Goal: Task Accomplishment & Management: Manage account settings

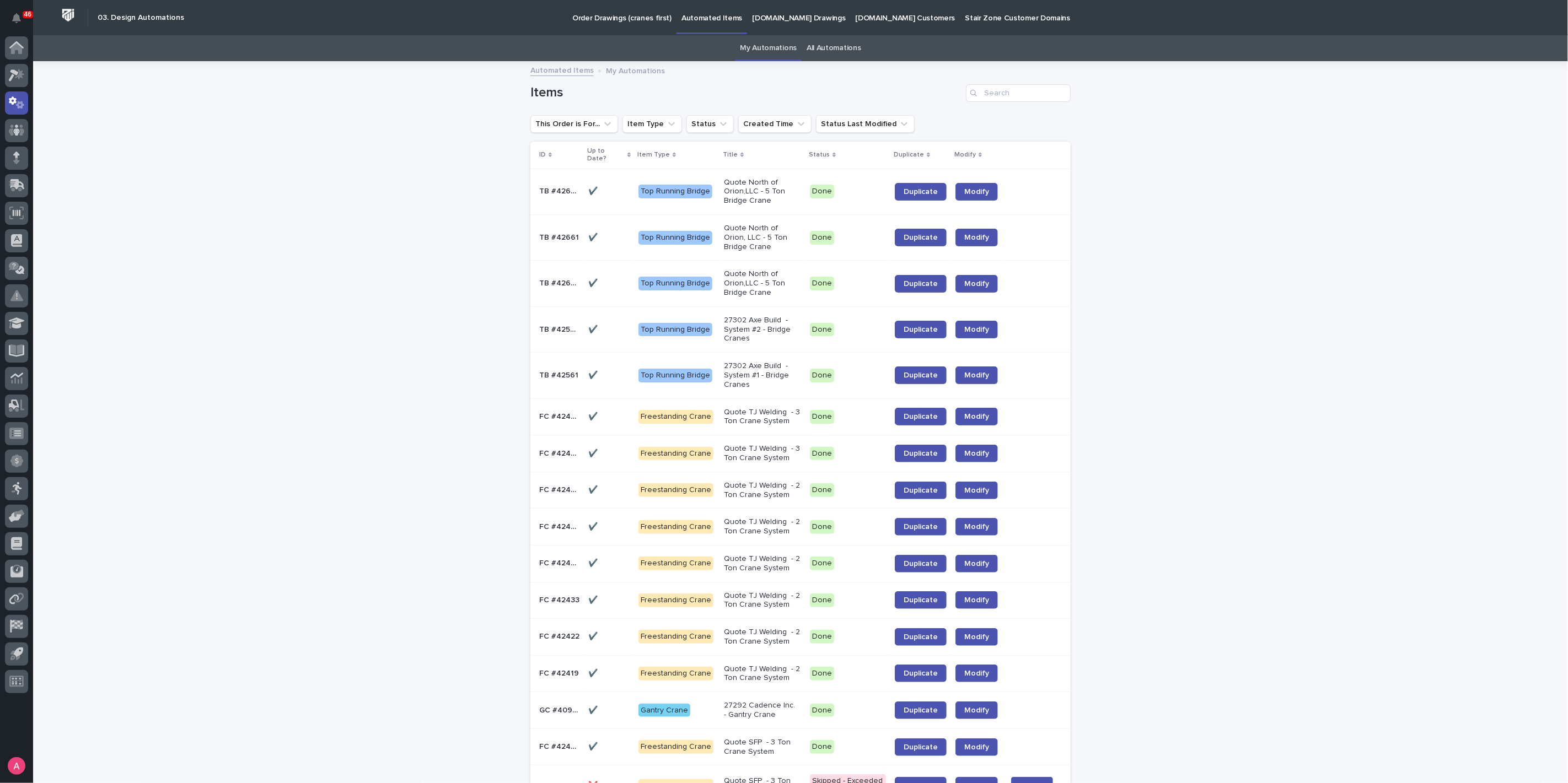
click at [756, 279] on p "Quote North of Orion,LLC - 5 Ton Bridge Crane" at bounding box center [762, 283] width 77 height 28
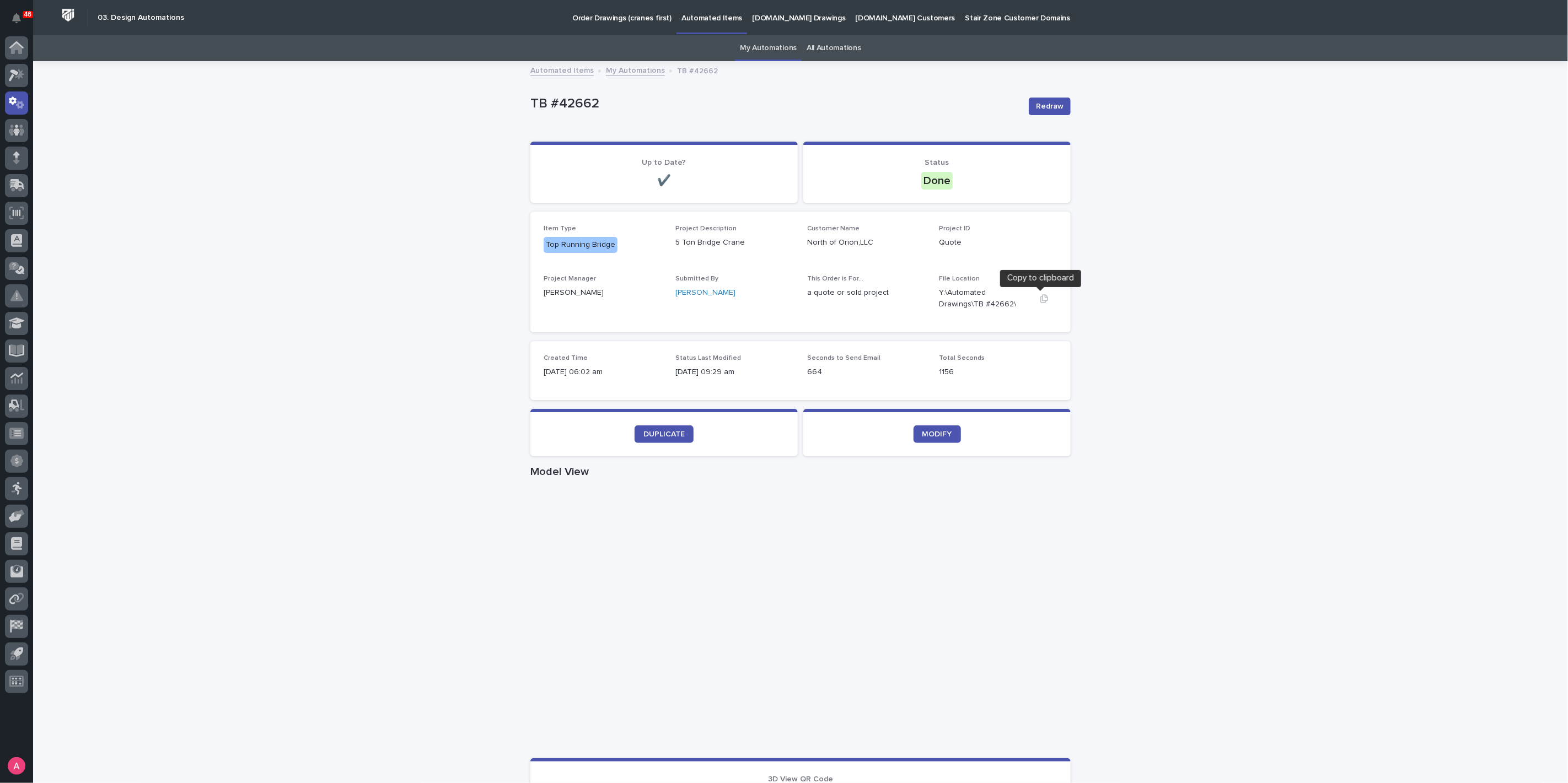
click at [1041, 298] on icon "button" at bounding box center [1044, 298] width 8 height 9
click at [630, 67] on link "My Automations" at bounding box center [635, 70] width 59 height 13
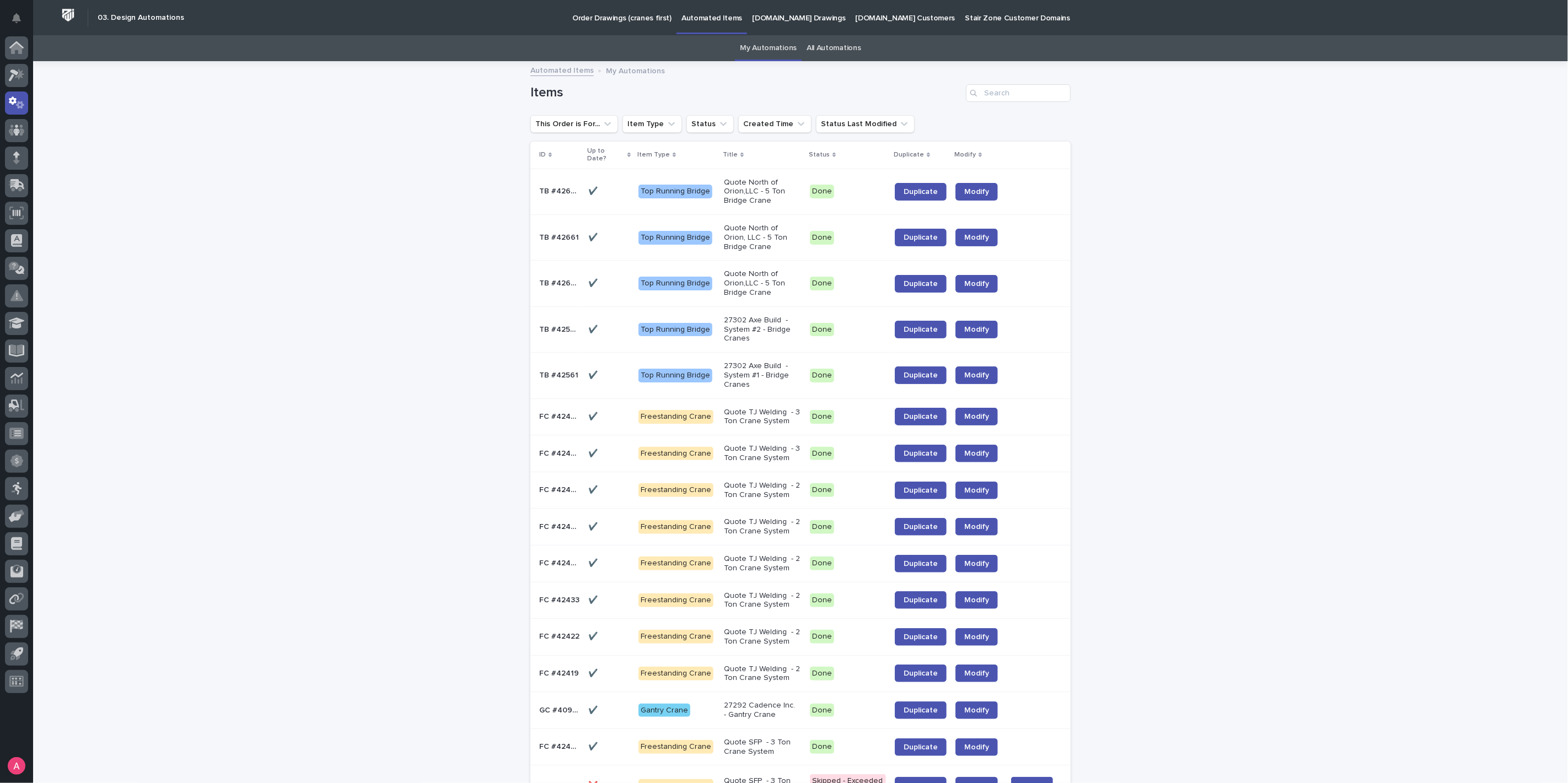
scroll to position [35, 0]
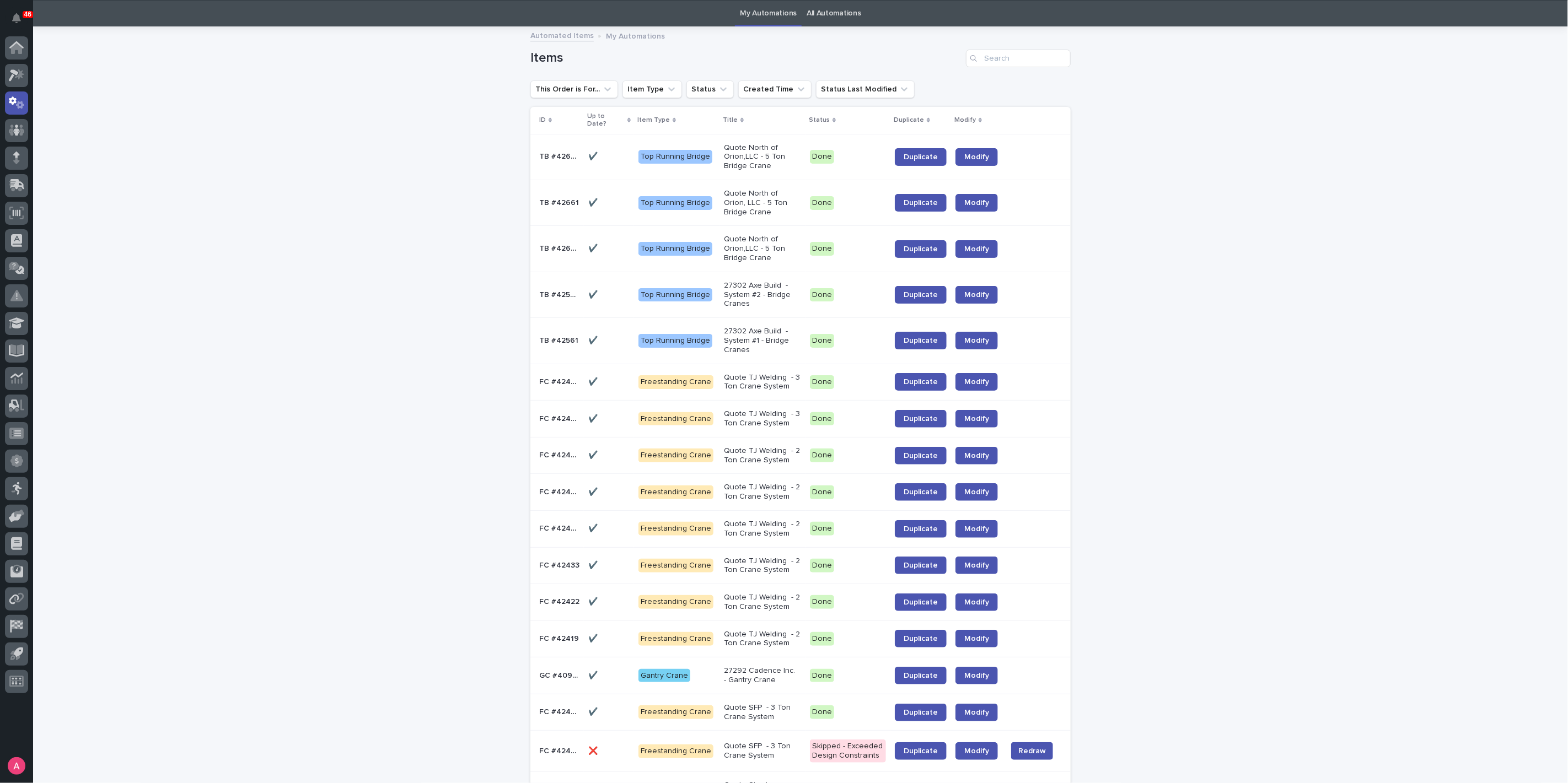
click at [763, 193] on p "Quote North of Orion, LLC - 5 Ton Bridge Crane" at bounding box center [762, 202] width 77 height 28
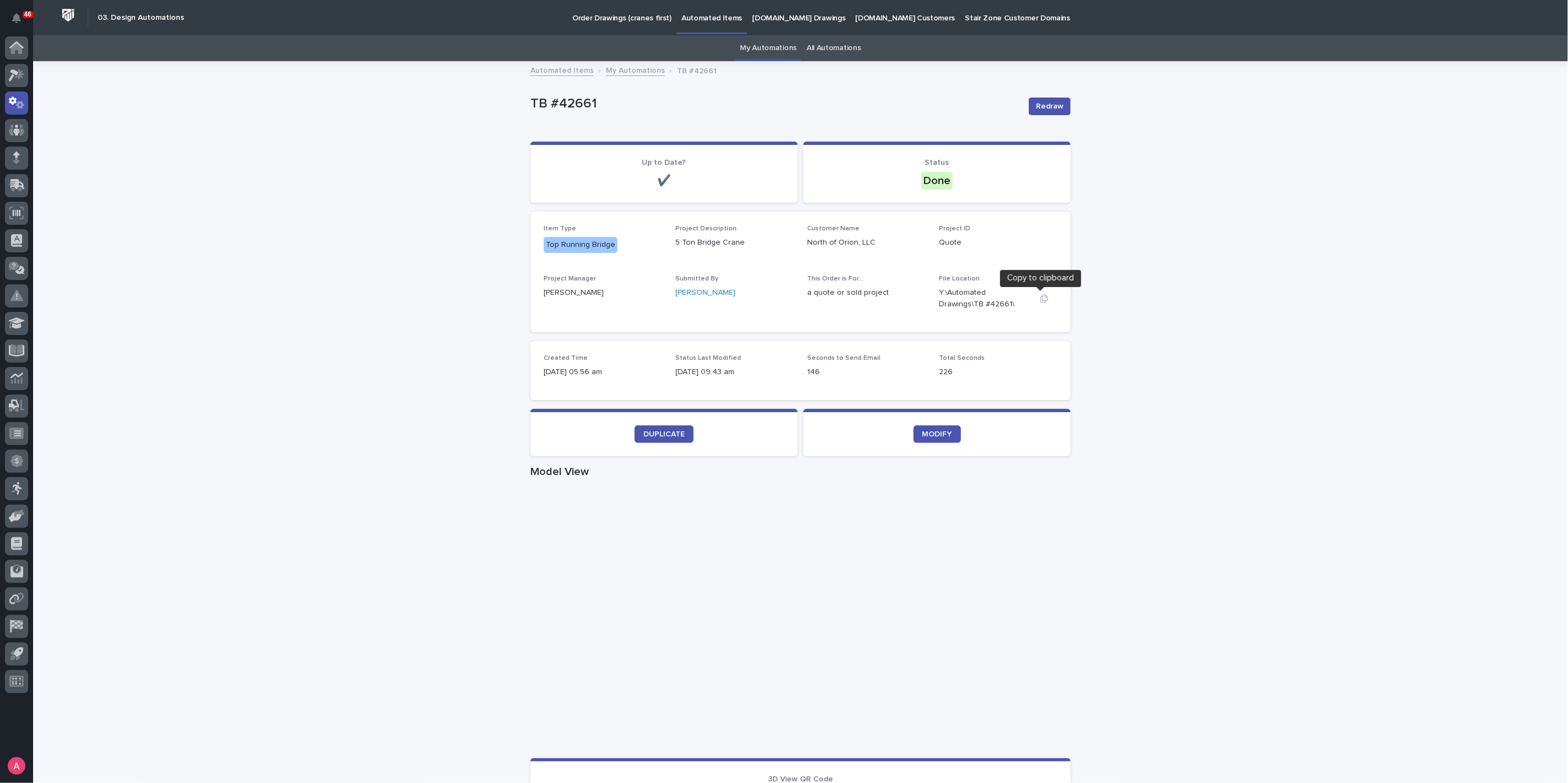
click at [1041, 297] on icon "button" at bounding box center [1044, 298] width 8 height 9
click at [612, 72] on link "My Automations" at bounding box center [635, 70] width 59 height 13
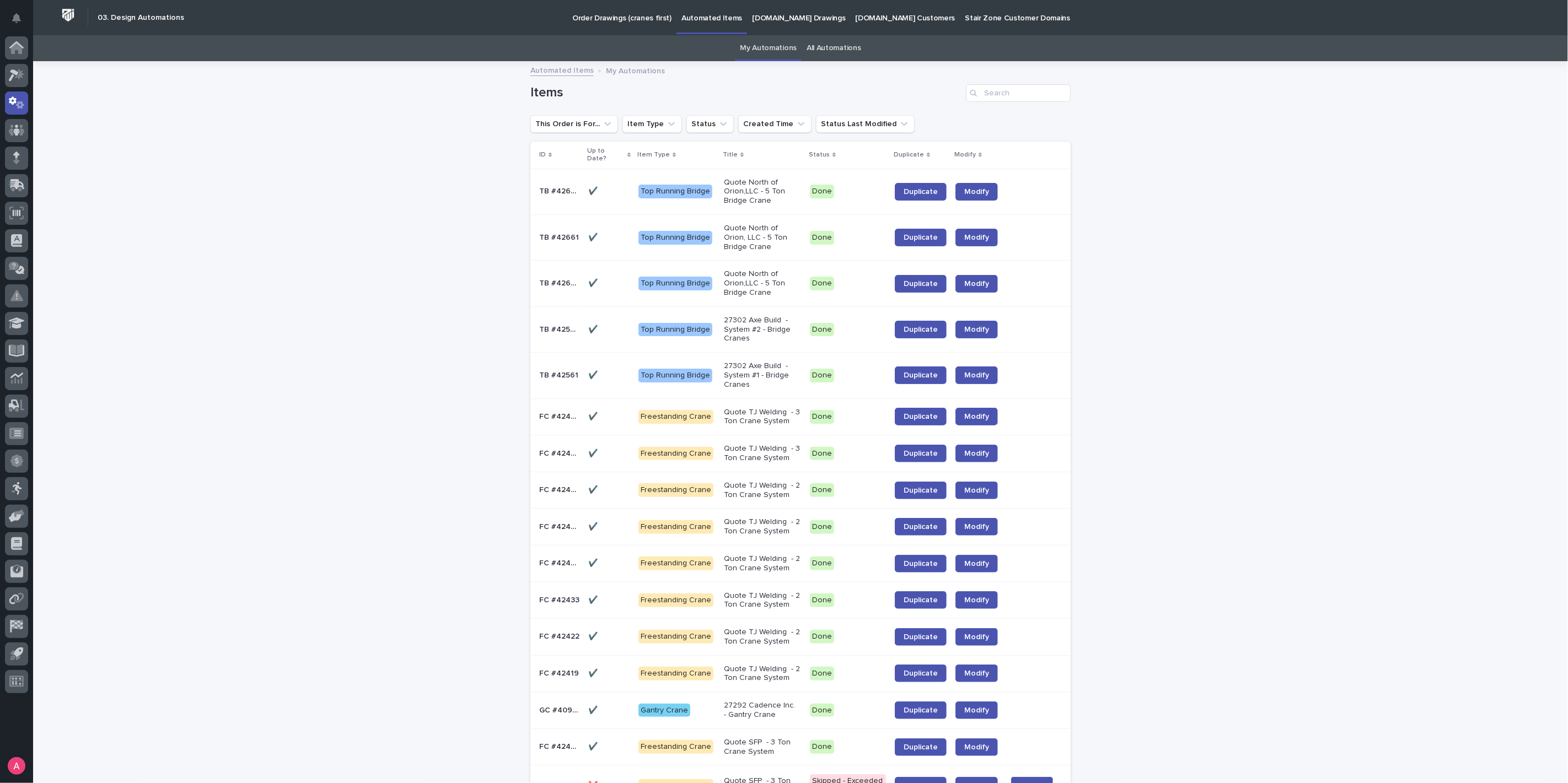
scroll to position [35, 0]
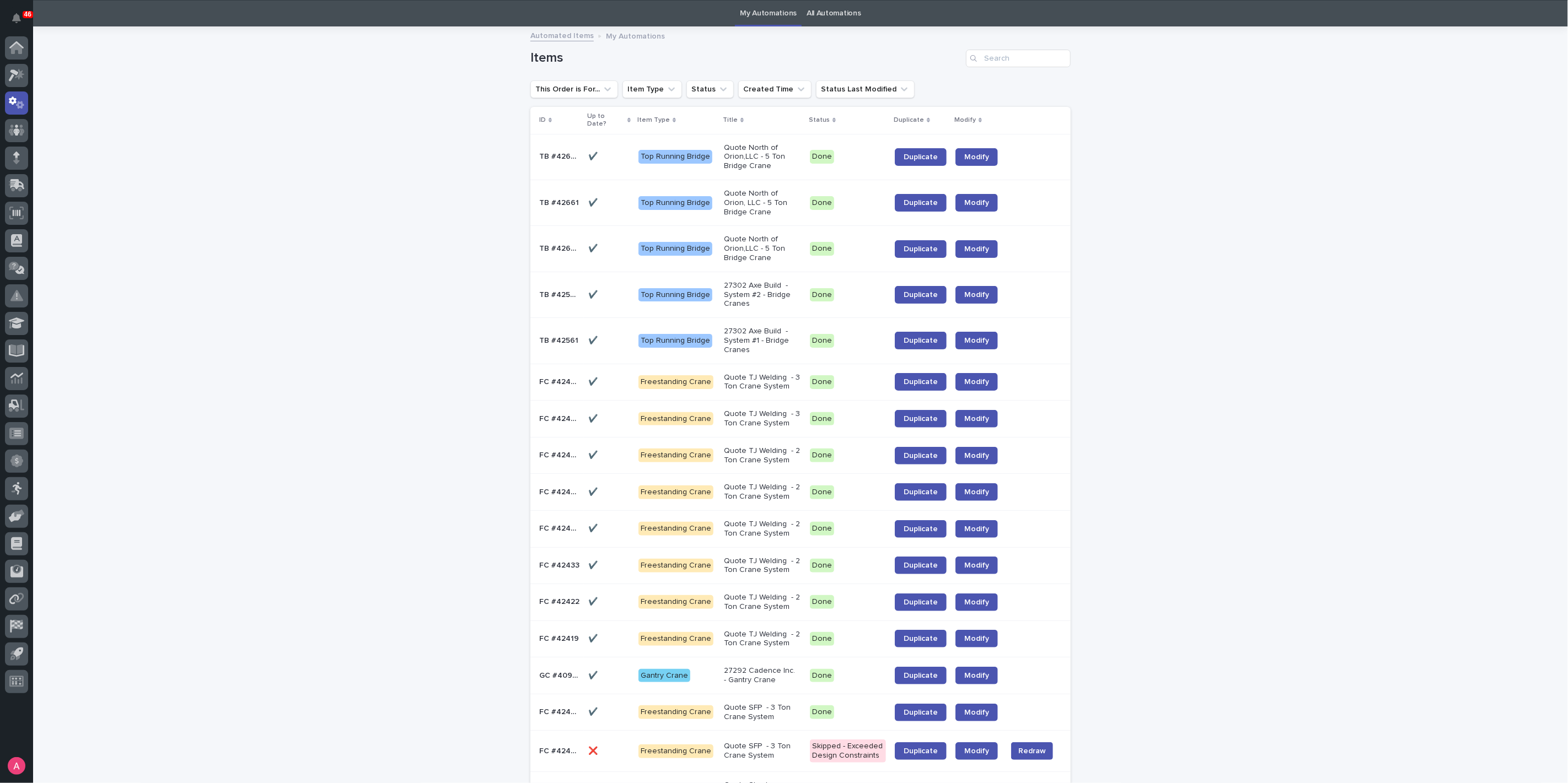
click at [766, 153] on p "Quote North of Orion,LLC - 5 Ton Bridge Crane" at bounding box center [762, 157] width 77 height 28
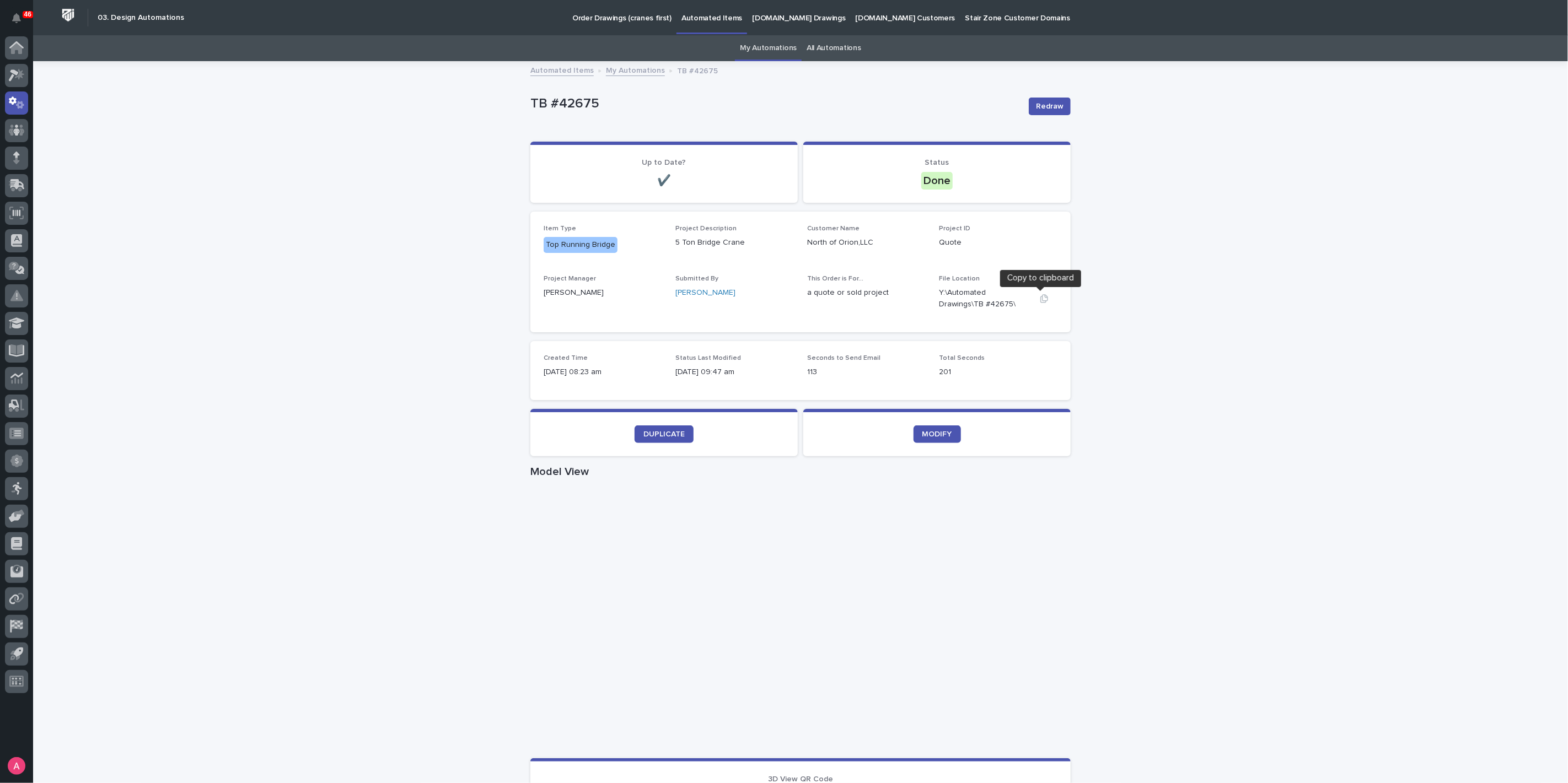
click at [1042, 298] on icon "button" at bounding box center [1044, 298] width 9 height 9
click at [678, 438] on link "DUPLICATE" at bounding box center [664, 434] width 59 height 18
click at [616, 68] on link "My Automations" at bounding box center [635, 70] width 59 height 13
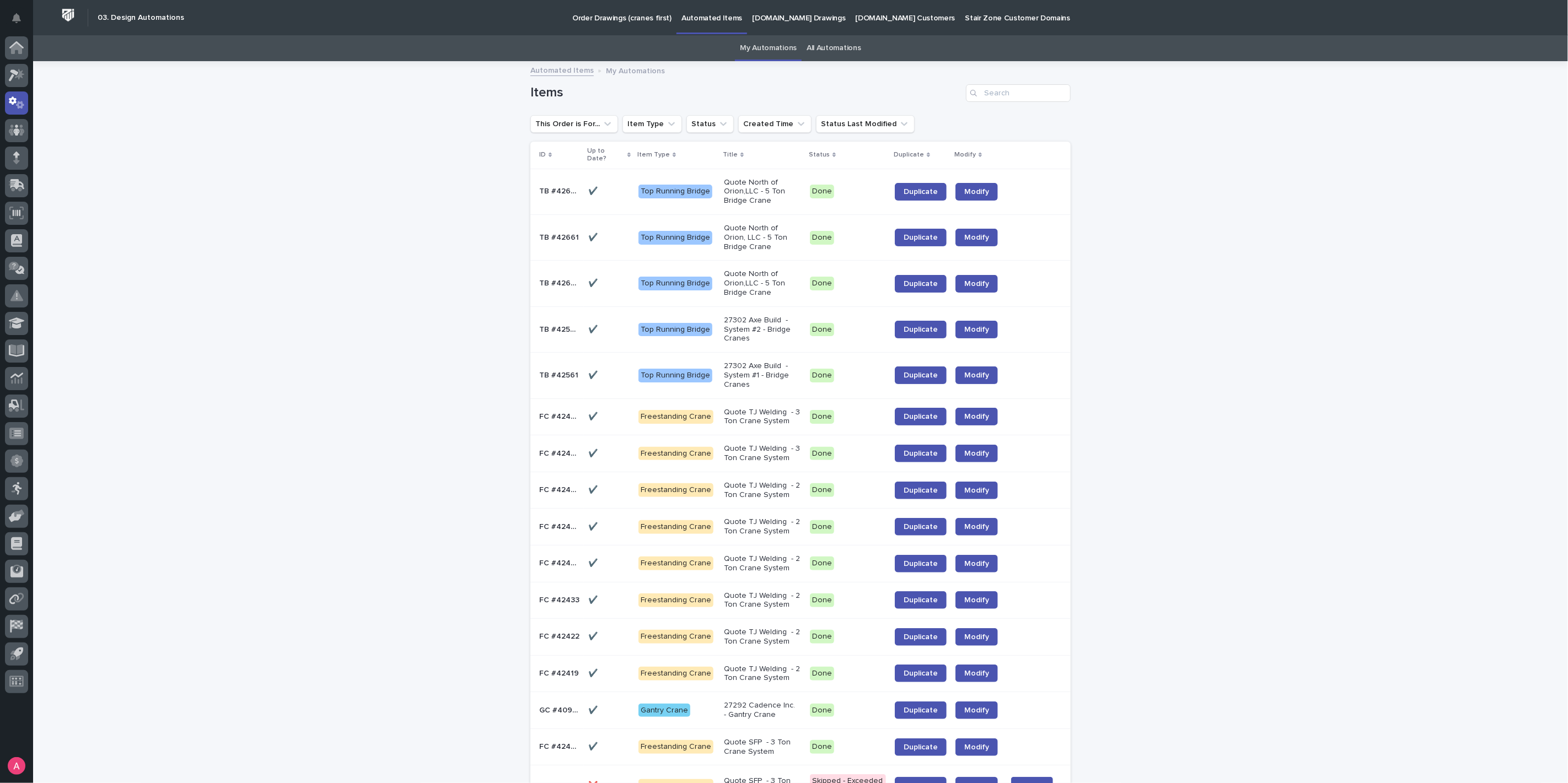
scroll to position [35, 0]
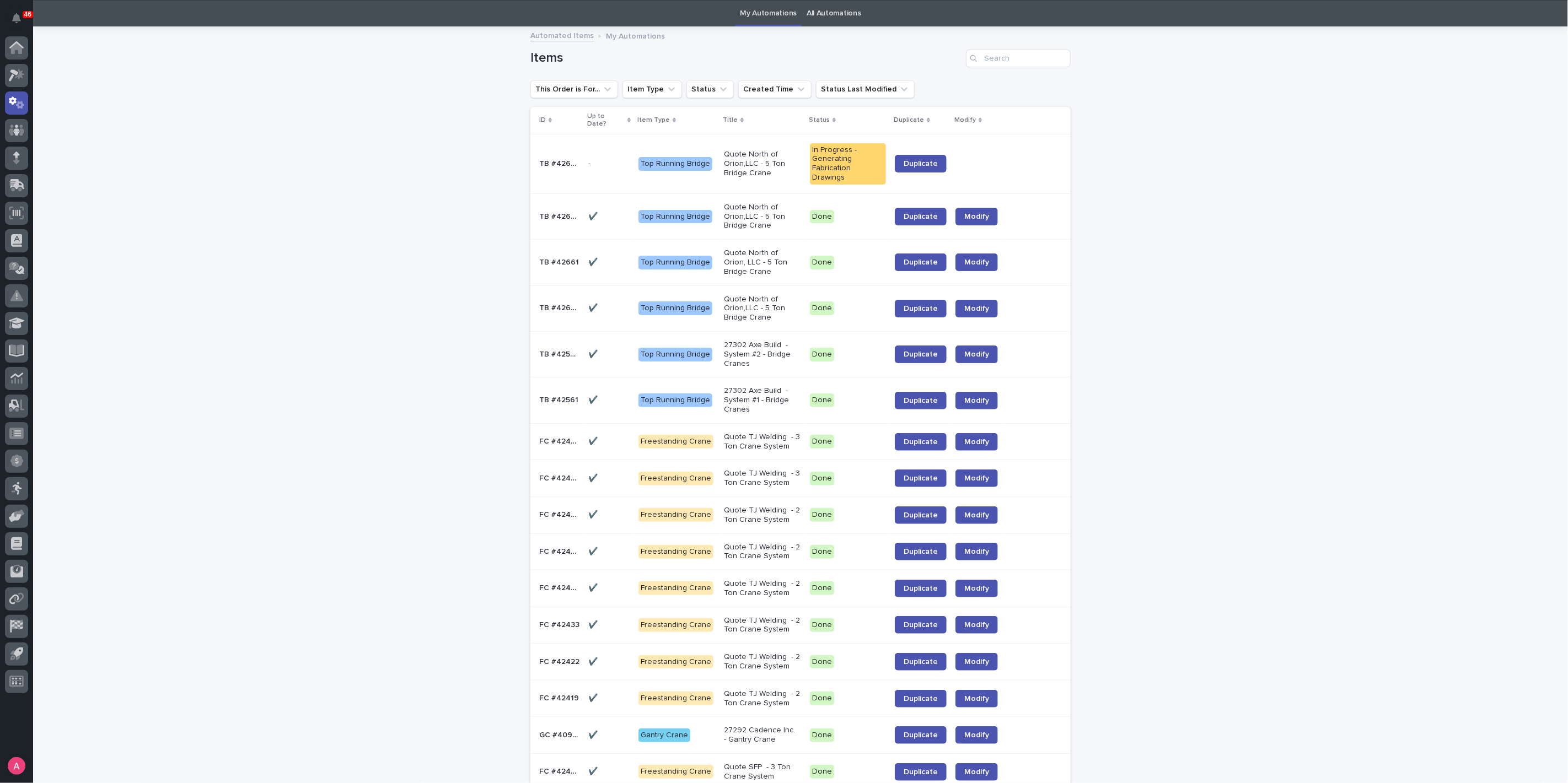
click at [750, 150] on p "Quote North of Orion,LLC - 5 Ton Bridge Crane" at bounding box center [762, 163] width 77 height 28
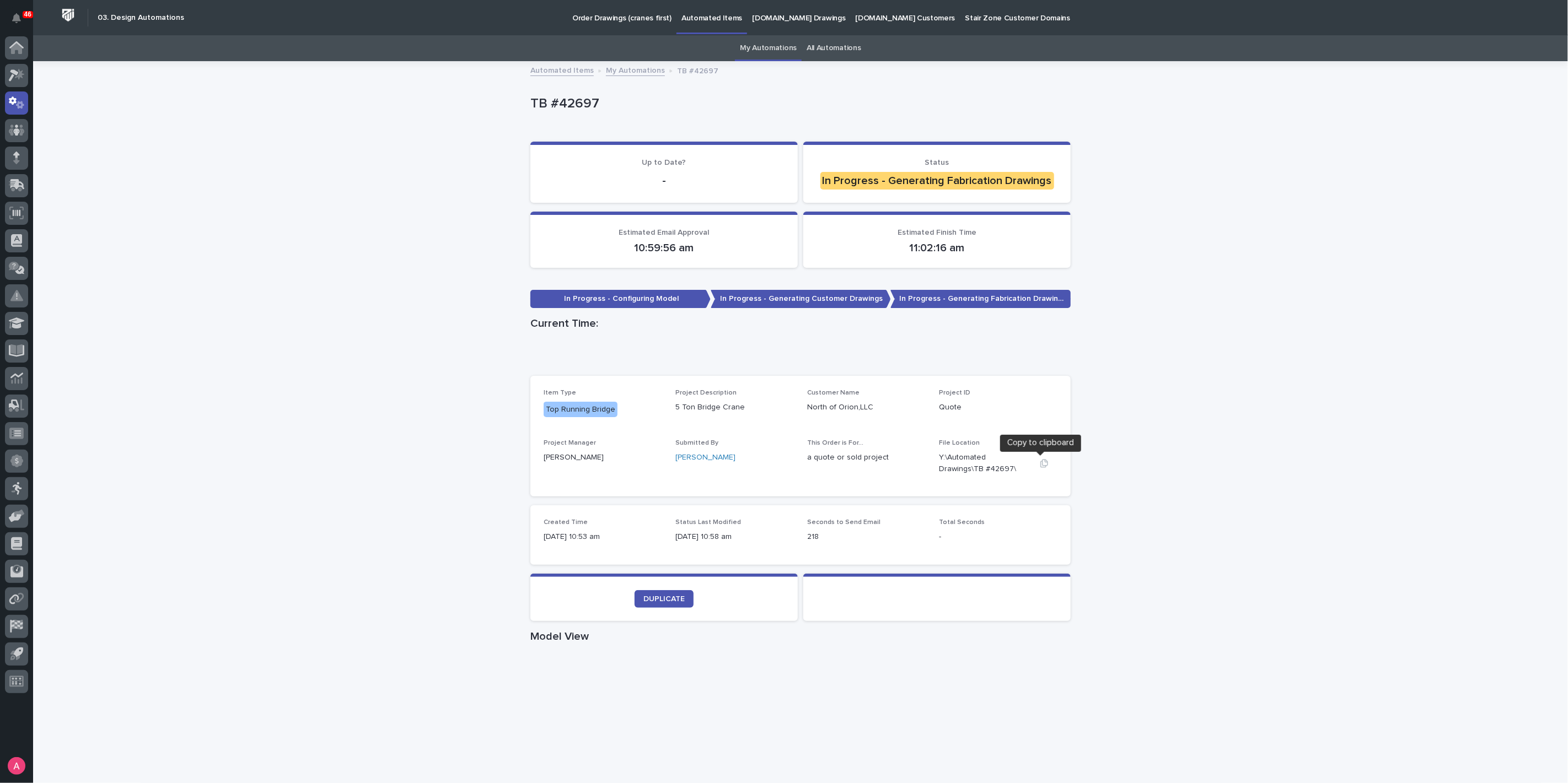
click at [1040, 464] on icon "button" at bounding box center [1044, 463] width 9 height 9
click at [1040, 465] on icon "button" at bounding box center [1044, 463] width 9 height 9
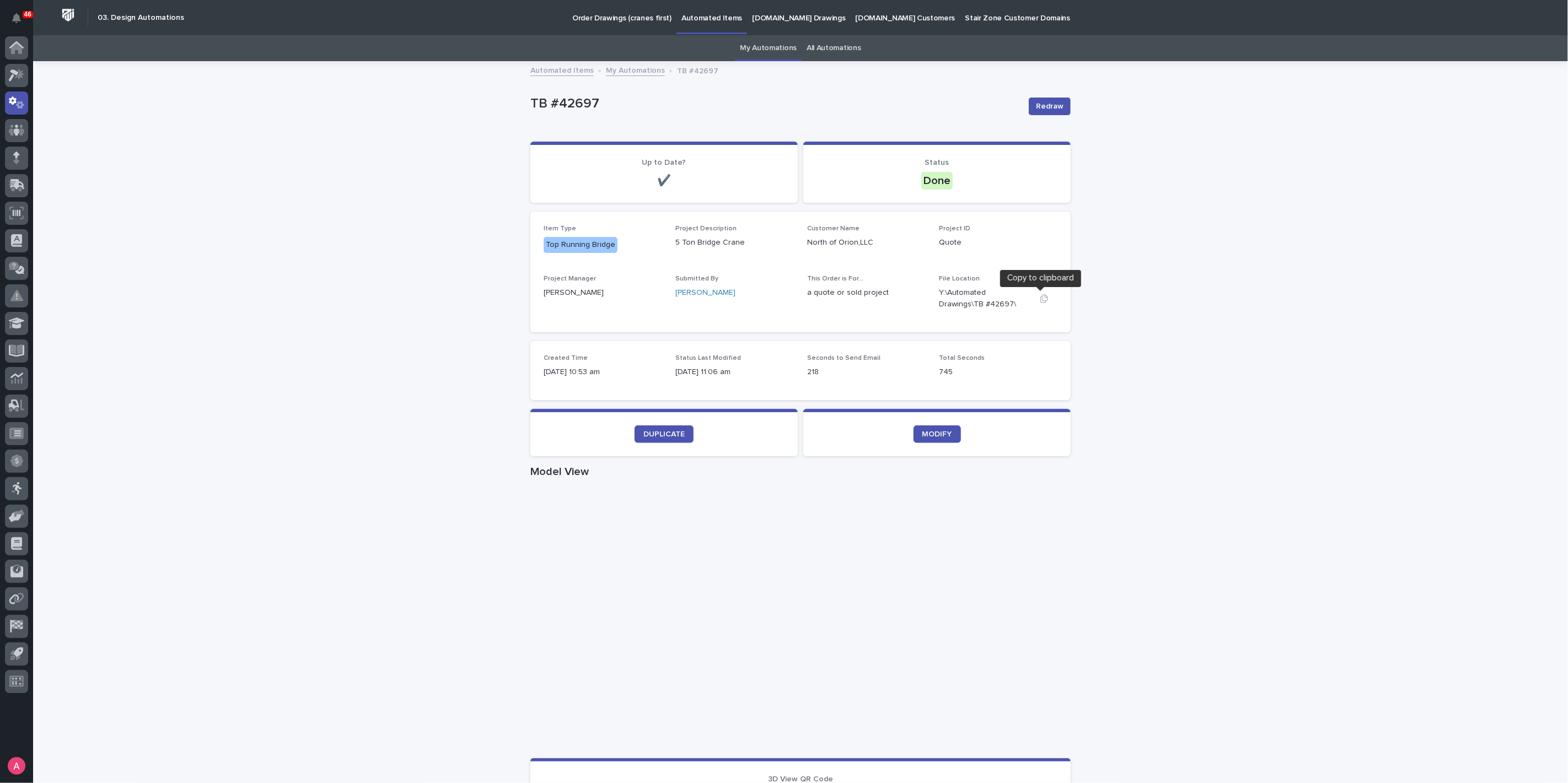
drag, startPoint x: 1038, startPoint y: 302, endPoint x: 1109, endPoint y: 266, distance: 79.6
click at [1040, 301] on icon "button" at bounding box center [1044, 298] width 9 height 9
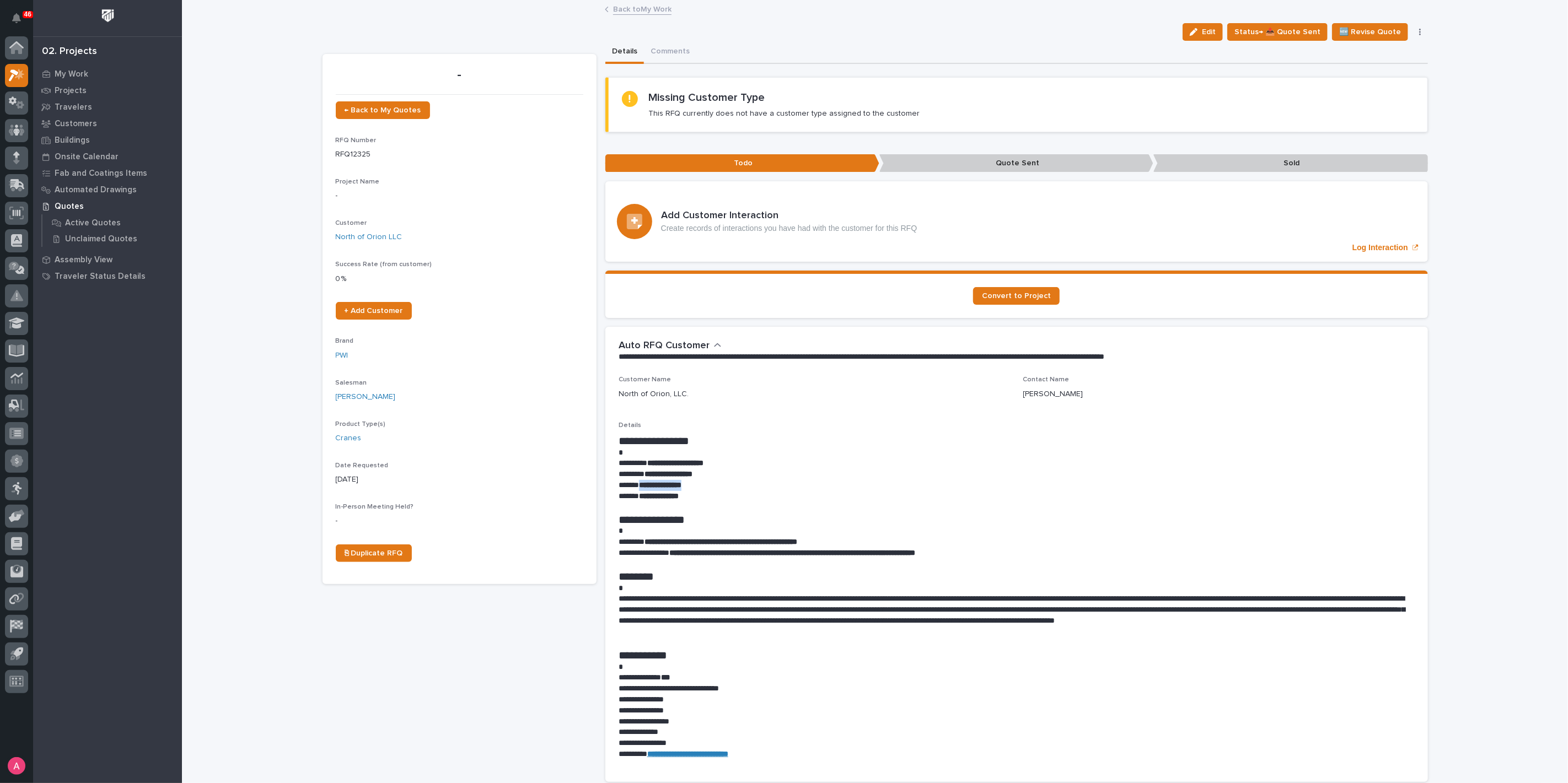
drag, startPoint x: 711, startPoint y: 484, endPoint x: 636, endPoint y: 485, distance: 75.0
click at [636, 485] on p "**********" at bounding box center [1016, 486] width 796 height 11
copy strong "**********"
click at [1212, 29] on span "Edit" at bounding box center [1208, 32] width 14 height 10
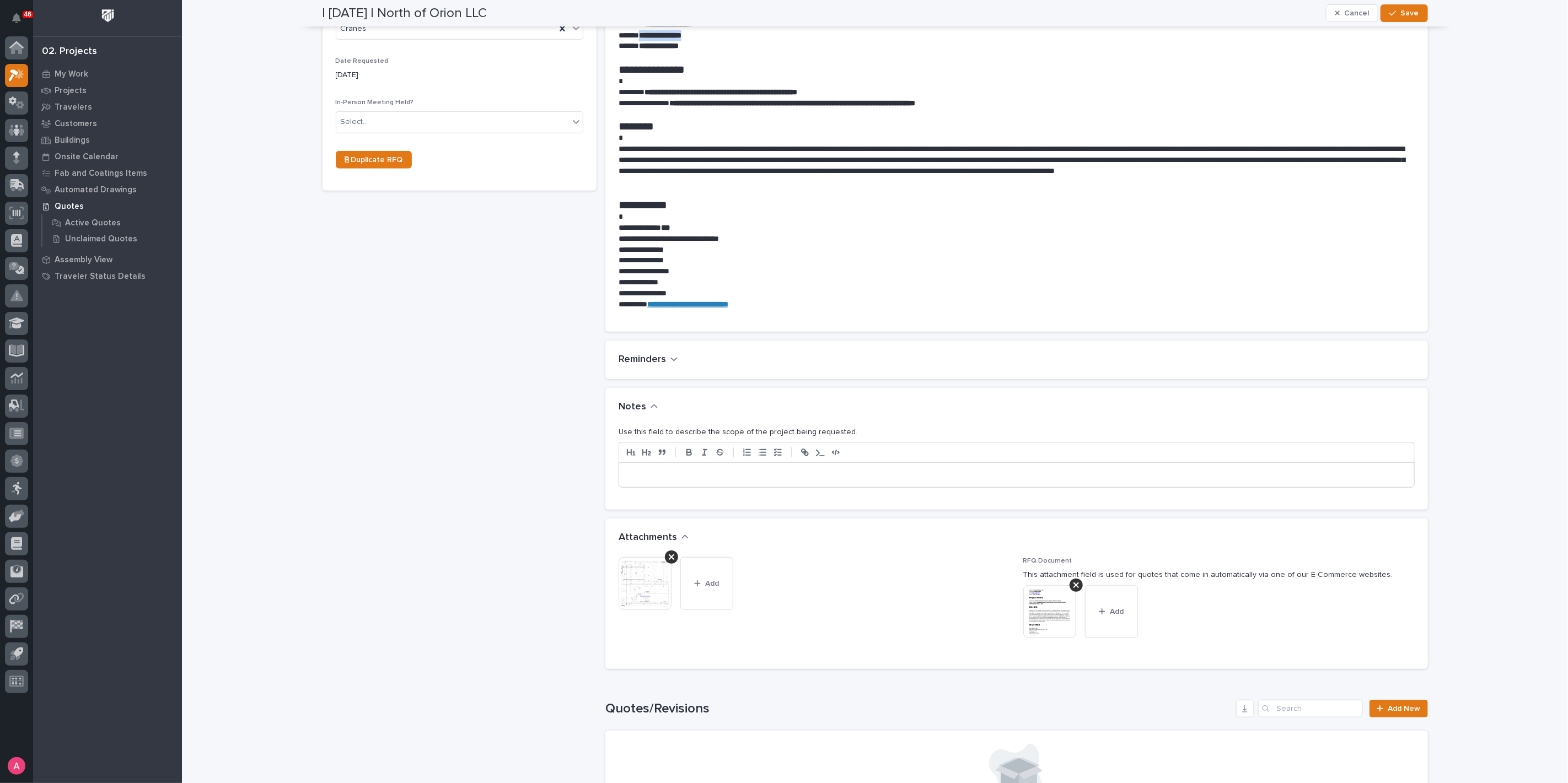
scroll to position [551, 0]
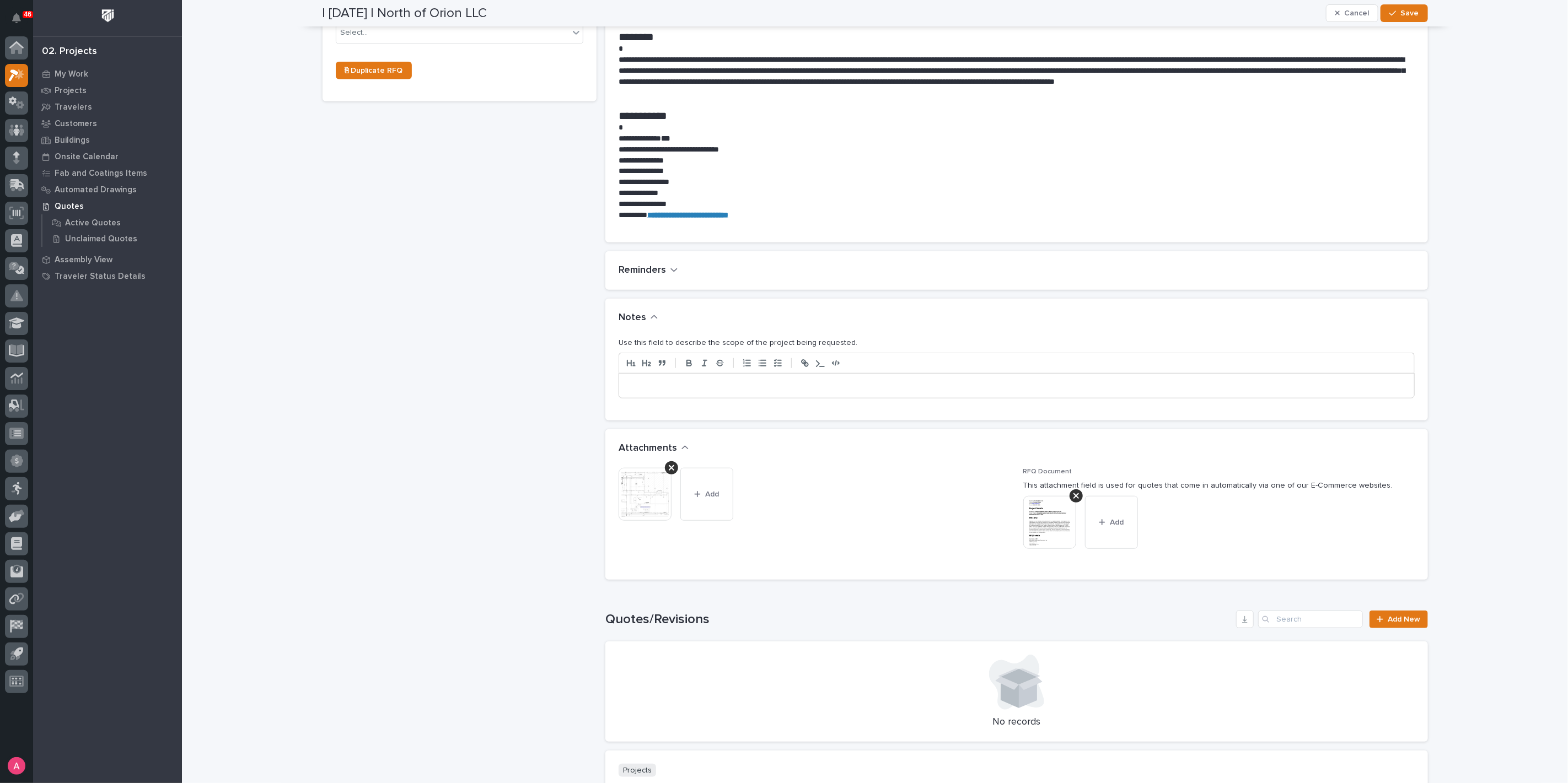
click at [729, 389] on p at bounding box center [1016, 386] width 778 height 11
click at [1402, 19] on button "Save" at bounding box center [1404, 13] width 47 height 18
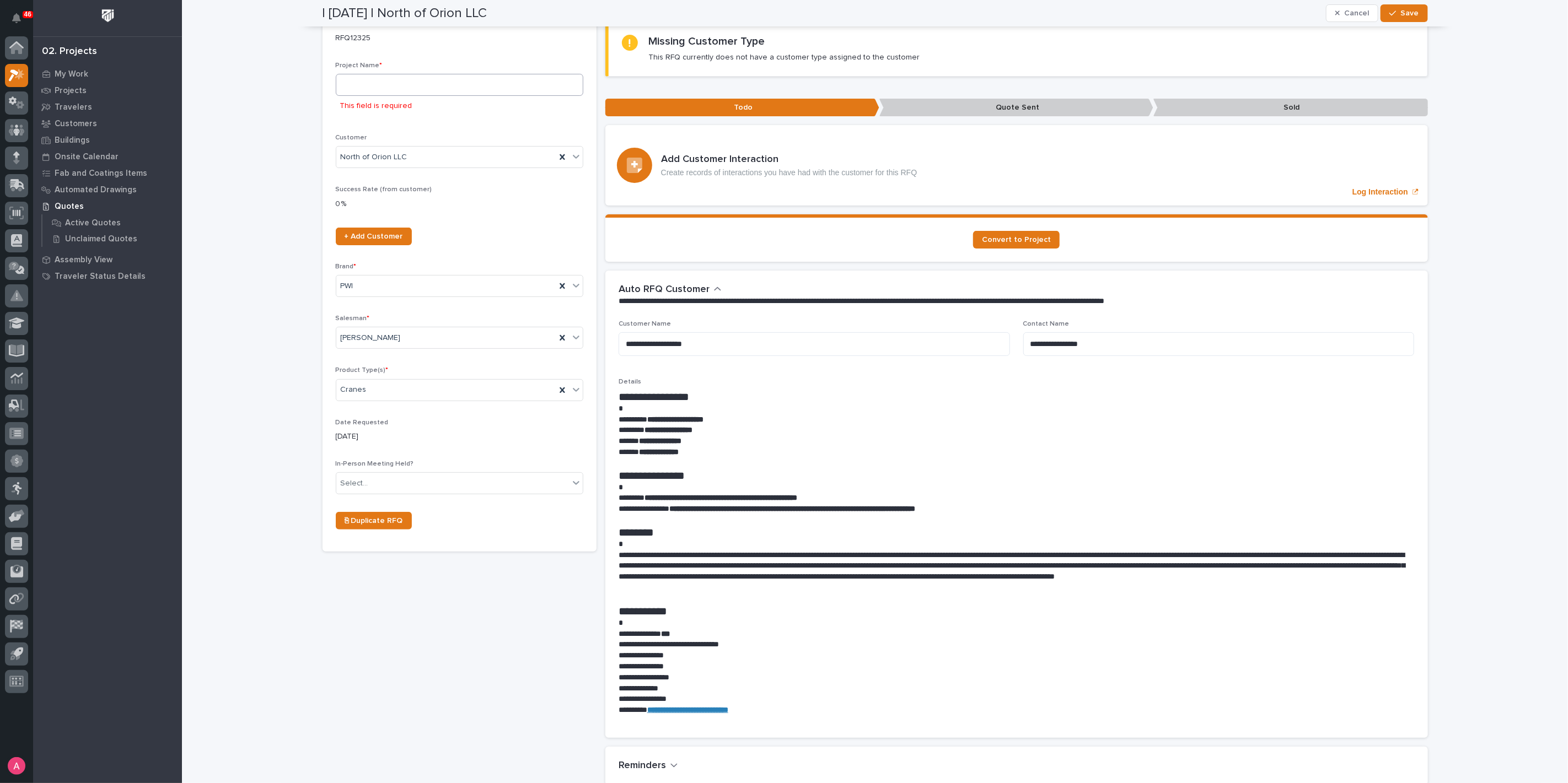
scroll to position [0, 0]
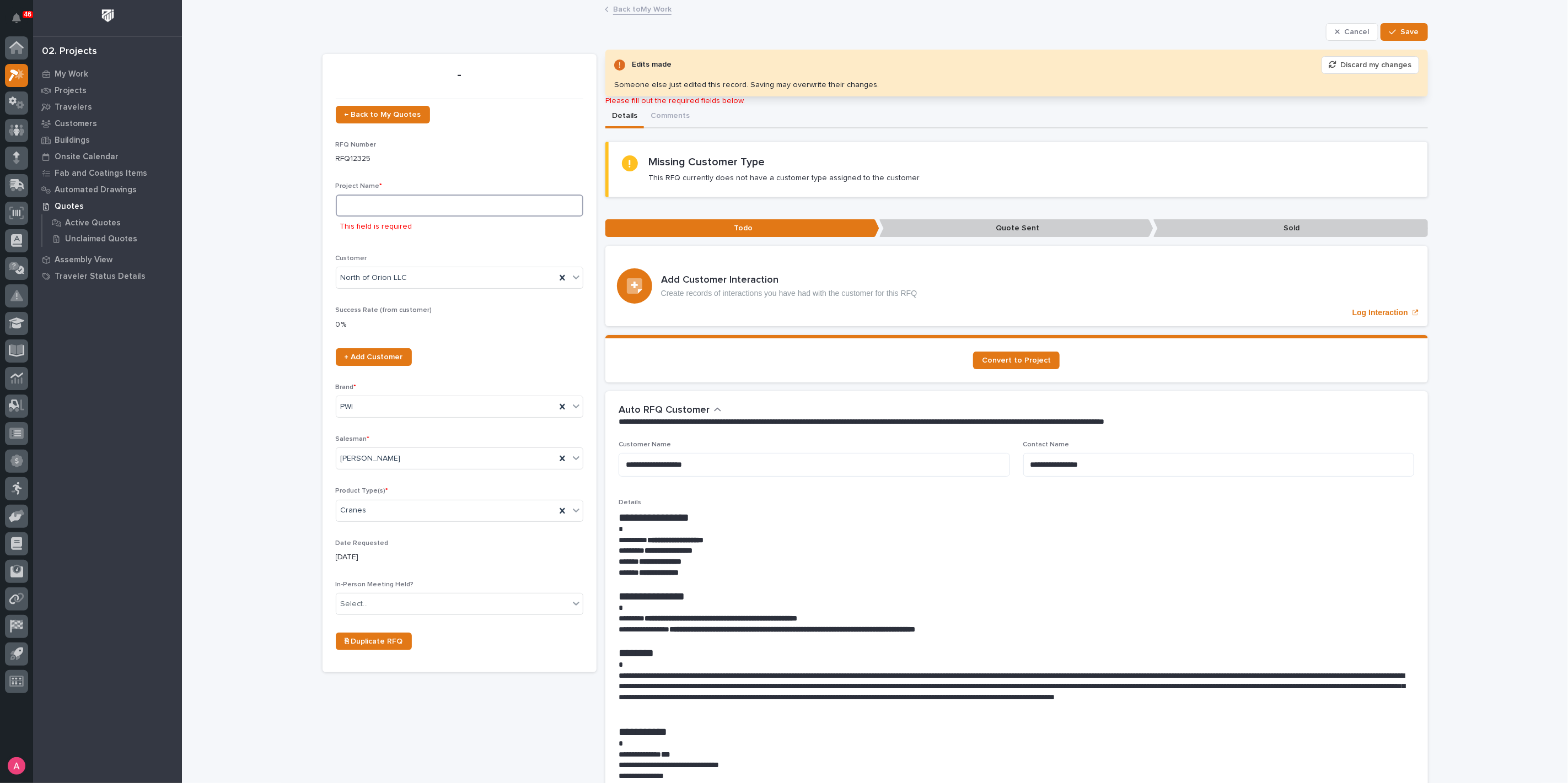
click at [438, 210] on input at bounding box center [459, 205] width 247 height 22
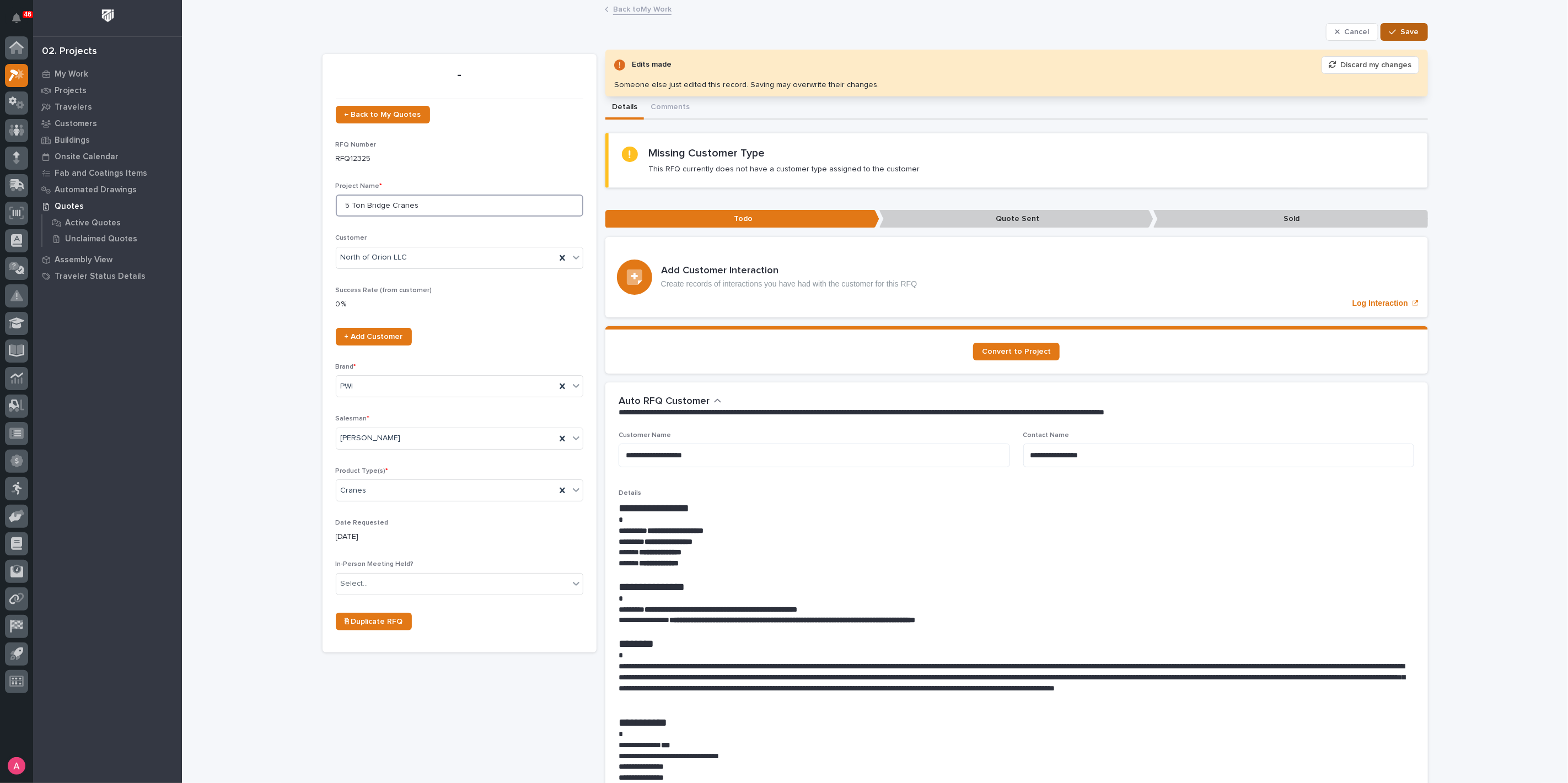
type input "5 Ton Bridge Cranes"
click at [1407, 32] on span "Save" at bounding box center [1410, 32] width 18 height 10
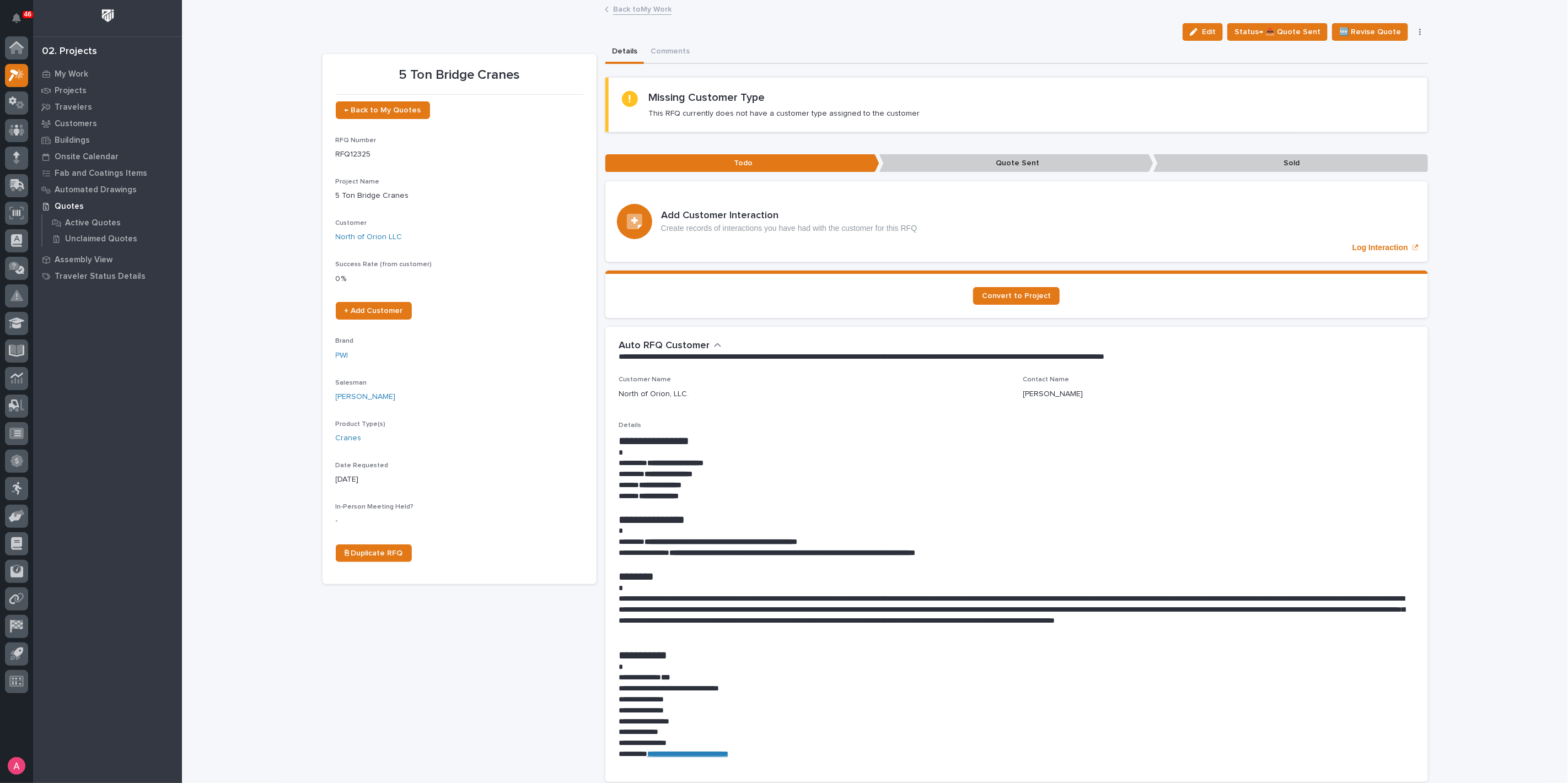
click at [626, 6] on link "Back to My Work" at bounding box center [642, 9] width 58 height 13
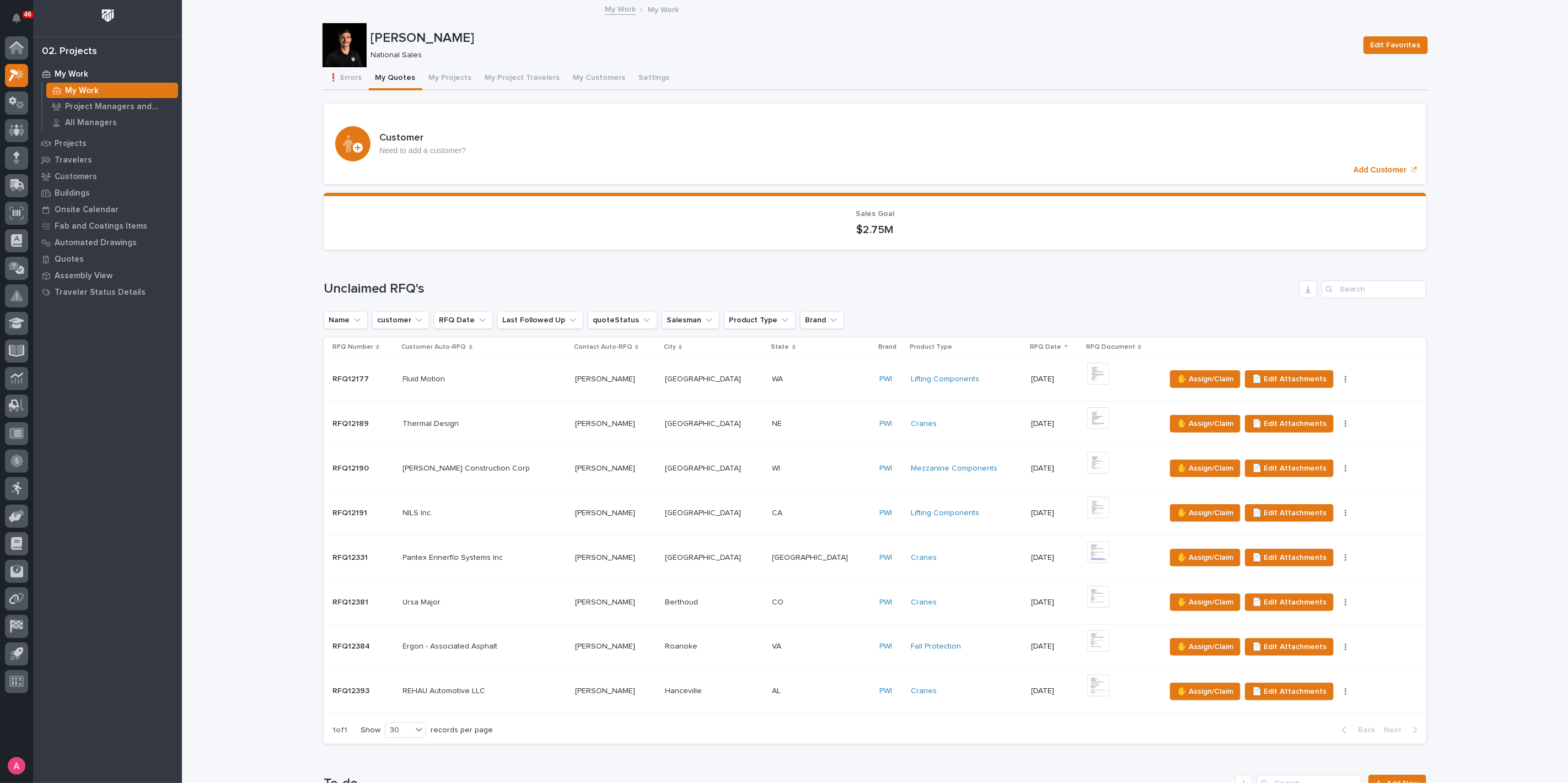
scroll to position [551, 0]
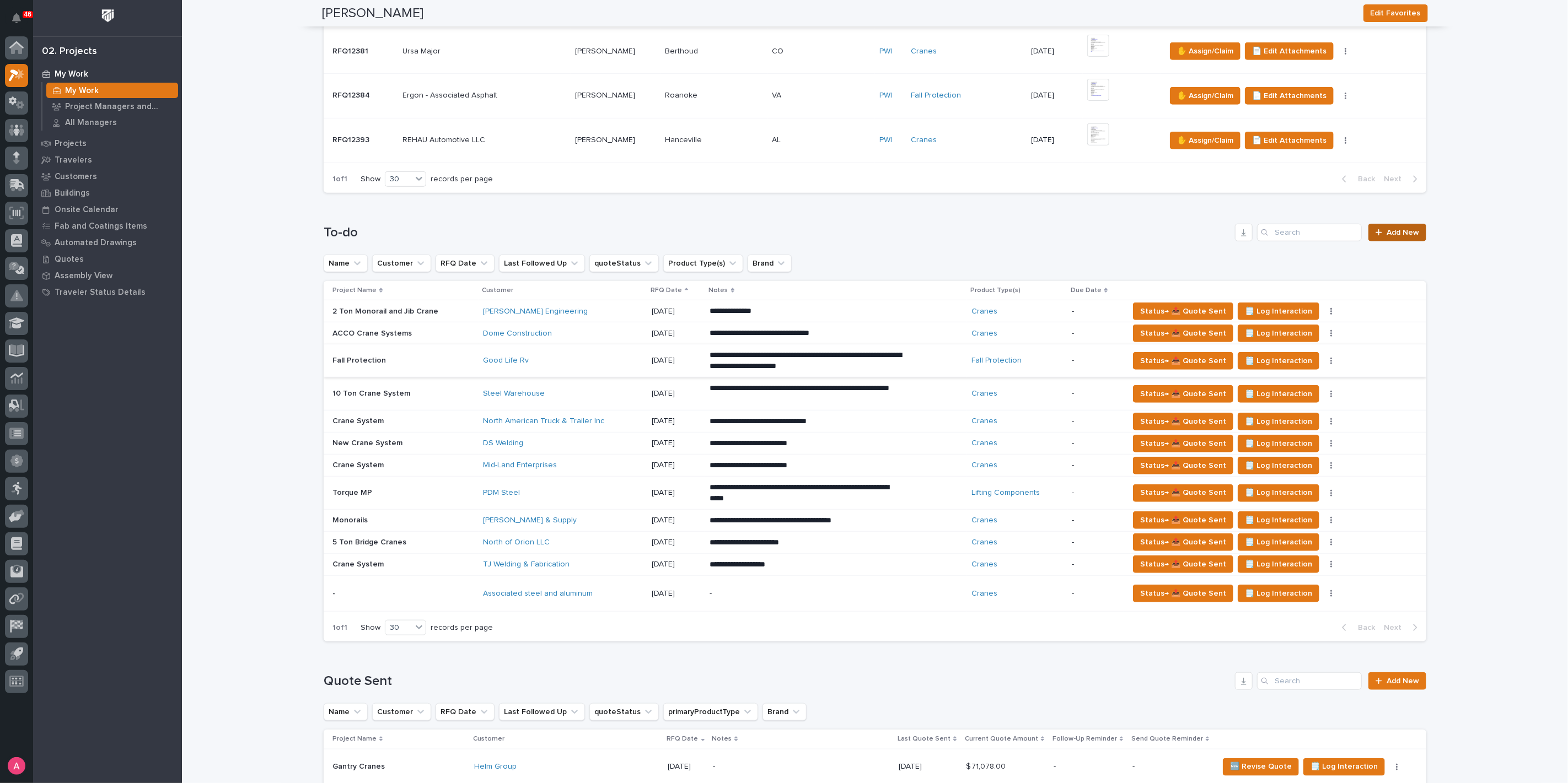
click at [1408, 229] on span "Add New" at bounding box center [1403, 232] width 33 height 8
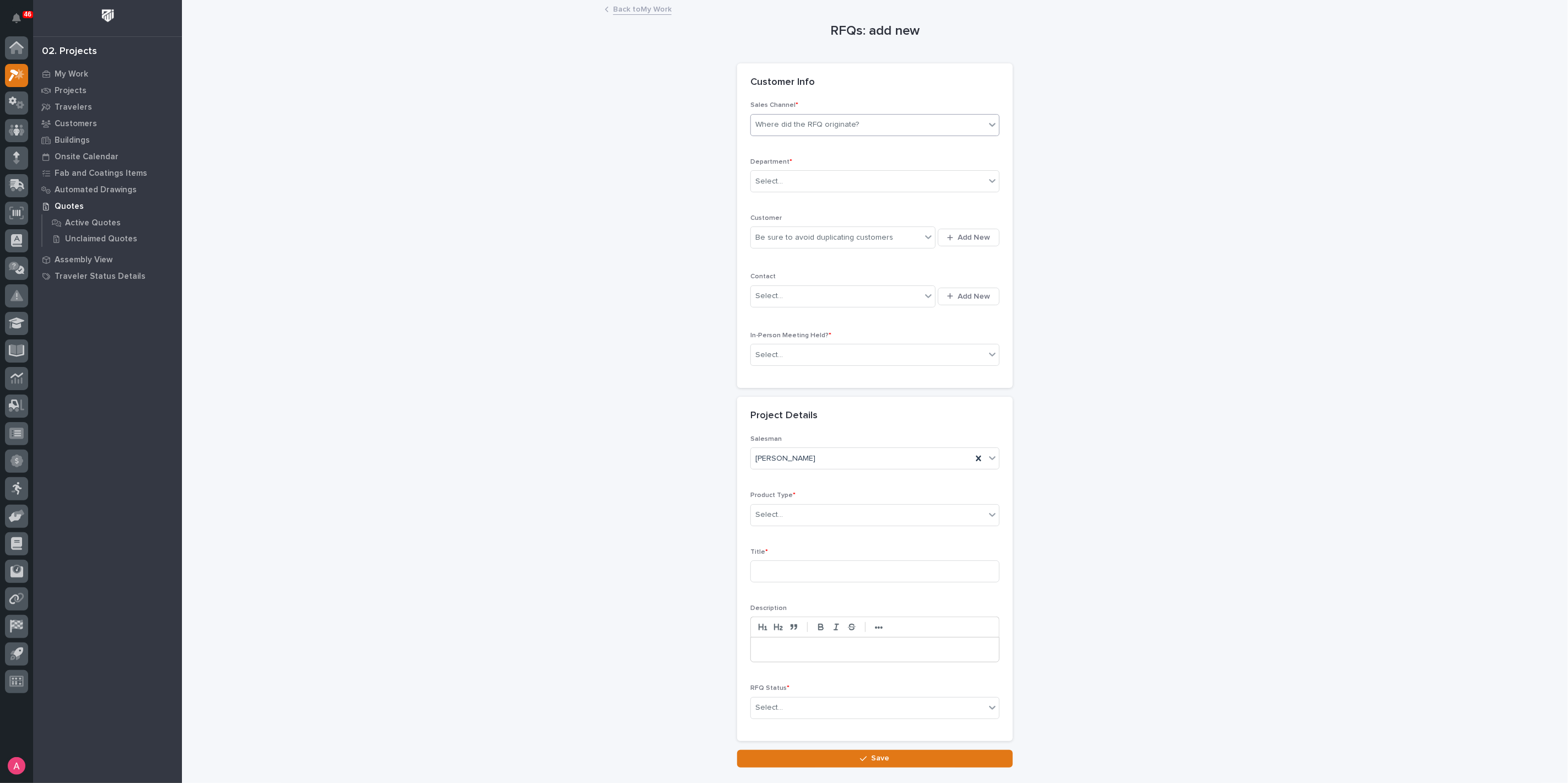
click at [854, 114] on div "Where did the RFQ originate?" at bounding box center [875, 125] width 249 height 22
click at [827, 161] on div "PWI" at bounding box center [870, 165] width 248 height 19
click at [833, 184] on div "Select..." at bounding box center [868, 182] width 235 height 18
click at [825, 200] on div "National Sales" at bounding box center [870, 202] width 248 height 19
click at [894, 237] on input "text" at bounding box center [895, 237] width 1 height 9
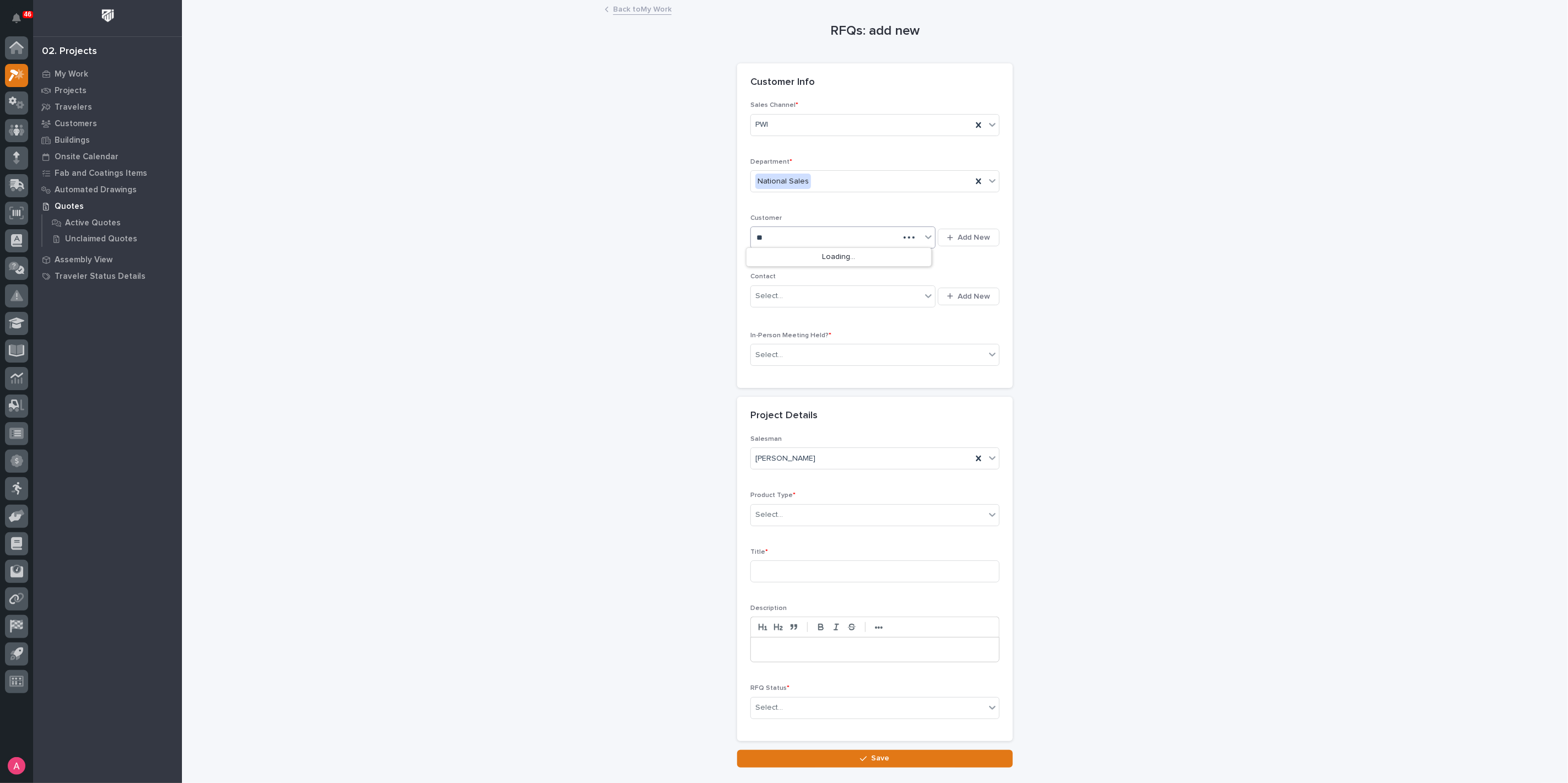
type input "*"
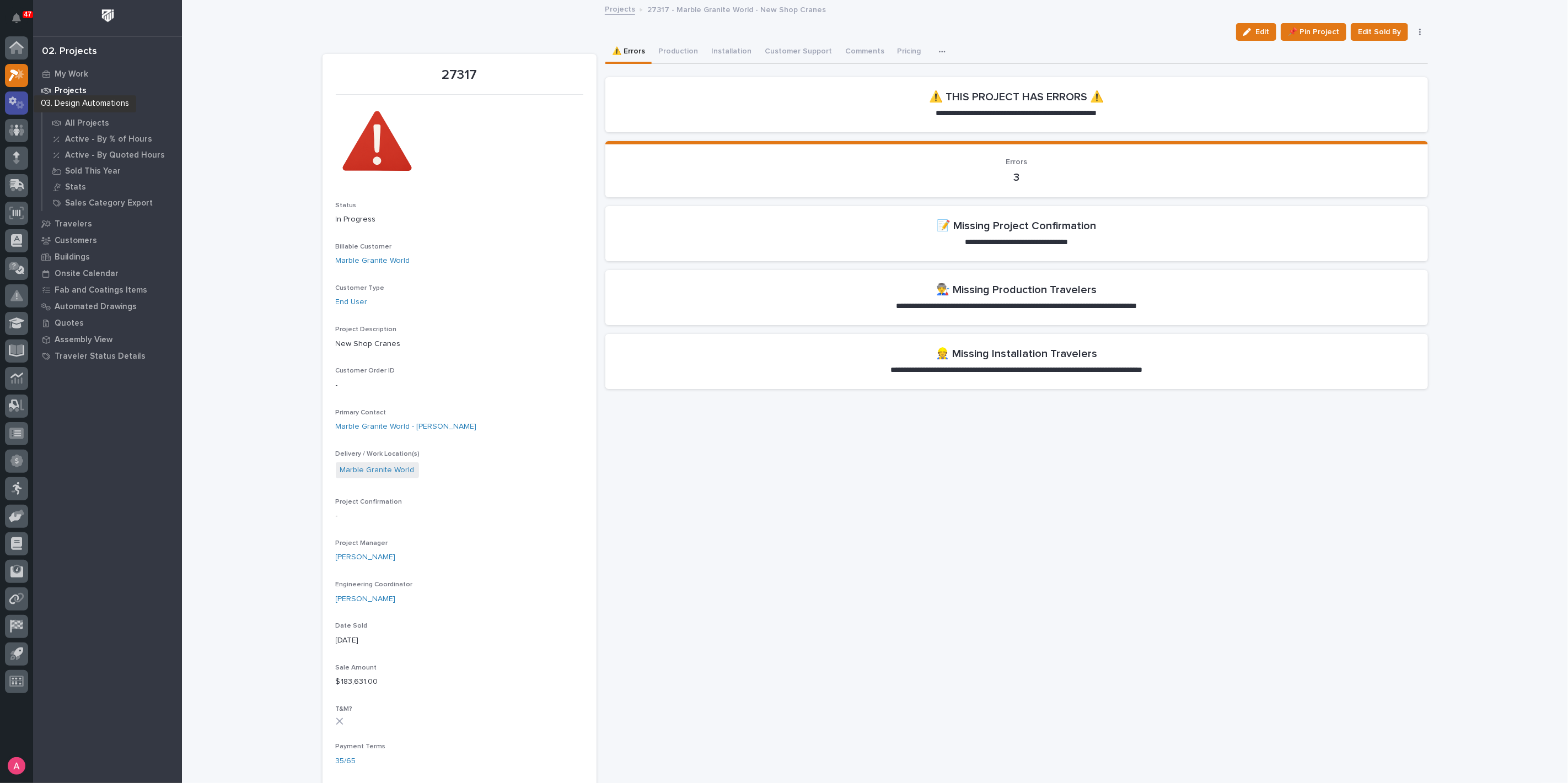
click at [21, 99] on icon at bounding box center [16, 103] width 16 height 13
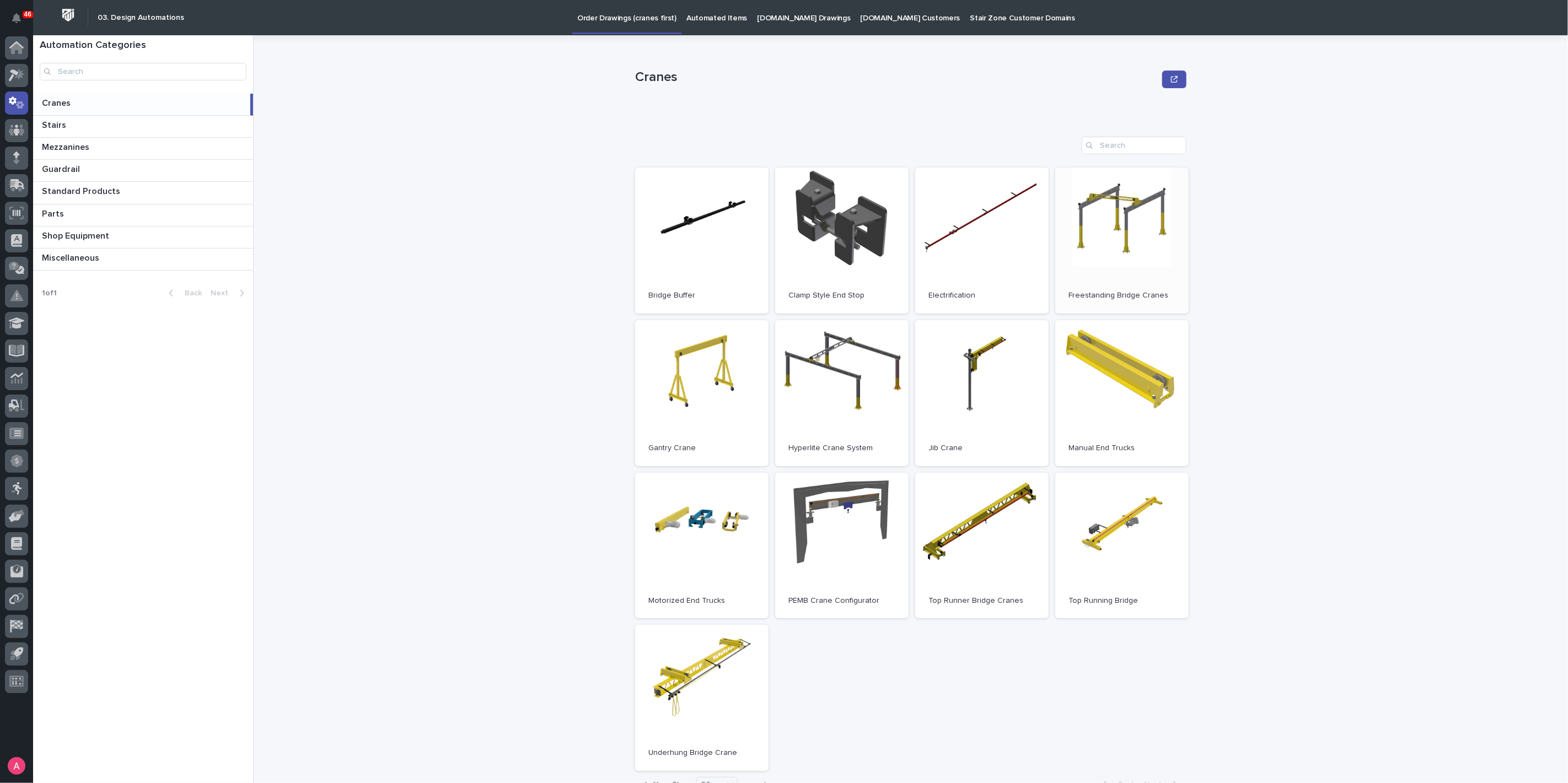
click at [1113, 264] on link "Open" at bounding box center [1122, 241] width 134 height 146
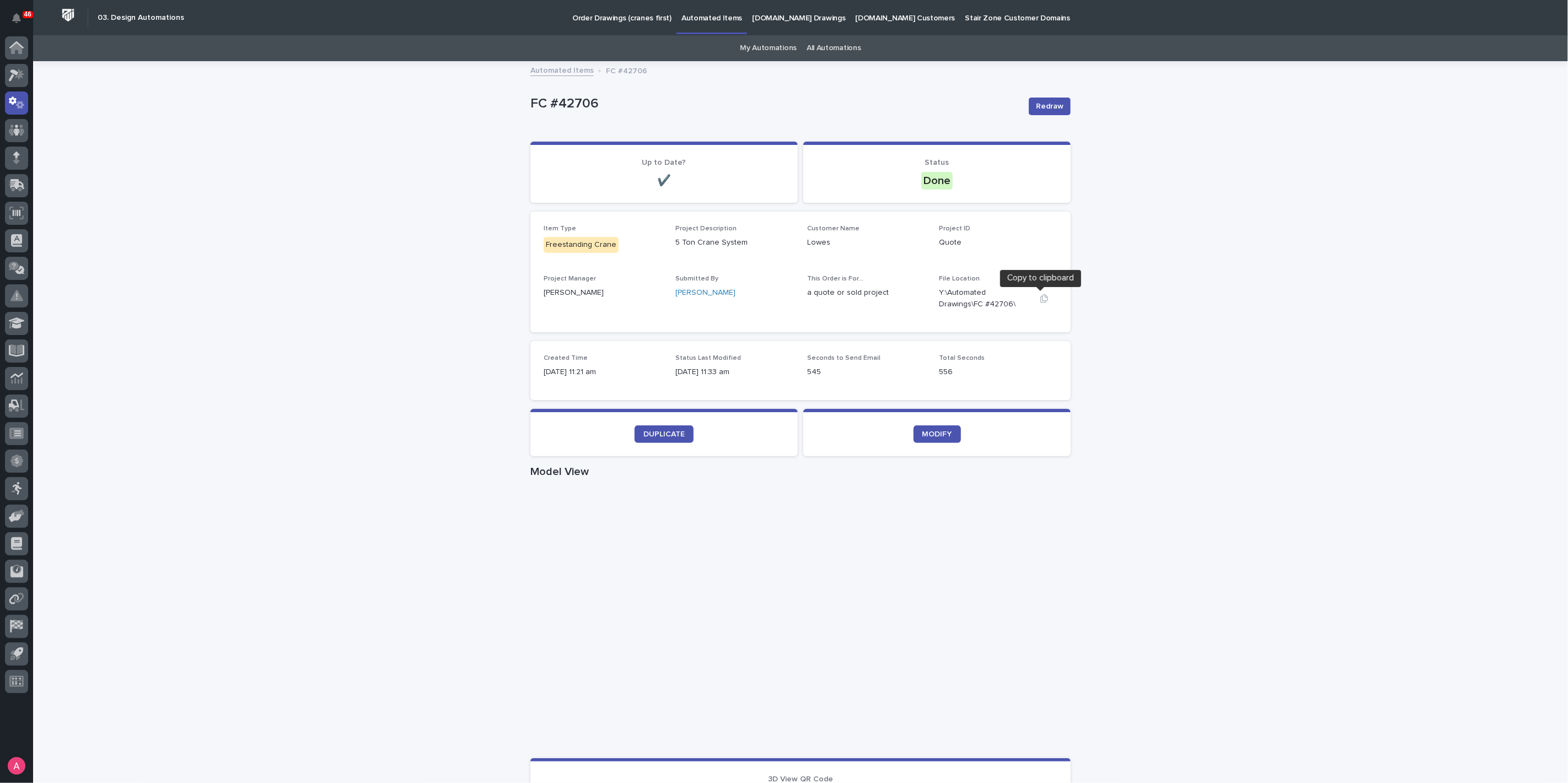
click at [1041, 298] on icon "button" at bounding box center [1044, 298] width 8 height 9
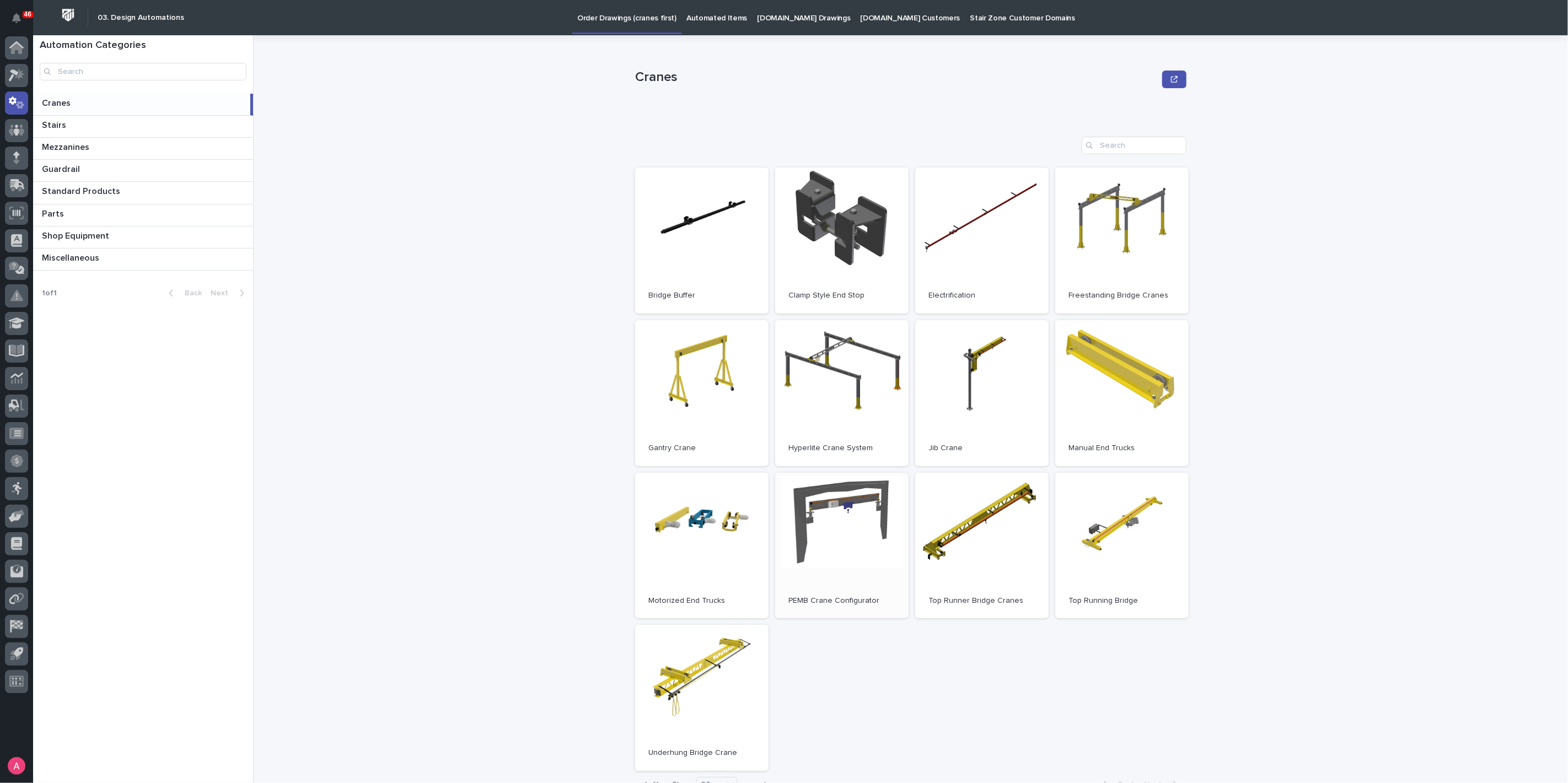
click at [860, 554] on link "Open" at bounding box center [842, 546] width 134 height 146
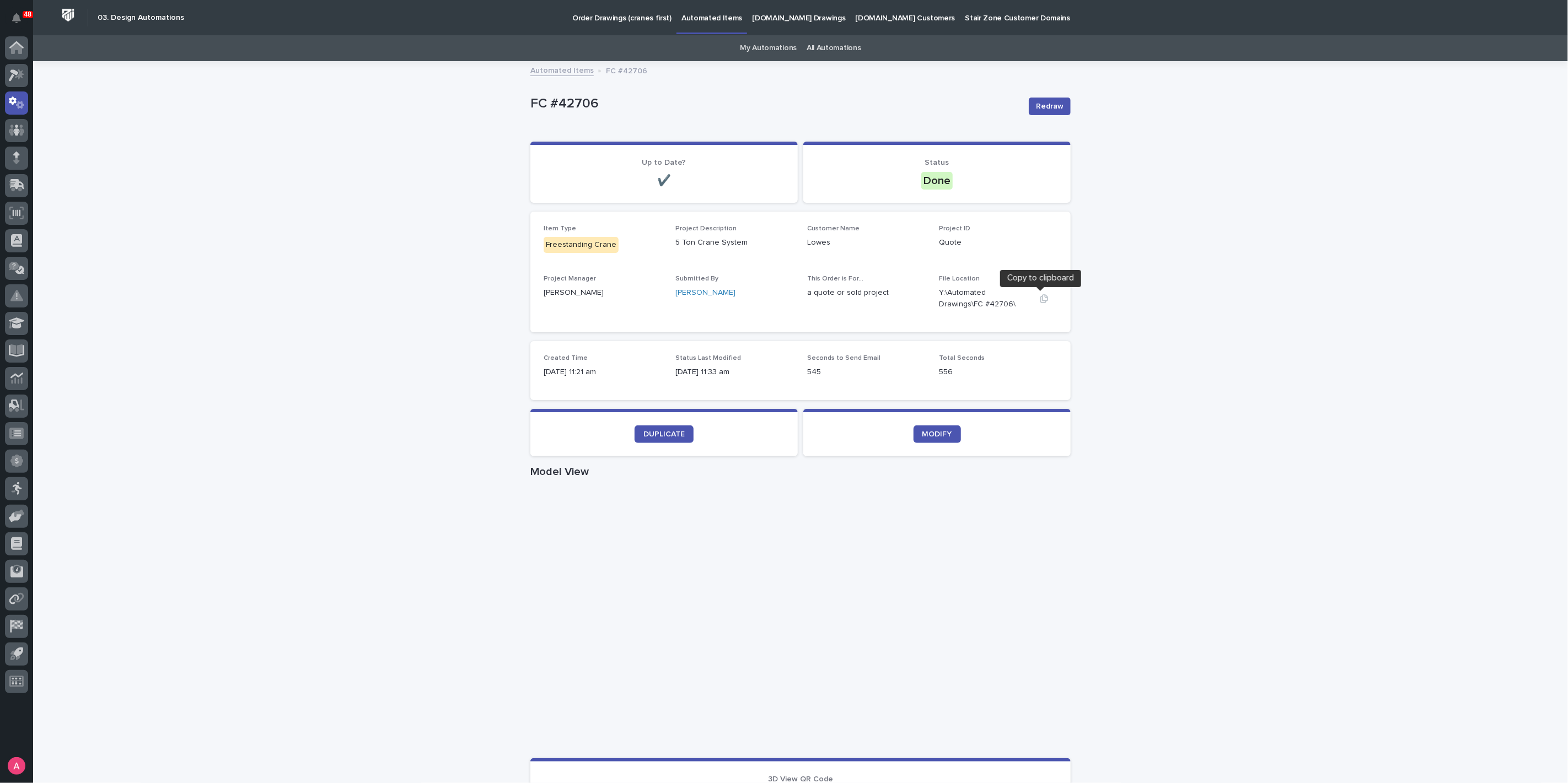
click at [1040, 301] on icon "button" at bounding box center [1044, 298] width 9 height 9
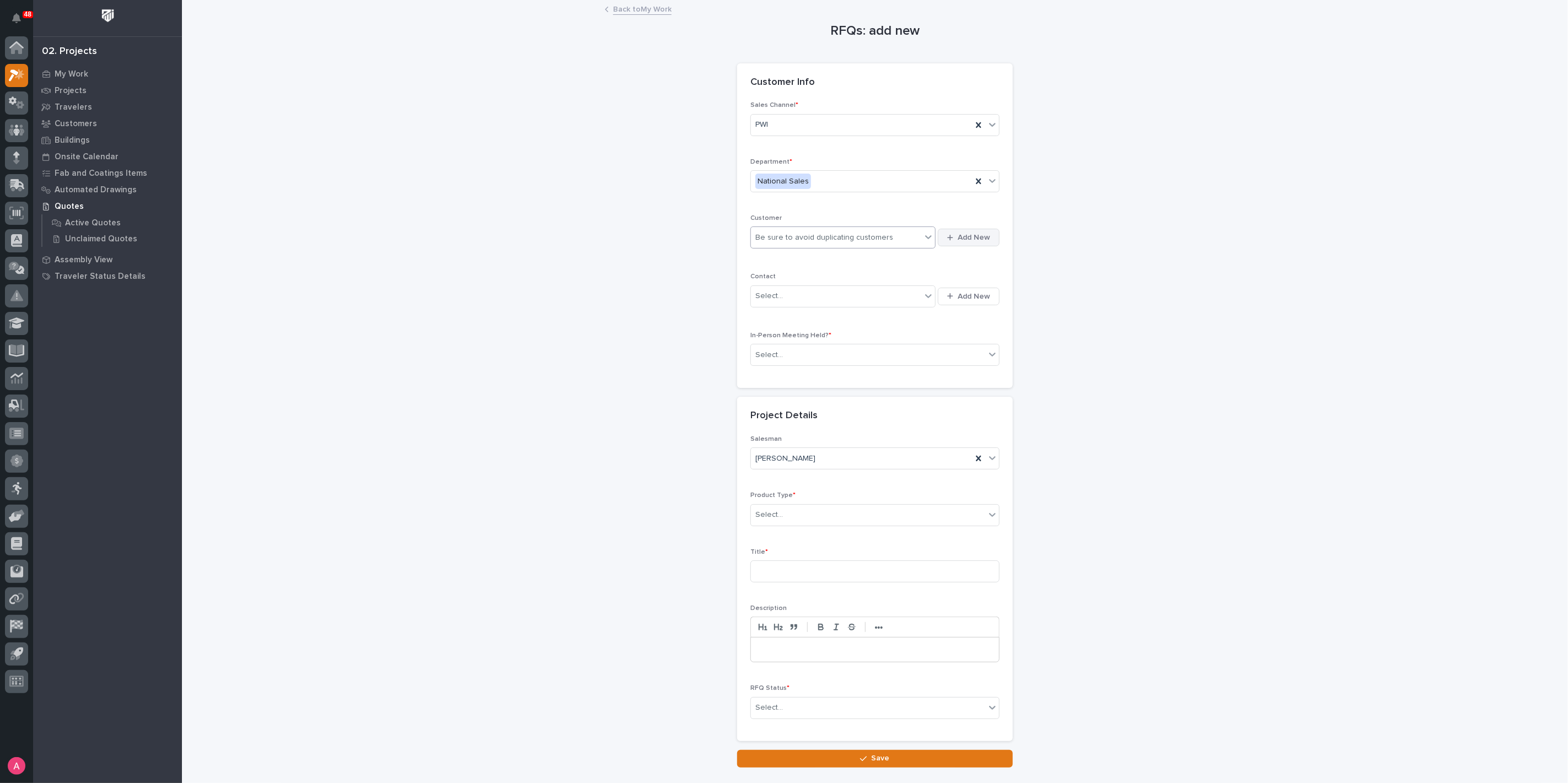
click at [973, 239] on span "Add New" at bounding box center [974, 237] width 33 height 10
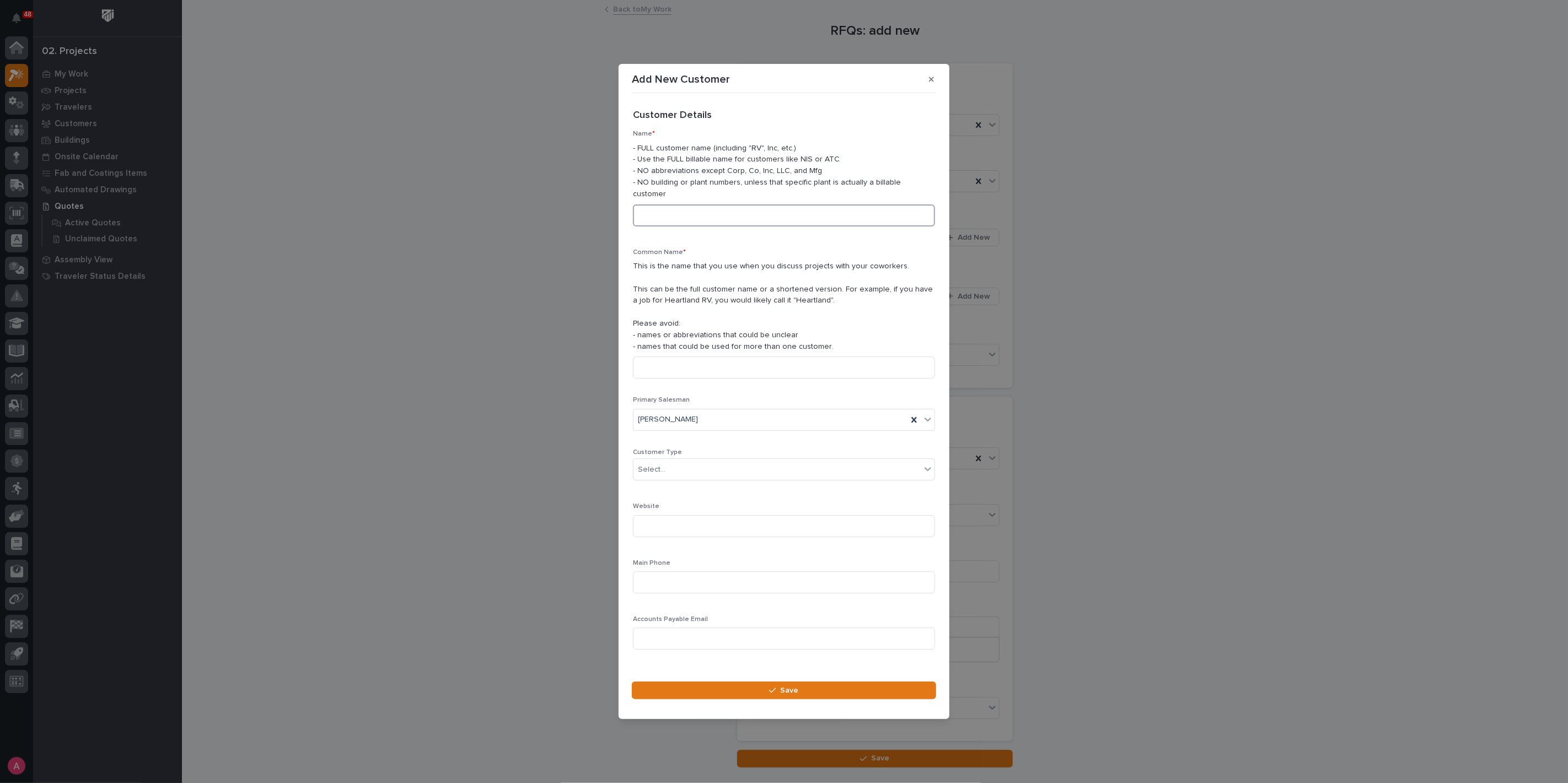
click at [729, 210] on input at bounding box center [783, 215] width 302 height 22
type input "Lowes"
click at [684, 470] on div "Select..." at bounding box center [777, 470] width 287 height 18
click at [677, 502] on div "End User" at bounding box center [779, 504] width 291 height 19
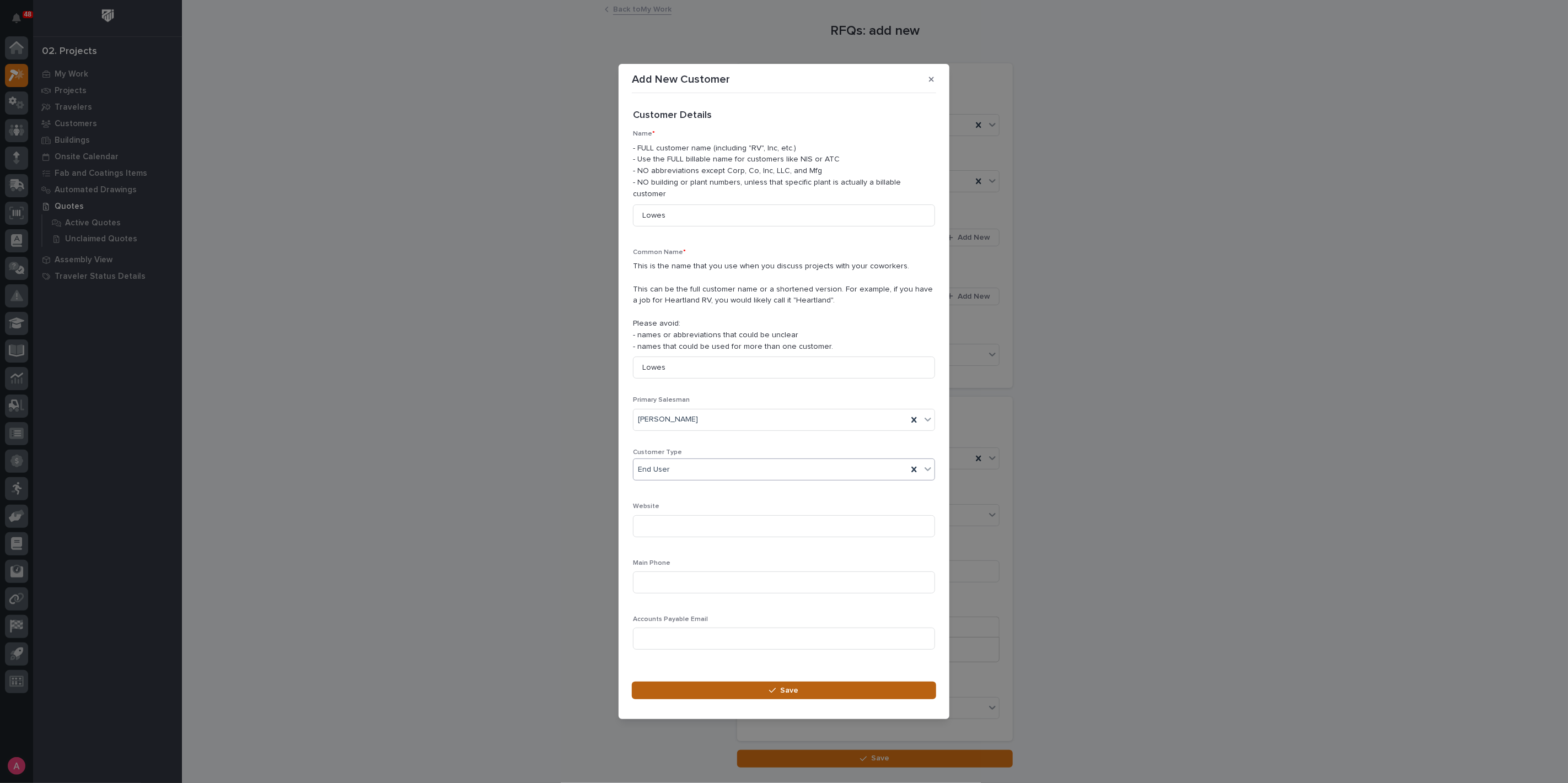
click at [726, 685] on button "Save" at bounding box center [784, 690] width 304 height 18
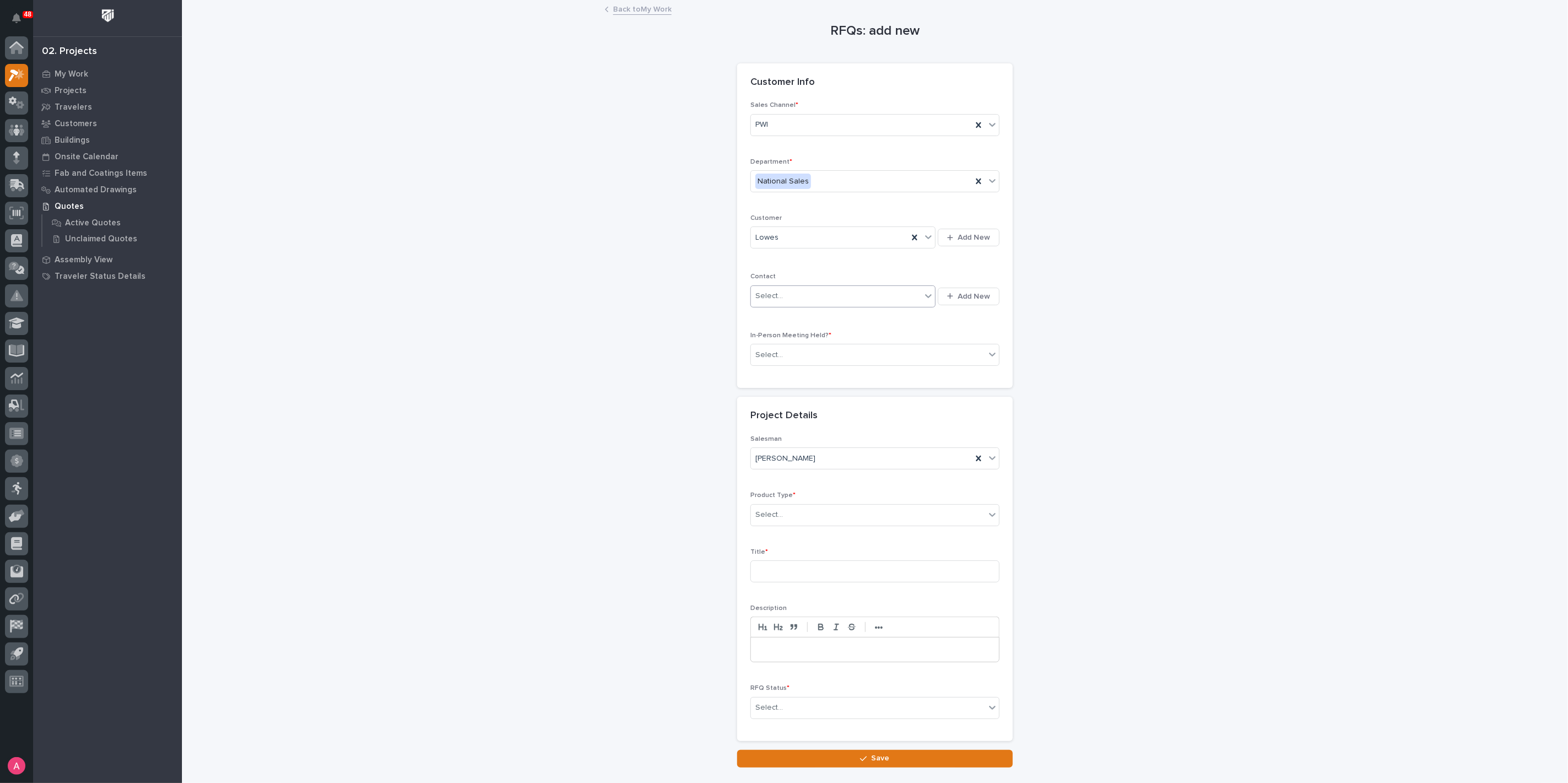
click at [827, 293] on div "Select..." at bounding box center [836, 296] width 171 height 18
click at [978, 296] on span "Add New" at bounding box center [974, 296] width 33 height 10
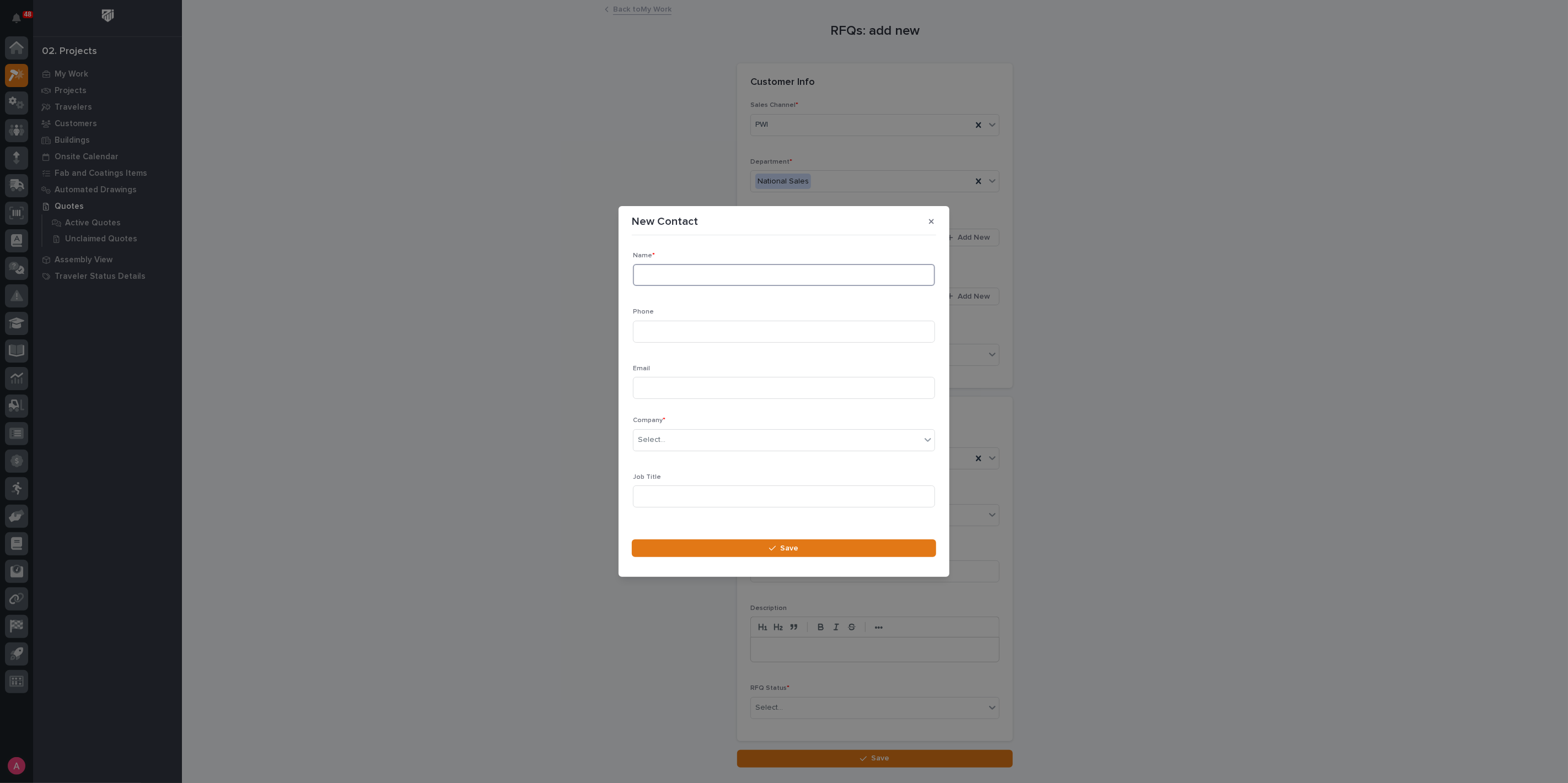
click at [739, 276] on input at bounding box center [783, 275] width 302 height 22
type input "Michael Bartosz"
click at [665, 387] on input at bounding box center [783, 387] width 302 height 22
paste input "michael.bartosz@lowes.com"
type input "michael.bartosz@lowes.com"
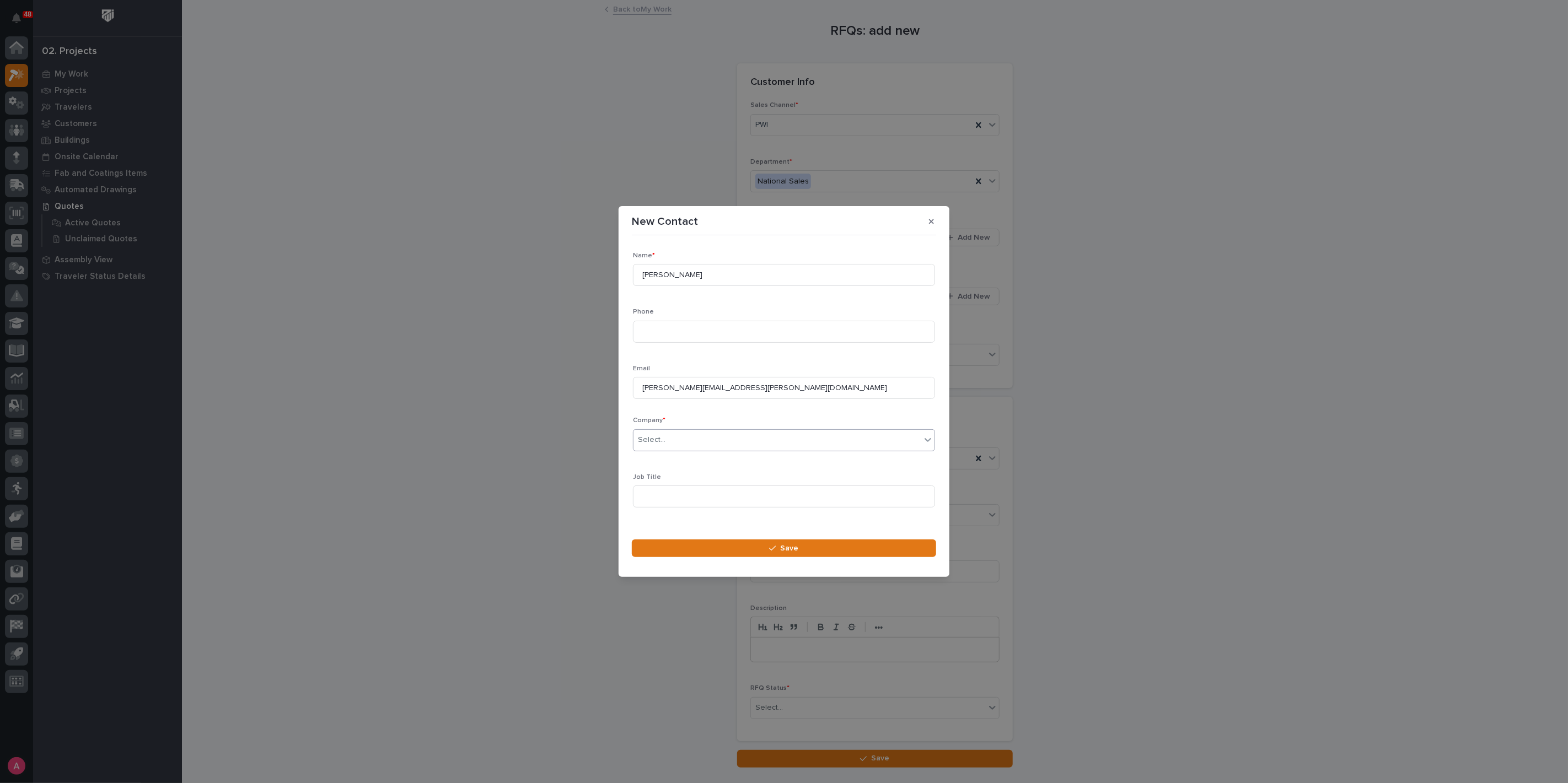
click at [699, 438] on div "Select..." at bounding box center [777, 441] width 287 height 18
type input "*****"
click at [842, 546] on button "Save" at bounding box center [784, 548] width 304 height 18
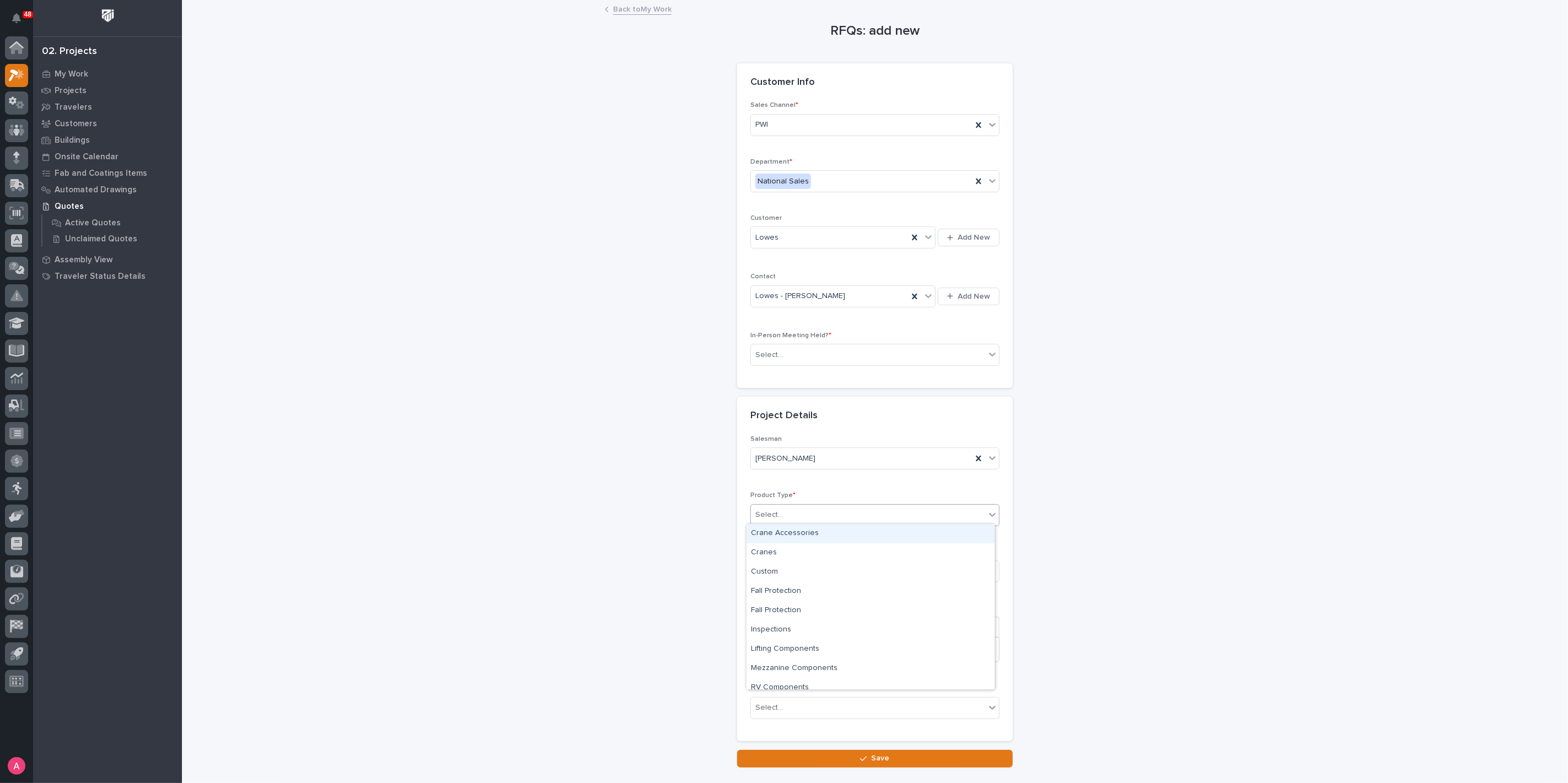
click at [870, 514] on div "Select..." at bounding box center [868, 515] width 235 height 18
click at [844, 549] on div "Cranes" at bounding box center [870, 553] width 248 height 19
click at [837, 571] on input at bounding box center [875, 571] width 249 height 22
type input "5 Ton Crane System"
click at [832, 698] on div "Select..." at bounding box center [868, 708] width 235 height 18
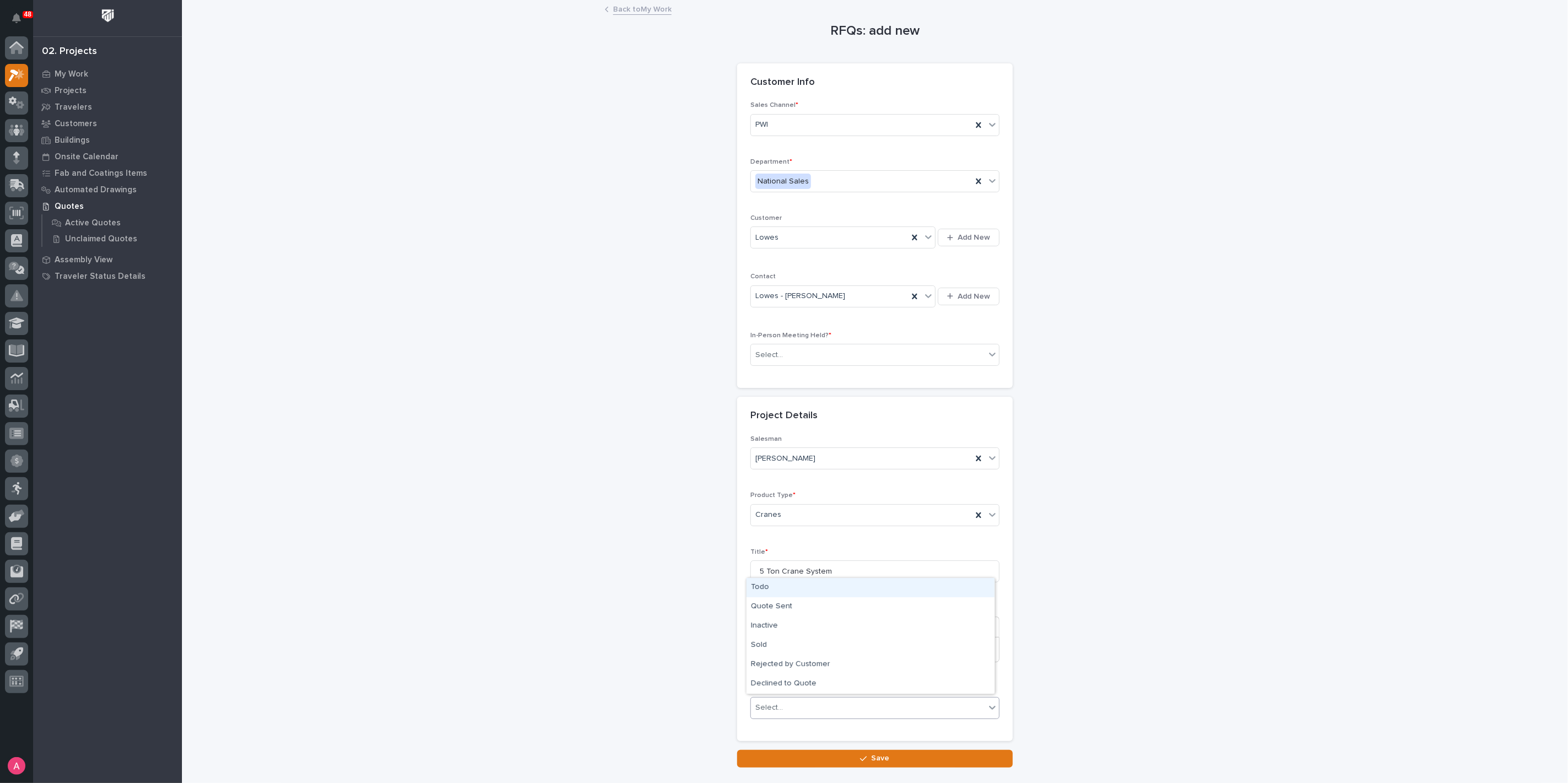
click at [813, 583] on div "Todo" at bounding box center [870, 588] width 248 height 19
click at [860, 755] on icon "button" at bounding box center [863, 759] width 6 height 8
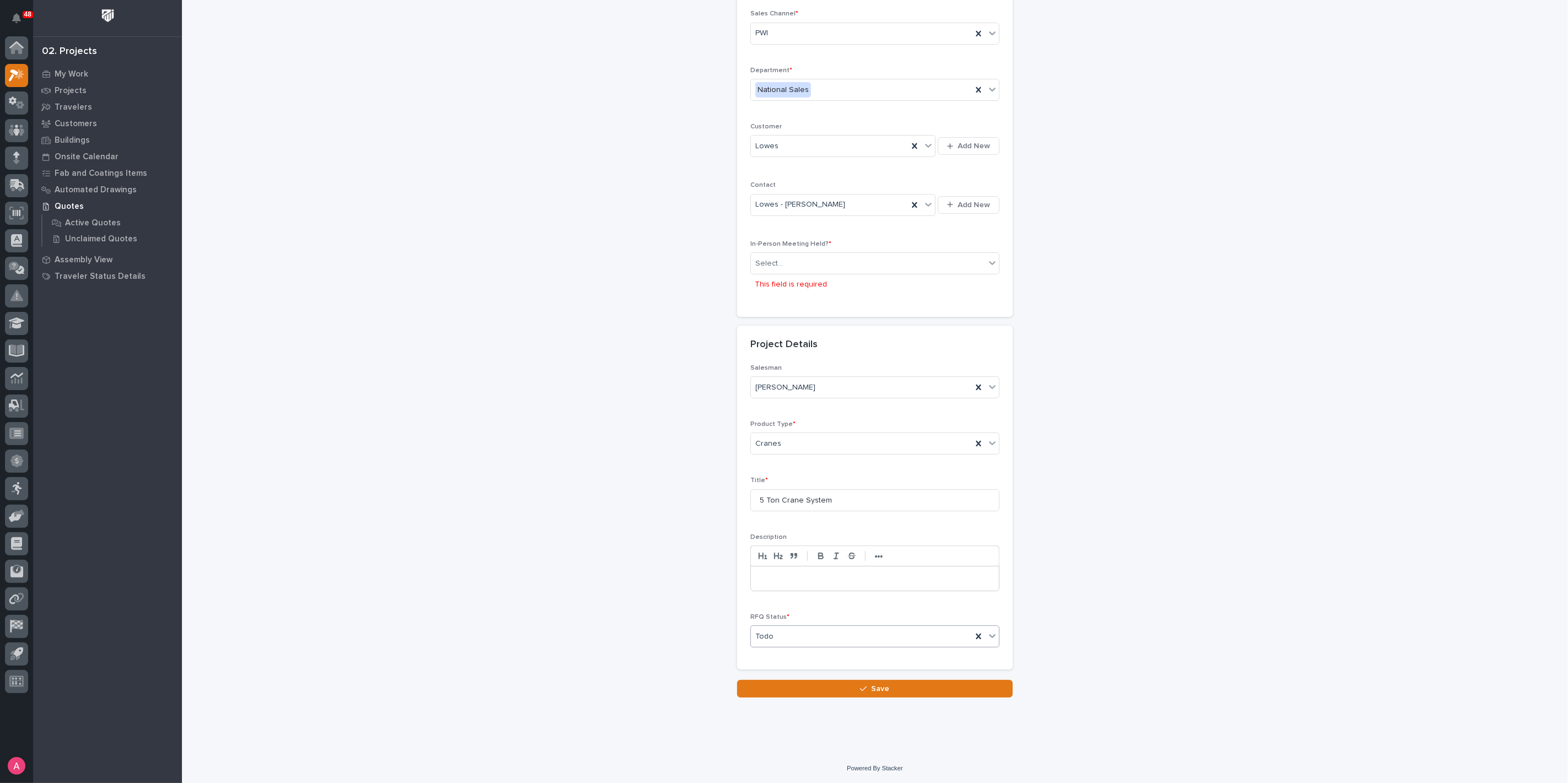
scroll to position [95, 0]
click at [855, 266] on div "Select..." at bounding box center [868, 260] width 235 height 18
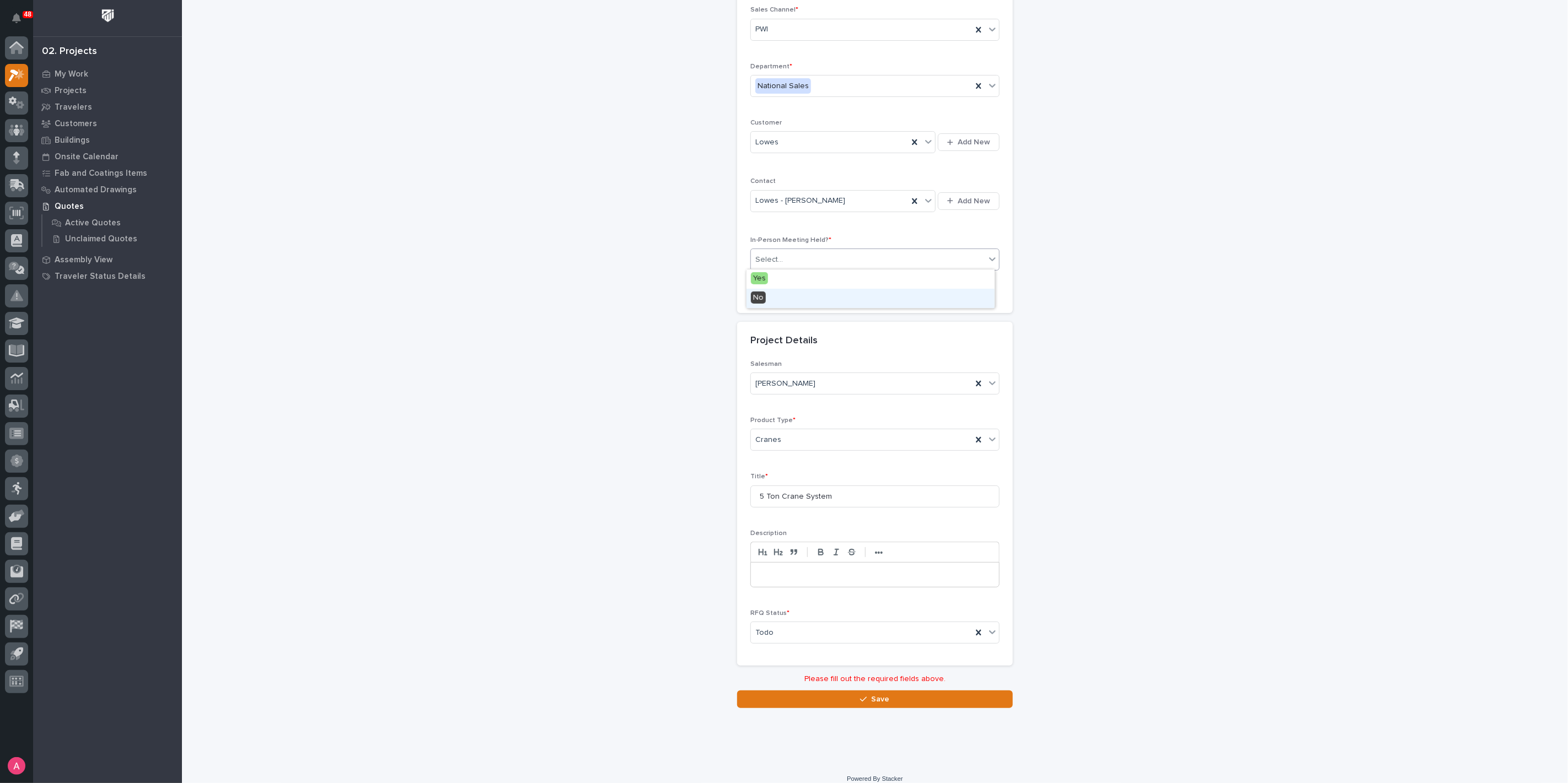
click at [815, 298] on div "No" at bounding box center [870, 298] width 248 height 19
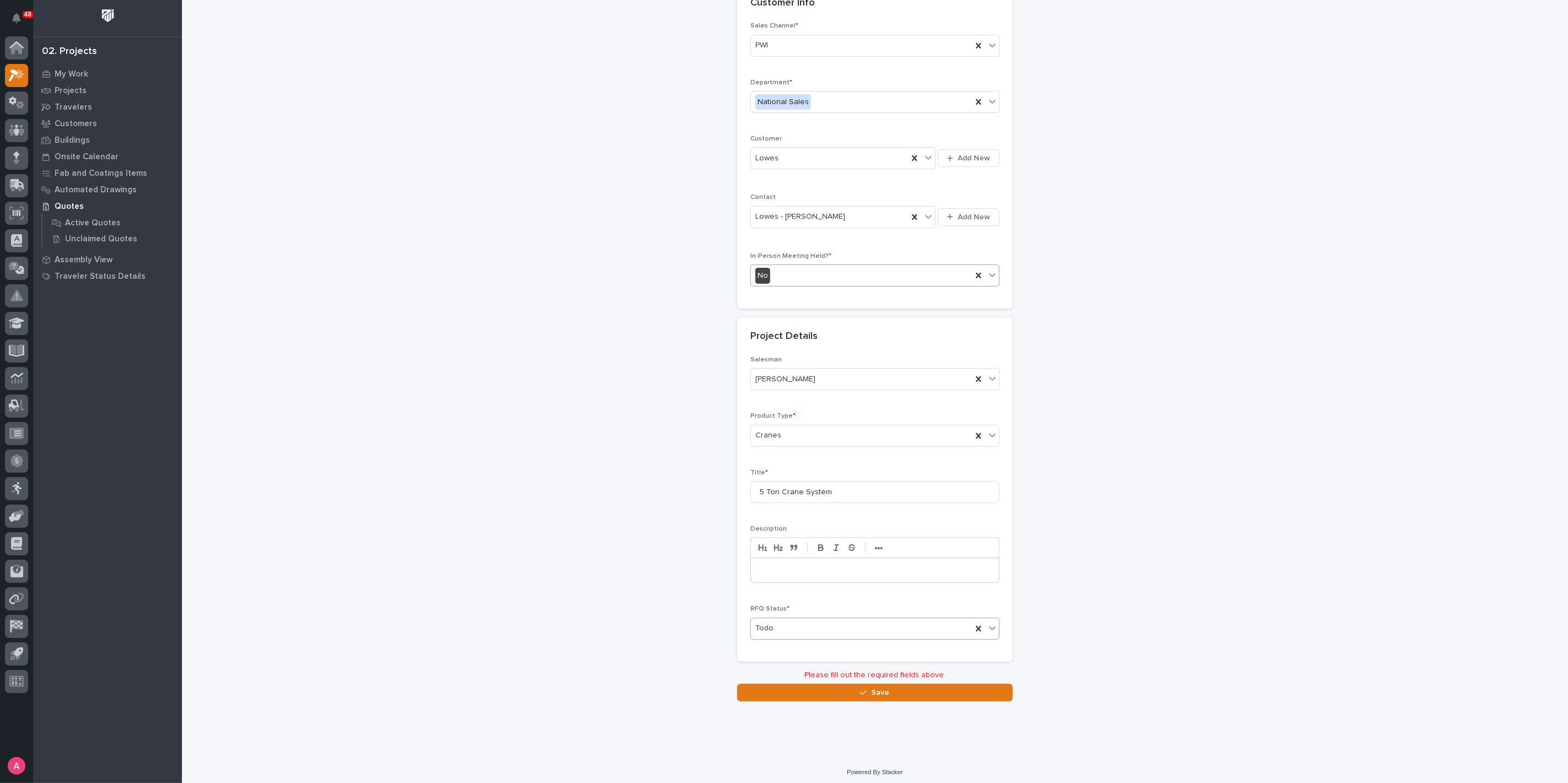
scroll to position [68, 0]
click at [854, 686] on button "Save" at bounding box center [875, 691] width 276 height 18
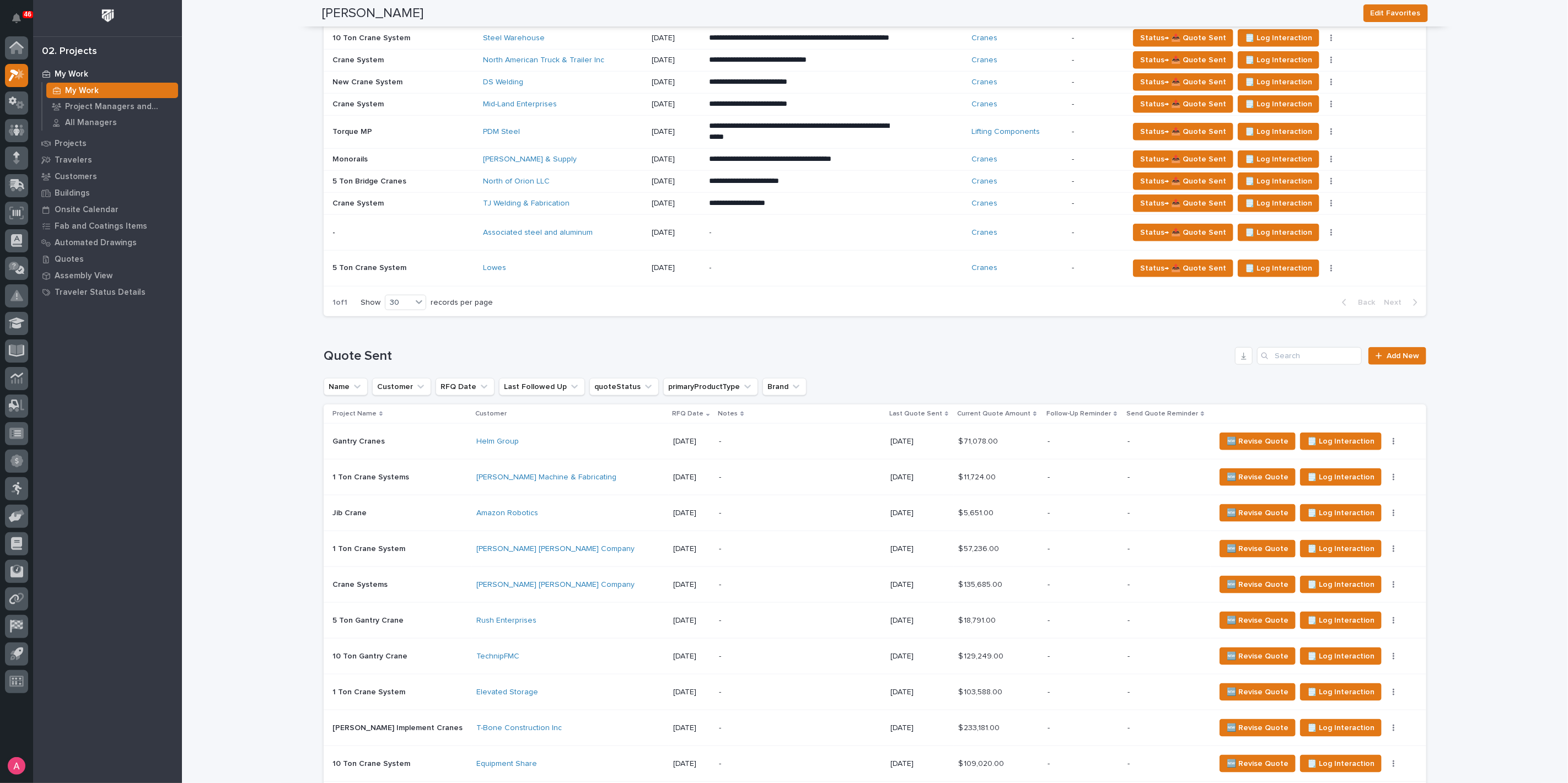
scroll to position [551, 0]
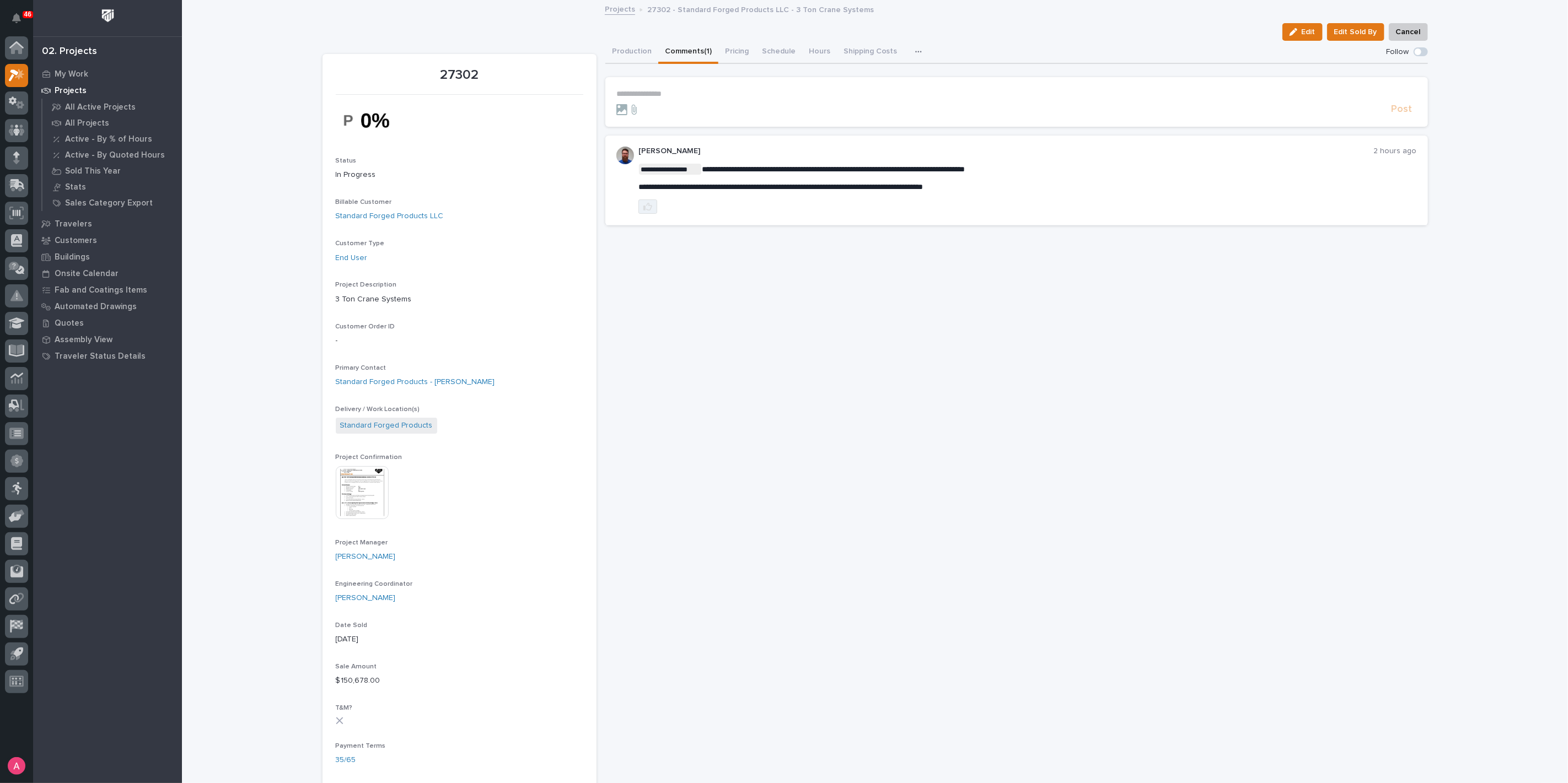
click at [644, 212] on button "button" at bounding box center [648, 207] width 18 height 14
click at [694, 90] on p "**********" at bounding box center [1016, 94] width 800 height 9
click at [1402, 117] on span "Post" at bounding box center [1402, 114] width 21 height 13
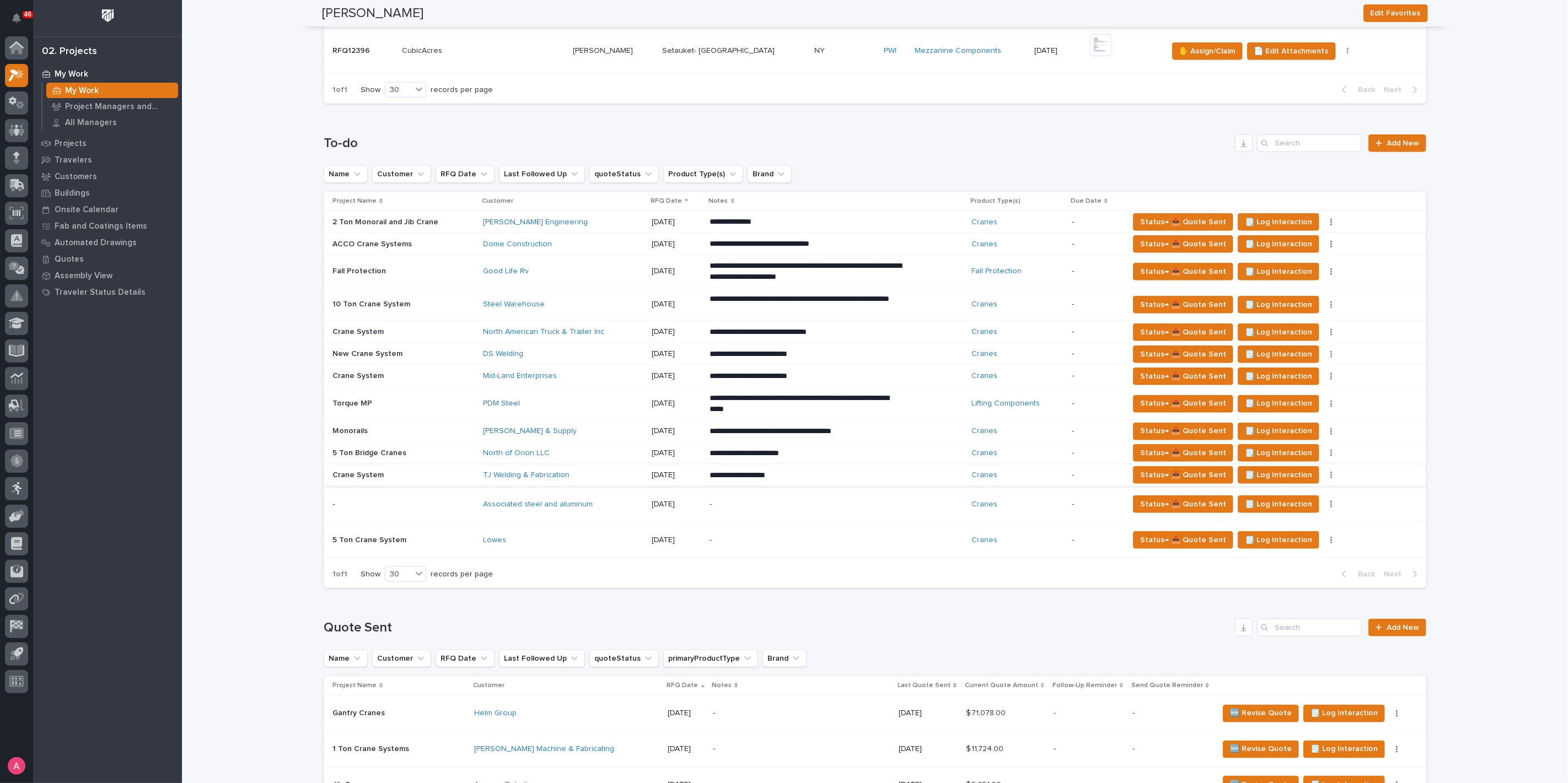
scroll to position [612, 0]
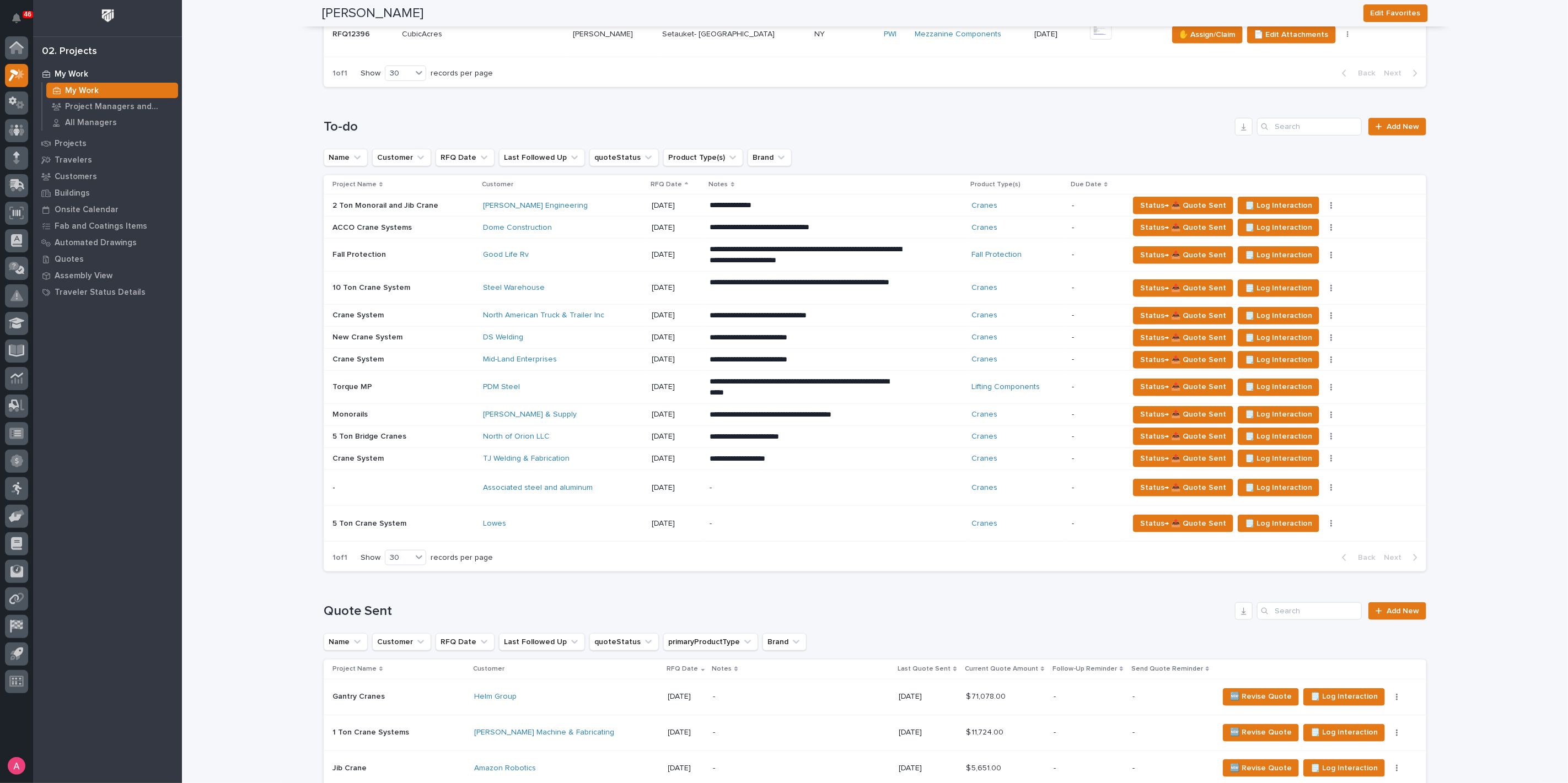
click at [805, 531] on div "-" at bounding box center [805, 524] width 193 height 25
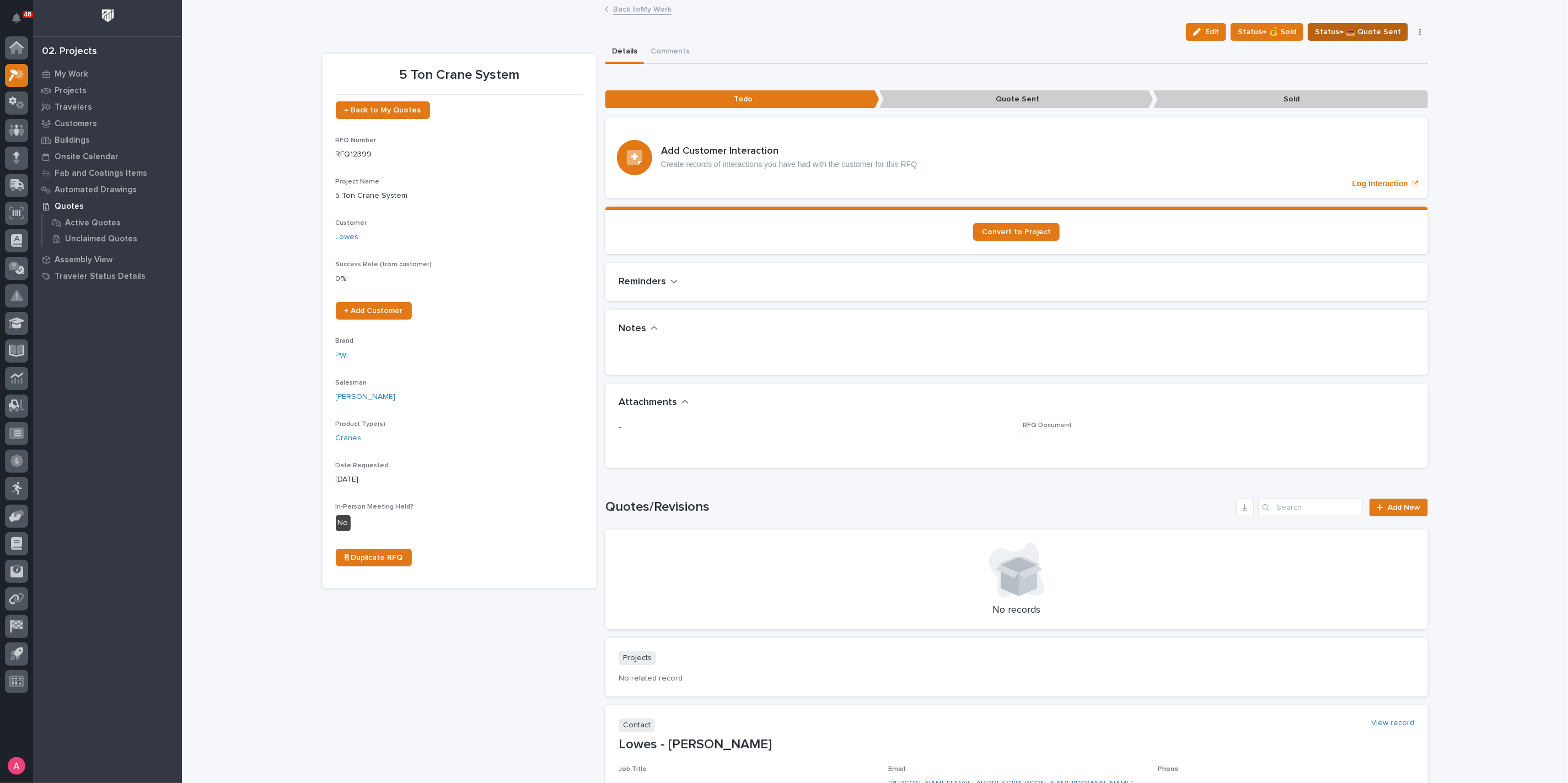
click at [1346, 31] on span "Status→ 📤 Quote Sent" at bounding box center [1358, 32] width 86 height 14
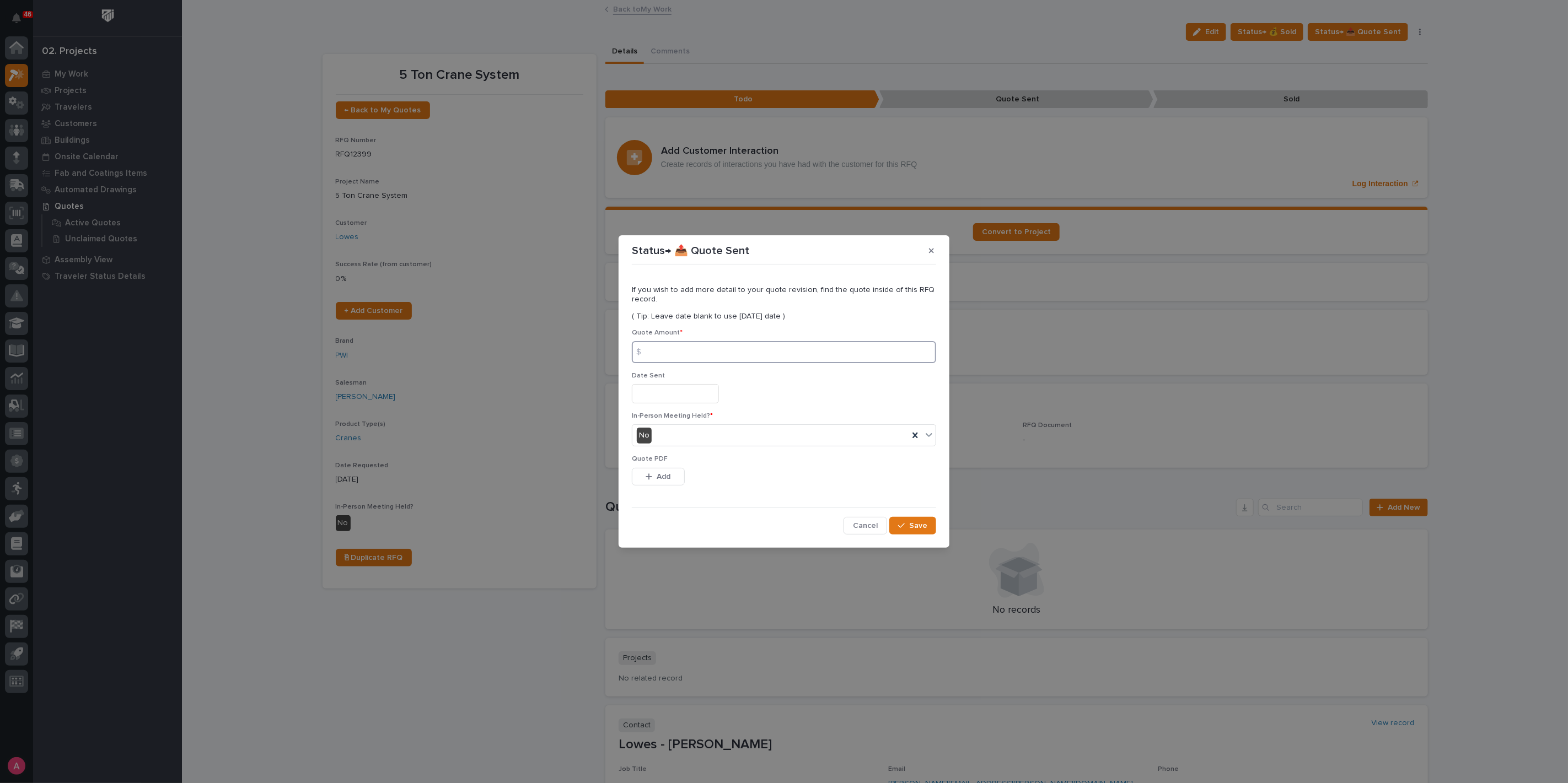
click at [743, 363] on input at bounding box center [784, 352] width 304 height 22
drag, startPoint x: 736, startPoint y: 350, endPoint x: 731, endPoint y: 345, distance: 7.1
click at [734, 350] on input at bounding box center [784, 352] width 304 height 22
type input "524636"
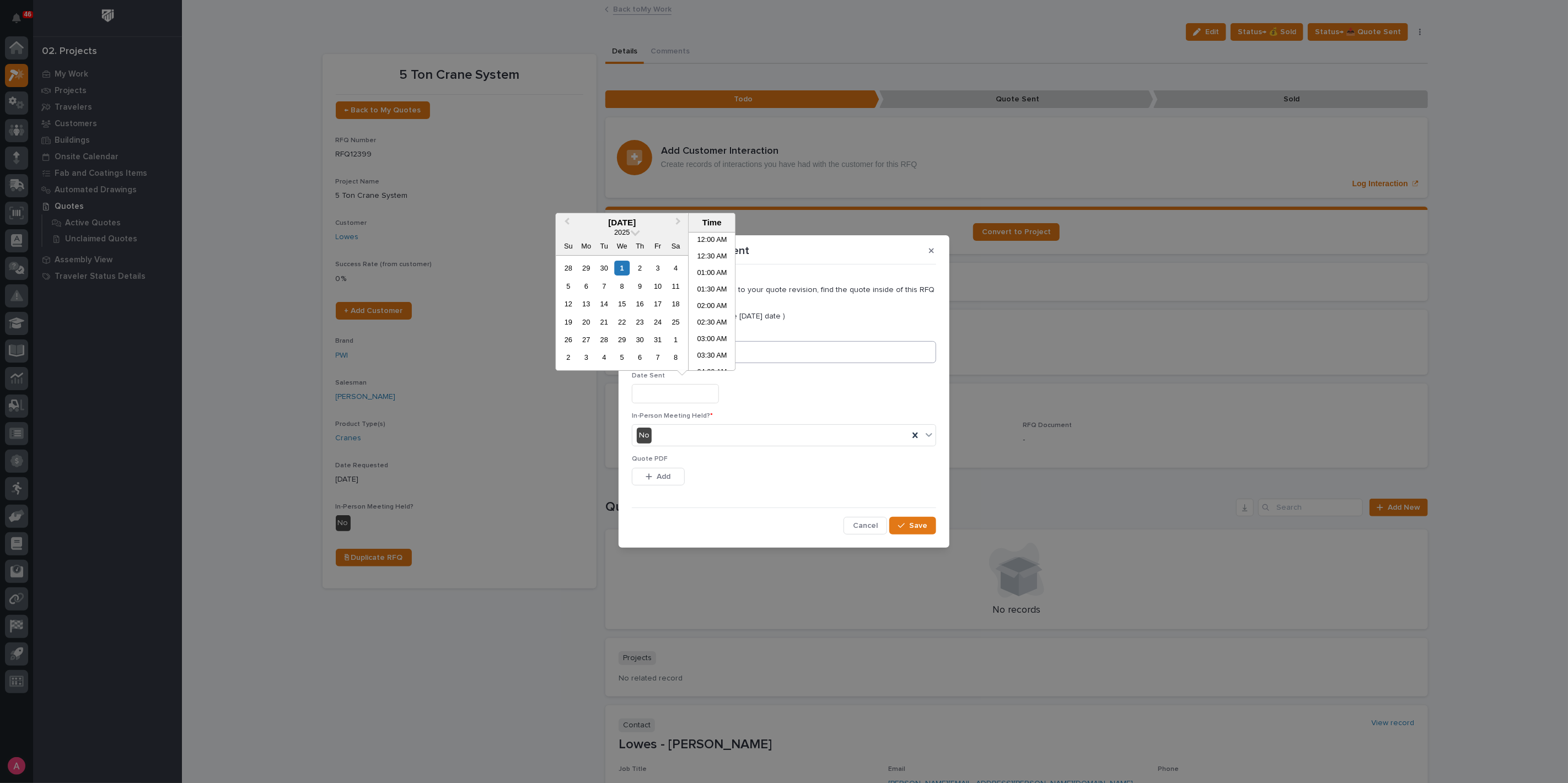
scroll to position [418, 0]
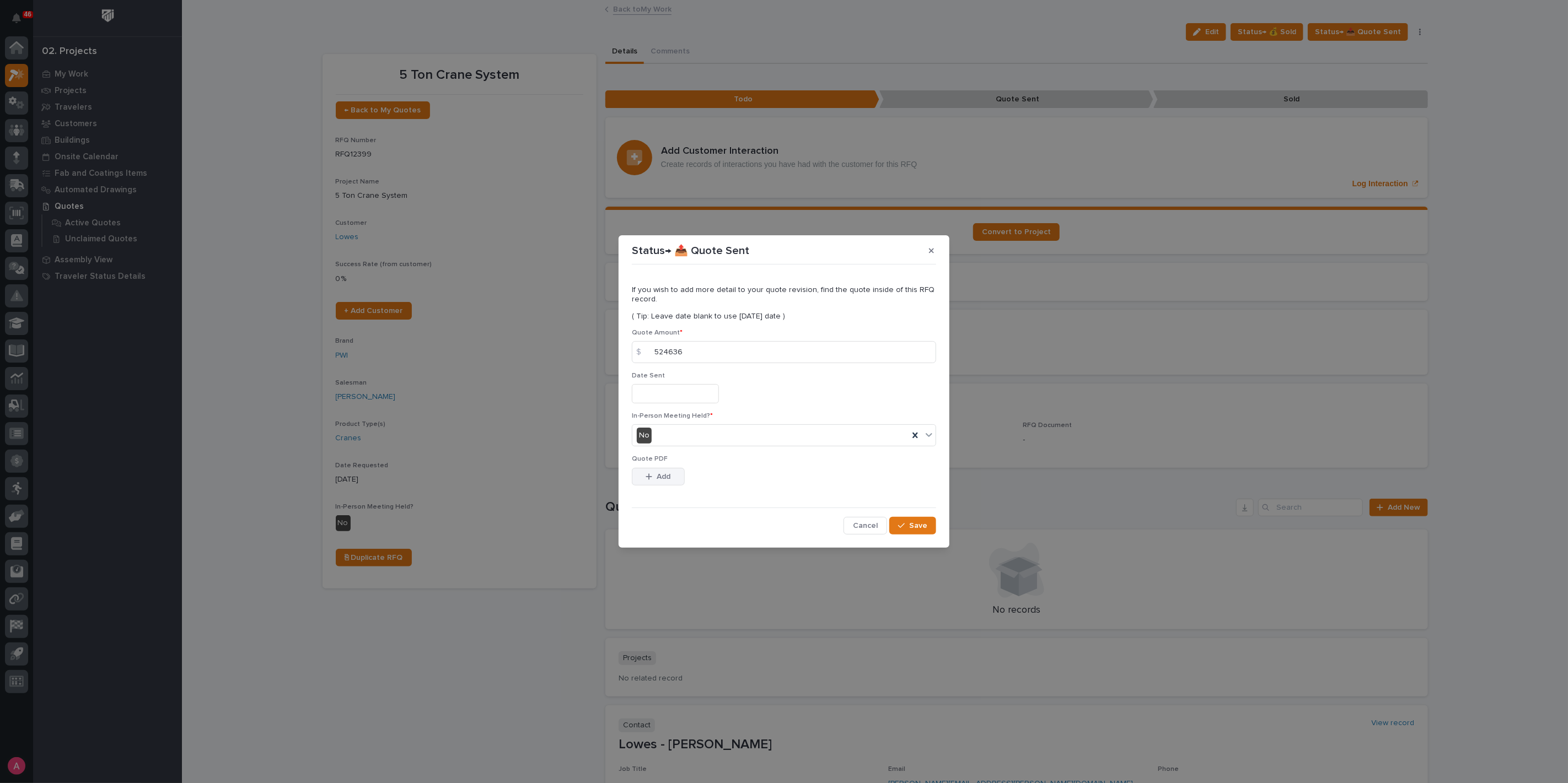
click at [646, 479] on icon "button" at bounding box center [648, 476] width 6 height 8
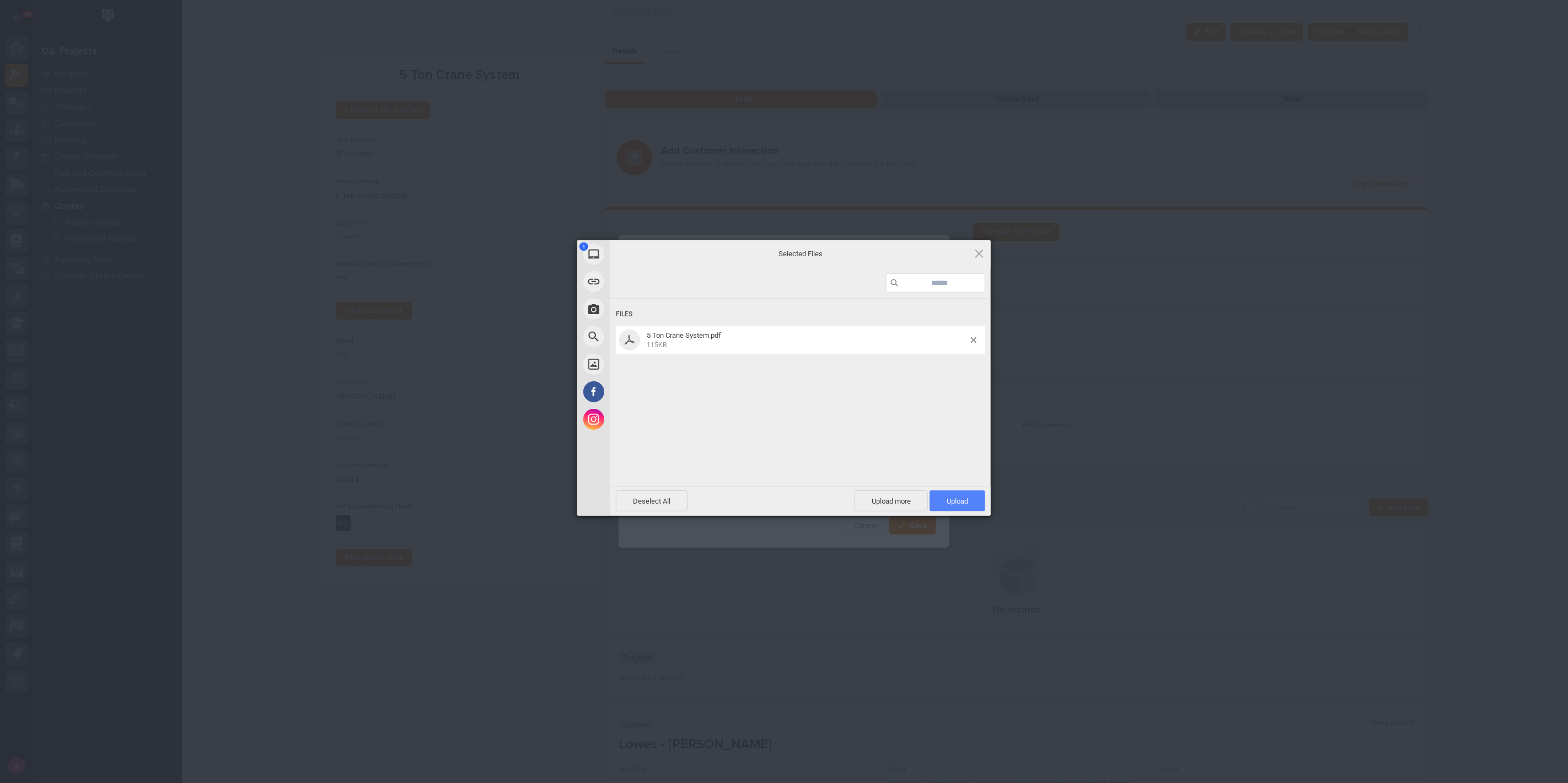
click at [957, 497] on span "Upload 1" at bounding box center [957, 502] width 21 height 9
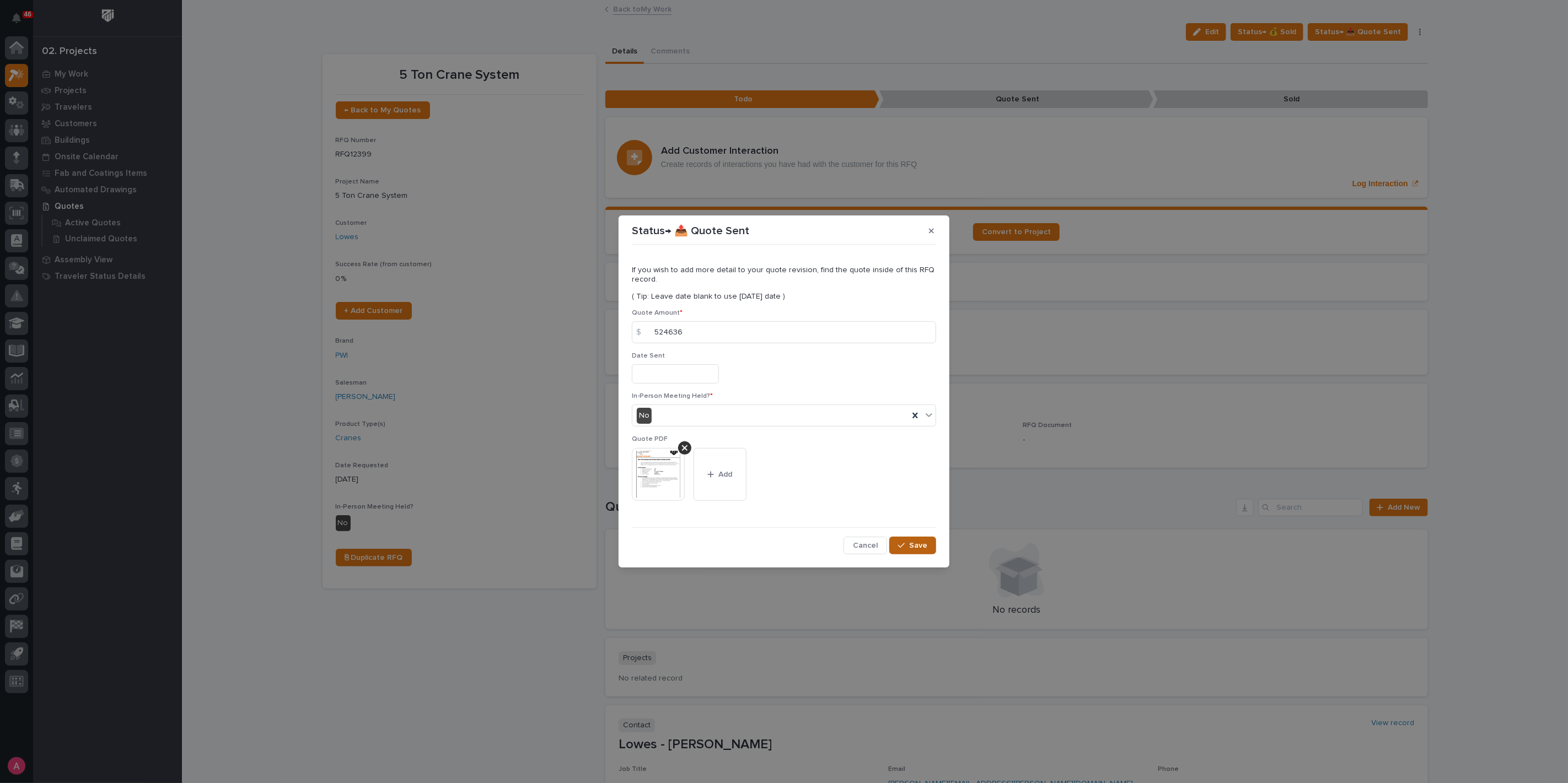
click at [908, 541] on div "button" at bounding box center [903, 545] width 11 height 8
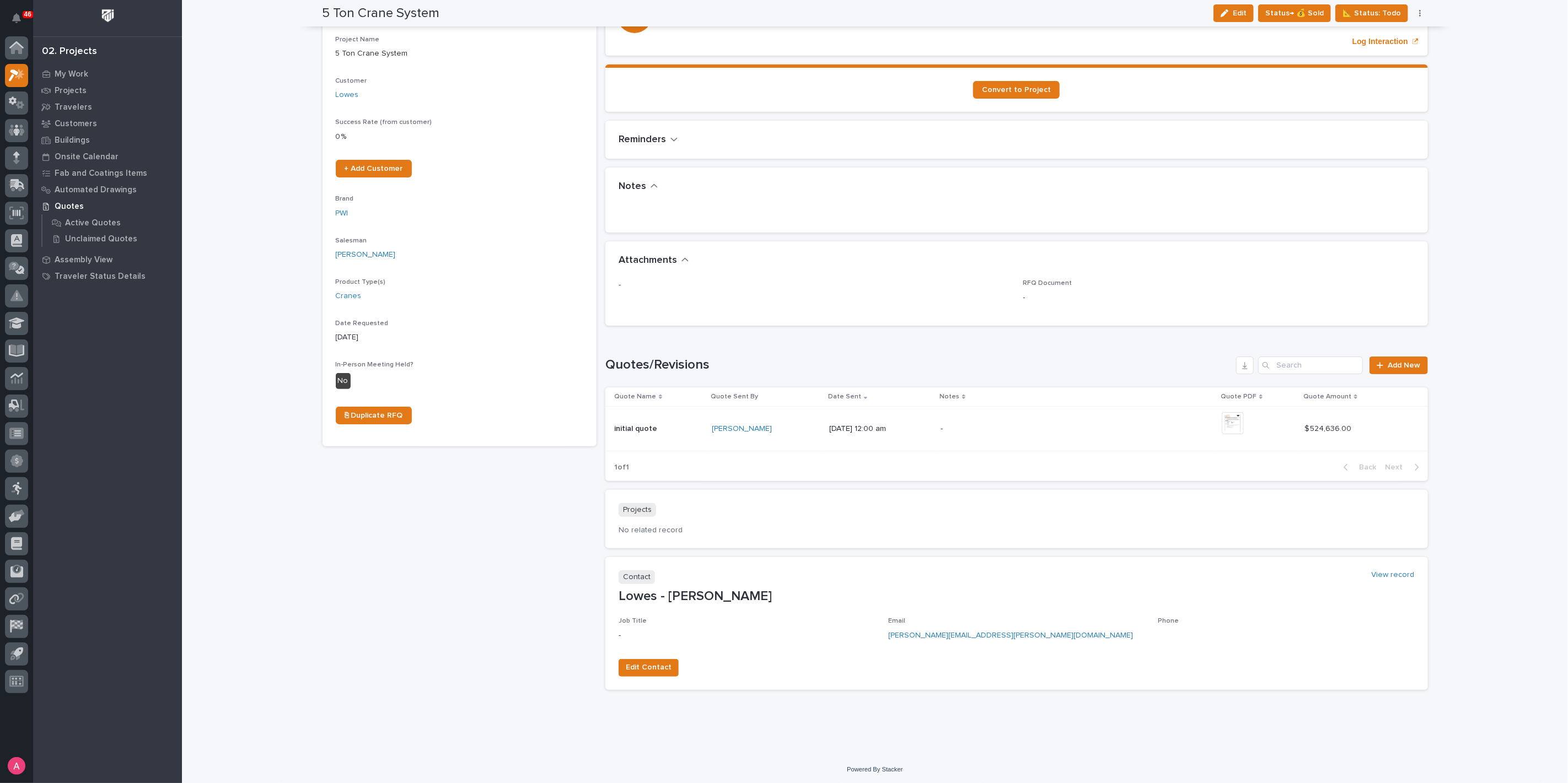
scroll to position [0, 0]
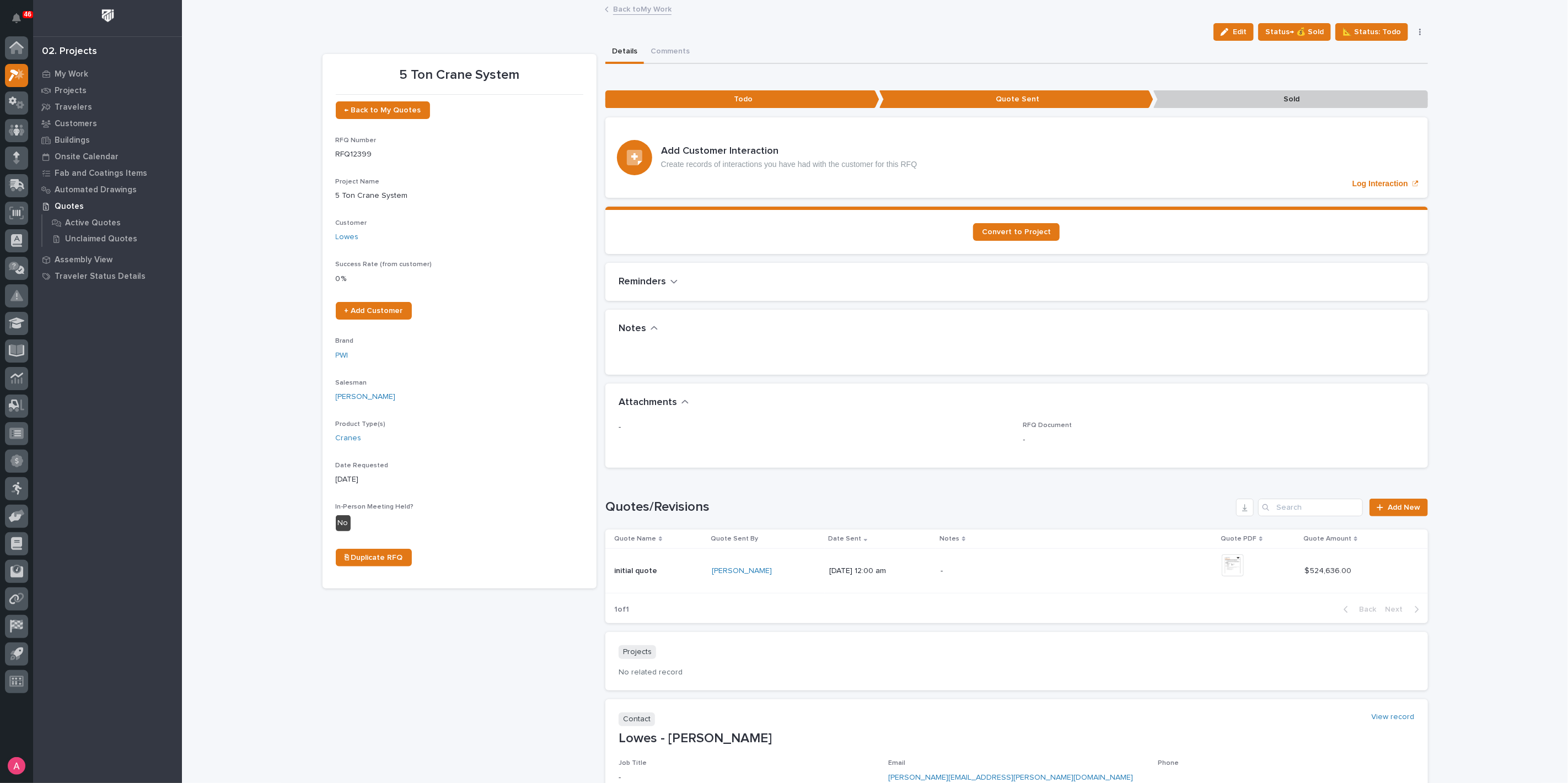
click at [643, 4] on link "Back to My Work" at bounding box center [642, 9] width 58 height 13
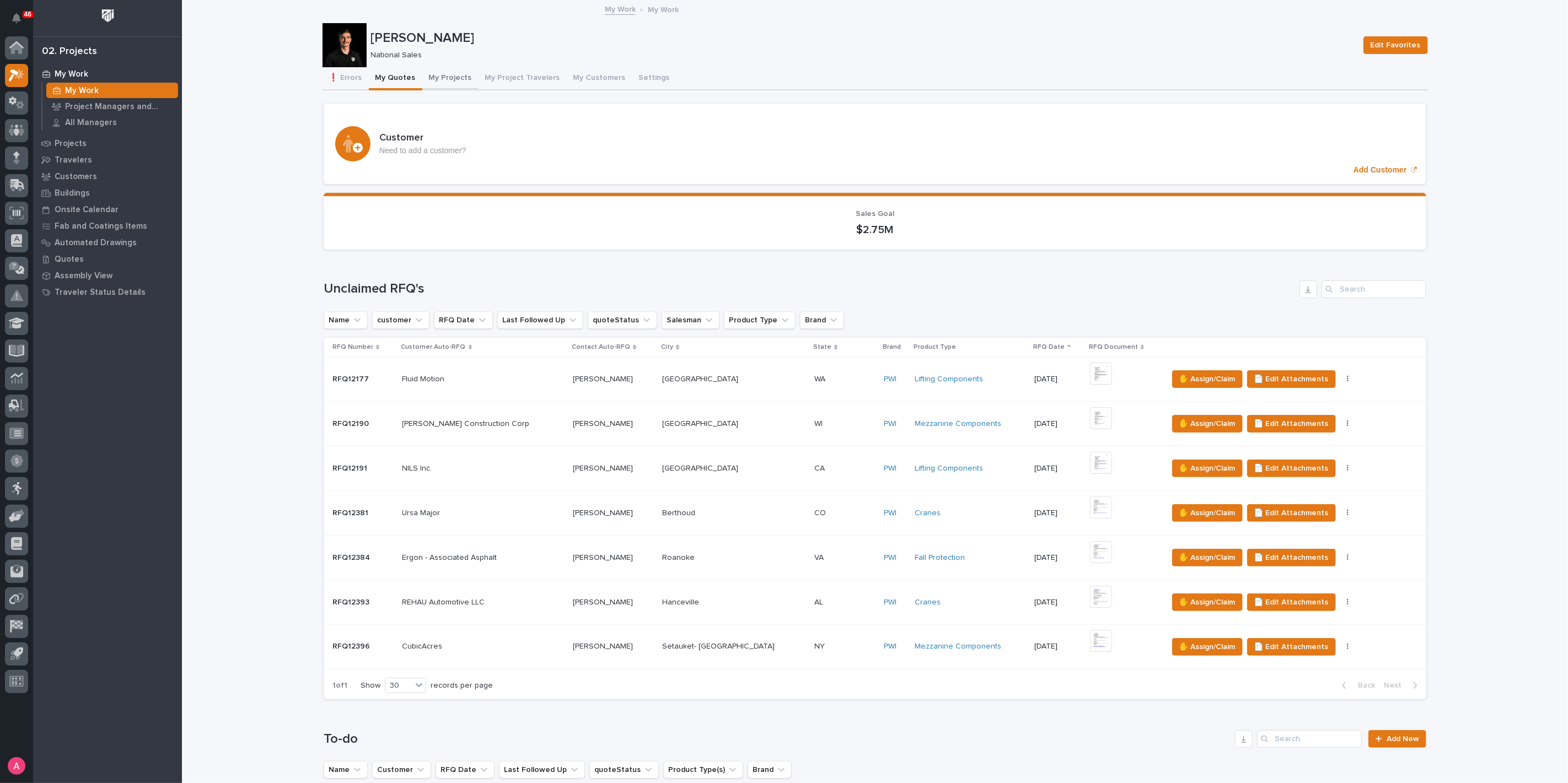
click at [422, 77] on button "My Projects" at bounding box center [450, 79] width 56 height 23
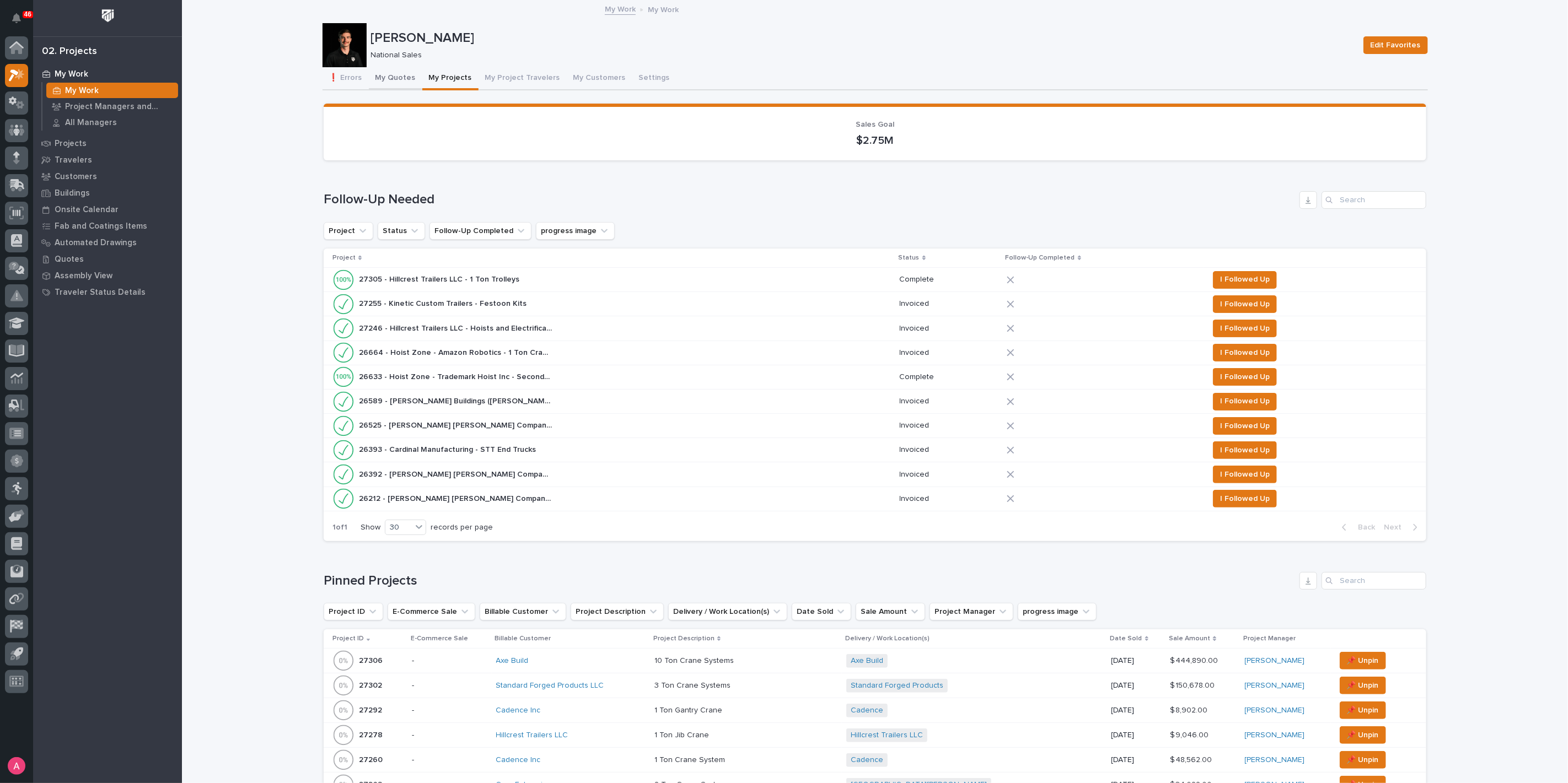
click at [369, 77] on button "My Quotes" at bounding box center [395, 79] width 53 height 23
click at [103, 109] on p "Project Managers and Engineers" at bounding box center [119, 107] width 109 height 10
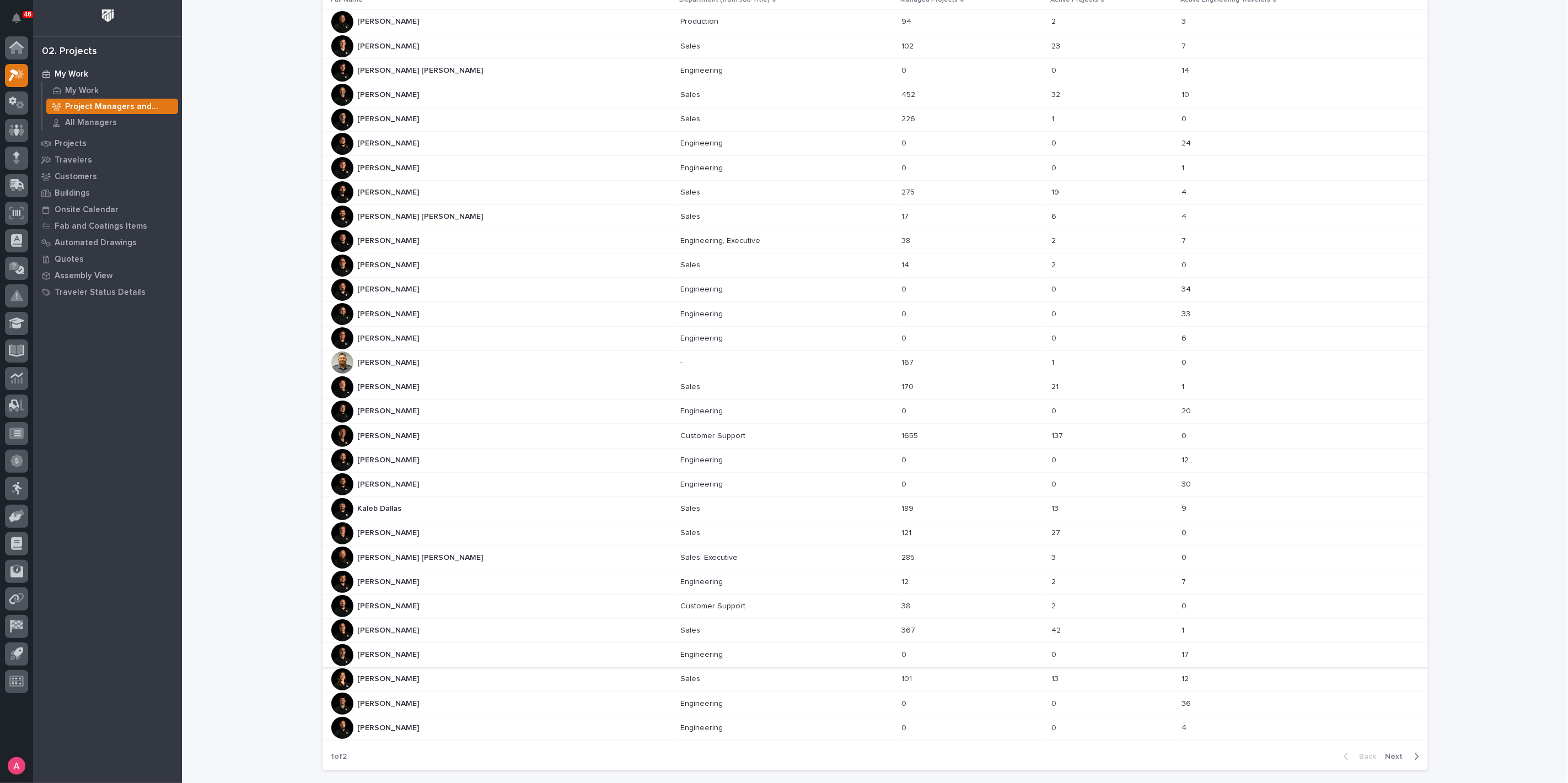
scroll to position [168, 0]
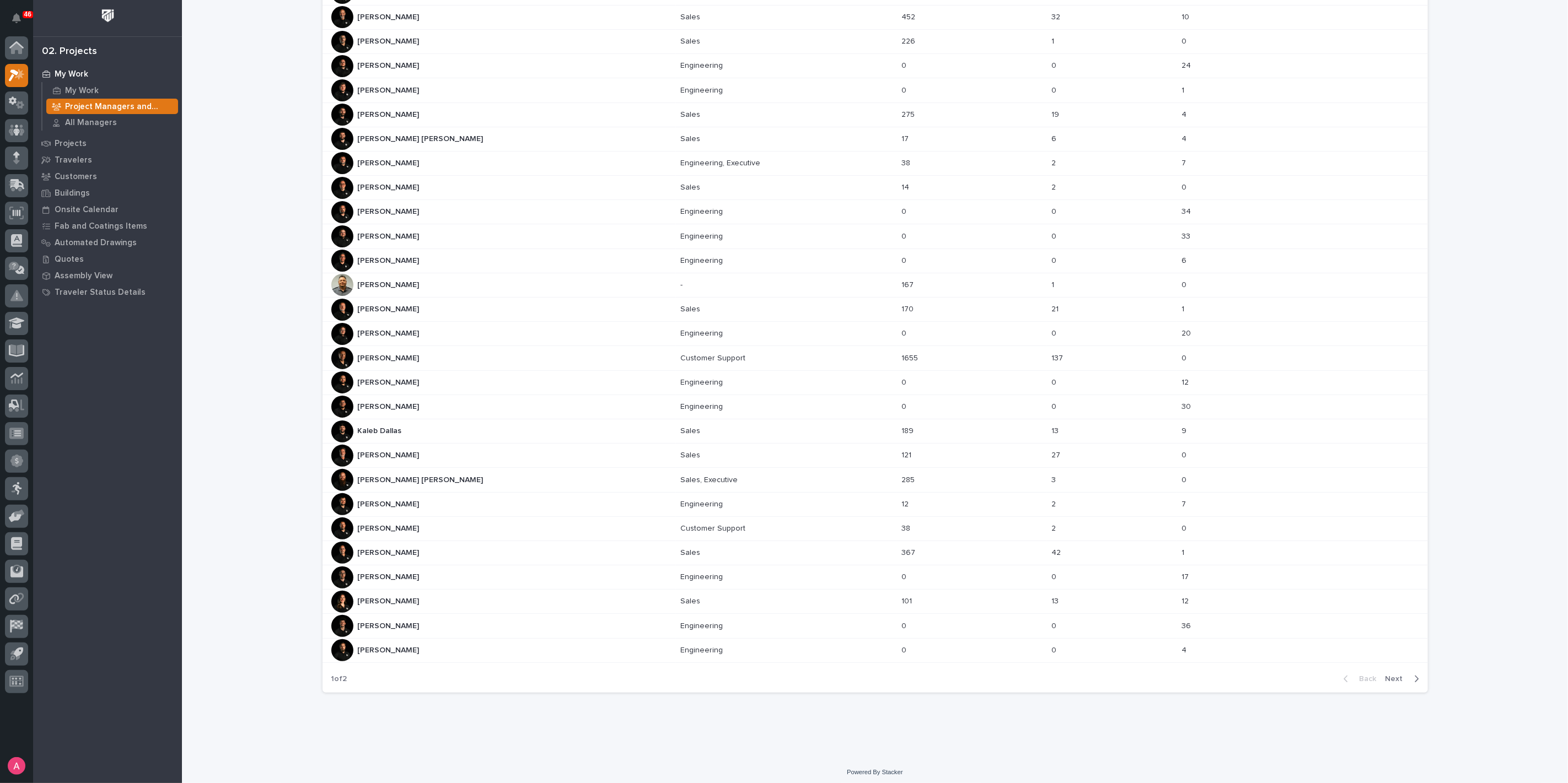
click at [1387, 674] on span "Next" at bounding box center [1397, 679] width 24 height 10
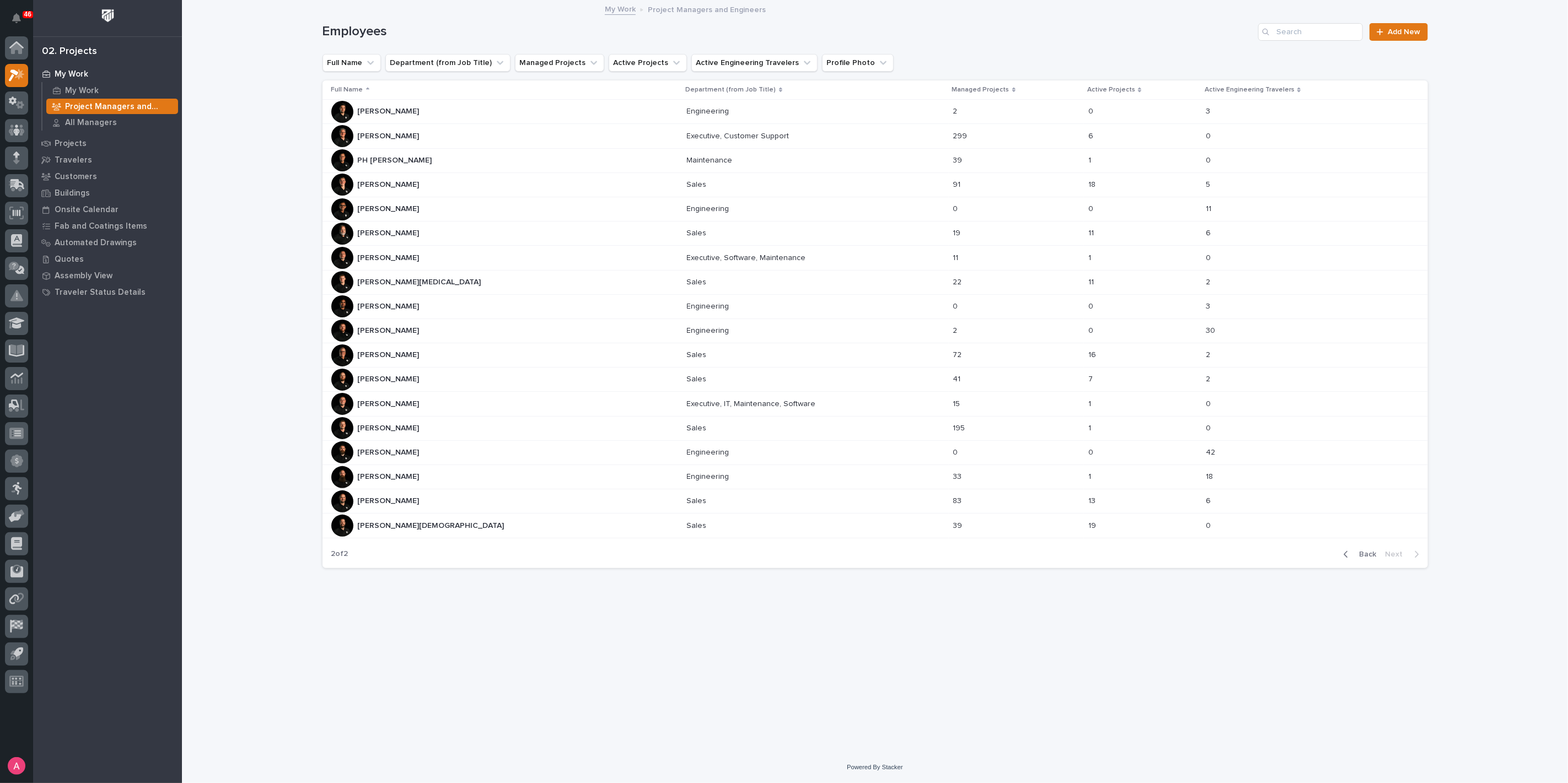
click at [425, 183] on div "[PERSON_NAME] [PERSON_NAME]" at bounding box center [505, 184] width 347 height 22
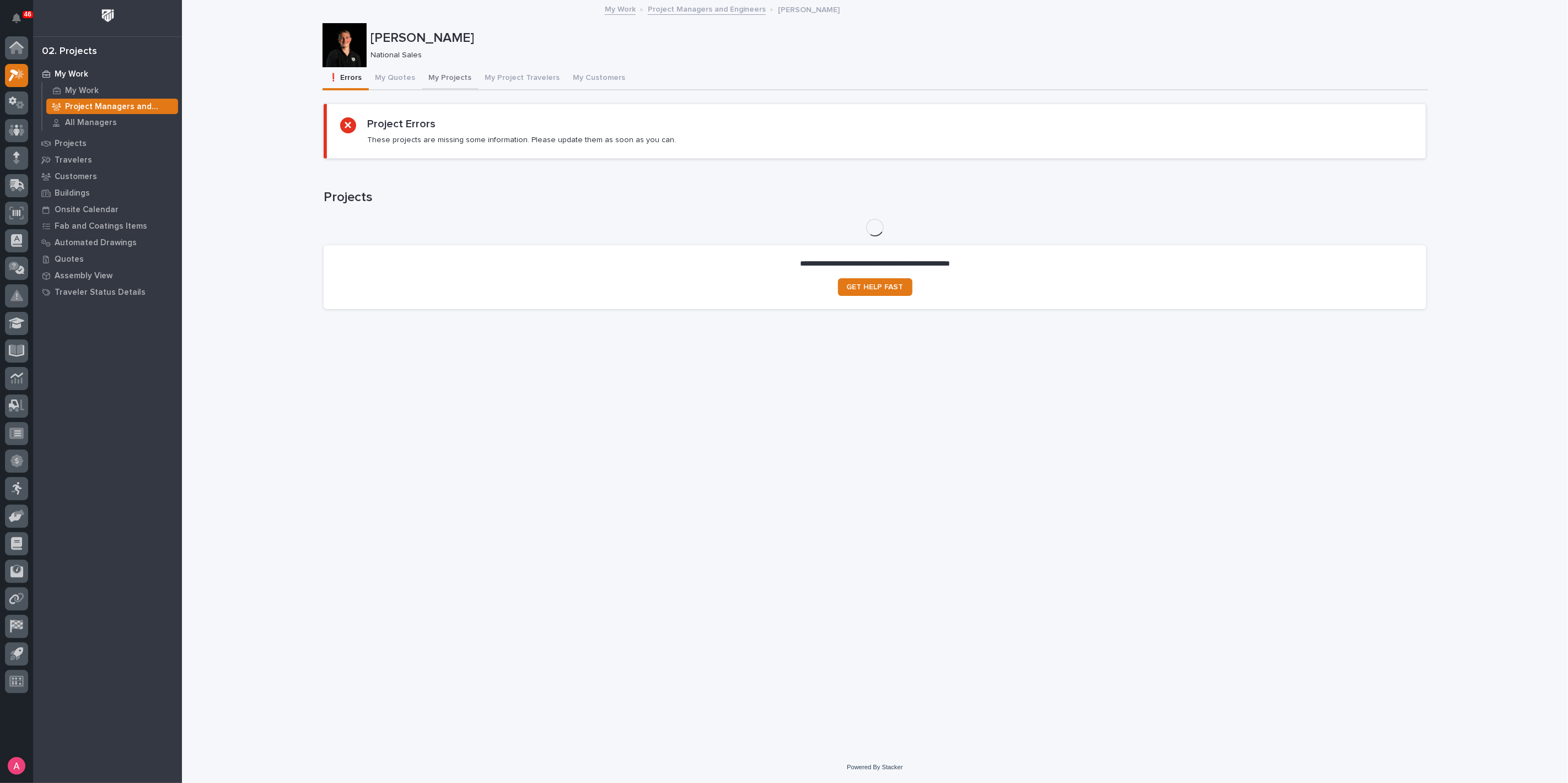
click at [446, 77] on button "My Projects" at bounding box center [450, 79] width 56 height 23
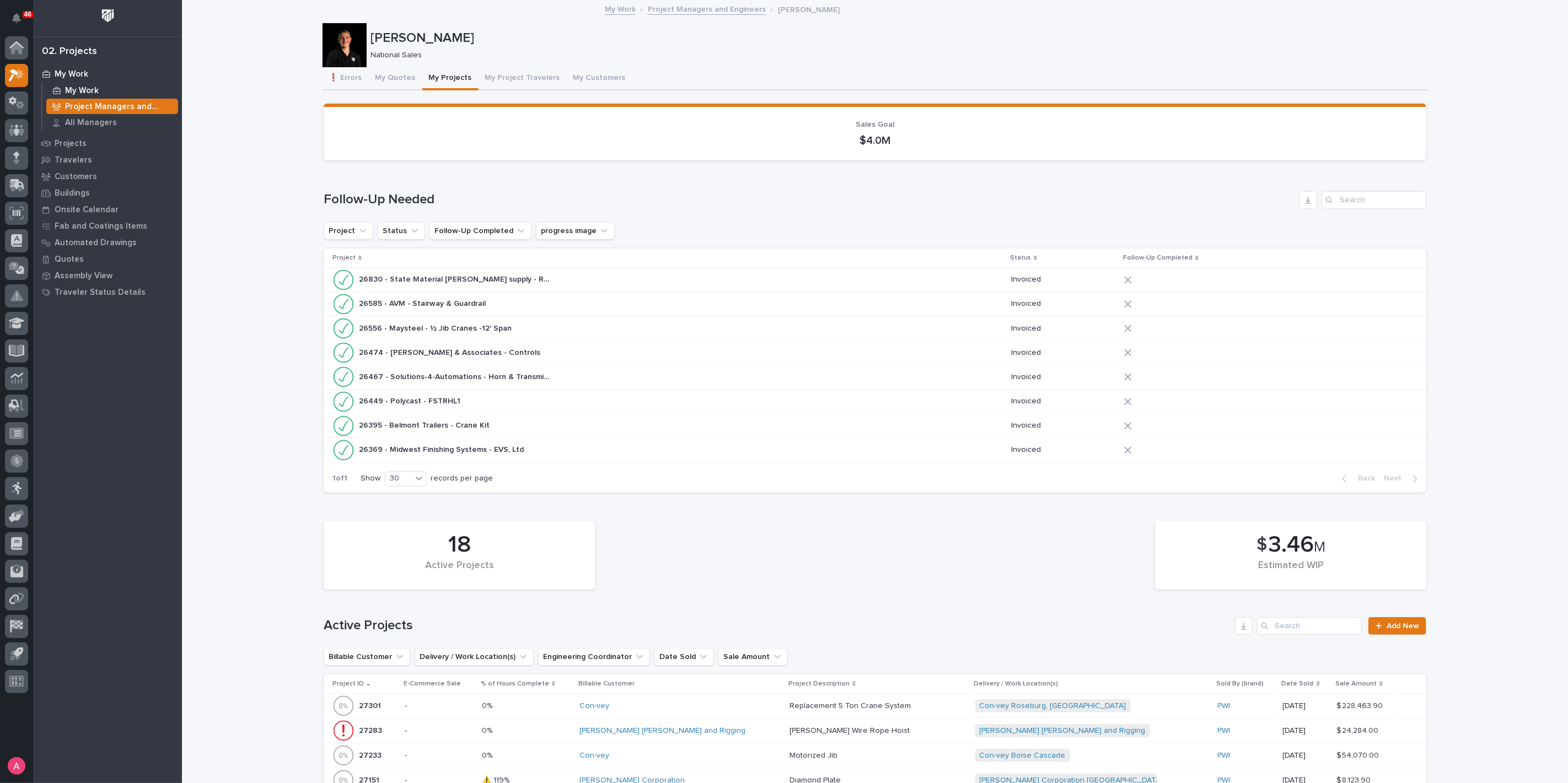
click at [84, 87] on p "My Work" at bounding box center [82, 91] width 33 height 10
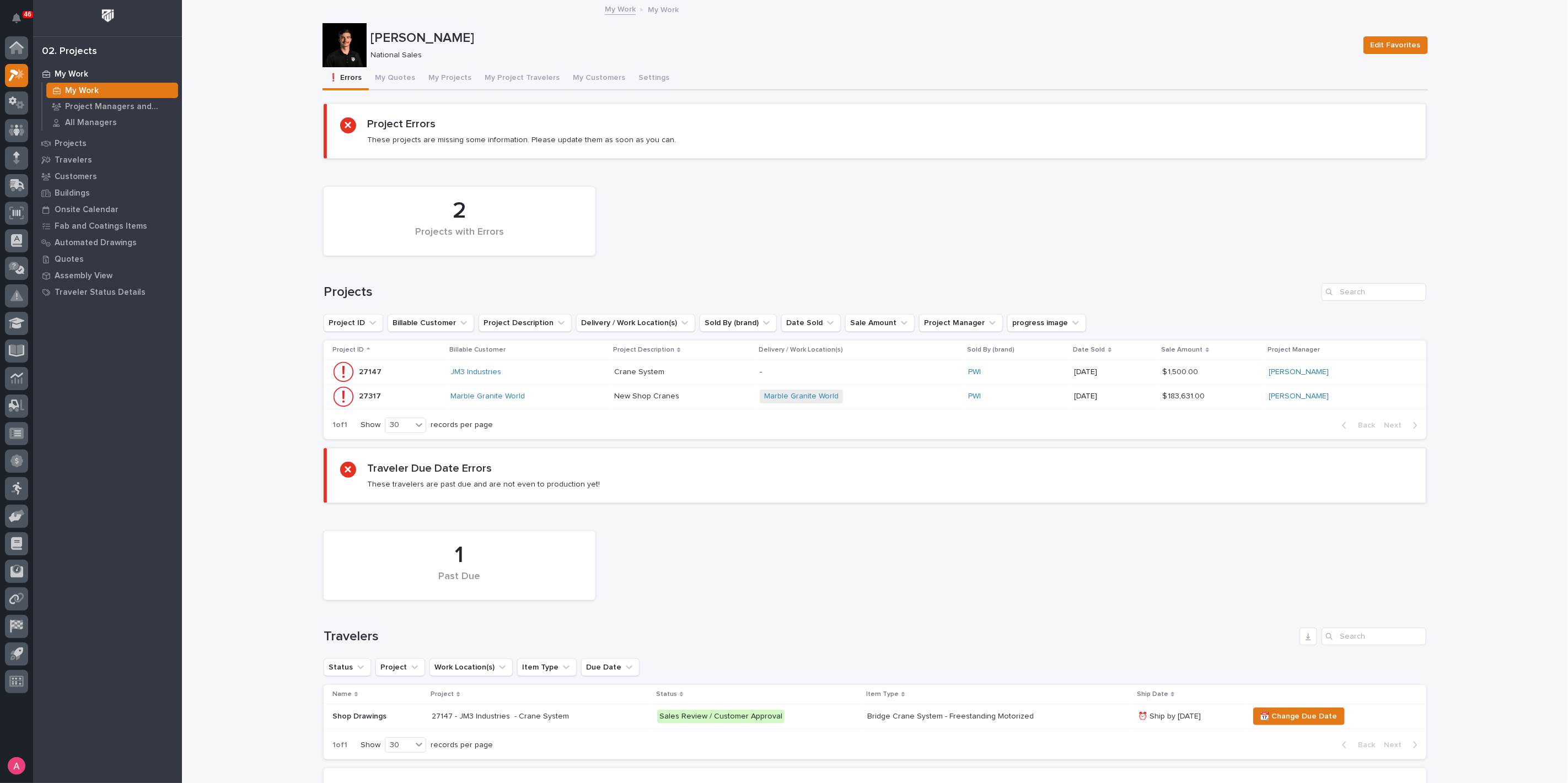
click at [548, 394] on div "Marble Granite World" at bounding box center [528, 396] width 155 height 9
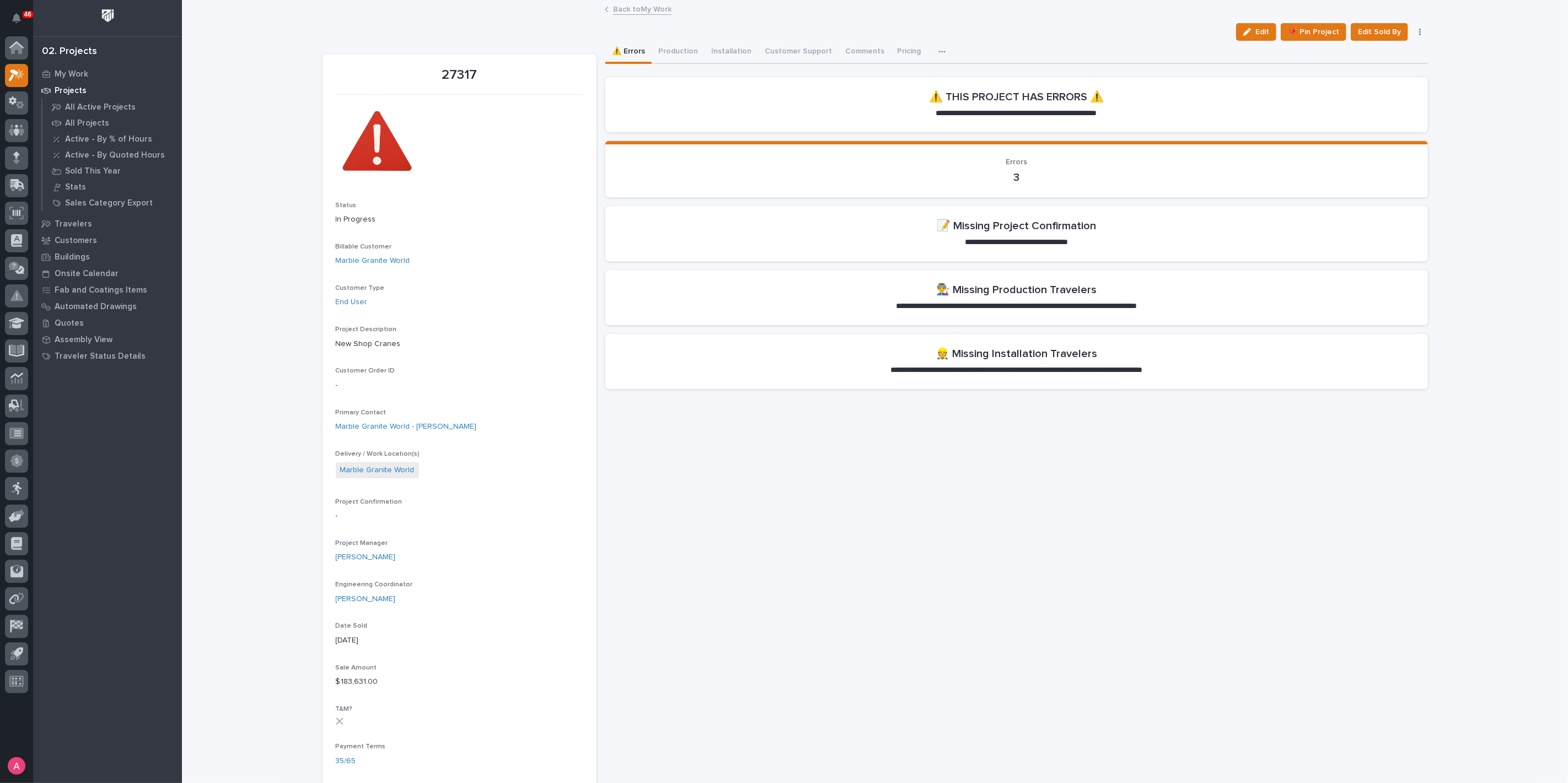
drag, startPoint x: 1257, startPoint y: 35, endPoint x: 1137, endPoint y: 77, distance: 127.1
click at [1257, 35] on span "Edit" at bounding box center [1262, 32] width 14 height 10
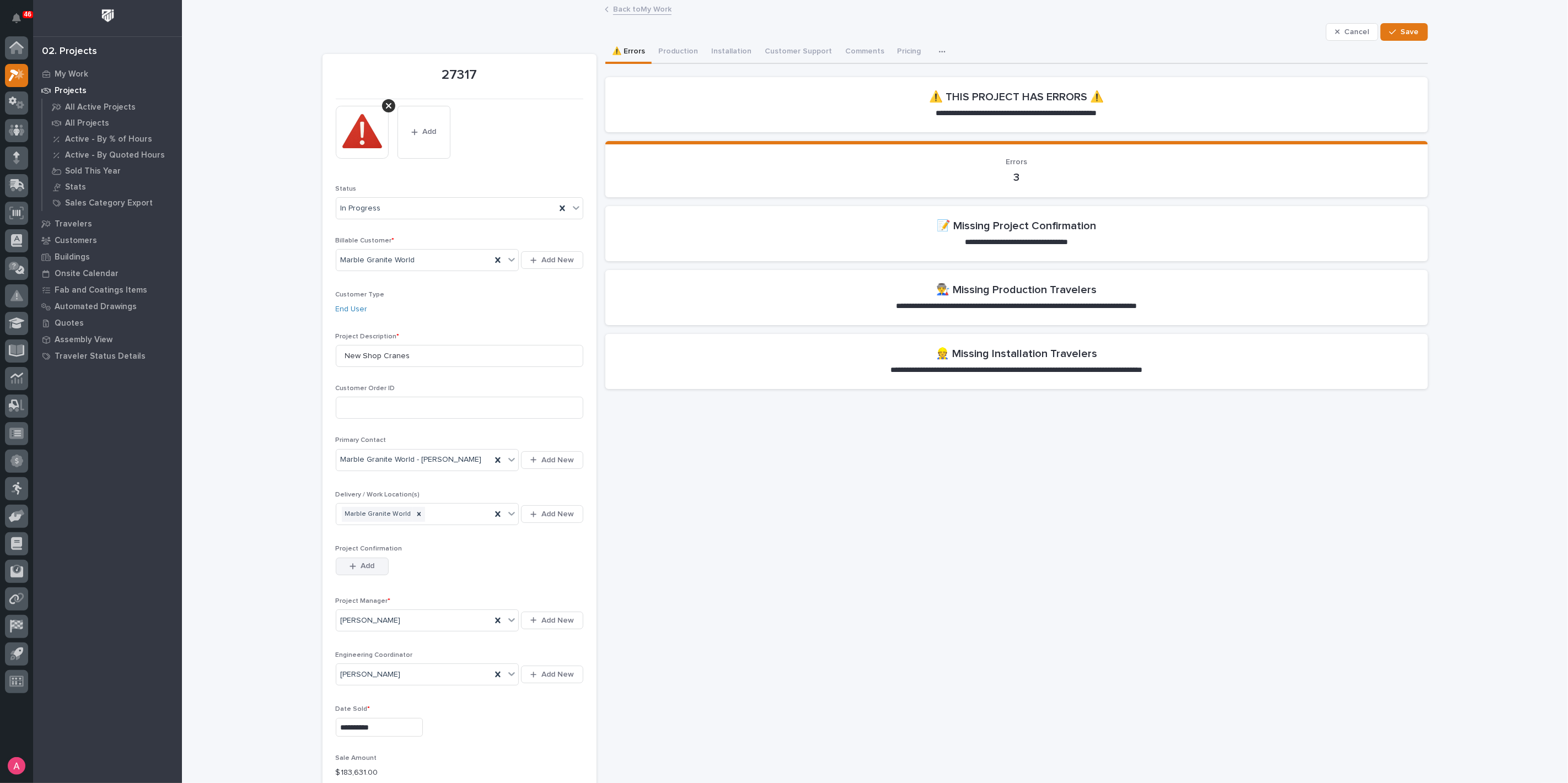
click at [367, 564] on span "Add" at bounding box center [367, 566] width 14 height 10
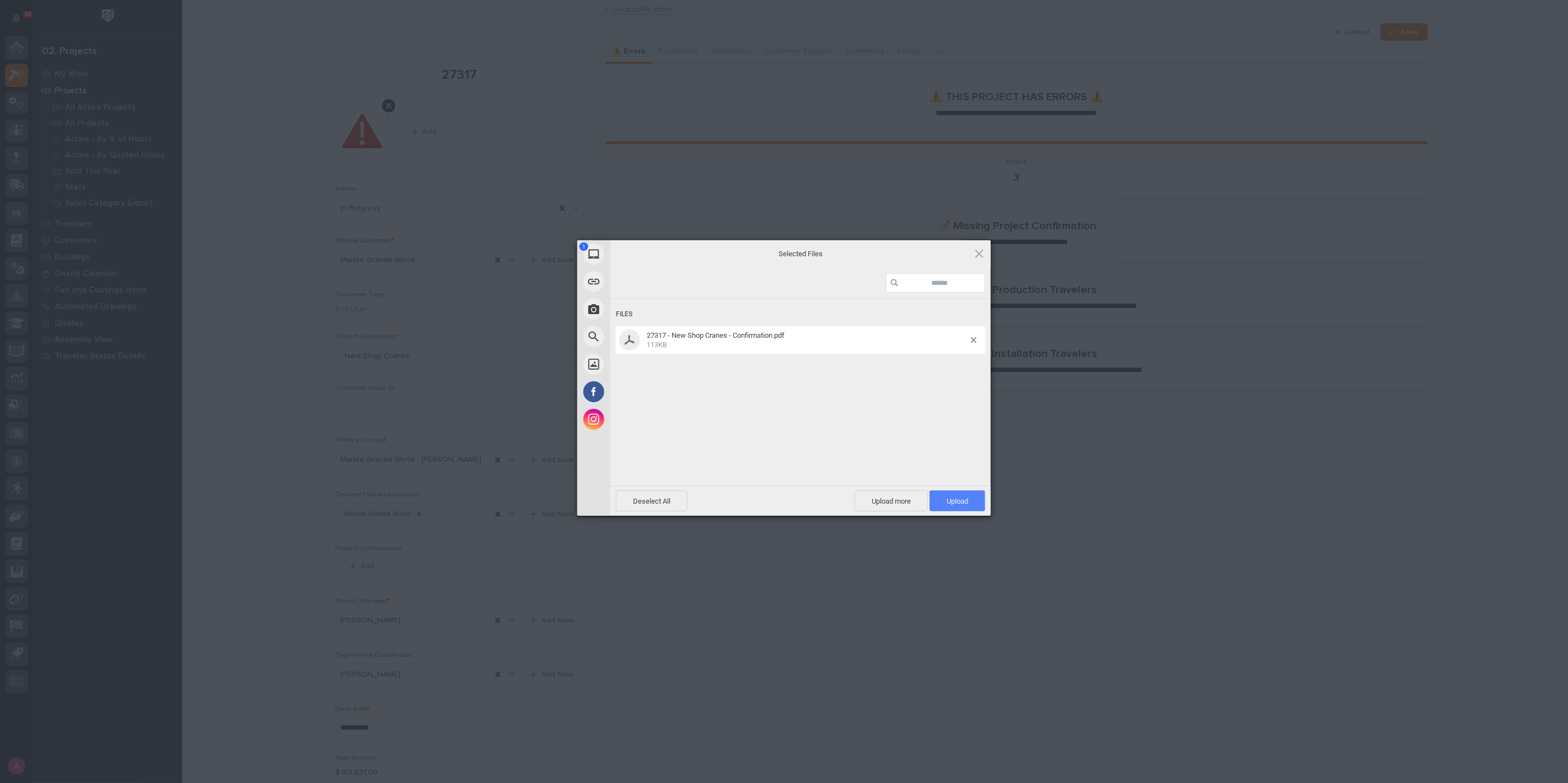
click at [972, 501] on span "Upload 1" at bounding box center [957, 500] width 55 height 21
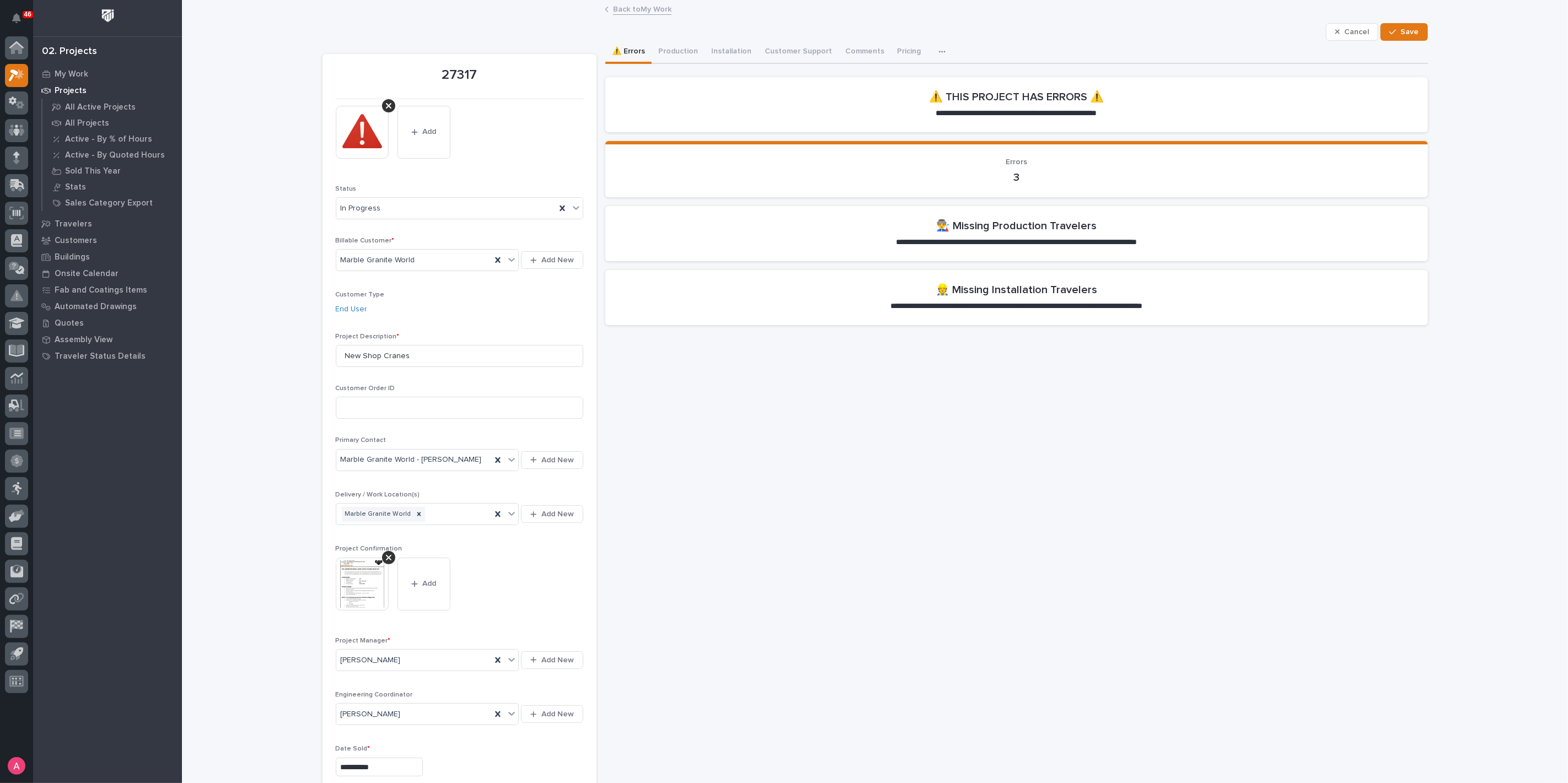
click at [684, 55] on button "Production" at bounding box center [678, 52] width 53 height 23
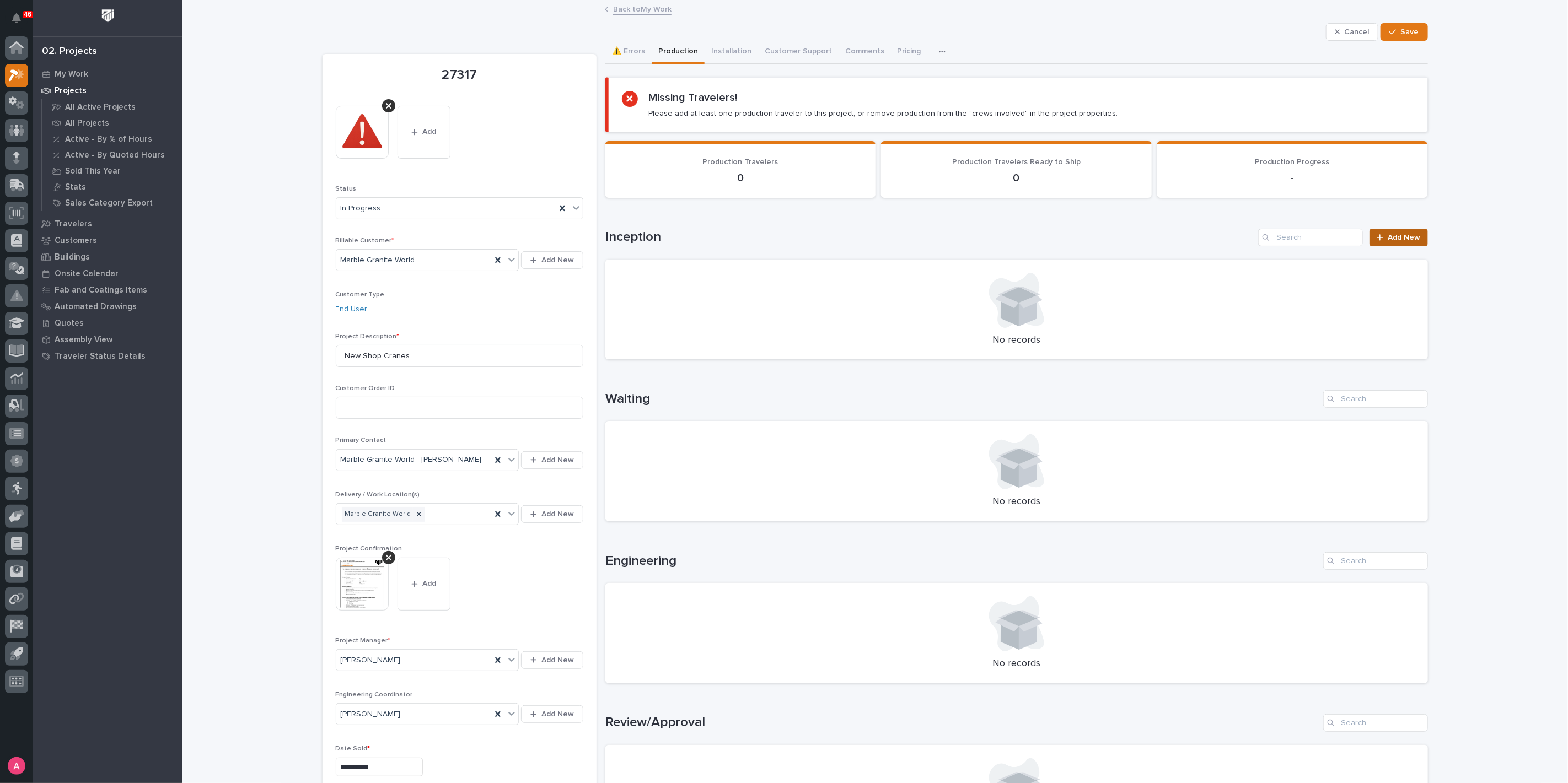
click at [1411, 239] on span "Add New" at bounding box center [1405, 237] width 33 height 8
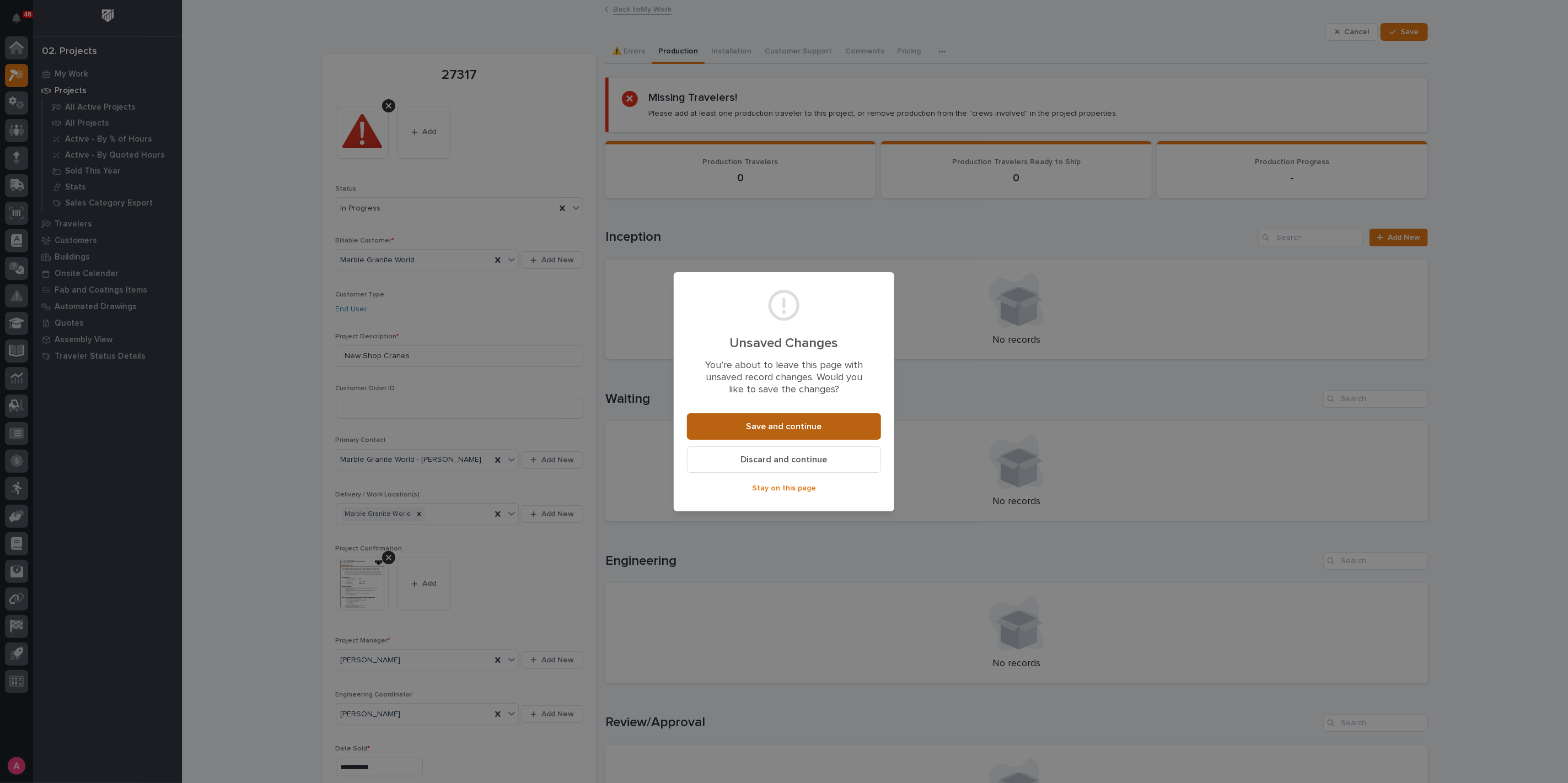
click at [832, 431] on button "Save and continue" at bounding box center [783, 426] width 194 height 26
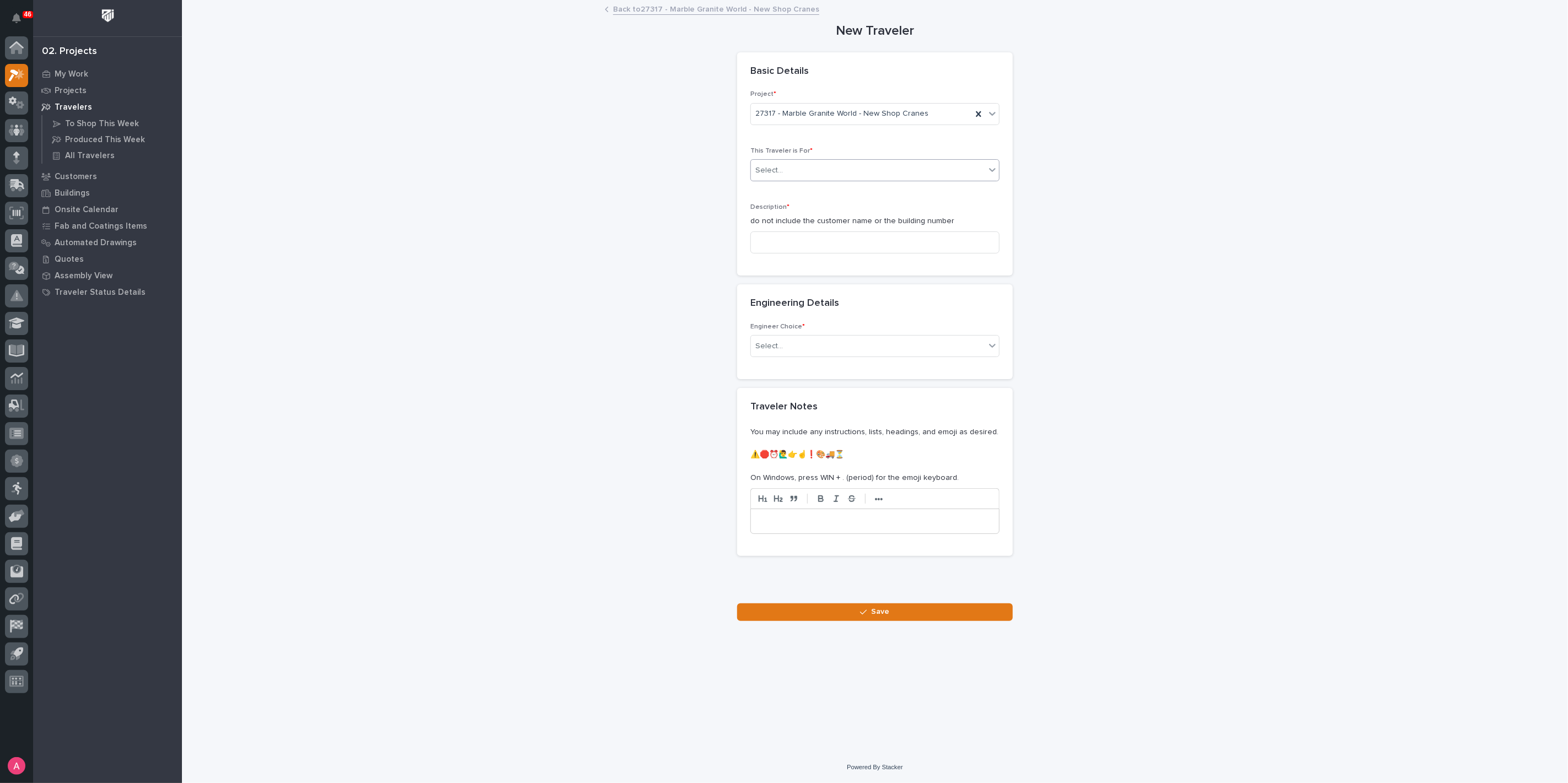
click at [805, 173] on div "Select..." at bounding box center [868, 171] width 235 height 18
click at [805, 188] on div "Production" at bounding box center [874, 190] width 248 height 19
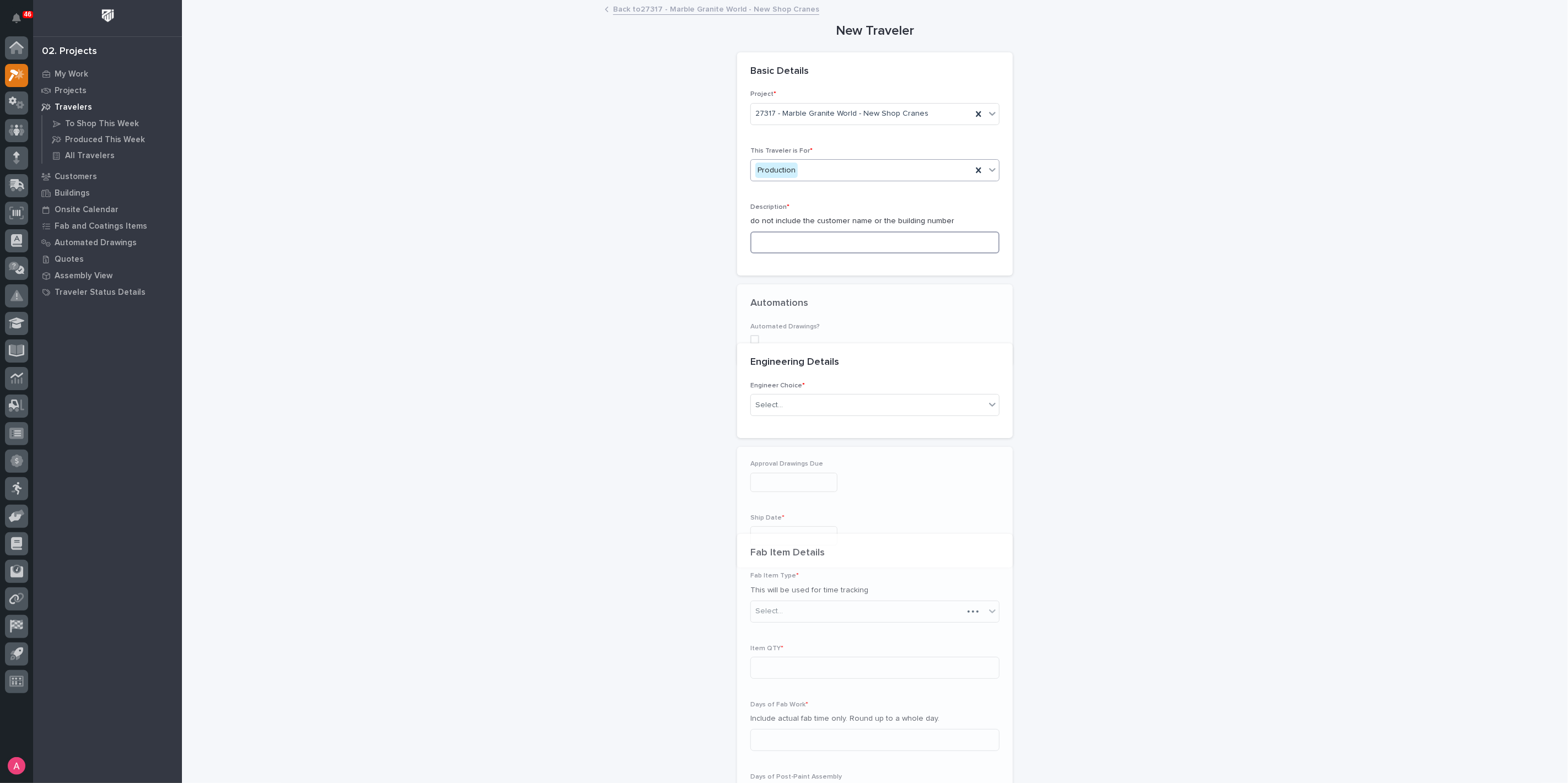
click at [826, 235] on input at bounding box center [875, 242] width 249 height 22
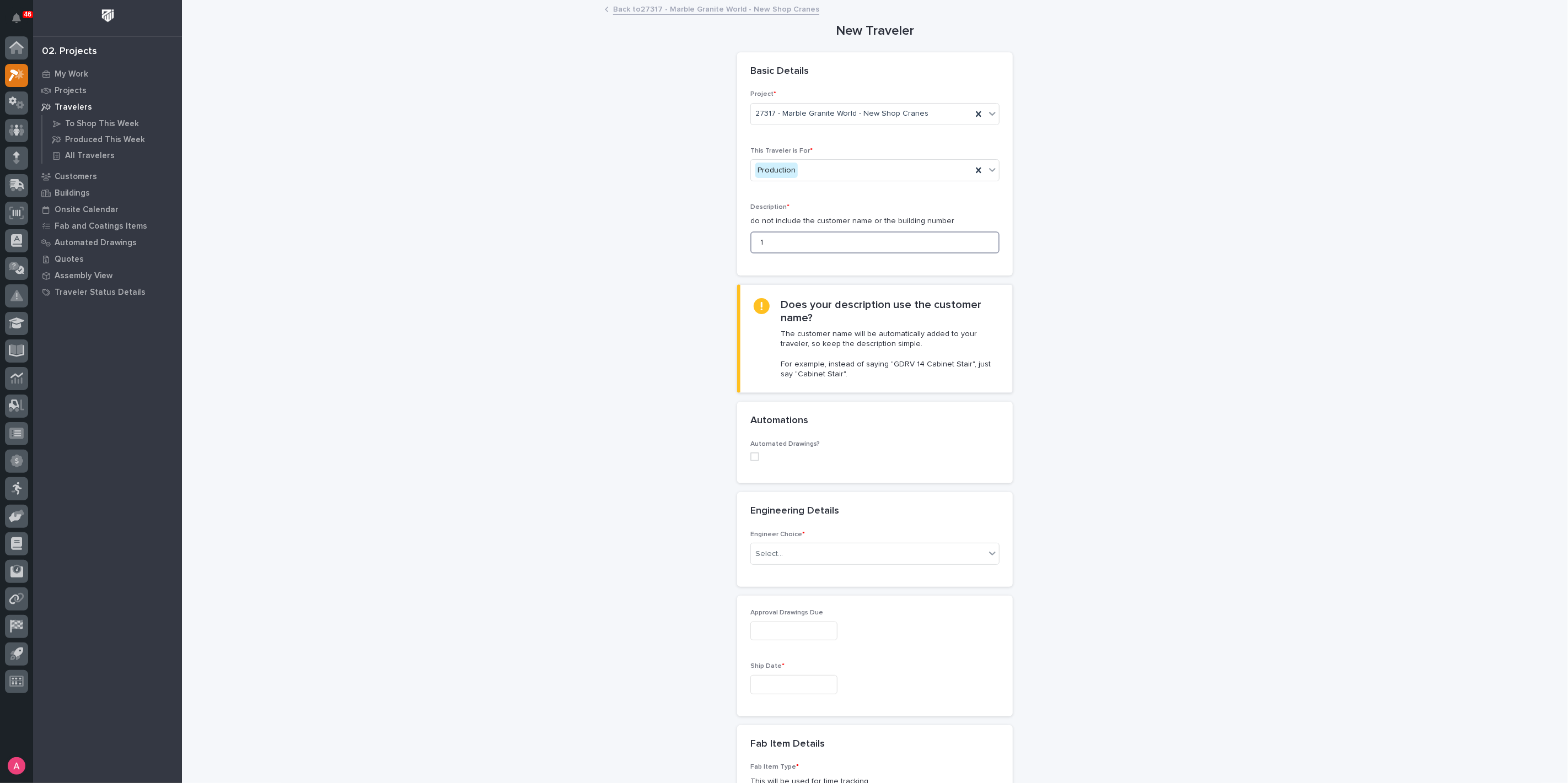
type input "1"
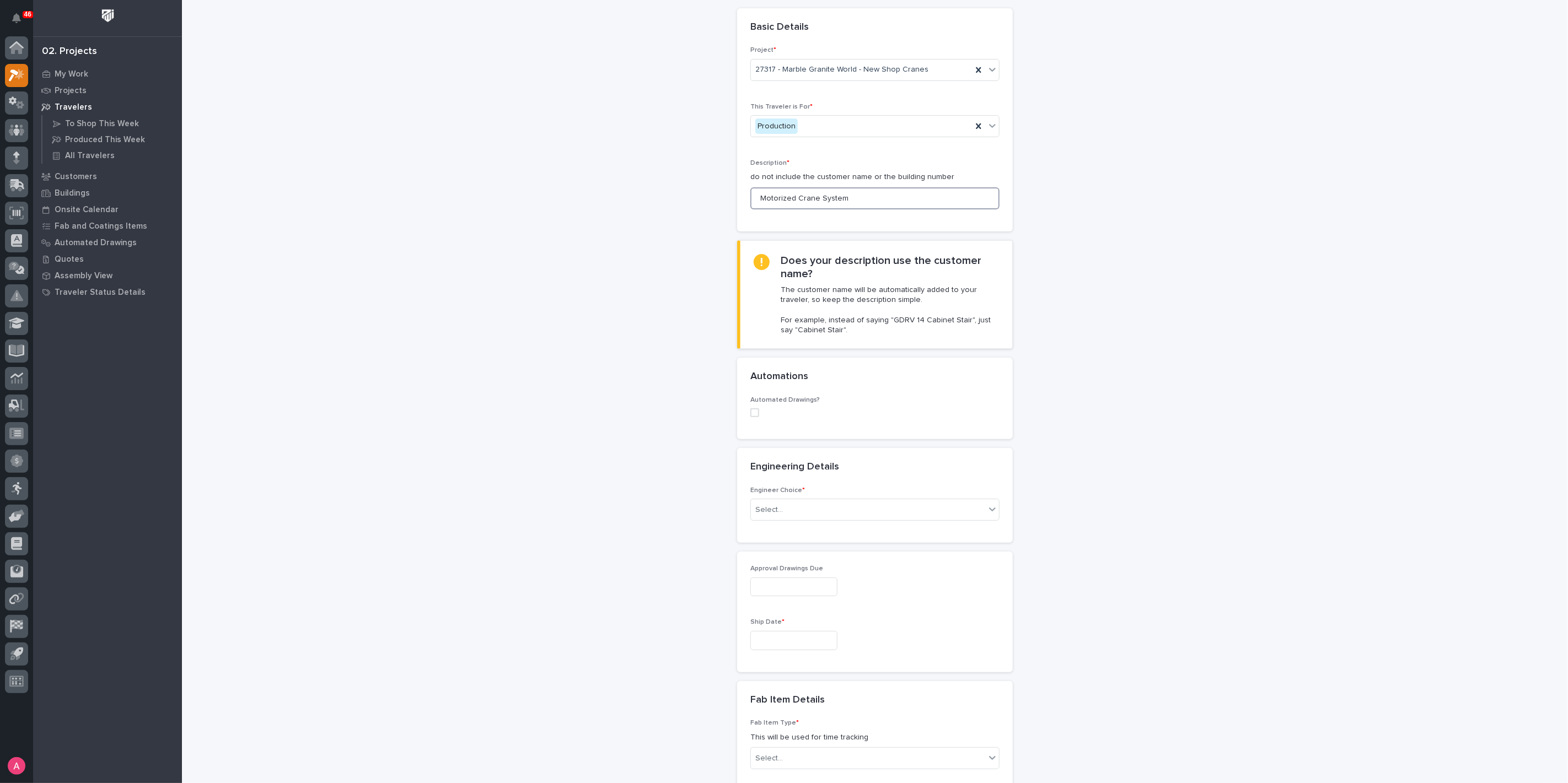
scroll to position [122, 0]
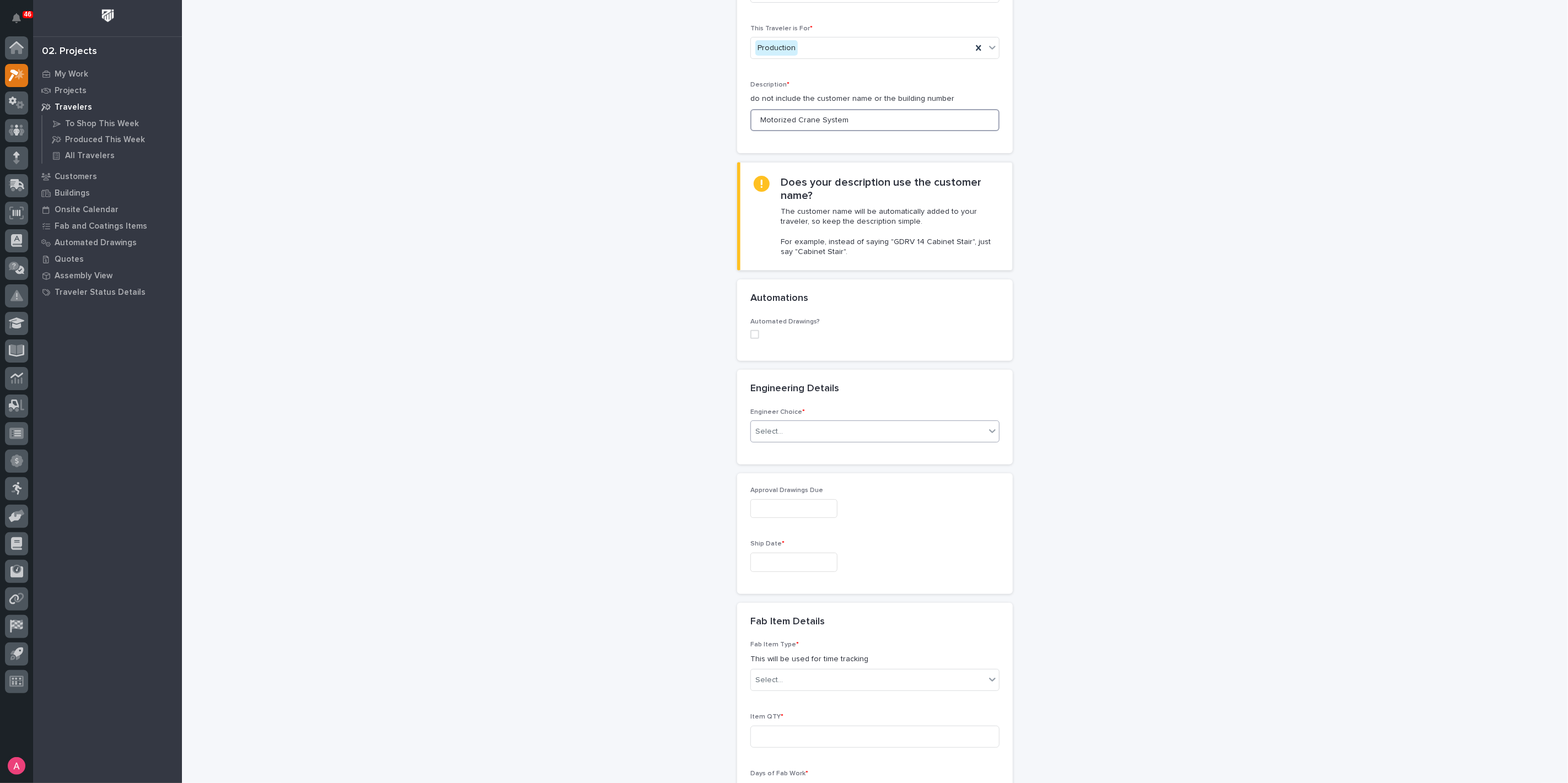
type input "Motorized Crane System"
click at [816, 421] on div "Select..." at bounding box center [875, 431] width 249 height 22
click at [825, 468] on div "I want my coordinator to choose an engineer" at bounding box center [870, 470] width 248 height 19
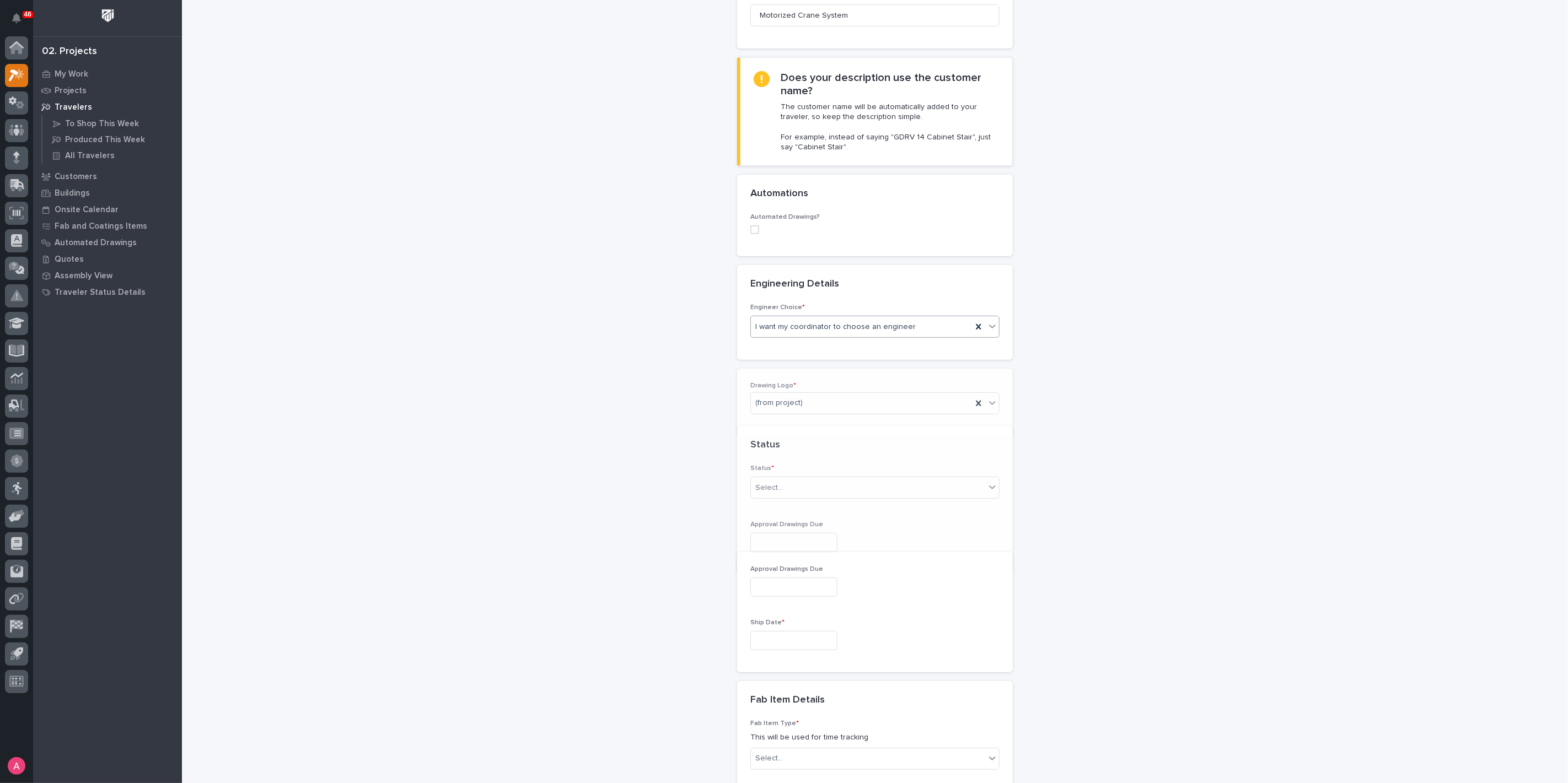
scroll to position [239, 0]
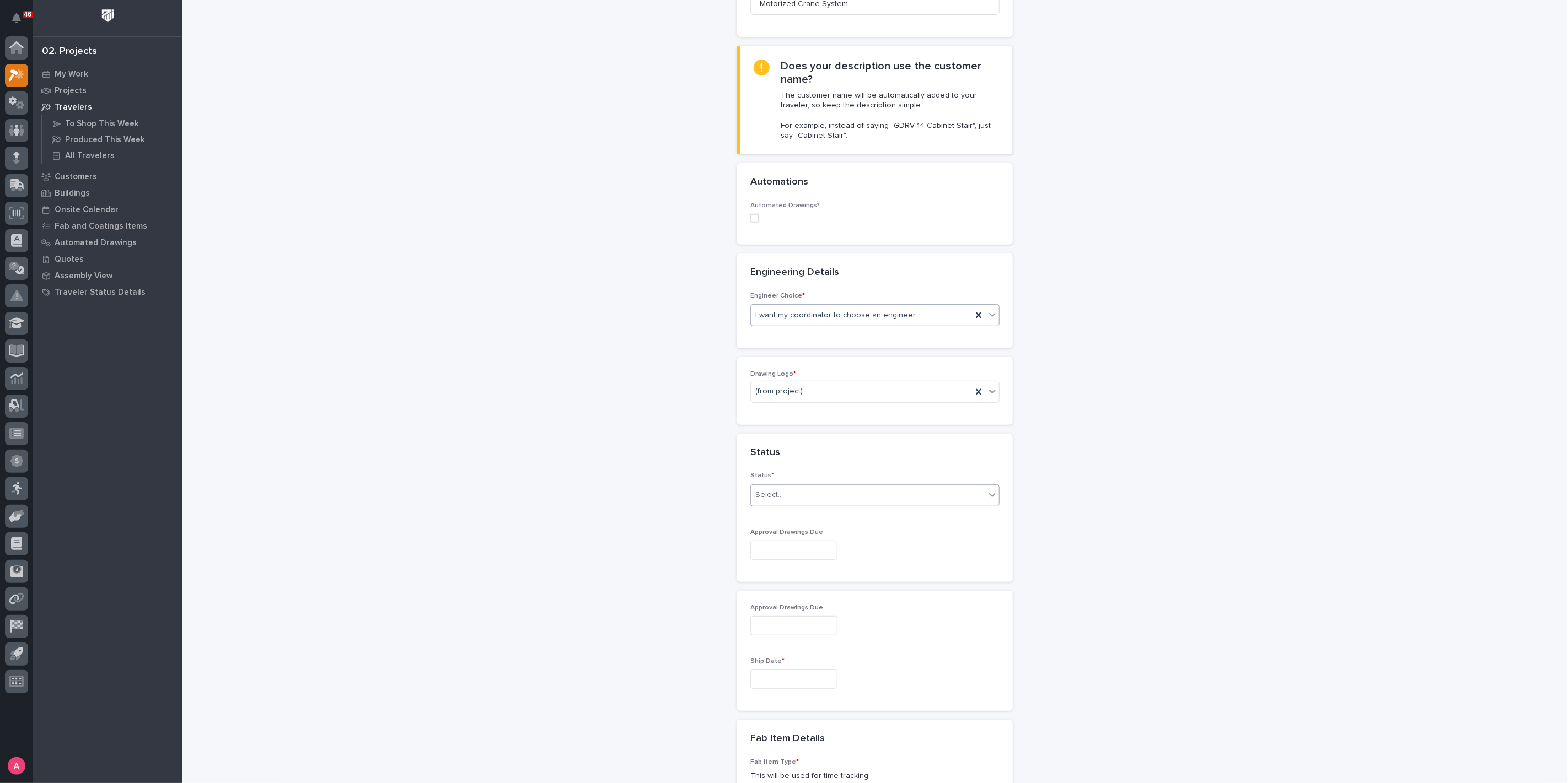
click at [798, 500] on div "Select..." at bounding box center [868, 495] width 235 height 18
click at [798, 509] on div "Sold (no traveler printed)" at bounding box center [870, 514] width 248 height 19
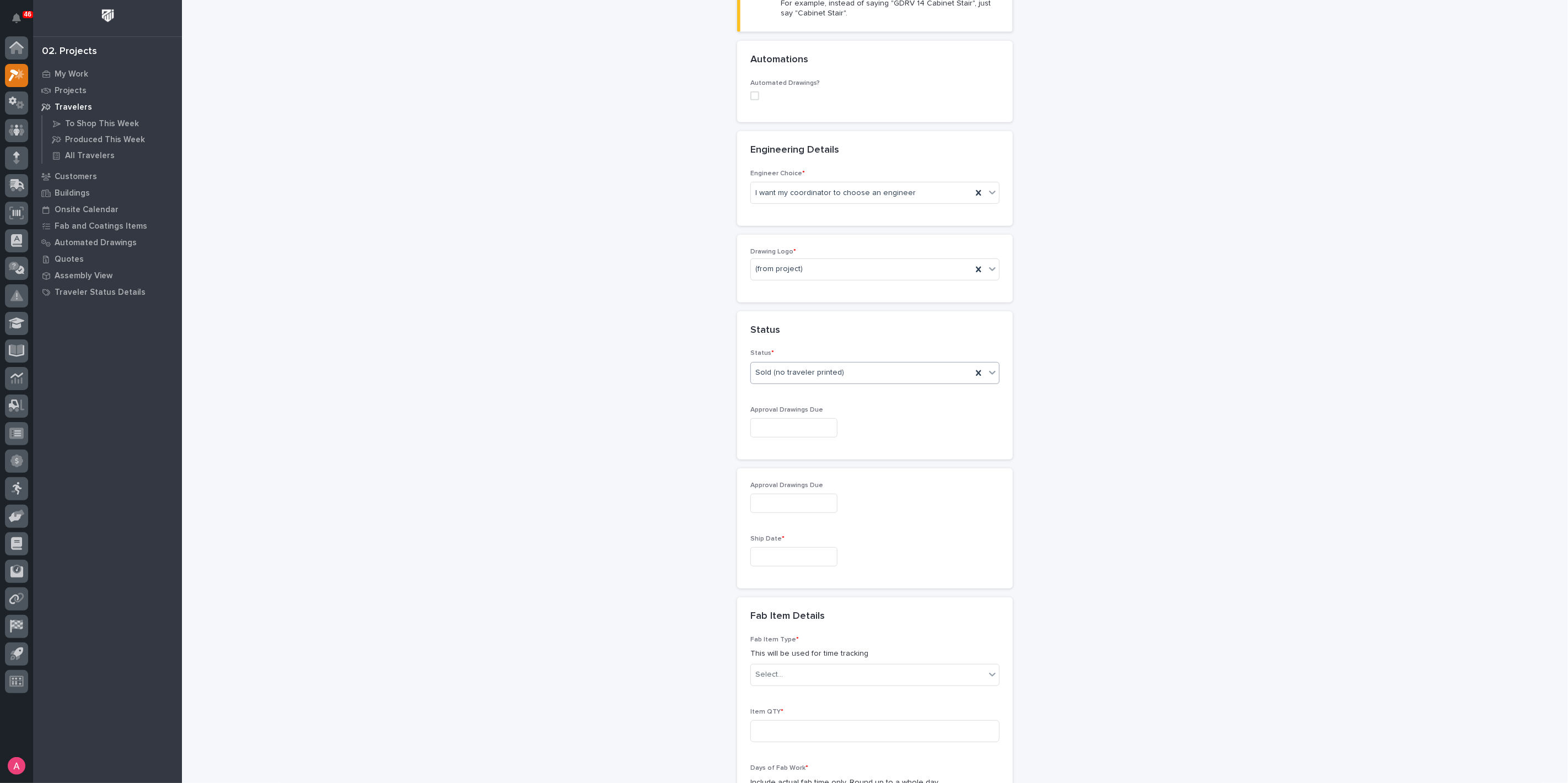
click at [795, 551] on input "text" at bounding box center [794, 556] width 87 height 19
click at [839, 387] on button "Next Month" at bounding box center [838, 383] width 18 height 18
click at [745, 448] on div "8" at bounding box center [746, 446] width 15 height 15
type input "**********"
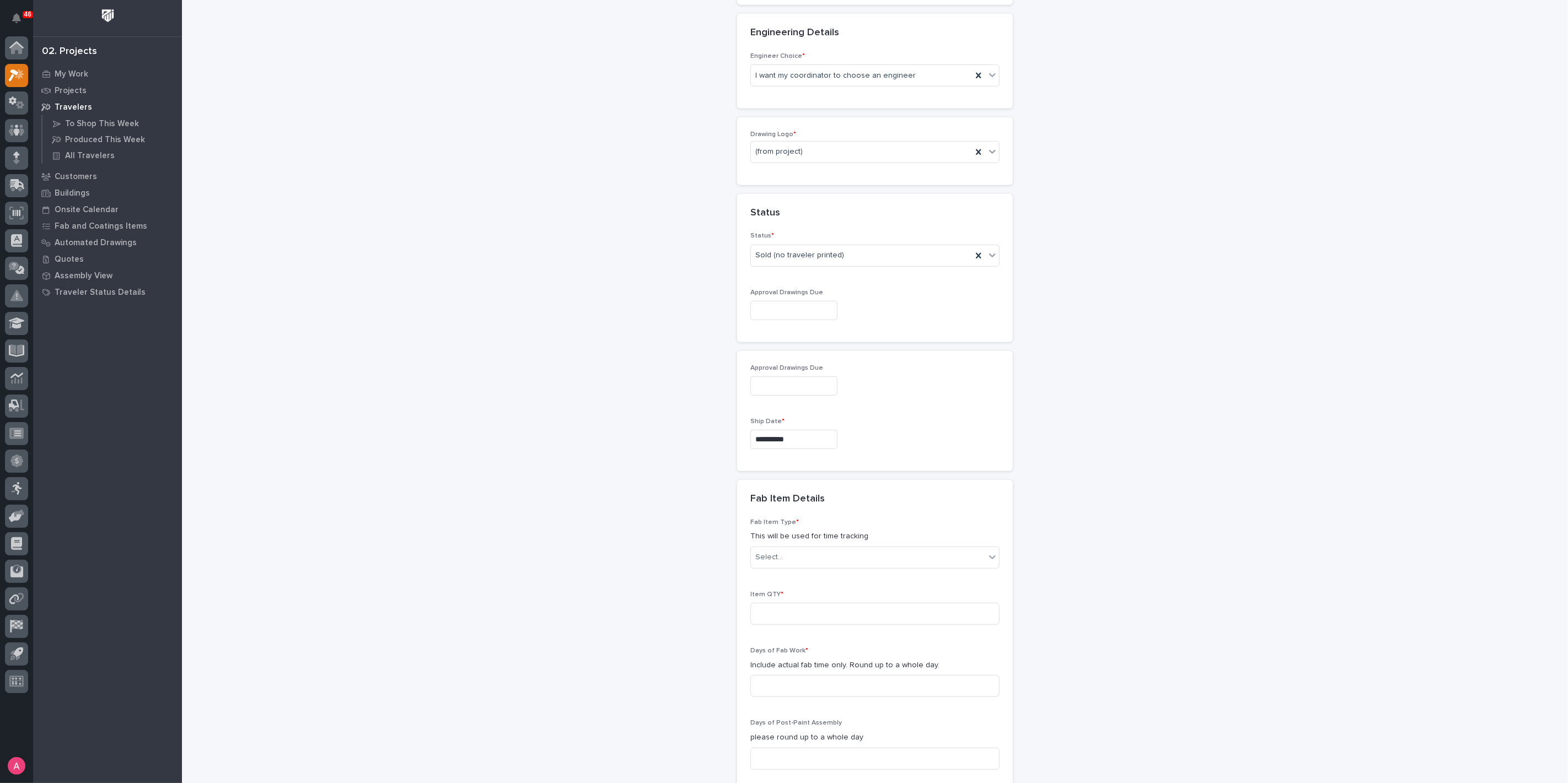
scroll to position [483, 0]
click at [800, 556] on div "Select..." at bounding box center [868, 553] width 235 height 18
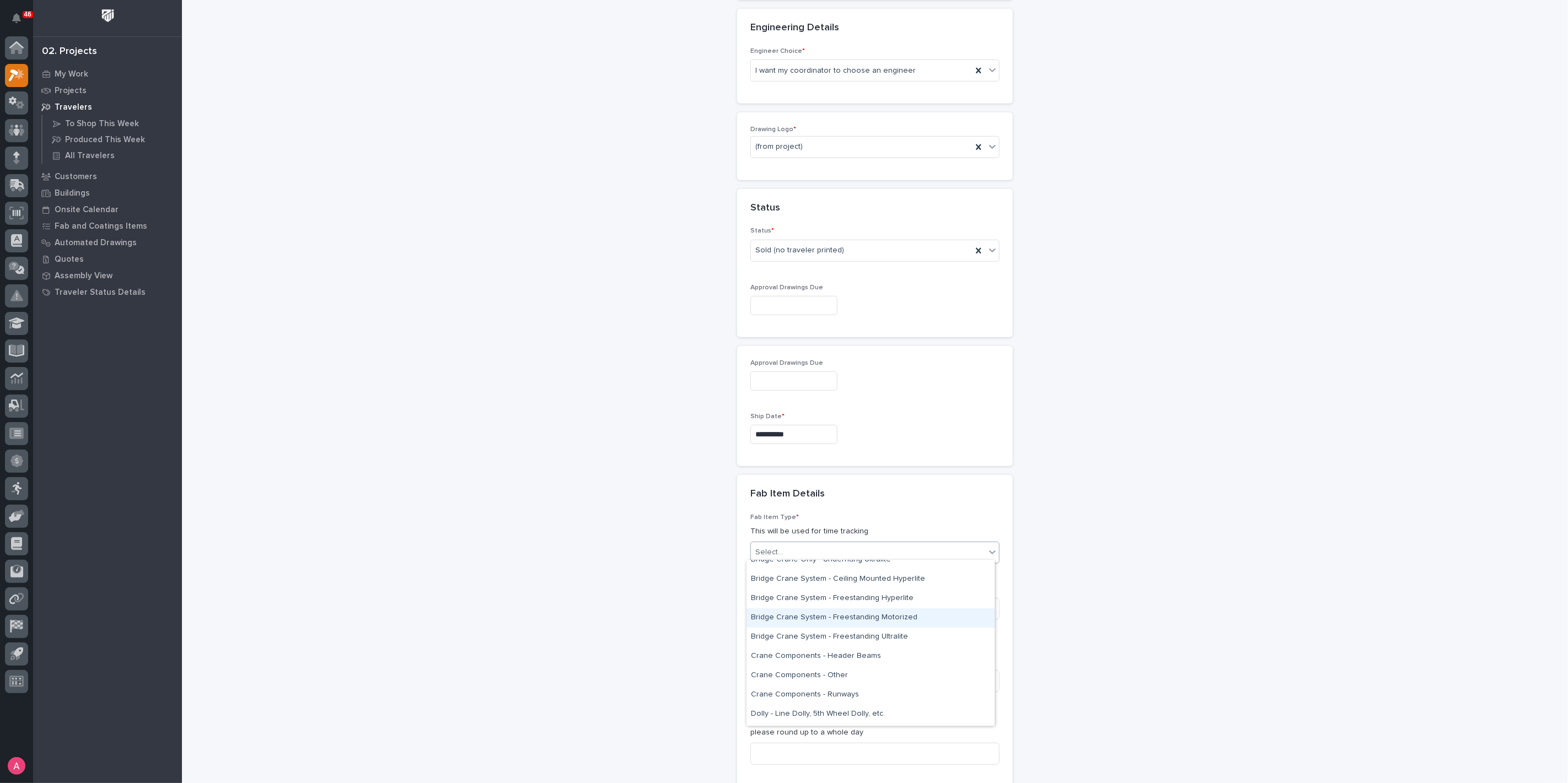
click at [874, 622] on div "Bridge Crane System - Freestanding Motorized" at bounding box center [870, 617] width 248 height 19
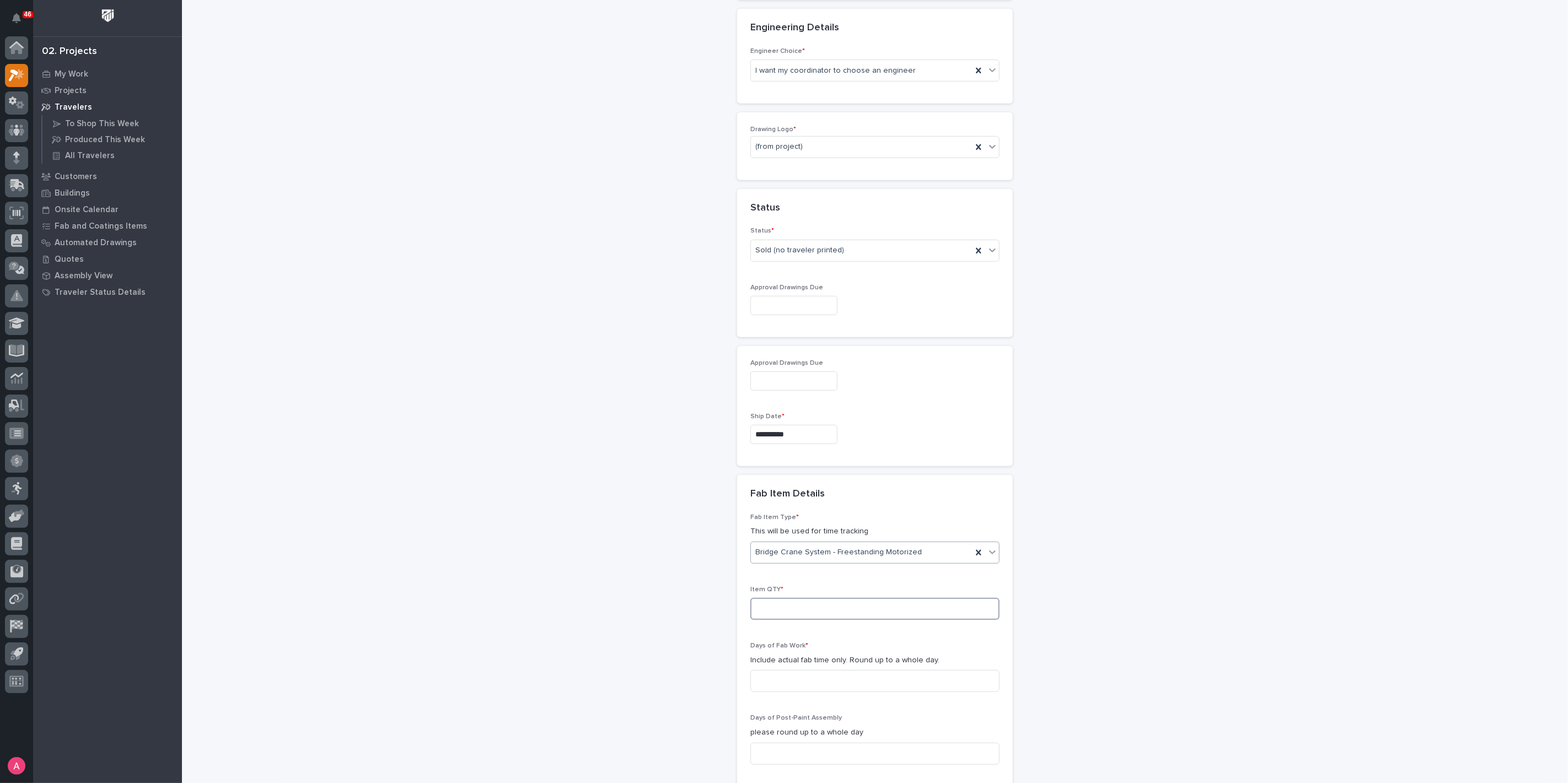
click at [833, 603] on input at bounding box center [875, 609] width 249 height 22
type input "1"
click at [820, 681] on input at bounding box center [875, 681] width 249 height 22
click at [812, 680] on input at bounding box center [875, 681] width 249 height 22
type input "5"
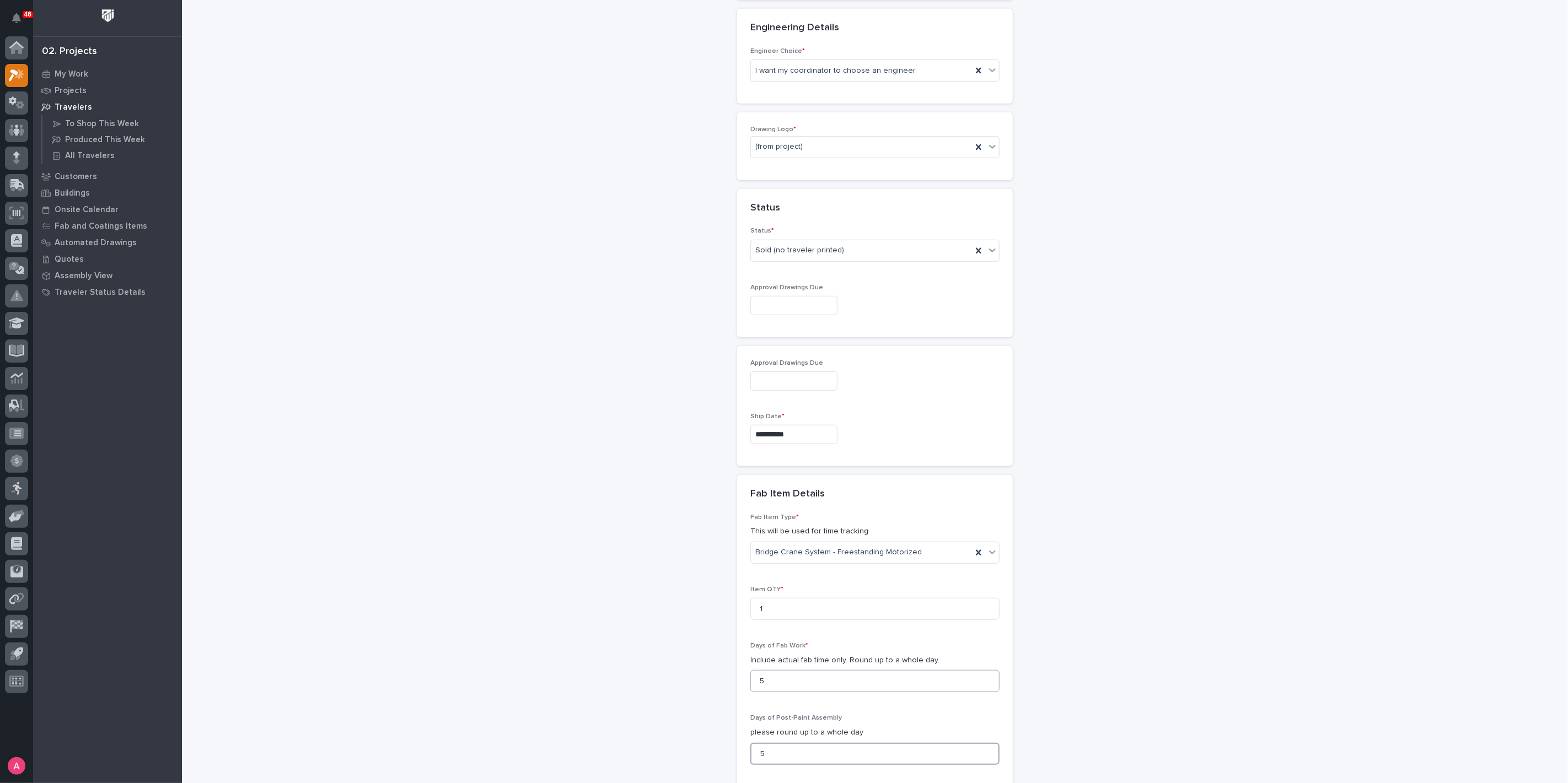
type input "5"
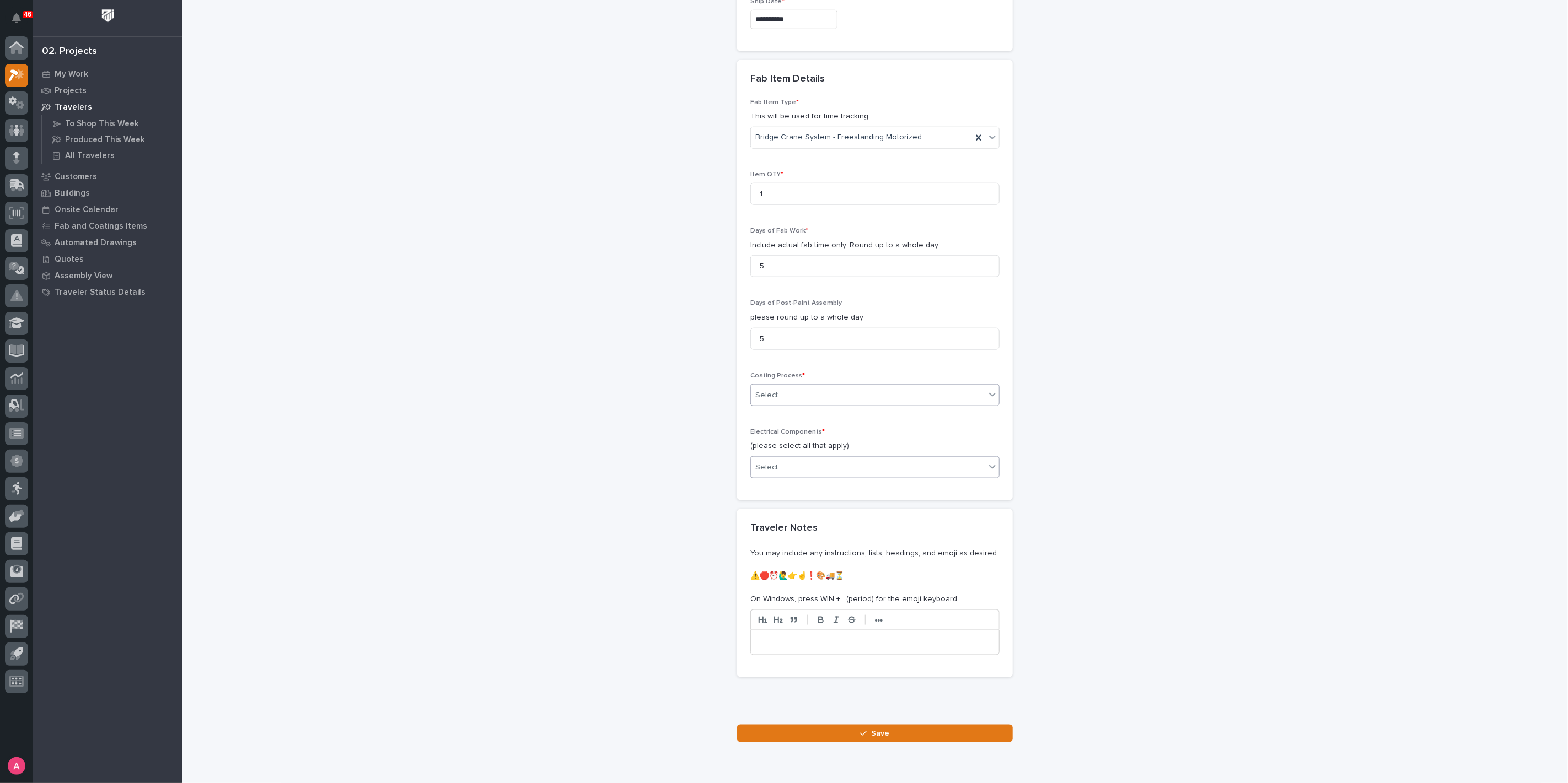
click at [797, 463] on div "Select..." at bounding box center [868, 468] width 235 height 18
click at [807, 497] on div "Motorized End Trucks" at bounding box center [870, 504] width 248 height 19
click at [874, 458] on div "Motorized End Trucks" at bounding box center [861, 468] width 221 height 19
click at [848, 502] on div "Motorized Trolley" at bounding box center [870, 504] width 248 height 19
click at [920, 467] on div "Motorized End Trucks Motorized Trolley" at bounding box center [861, 468] width 221 height 19
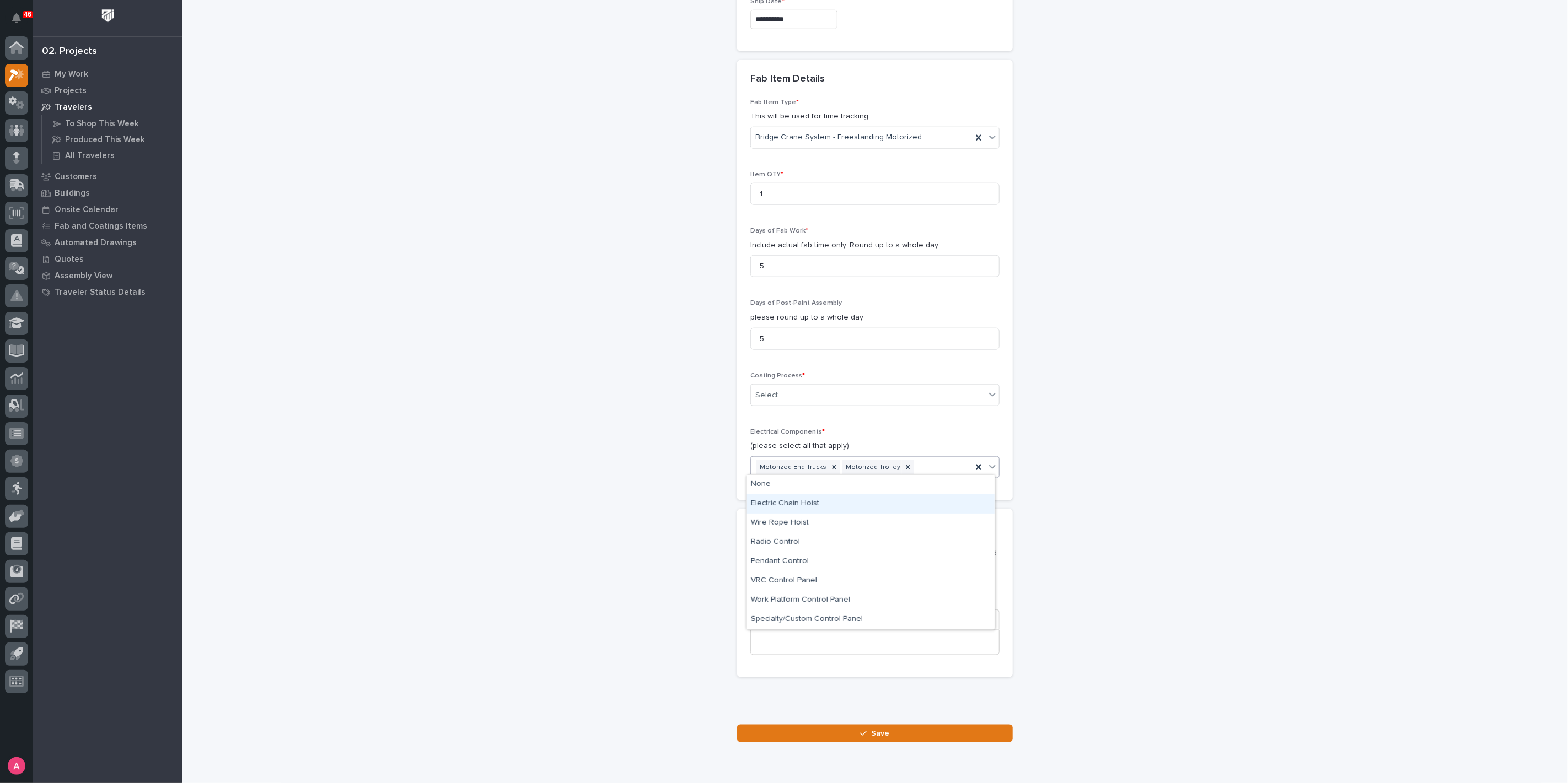
click at [897, 504] on div "Electric Chain Hoist" at bounding box center [870, 504] width 248 height 19
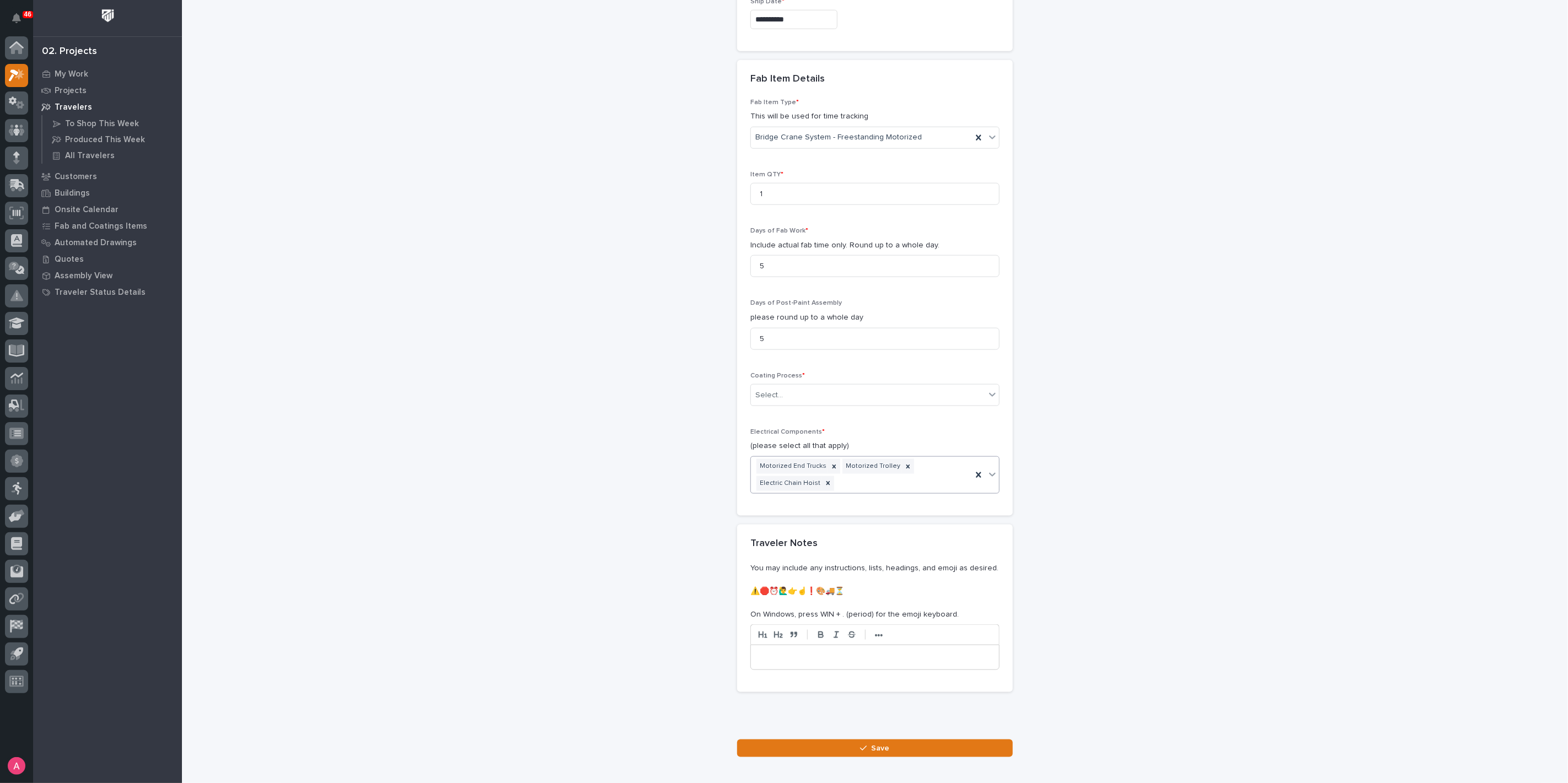
click at [928, 476] on div "Motorized End Trucks Motorized Trolley Electric Chain Hoist" at bounding box center [861, 475] width 221 height 36
click at [881, 531] on div "Radio Control" at bounding box center [870, 538] width 248 height 19
click at [924, 477] on div "Motorized End Trucks Motorized Trolley Electric Chain Hoist Radio Control" at bounding box center [861, 475] width 221 height 36
click at [860, 745] on icon "button" at bounding box center [863, 748] width 6 height 8
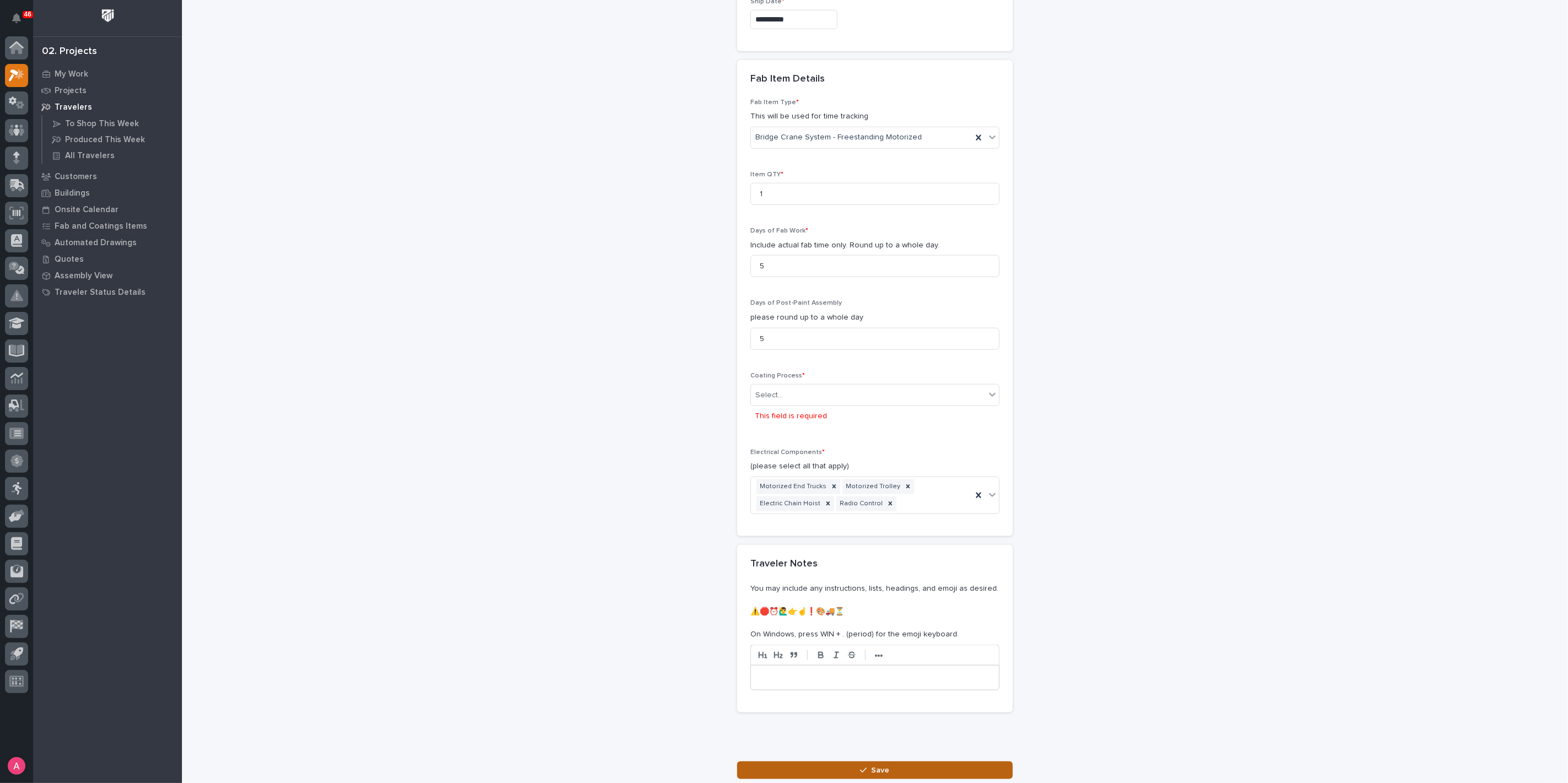
scroll to position [974, 0]
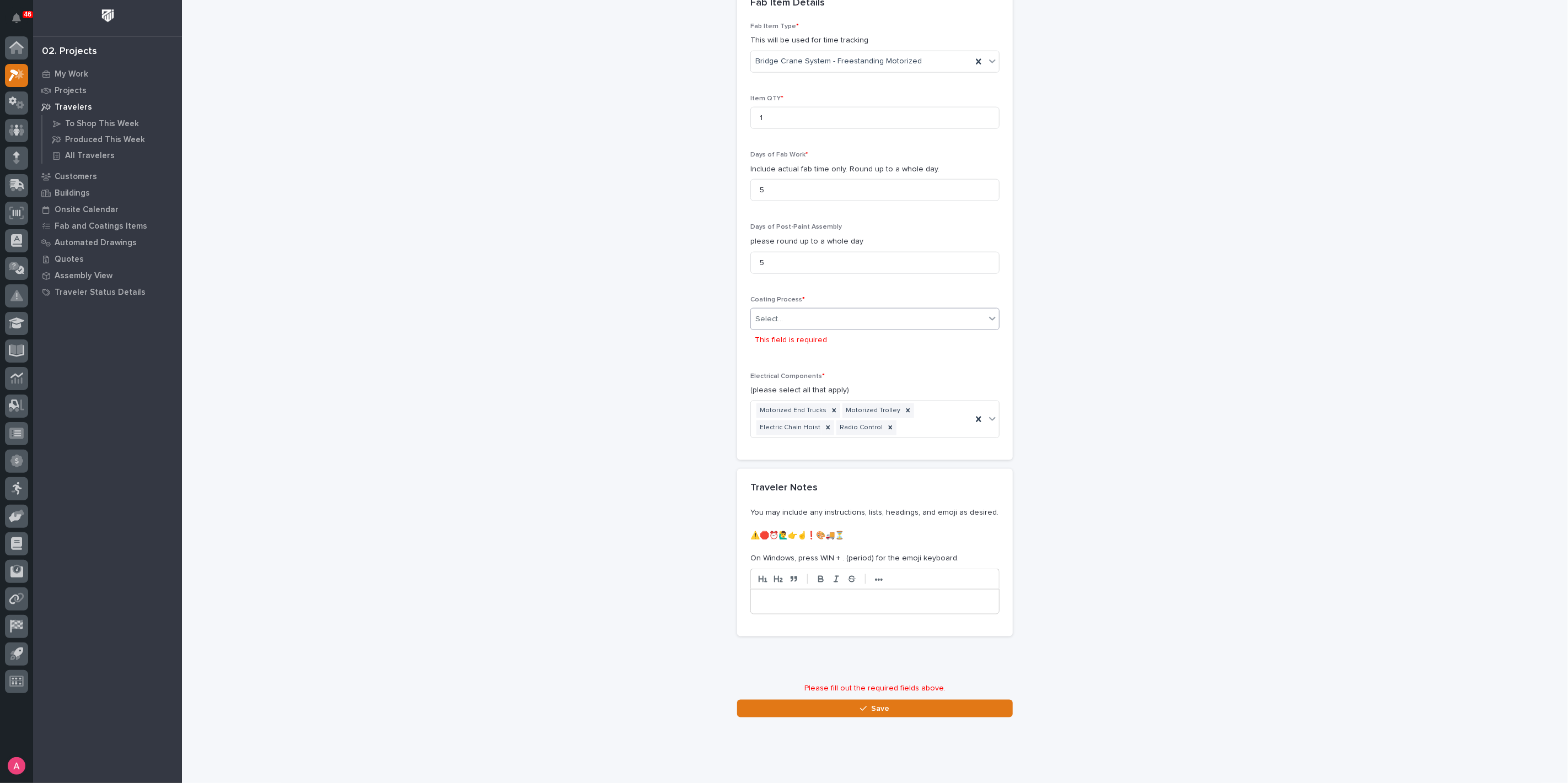
click at [825, 311] on div "Select..." at bounding box center [868, 320] width 235 height 18
click at [812, 359] on div "In-House Paint/Powder" at bounding box center [870, 355] width 248 height 19
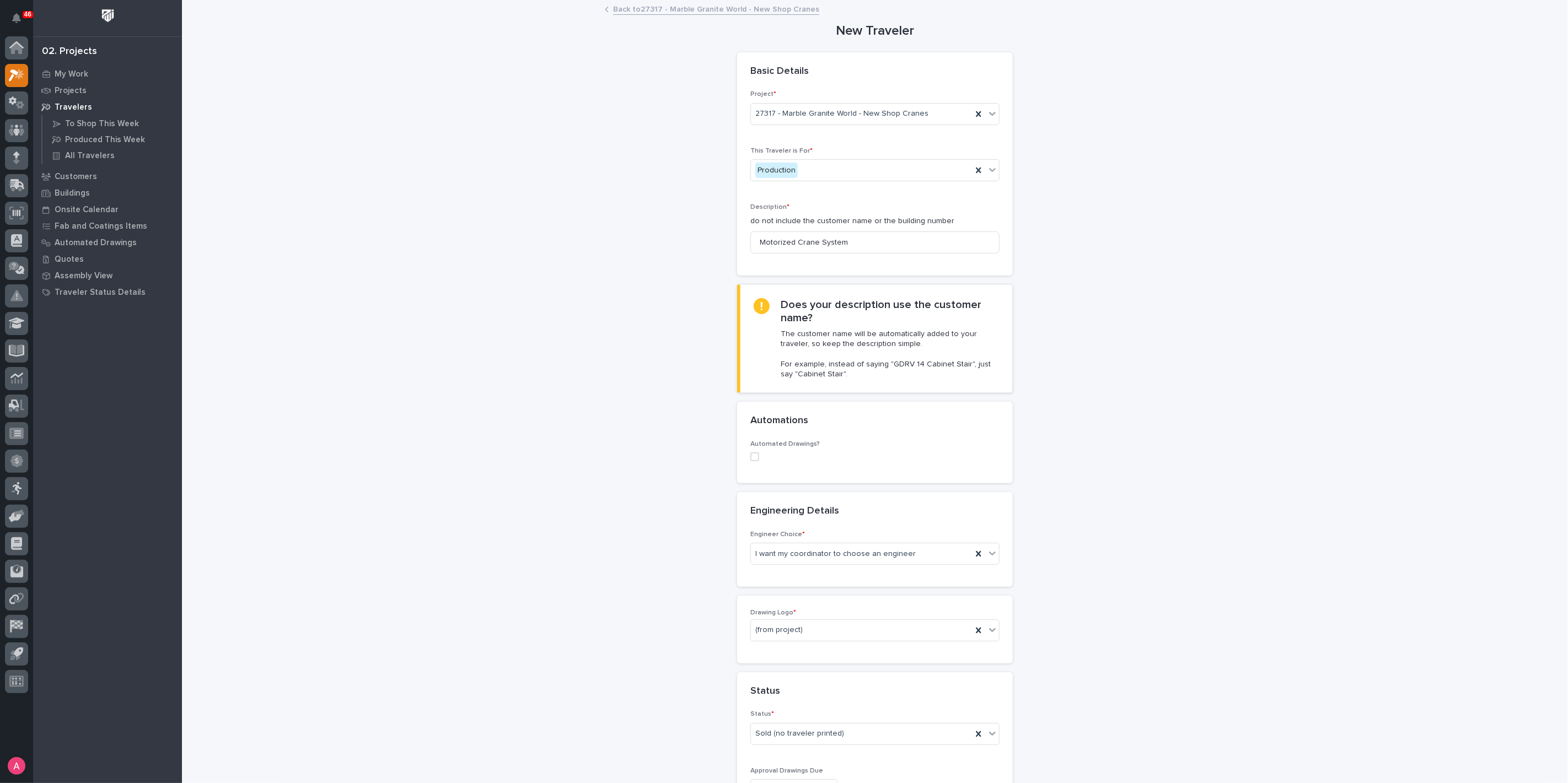
scroll to position [954, 0]
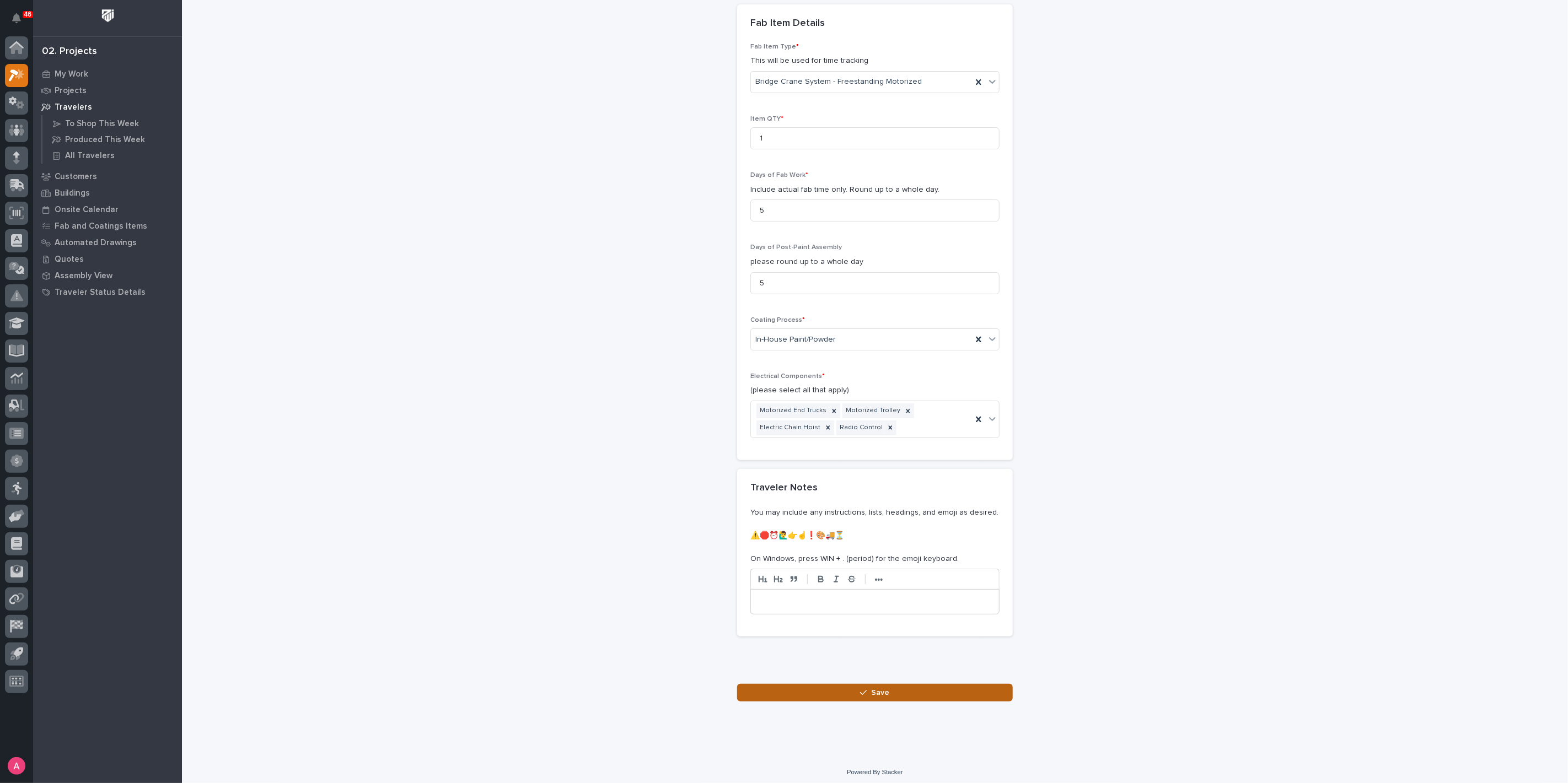
click at [860, 688] on icon "button" at bounding box center [863, 692] width 6 height 8
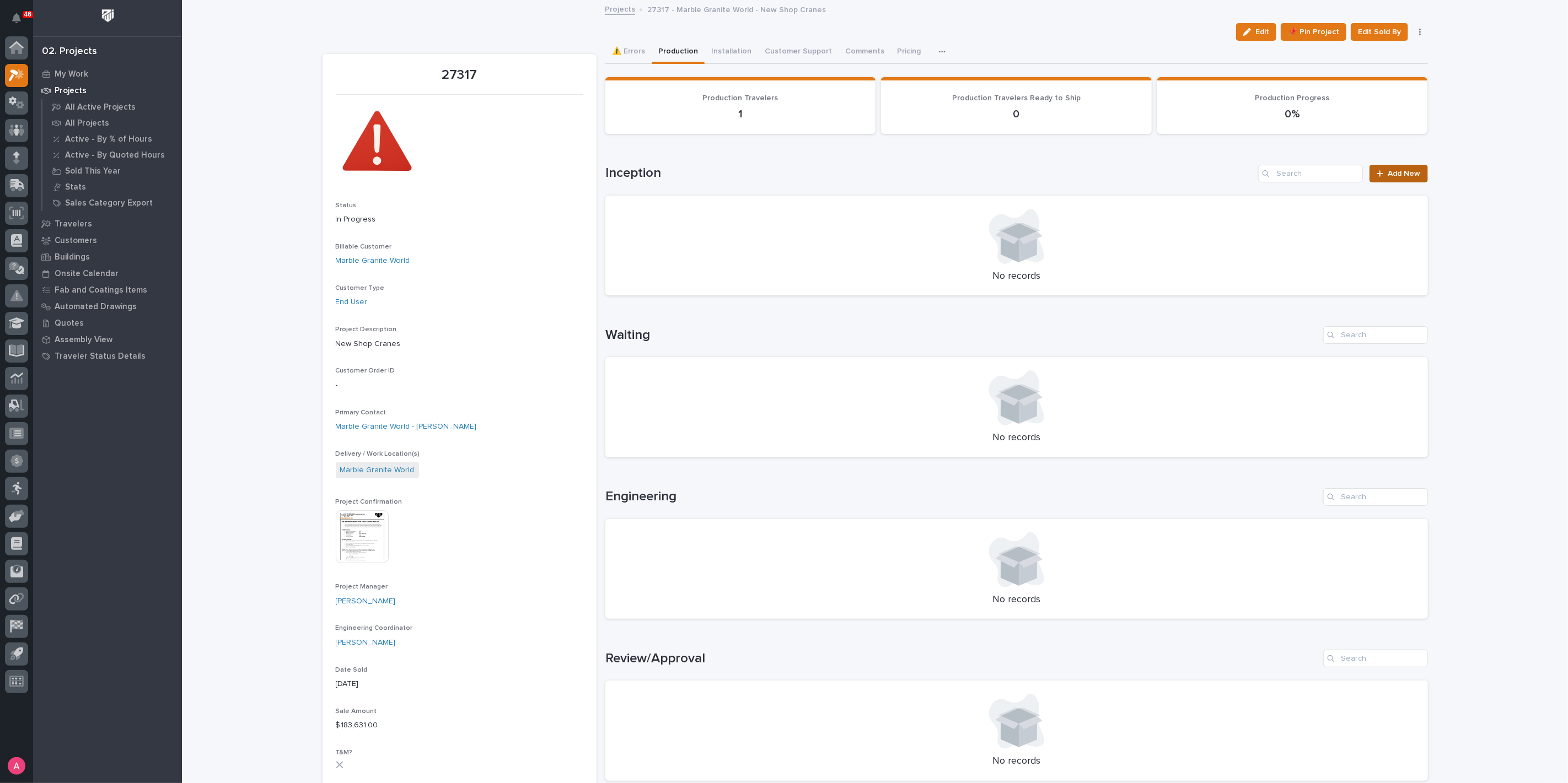
click at [1404, 173] on span "Add New" at bounding box center [1405, 173] width 33 height 8
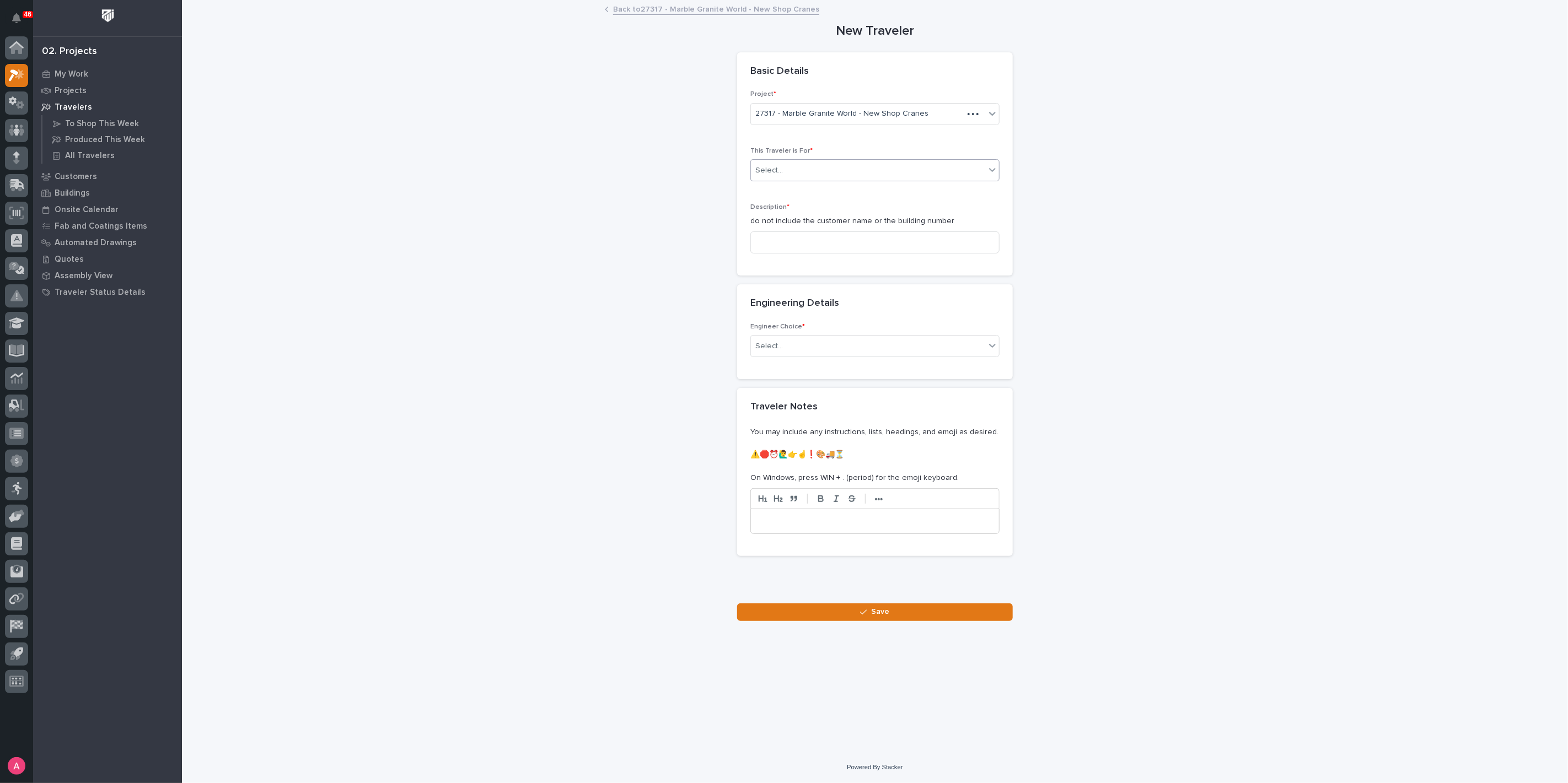
click at [855, 171] on div "Select..." at bounding box center [868, 171] width 235 height 18
click at [837, 190] on div "Production" at bounding box center [874, 190] width 248 height 19
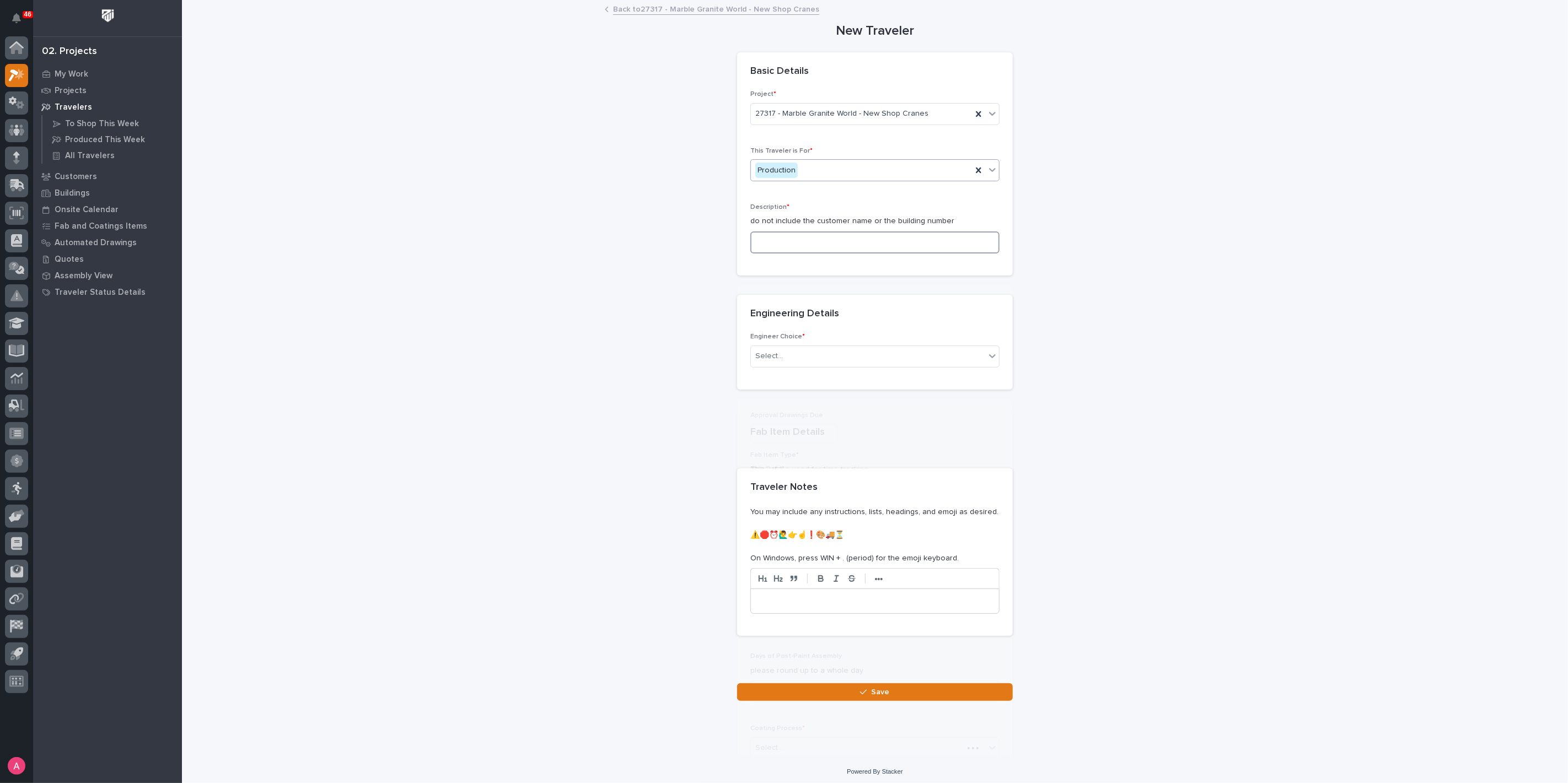
click at [827, 239] on input at bounding box center [875, 242] width 249 height 22
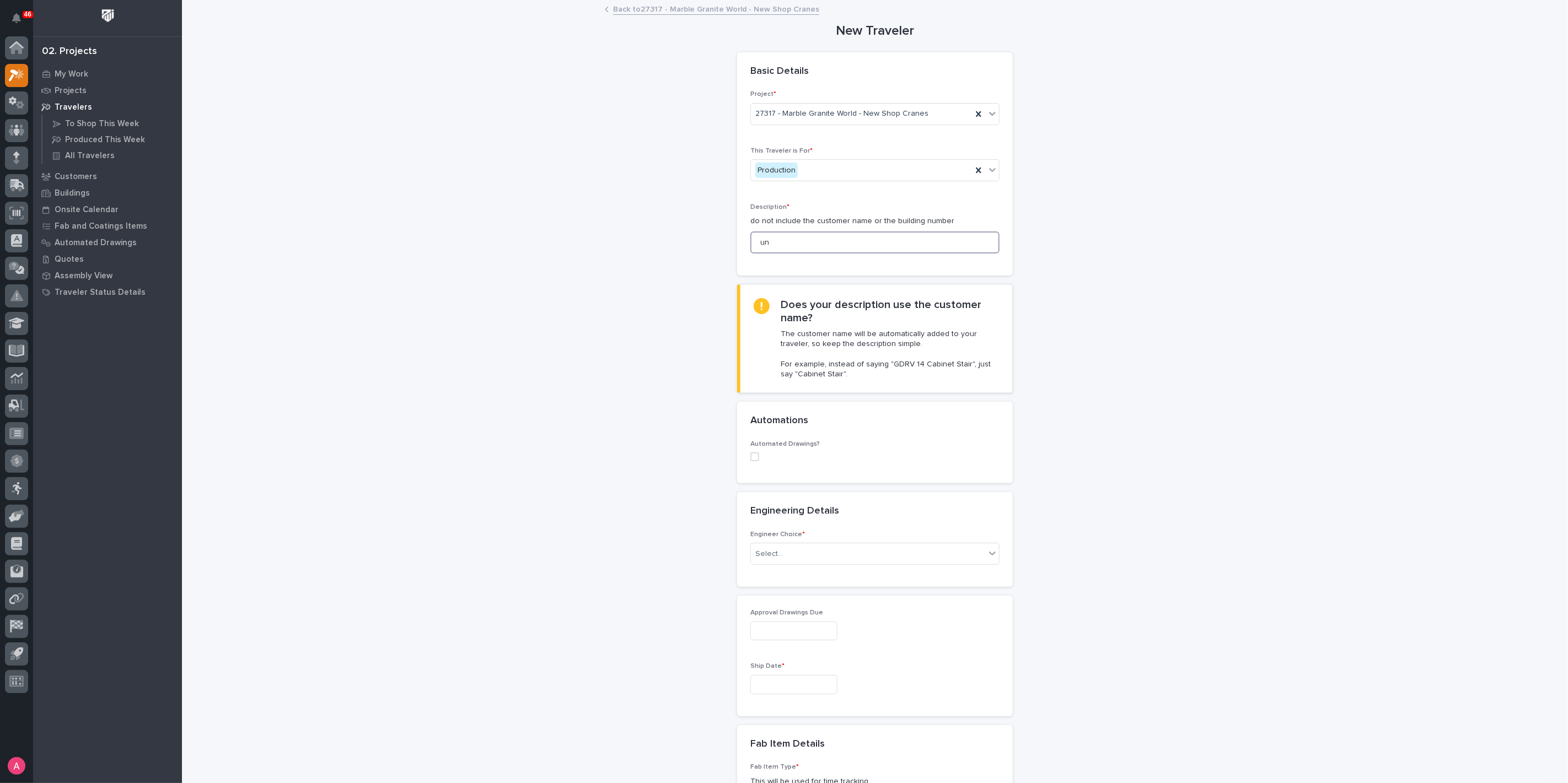
type input "u"
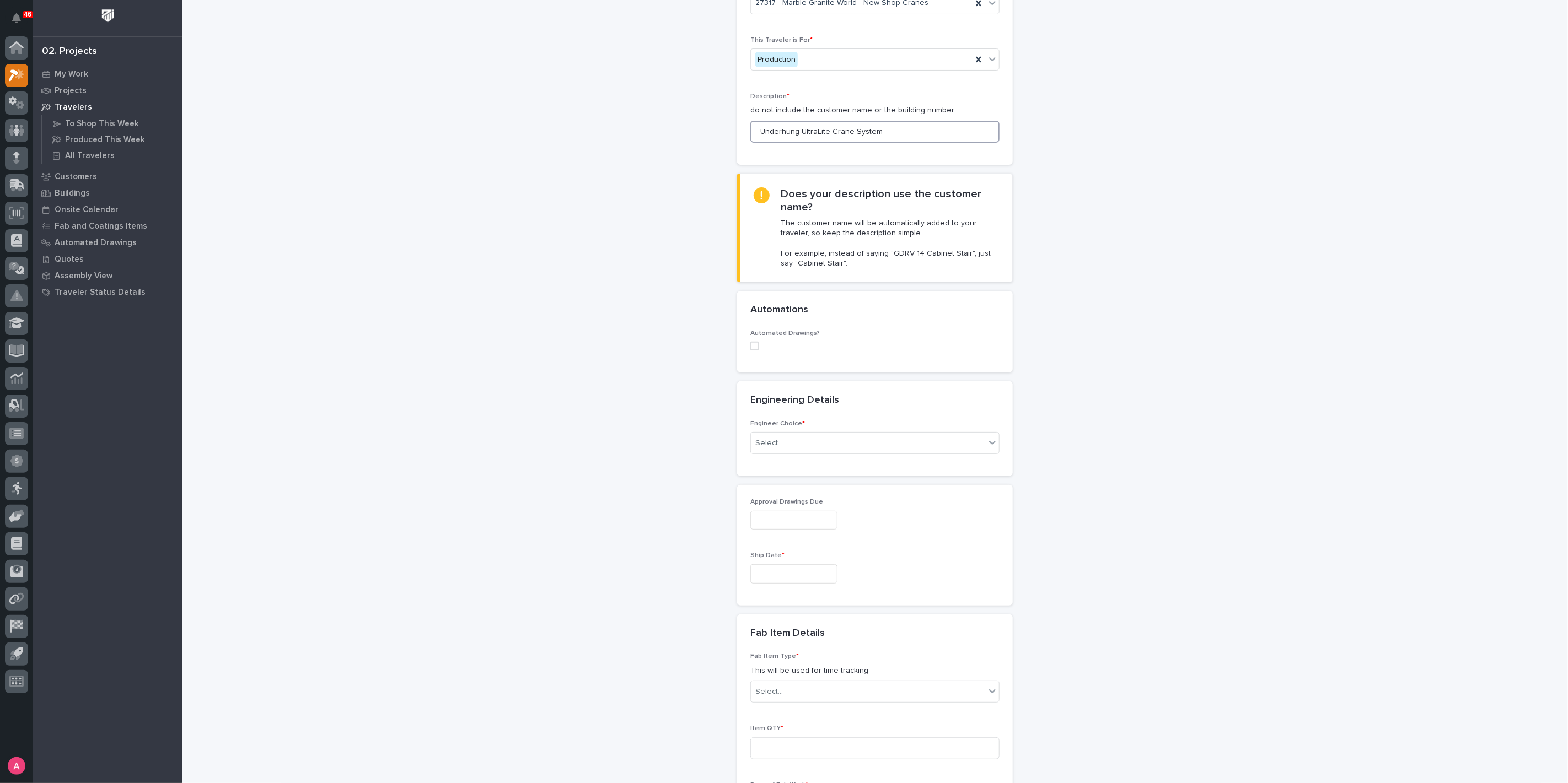
scroll to position [122, 0]
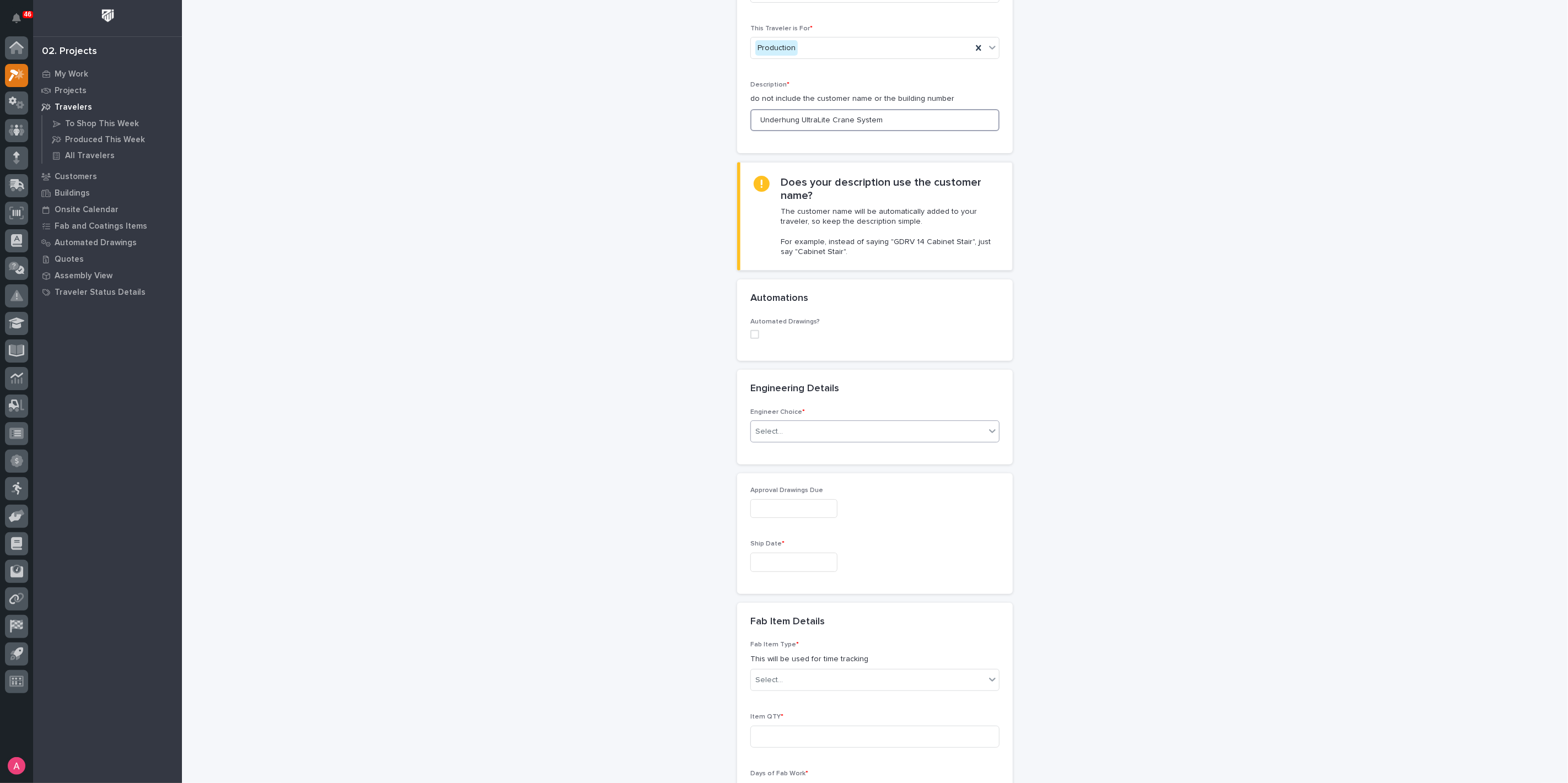
type input "Underhung UltraLite Crane System"
click at [797, 436] on div "Select..." at bounding box center [868, 432] width 235 height 18
click at [798, 470] on div "I want my coordinator to choose an engineer" at bounding box center [870, 470] width 248 height 19
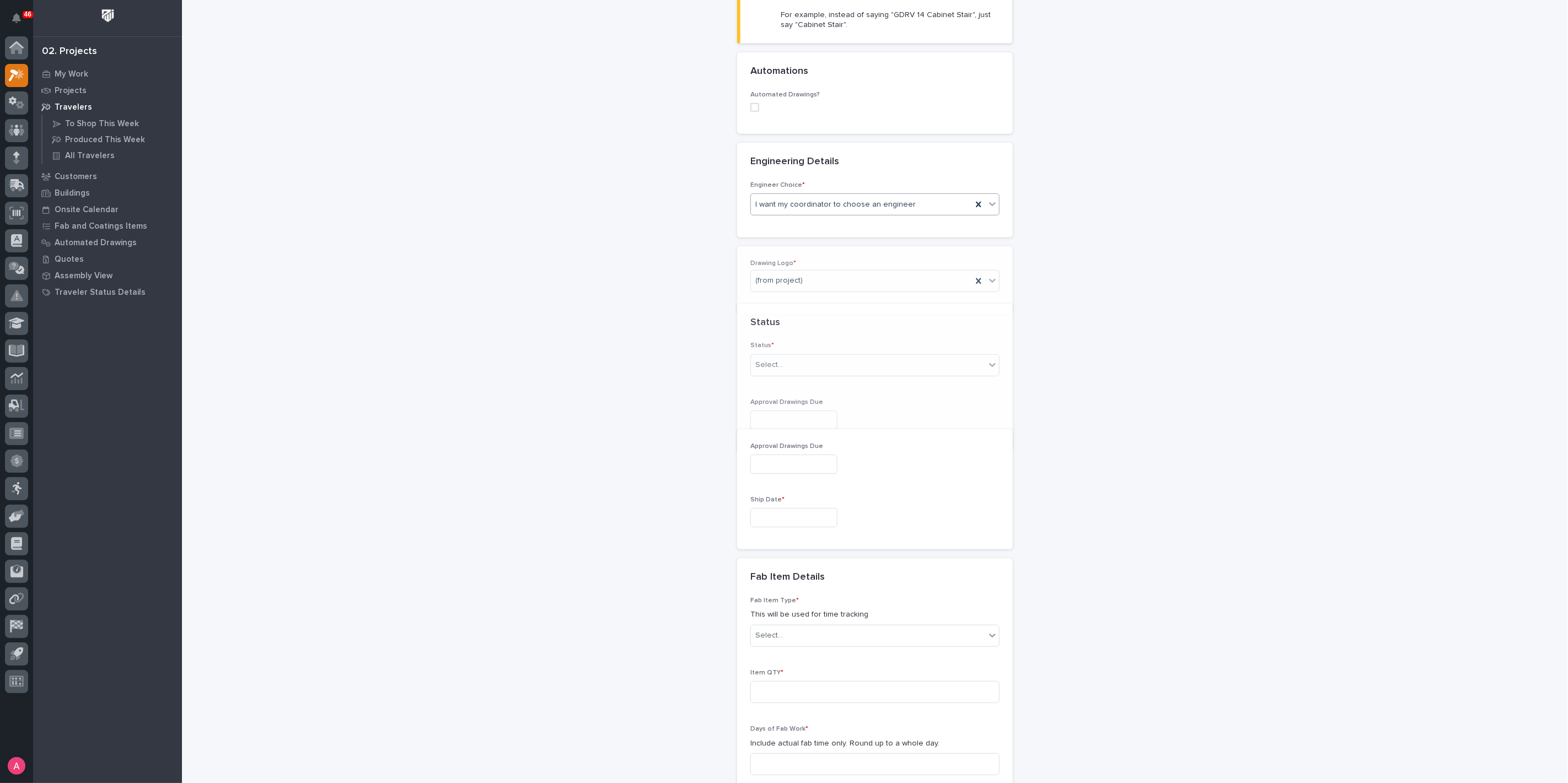
scroll to position [361, 0]
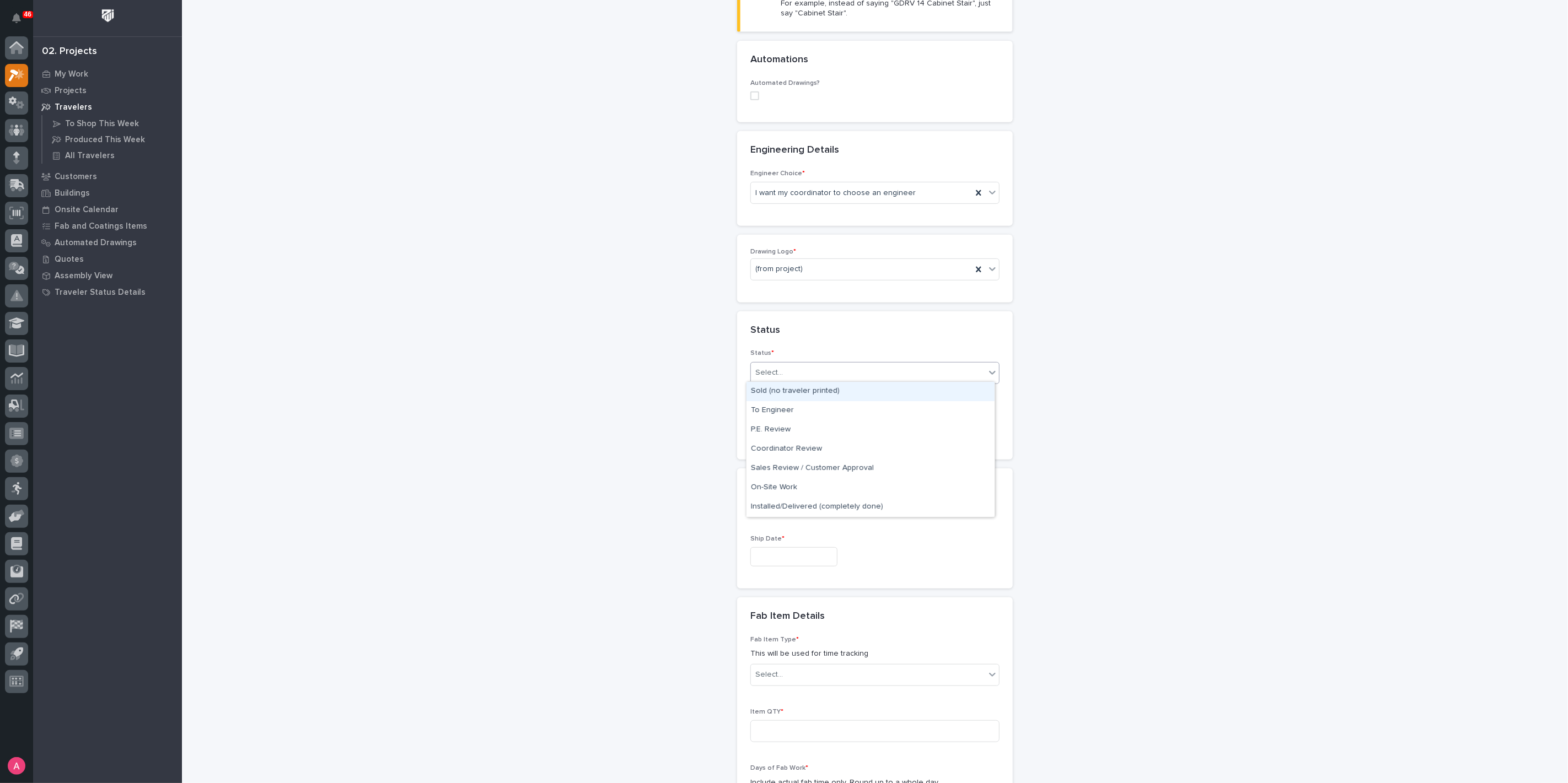
click at [789, 364] on div "Select..." at bounding box center [868, 373] width 235 height 18
click at [788, 389] on div "Sold (no traveler printed)" at bounding box center [870, 391] width 248 height 19
click at [778, 550] on input "text" at bounding box center [794, 556] width 87 height 19
click at [843, 384] on button "Next Month" at bounding box center [838, 383] width 18 height 18
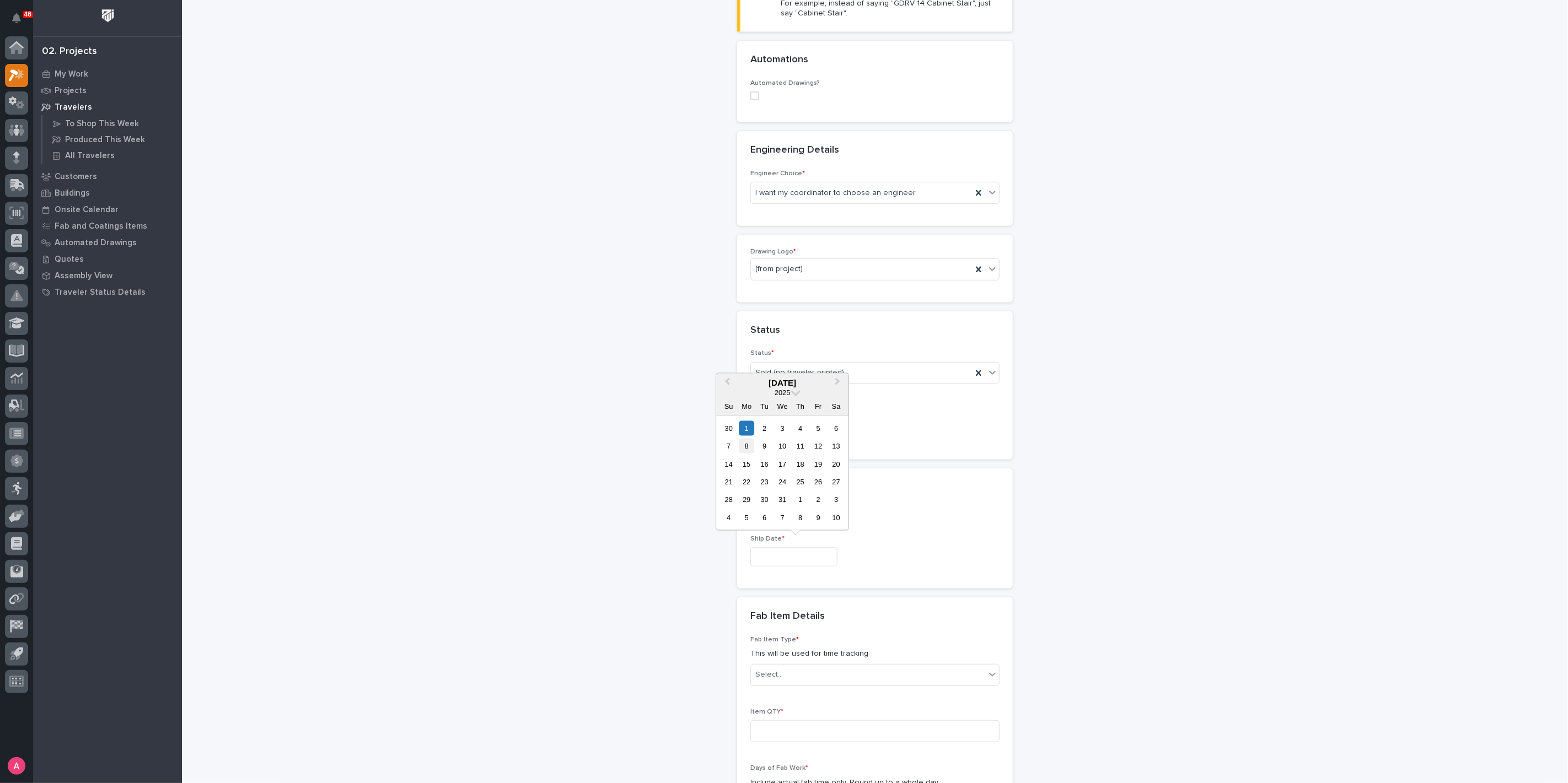
click at [742, 445] on div "8" at bounding box center [746, 446] width 15 height 15
type input "**********"
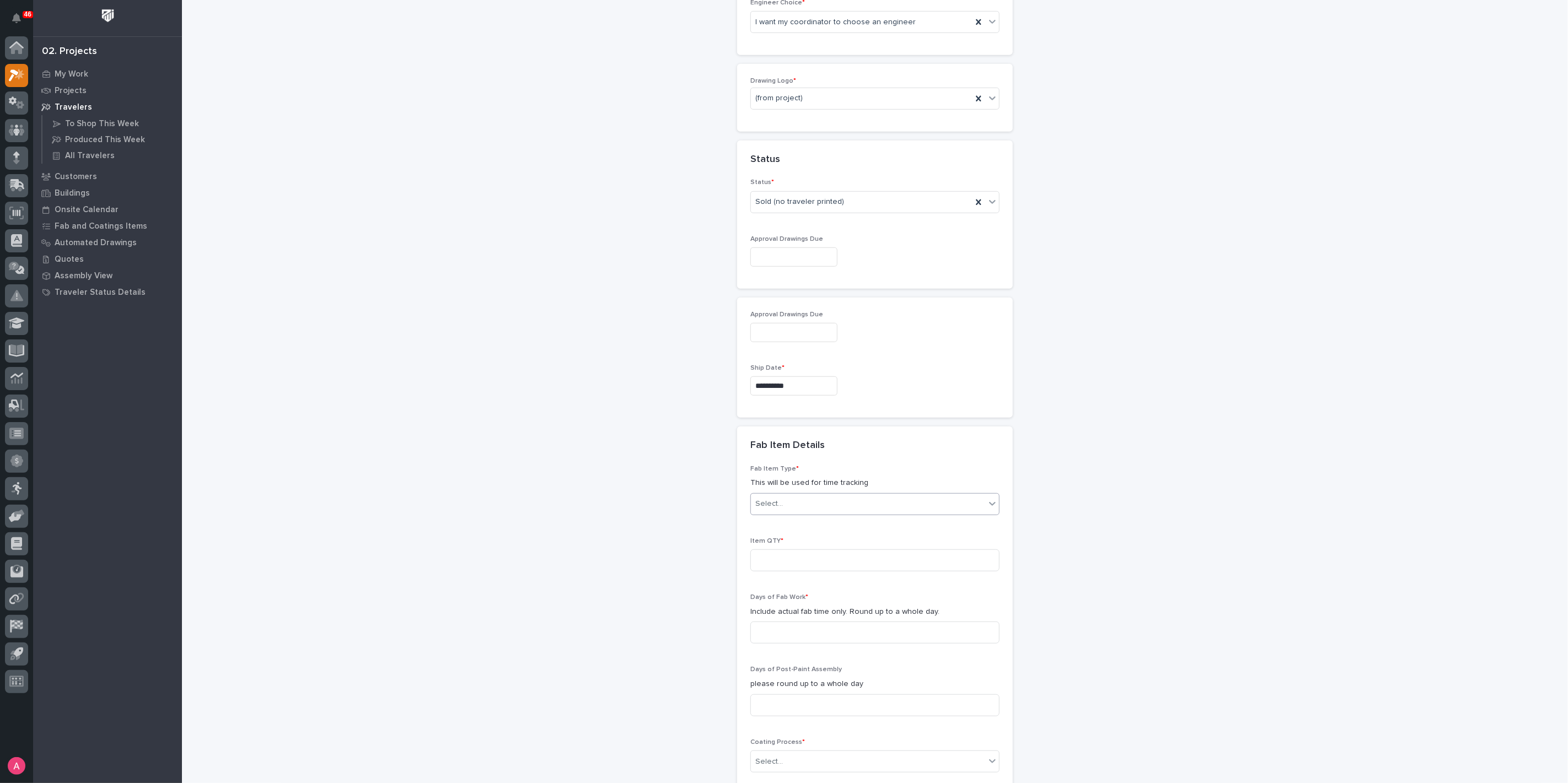
scroll to position [544, 0]
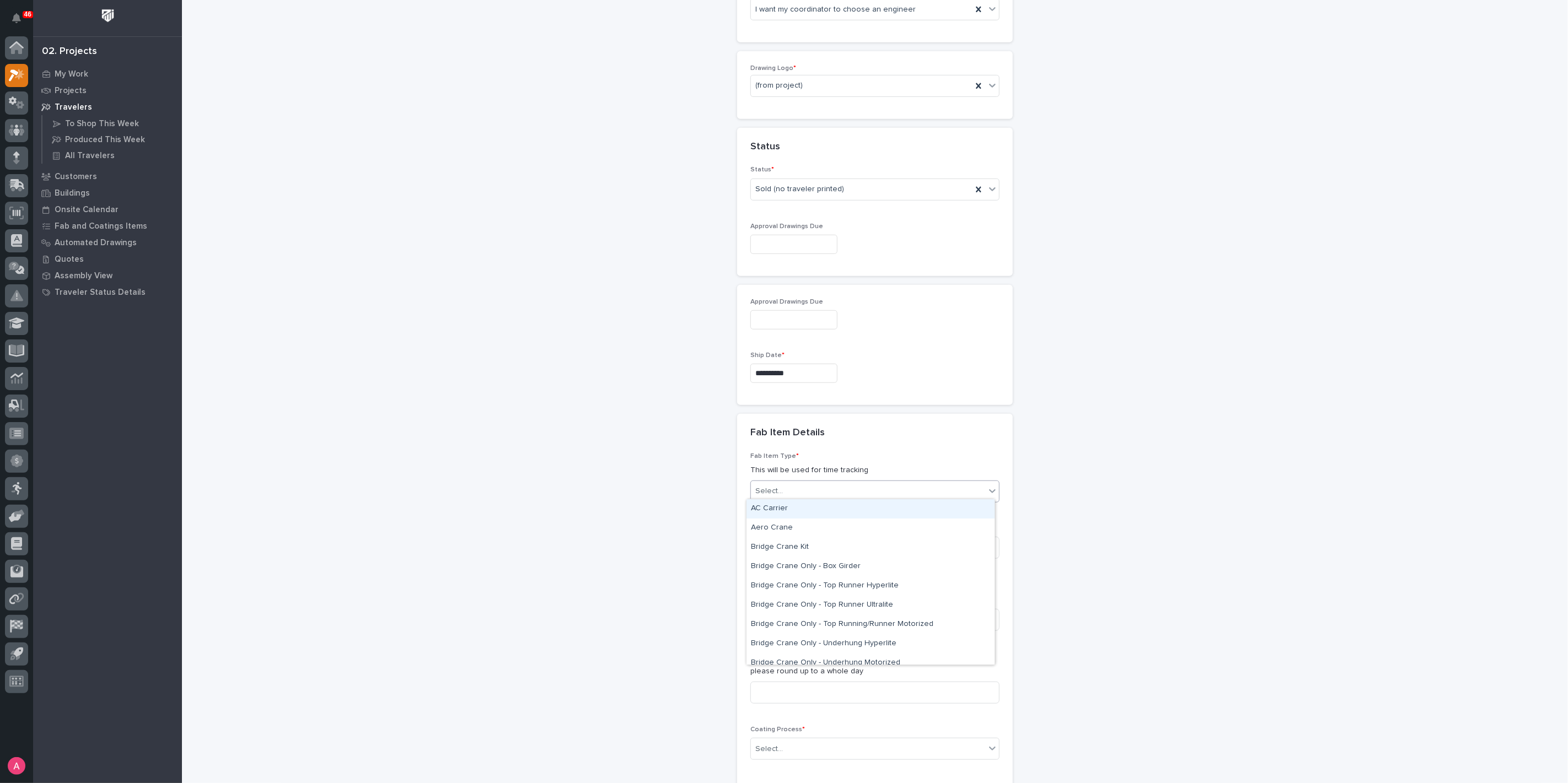
click at [807, 487] on div "Select..." at bounding box center [868, 492] width 235 height 18
drag, startPoint x: 874, startPoint y: 586, endPoint x: 870, endPoint y: 580, distance: 7.2
click at [871, 581] on div "Bridge Crane System - Ceiling Mounted Hyperlite" at bounding box center [870, 579] width 248 height 19
click at [920, 493] on div "Bridge Crane System - Ceiling Mounted Hyperlite" at bounding box center [861, 492] width 221 height 18
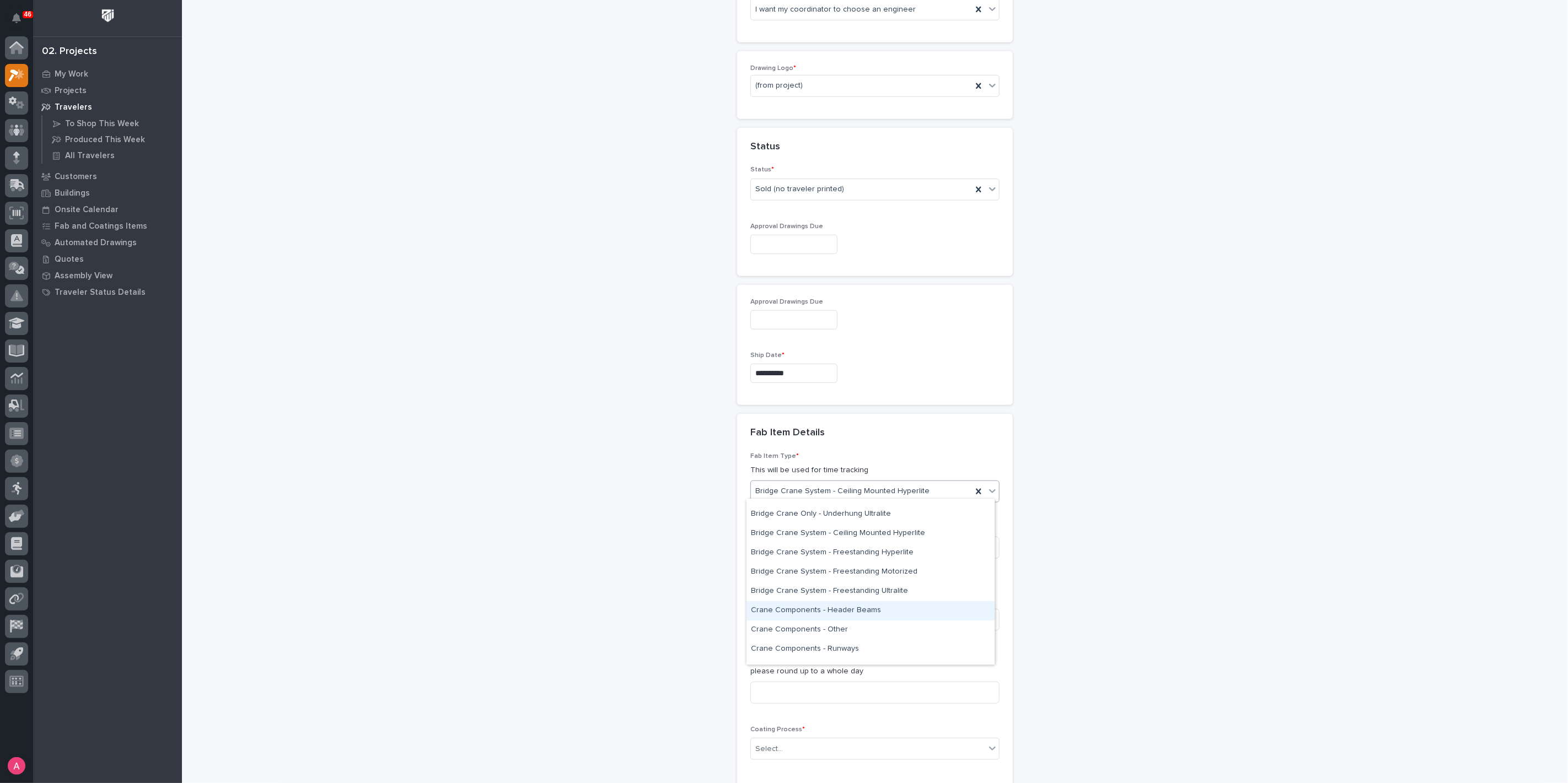
scroll to position [131, 0]
click at [867, 550] on div "Bridge Crane Only - Underhung Ultralite" at bounding box center [870, 551] width 248 height 19
click at [860, 546] on input at bounding box center [875, 547] width 249 height 22
type input "1"
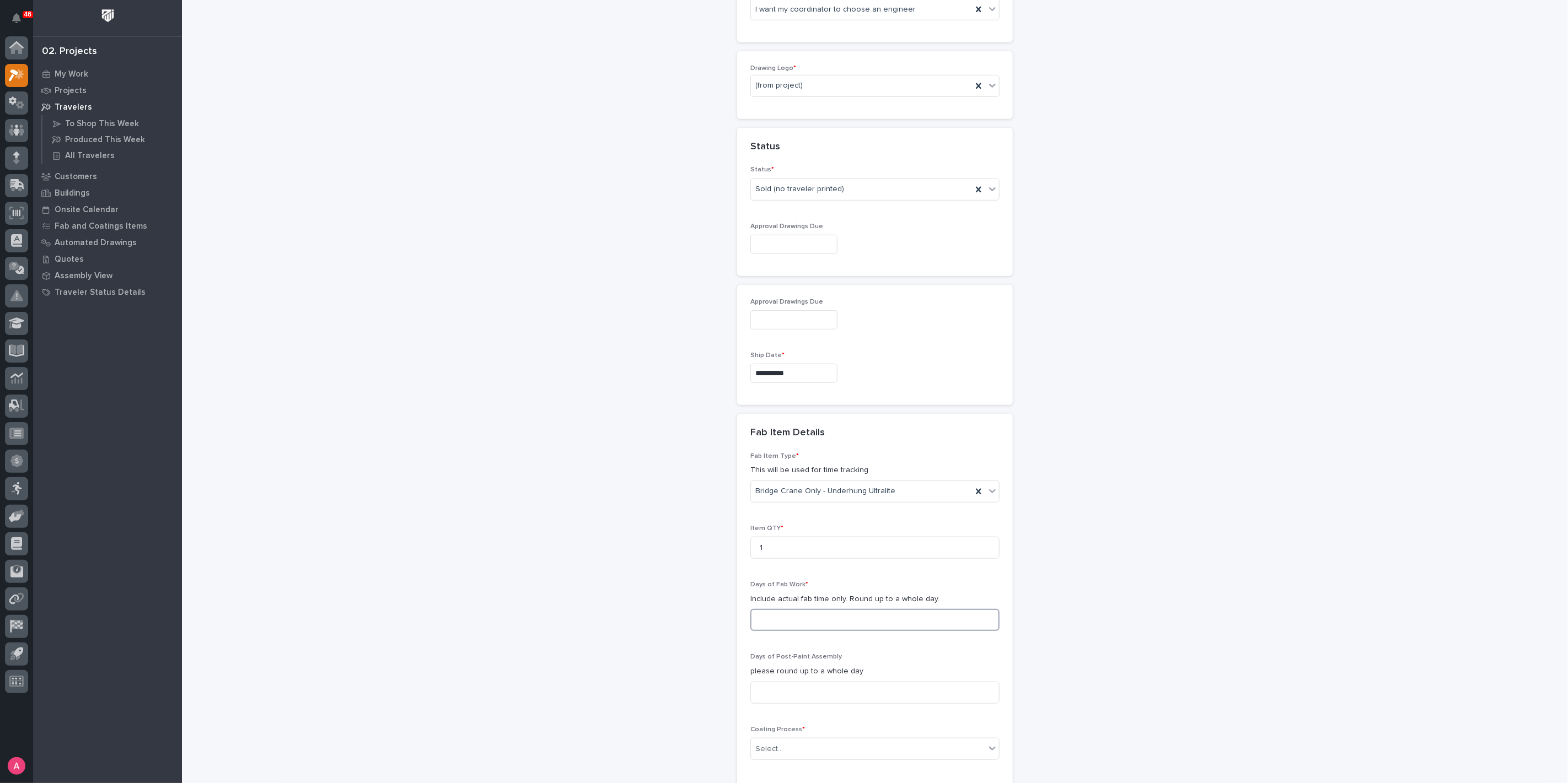
click at [822, 612] on input at bounding box center [875, 620] width 249 height 22
type input "3"
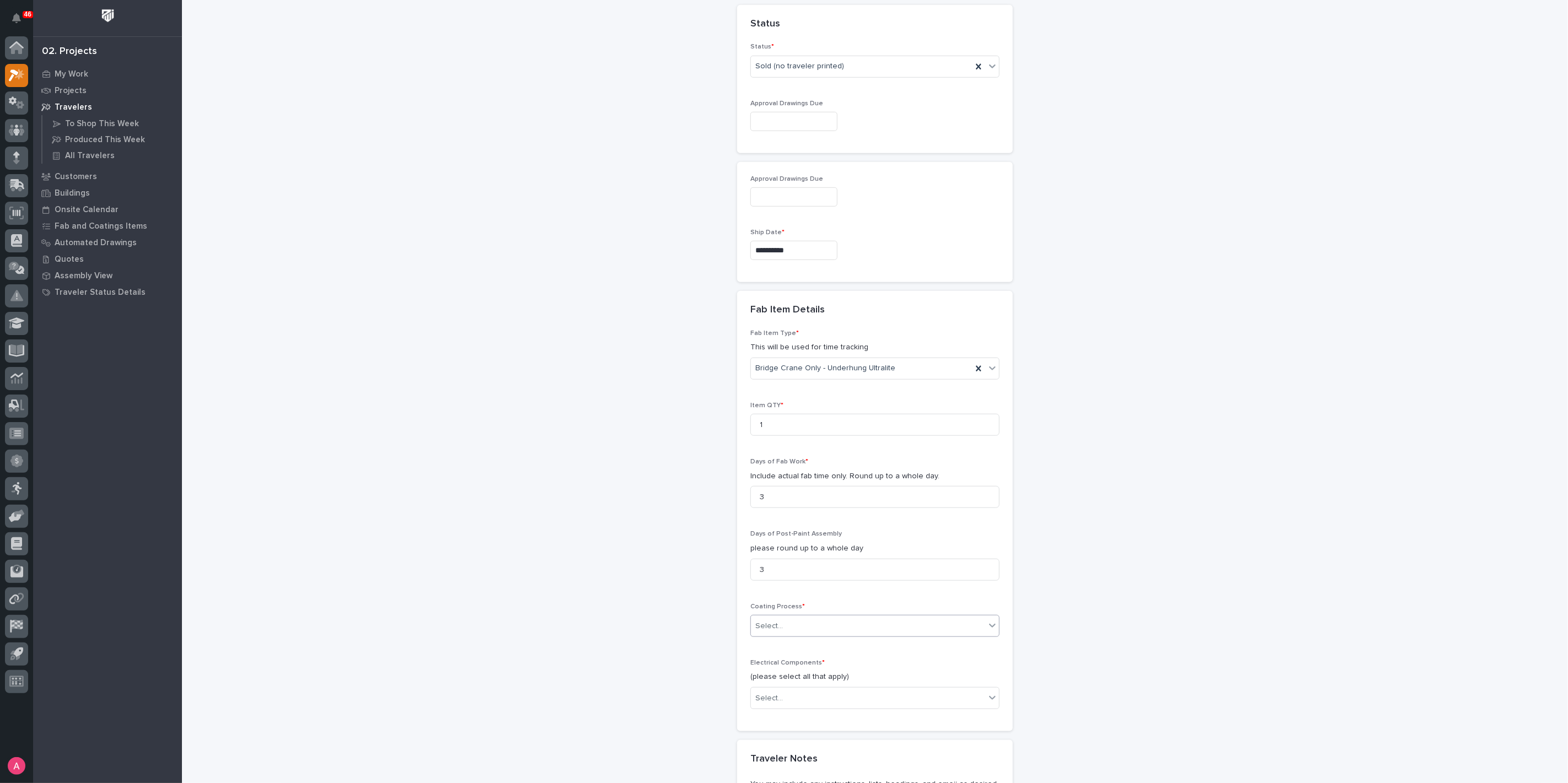
click at [797, 630] on div "Select..." at bounding box center [868, 627] width 235 height 18
click at [802, 667] on div "In-House Paint/Powder" at bounding box center [870, 662] width 248 height 19
click at [802, 689] on div "Select..." at bounding box center [868, 698] width 235 height 18
click at [805, 766] on div "Electric Chain Hoist" at bounding box center [870, 773] width 248 height 19
click at [864, 691] on div "Electric Chain Hoist" at bounding box center [861, 698] width 221 height 19
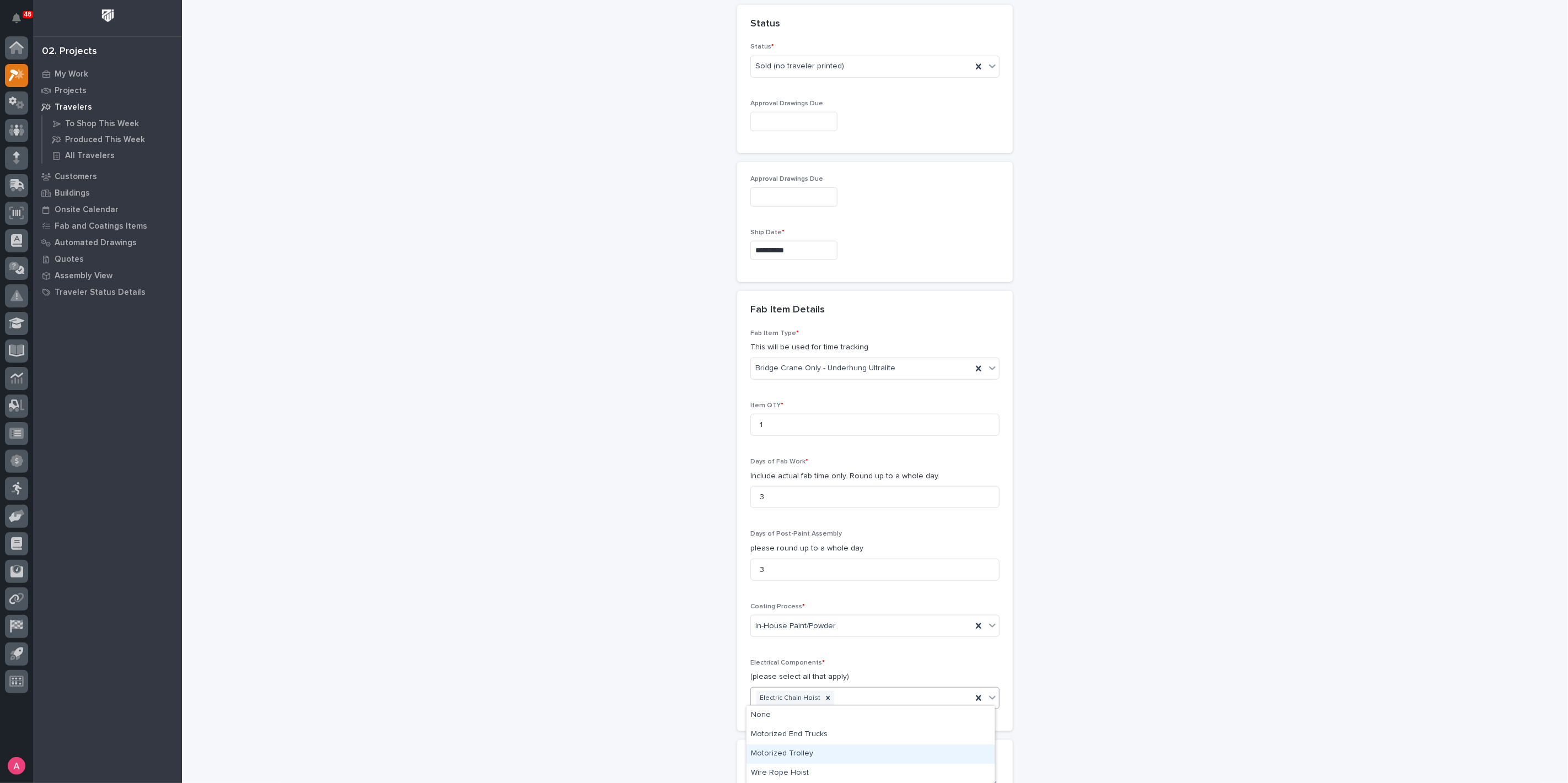
scroll to position [61, 0]
click at [862, 748] on div "Pendant Control" at bounding box center [870, 750] width 248 height 19
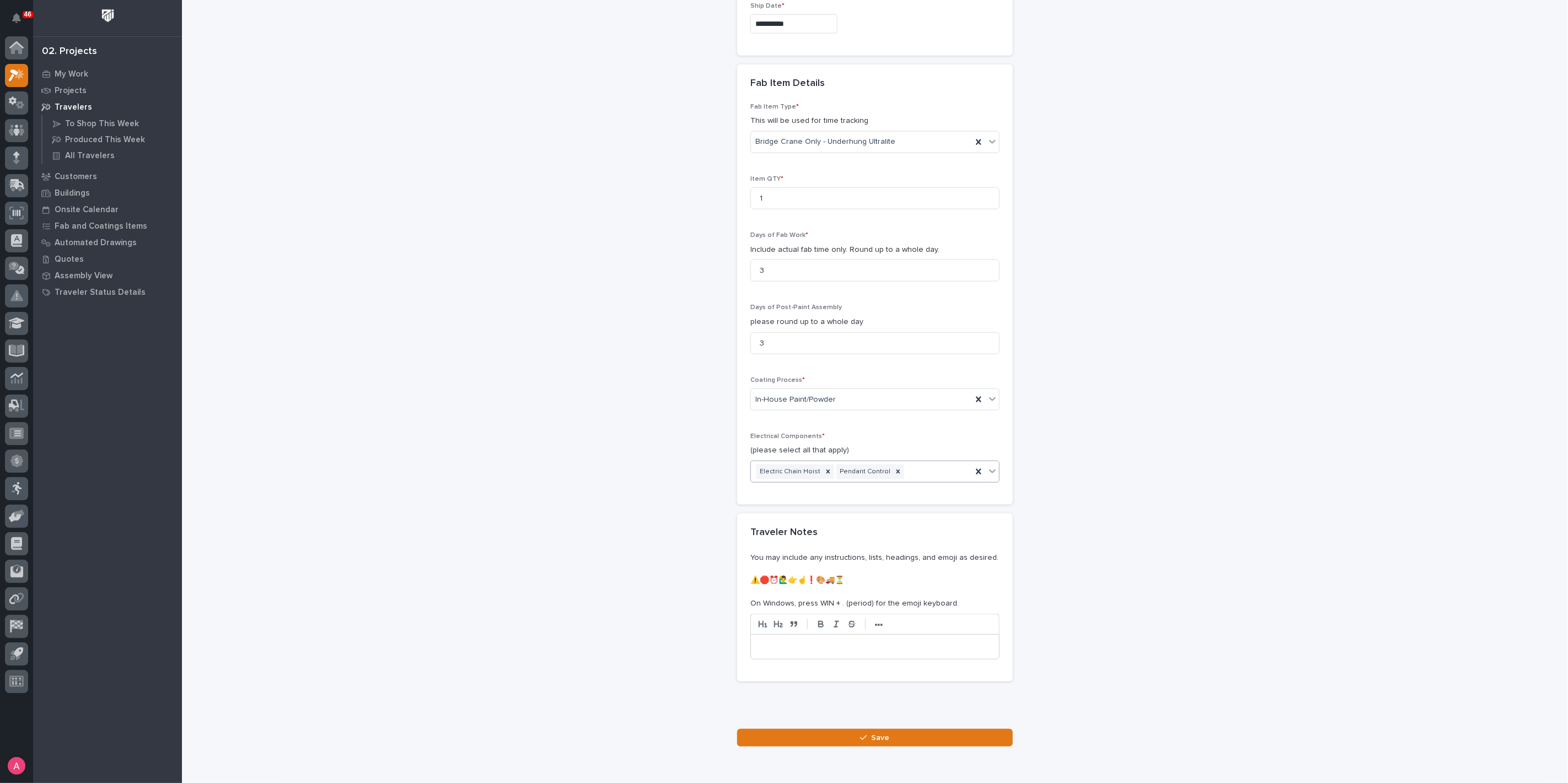
scroll to position [939, 0]
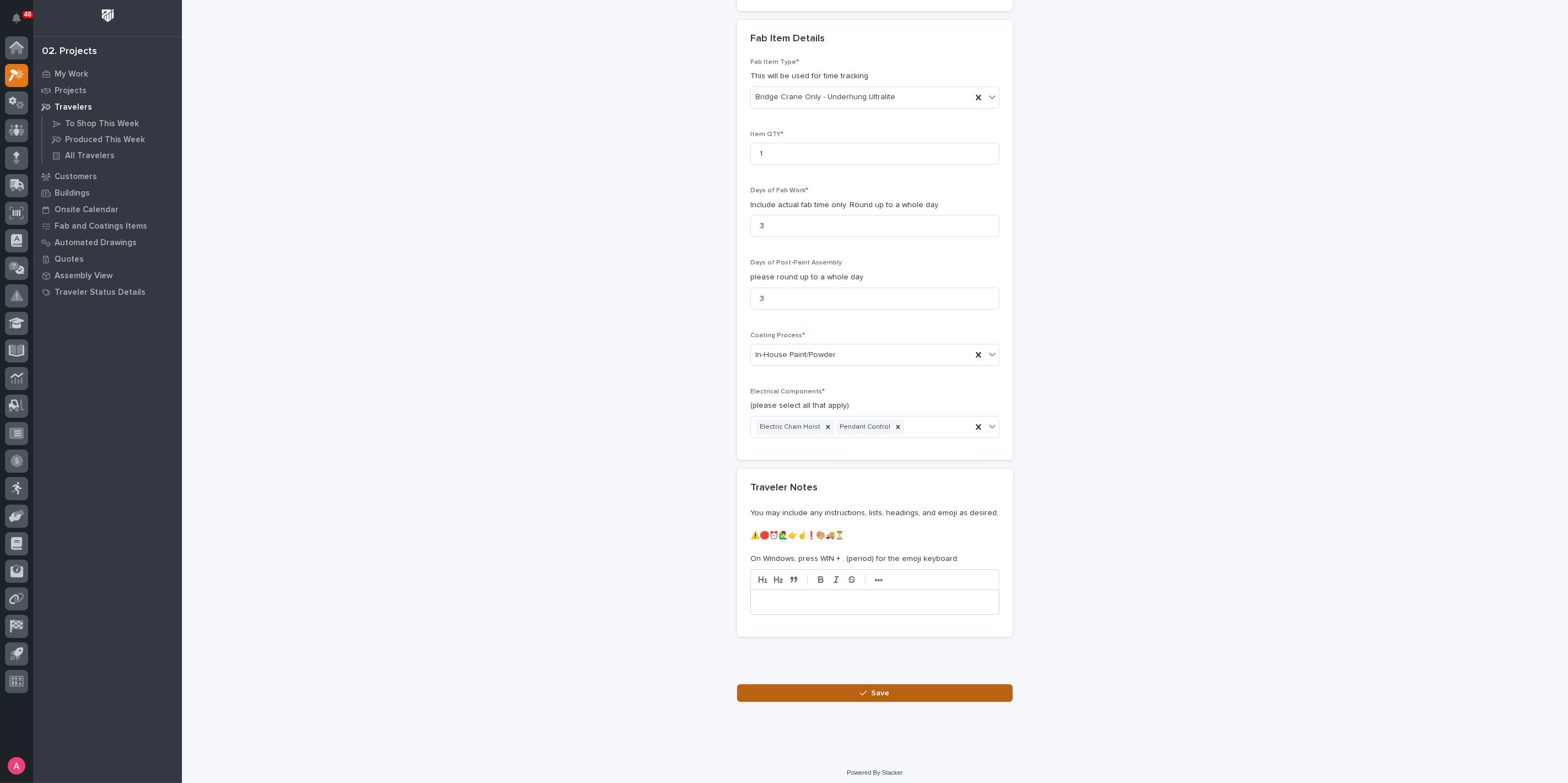
click at [898, 688] on button "Save" at bounding box center [875, 693] width 276 height 18
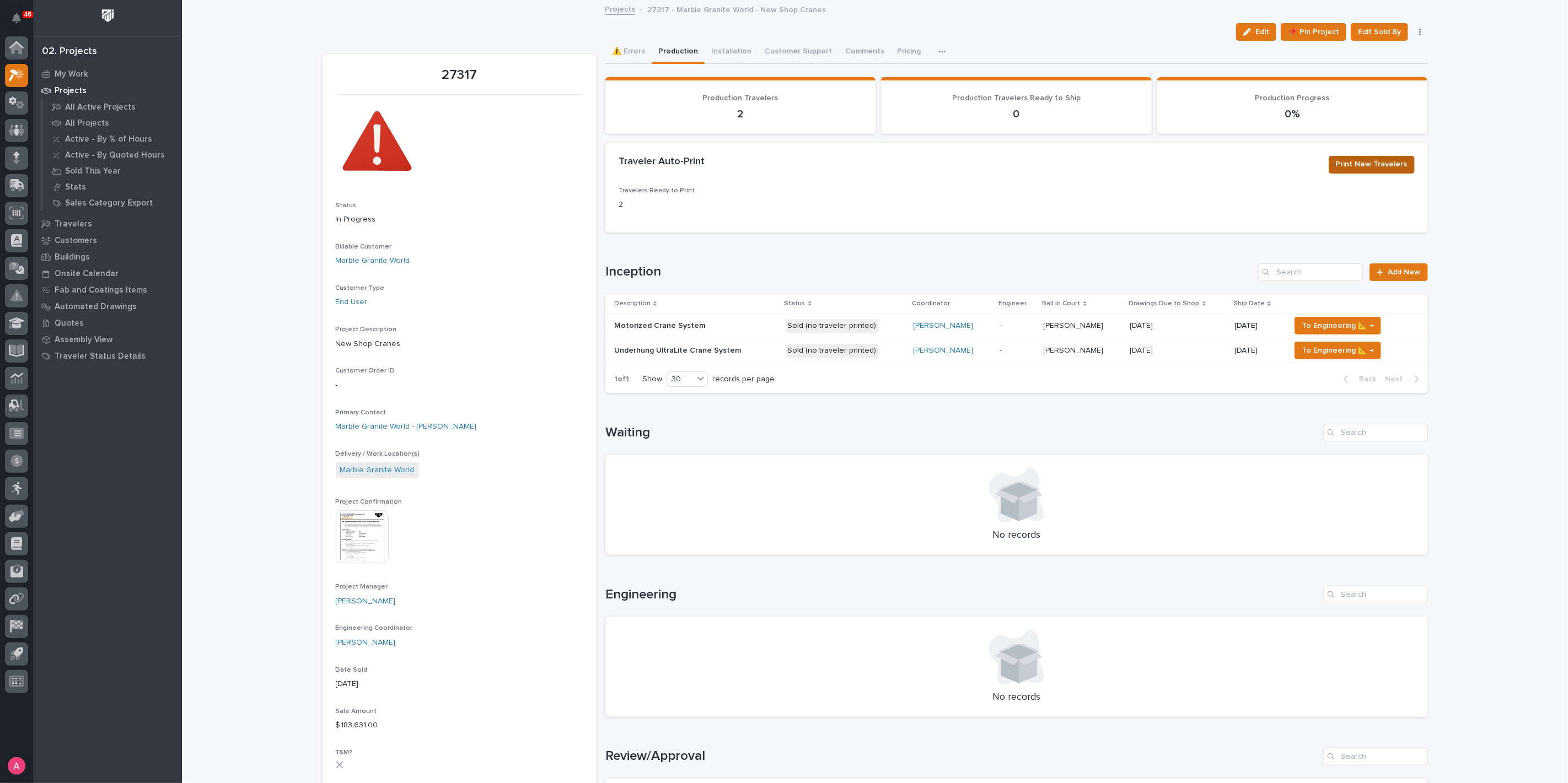
click at [1390, 163] on span "Print New Travelers" at bounding box center [1371, 164] width 72 height 14
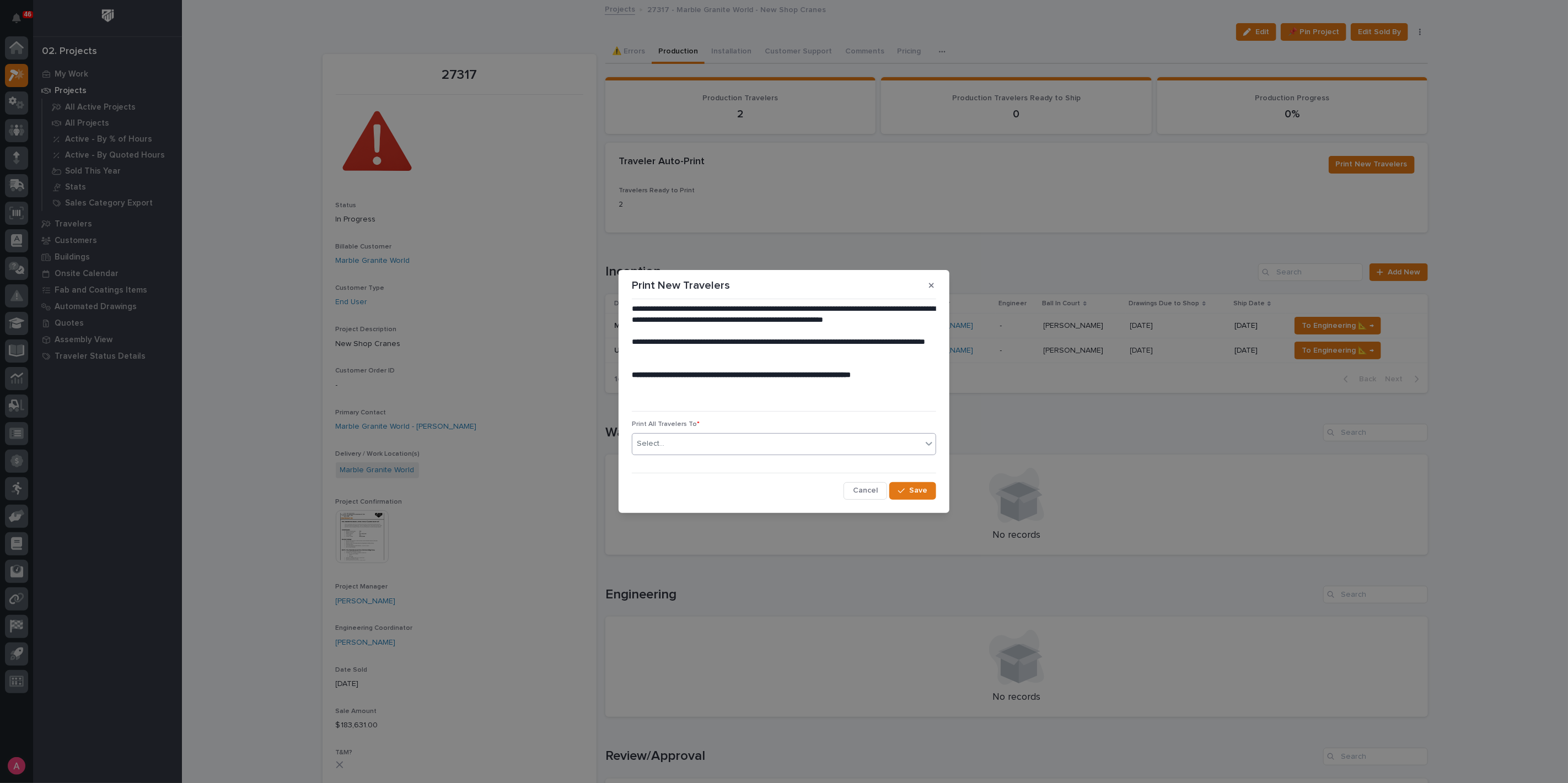
click at [689, 446] on div "Select..." at bounding box center [777, 444] width 289 height 18
click at [707, 463] on div "Shared Traveler Printer" at bounding box center [784, 465] width 304 height 19
click at [922, 493] on span "Save" at bounding box center [918, 490] width 18 height 10
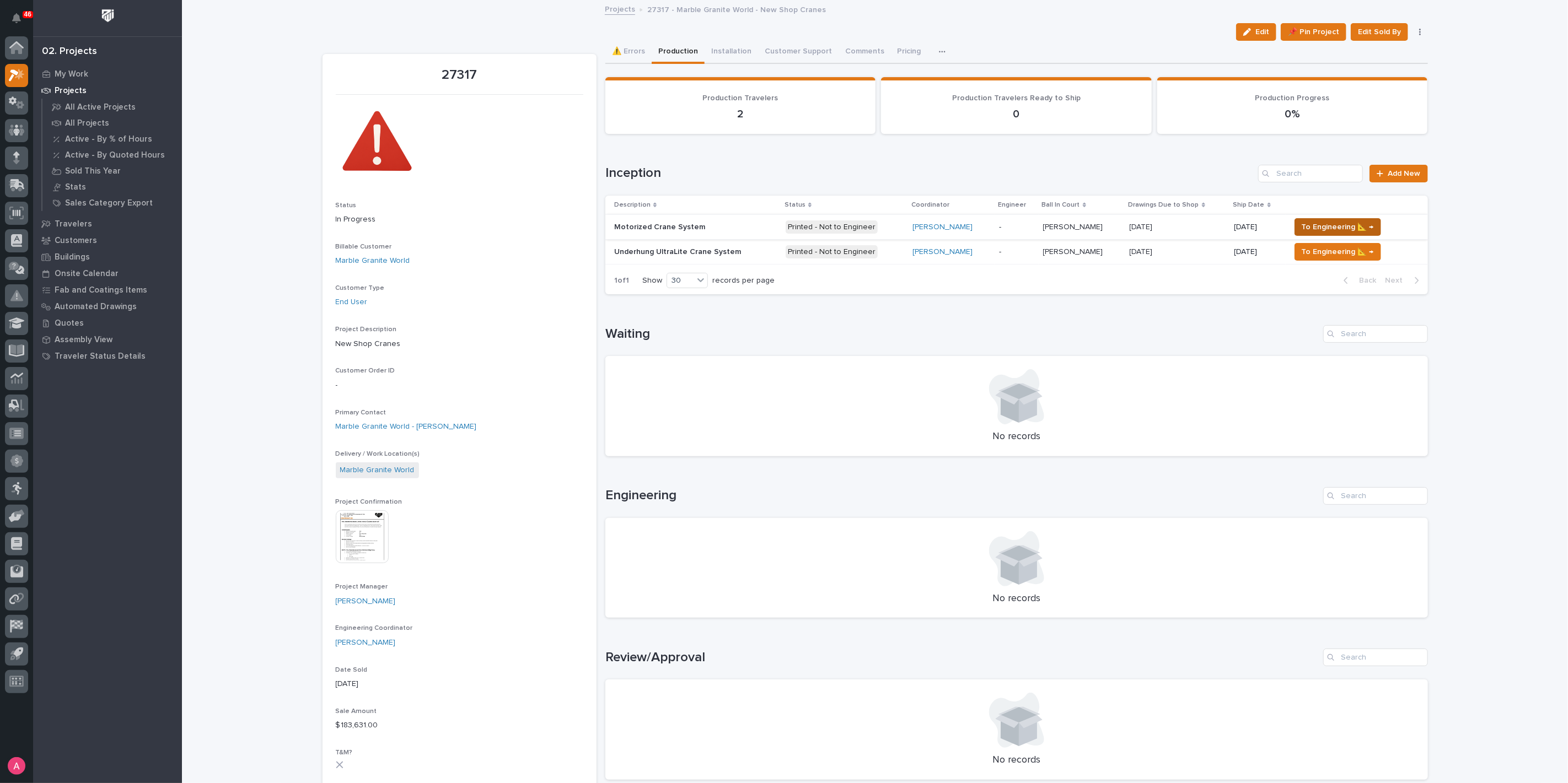
click at [1321, 227] on span "To Engineering 📐 →" at bounding box center [1338, 227] width 73 height 14
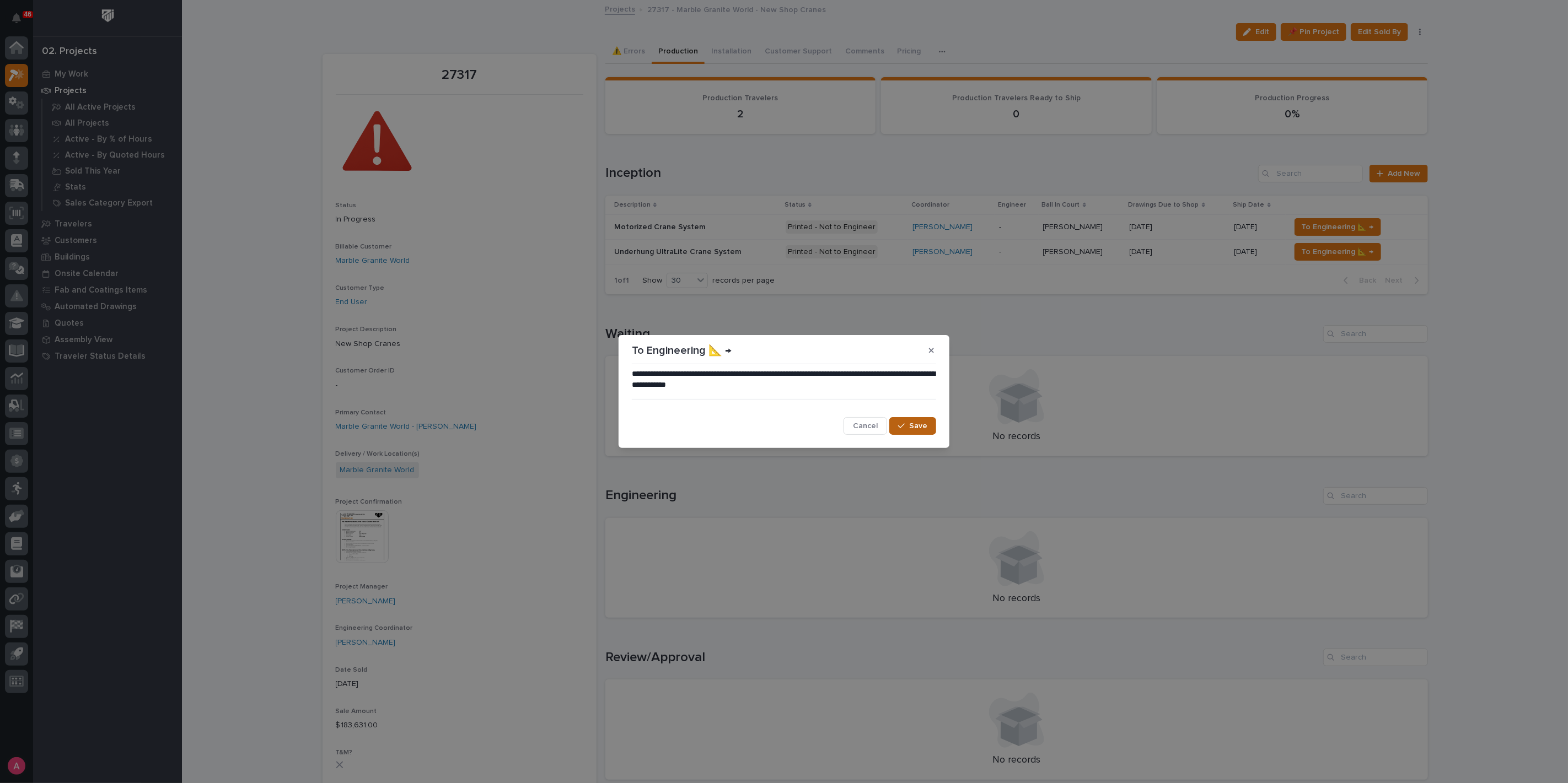
click at [925, 426] on span "Save" at bounding box center [918, 426] width 18 height 10
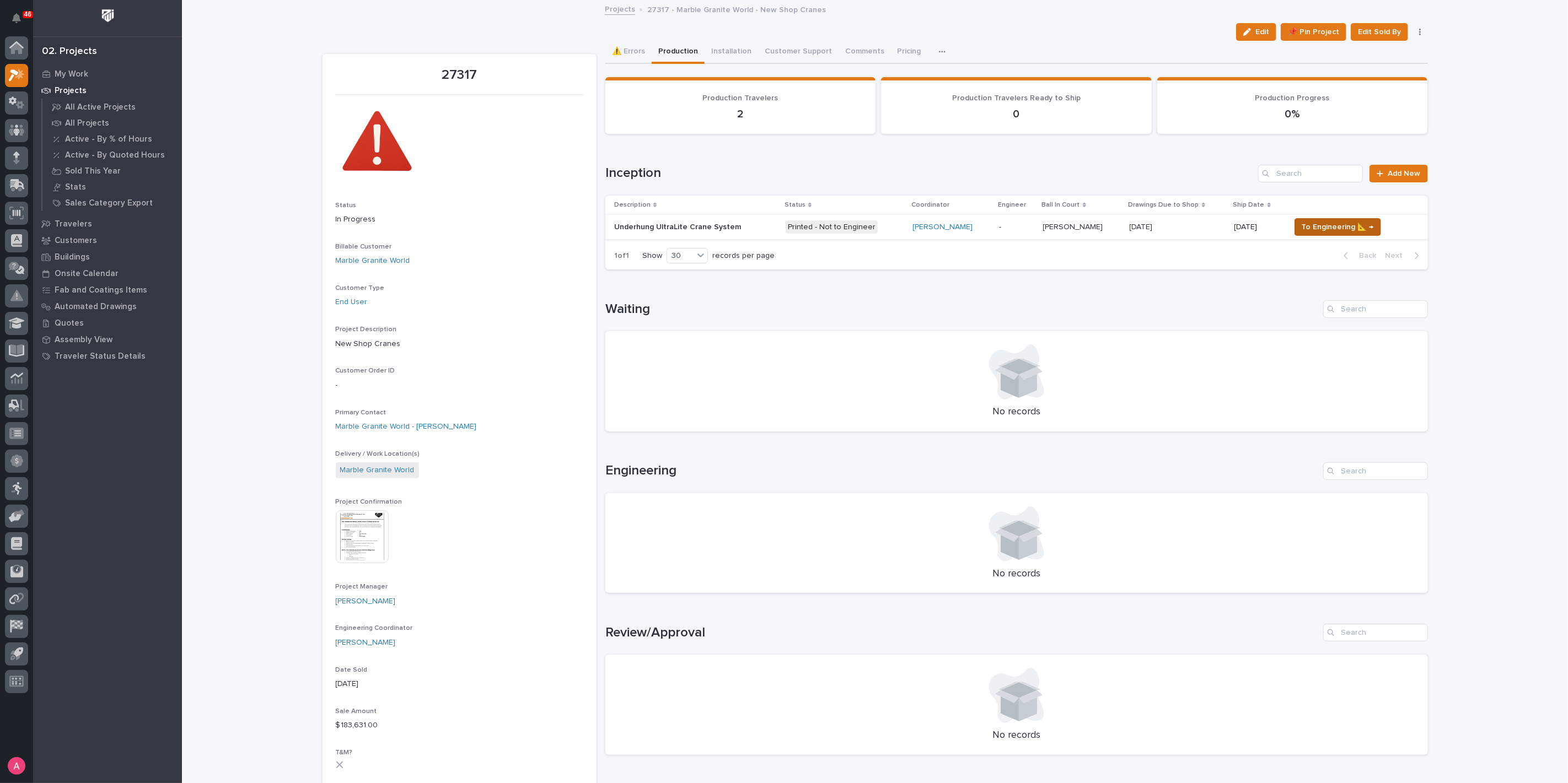
click at [1323, 230] on span "To Engineering 📐 →" at bounding box center [1338, 227] width 73 height 14
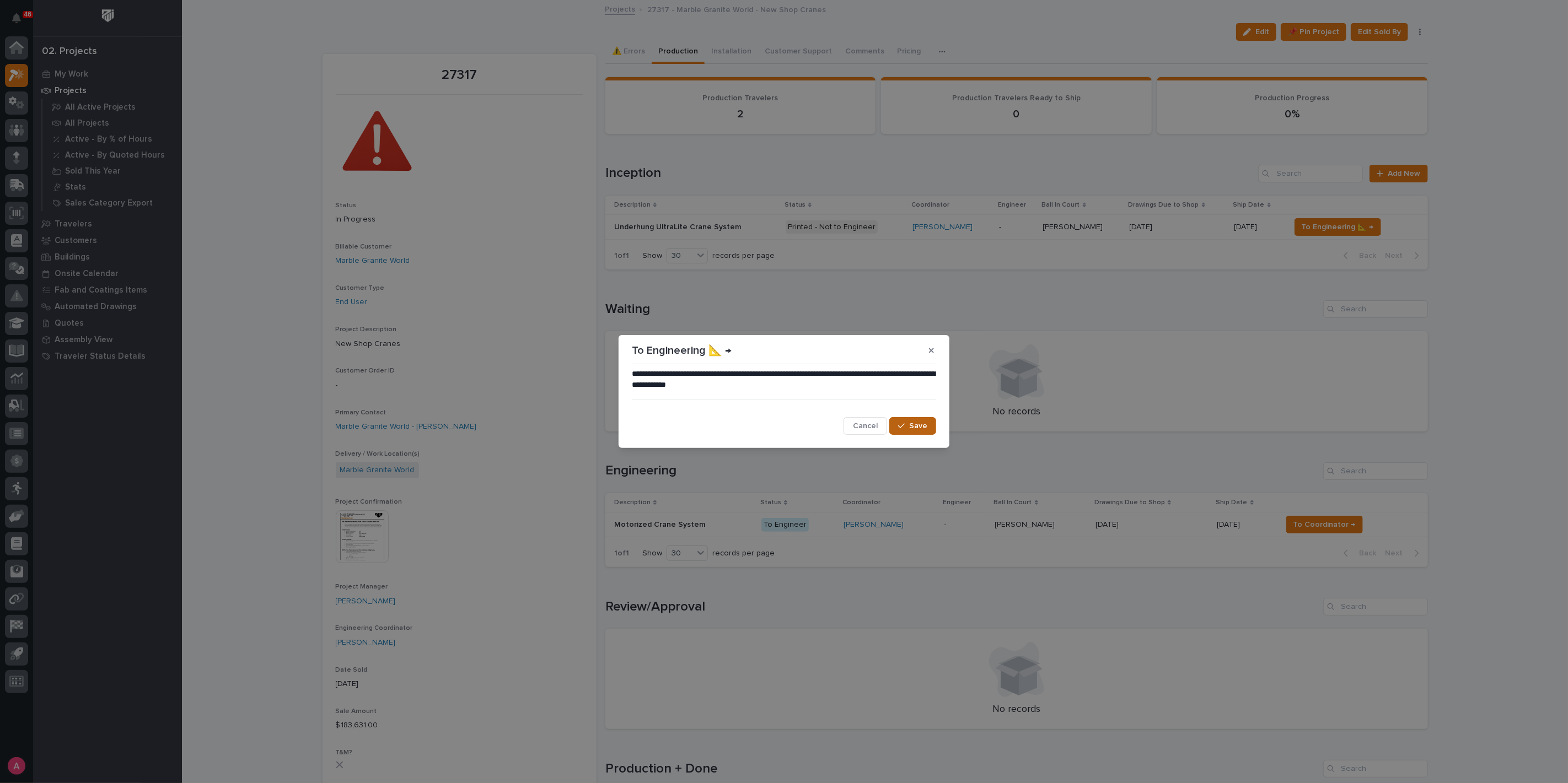
click at [903, 421] on button "Save" at bounding box center [913, 426] width 47 height 18
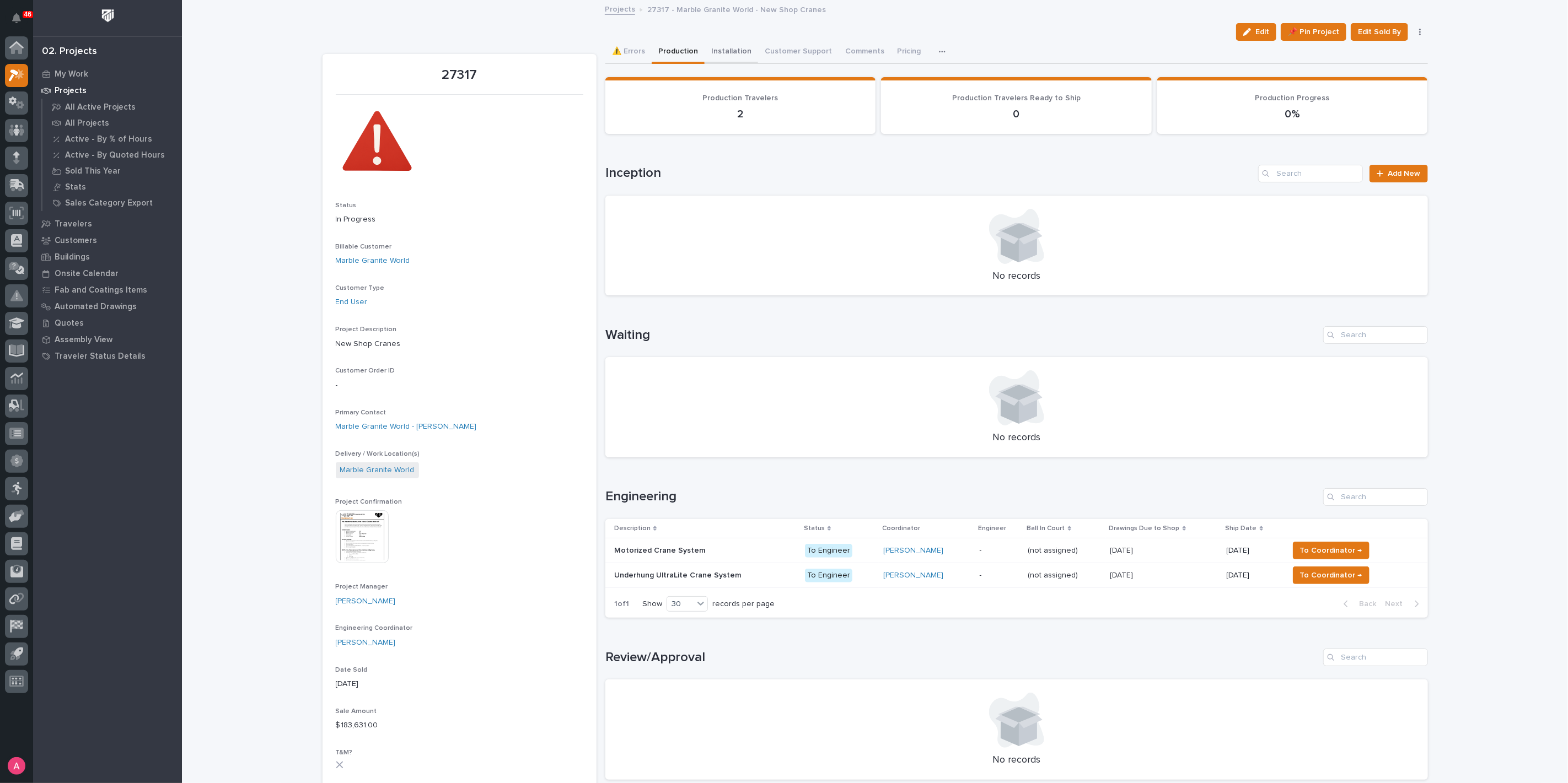
click at [726, 52] on button "Installation" at bounding box center [731, 52] width 53 height 23
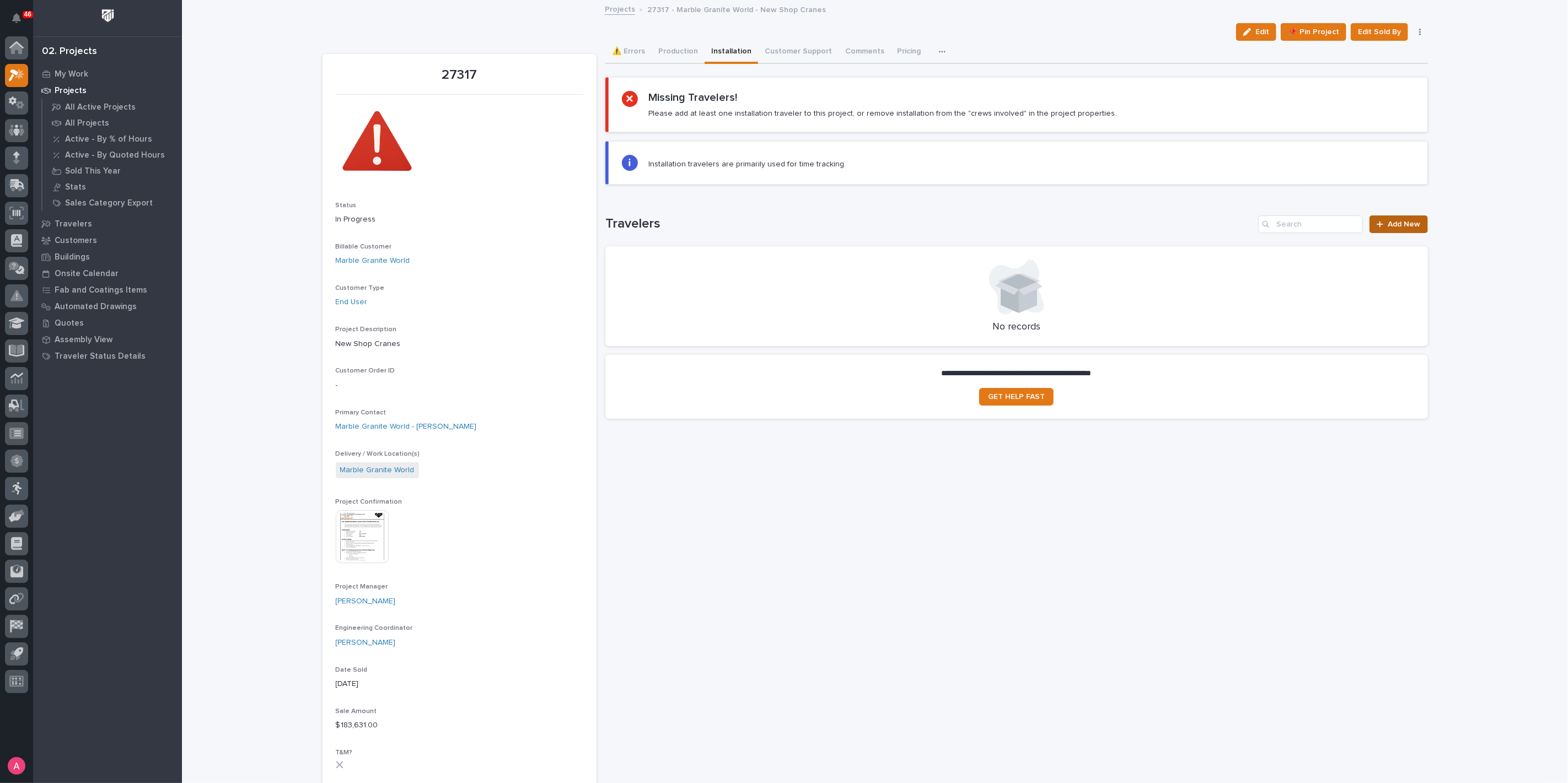
click at [1397, 217] on link "Add New" at bounding box center [1398, 224] width 58 height 18
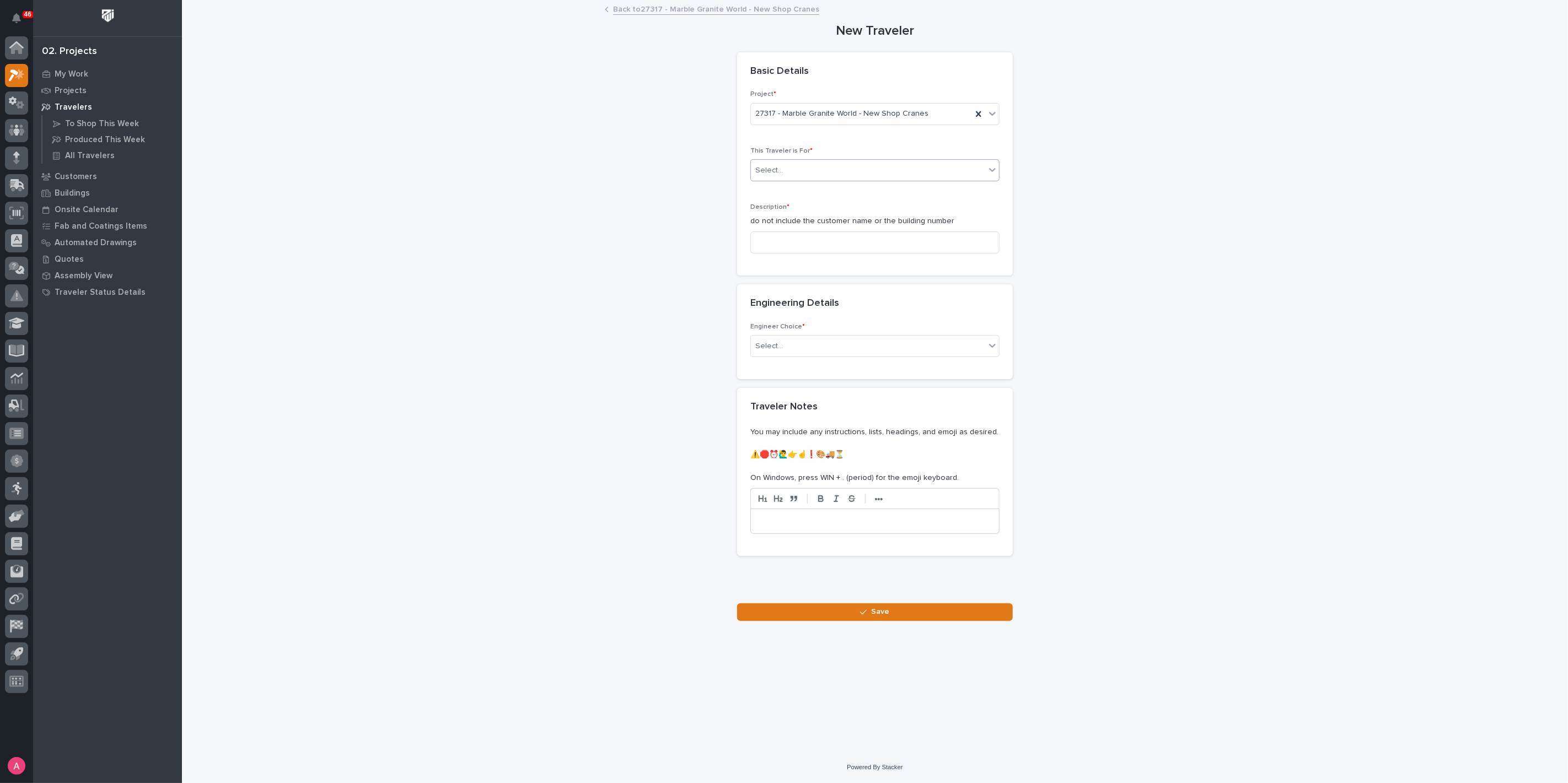
click at [925, 169] on div "Select..." at bounding box center [868, 171] width 235 height 18
click at [852, 205] on div "Installation" at bounding box center [874, 210] width 248 height 19
click at [860, 238] on input at bounding box center [875, 242] width 249 height 22
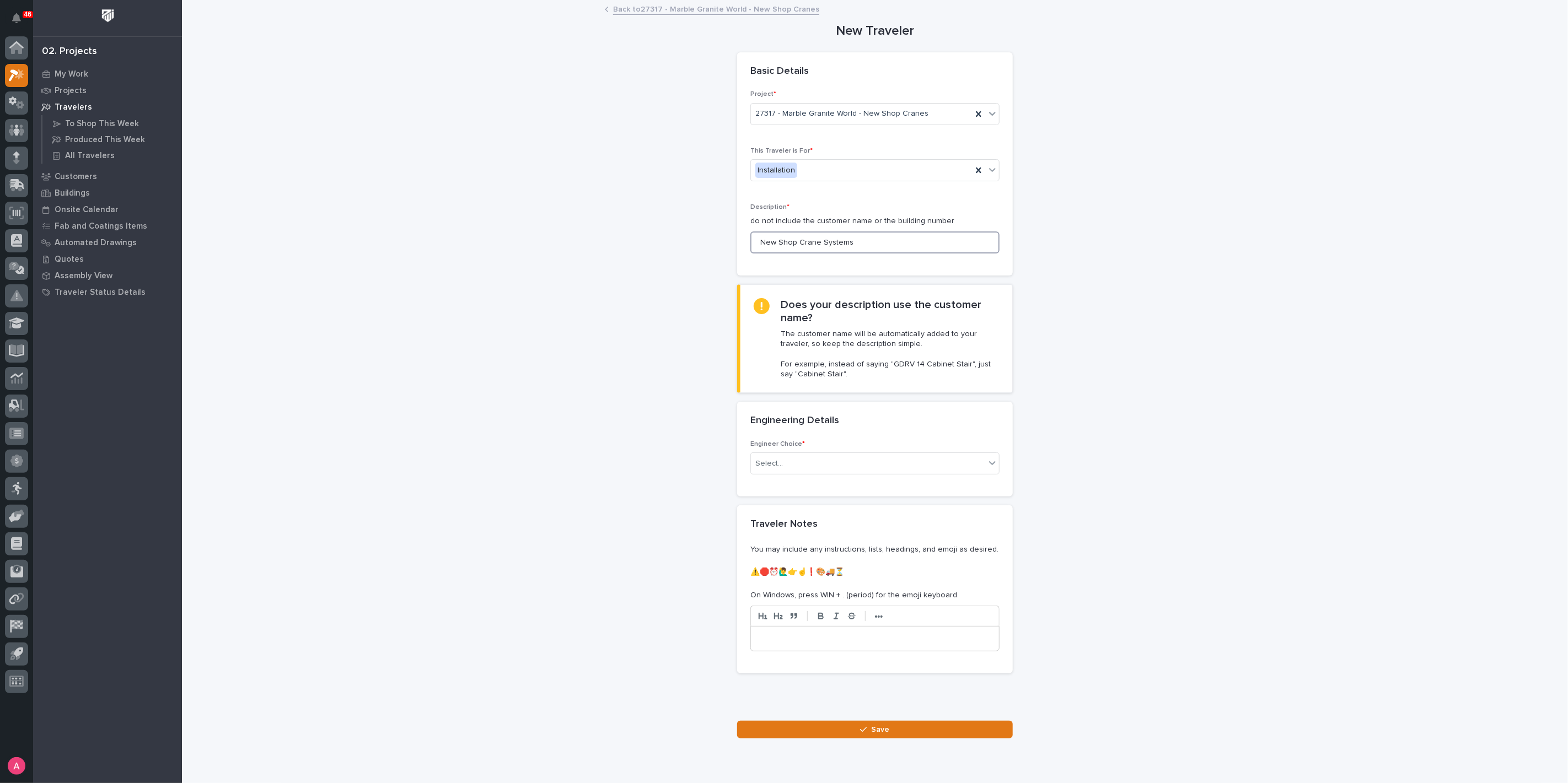
type input "New Shop Crane Systems"
click at [801, 465] on div "Select..." at bounding box center [868, 464] width 235 height 18
click at [805, 503] on div "I want my coordinator to choose an engineer" at bounding box center [870, 502] width 248 height 19
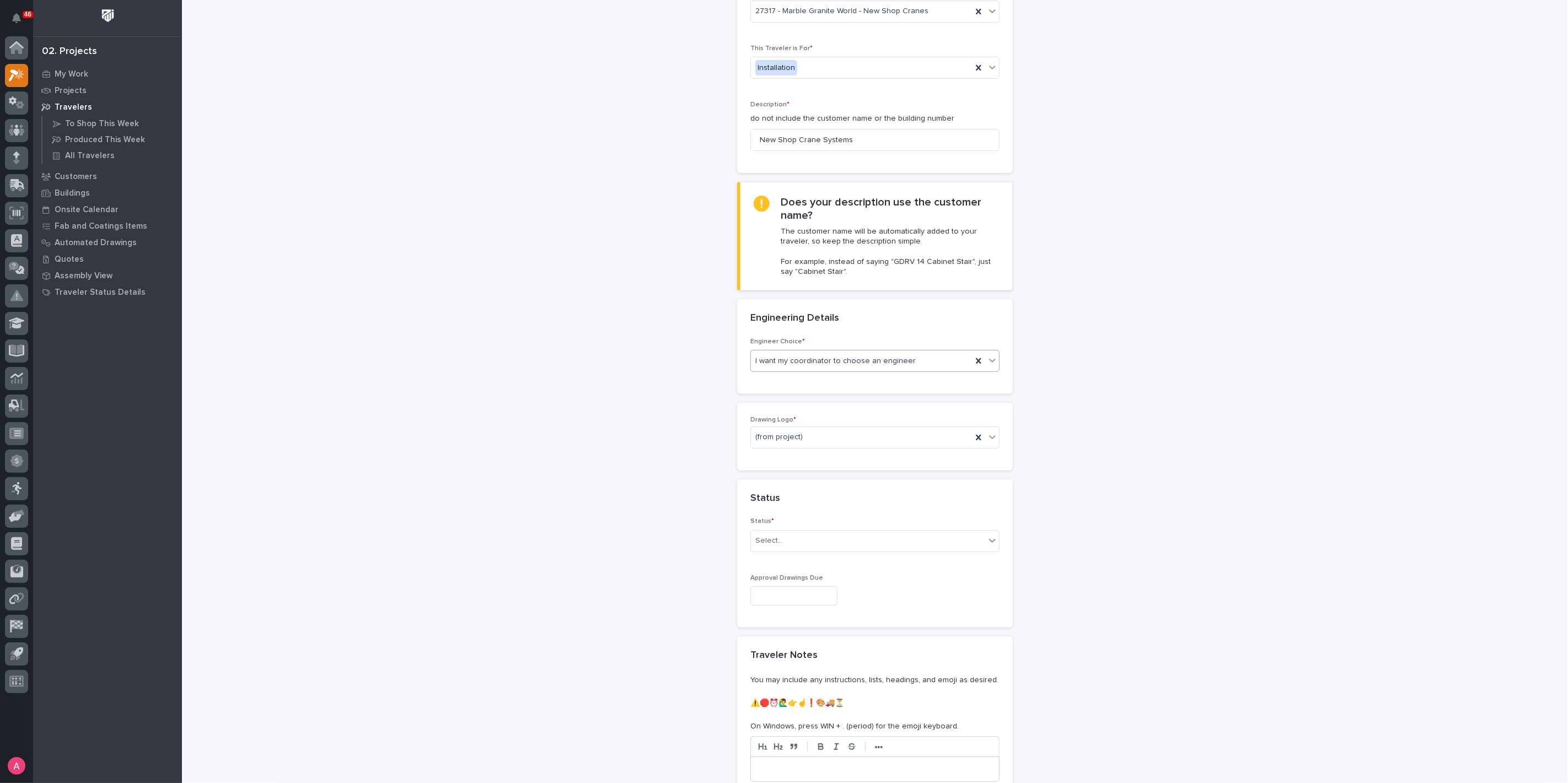
scroll to position [183, 0]
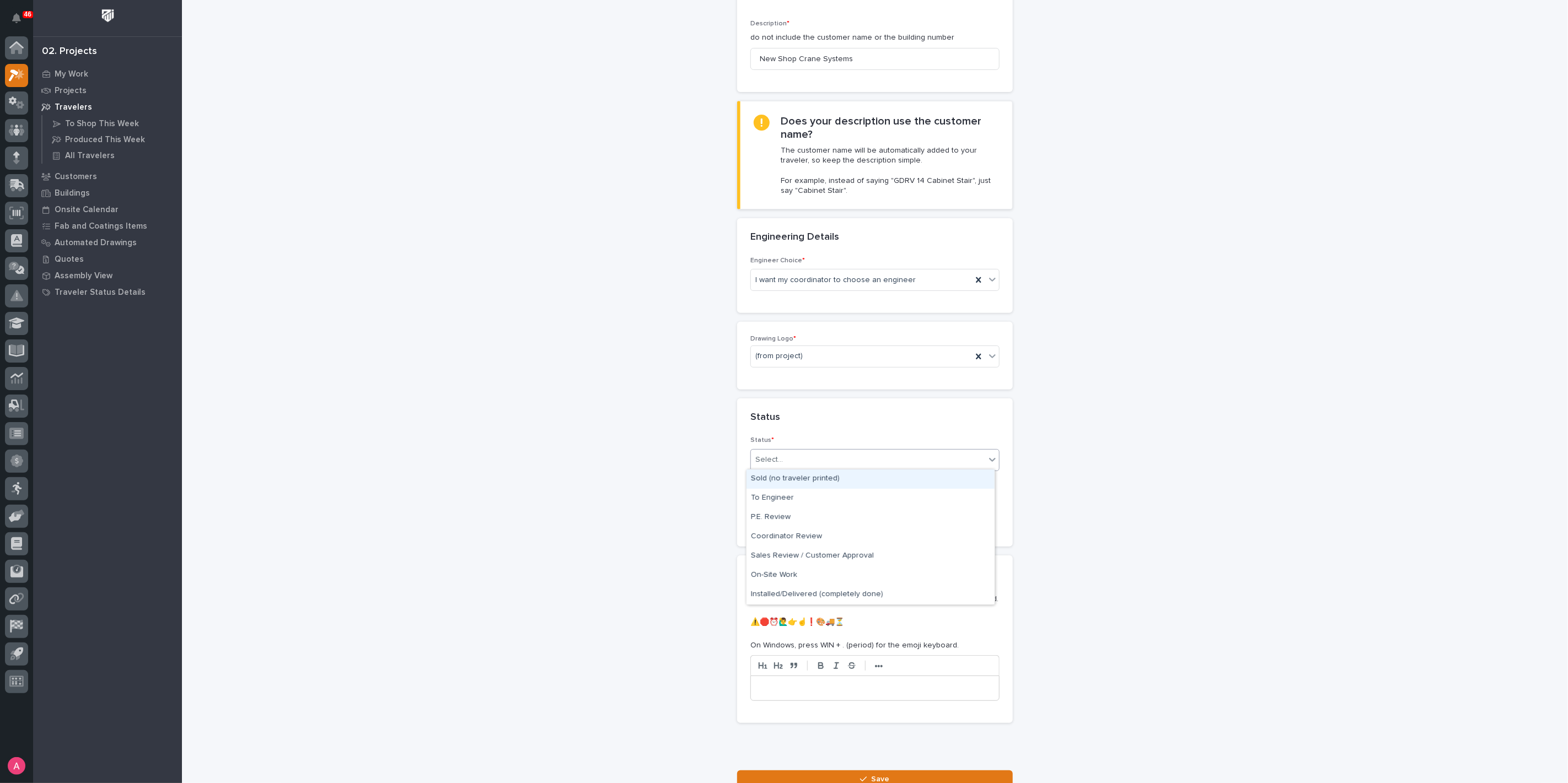
click at [800, 460] on div "Select..." at bounding box center [868, 460] width 235 height 18
click at [802, 477] on div "Sold (no traveler printed)" at bounding box center [870, 479] width 248 height 19
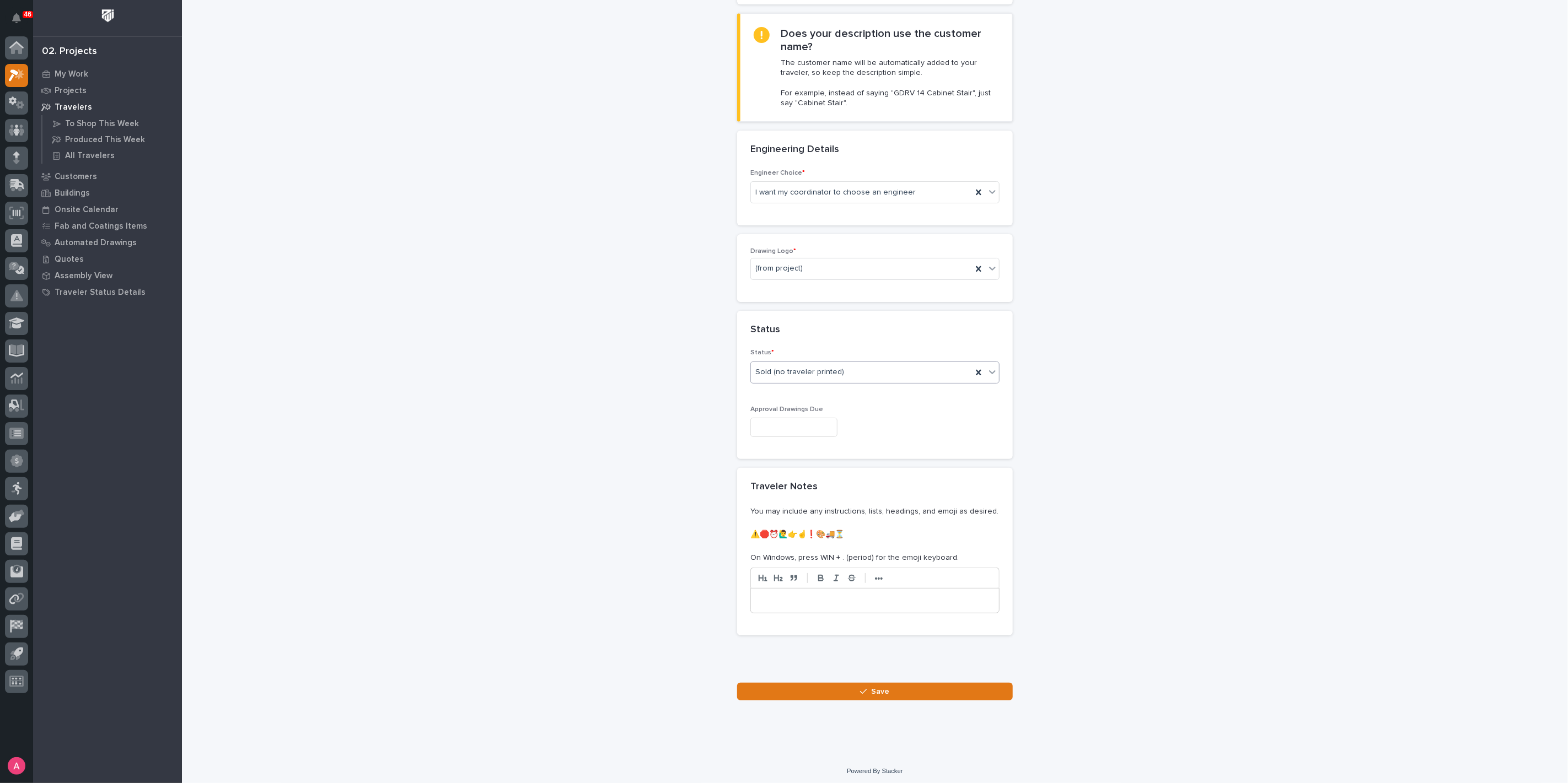
scroll to position [271, 0]
click at [860, 687] on icon "button" at bounding box center [863, 691] width 6 height 8
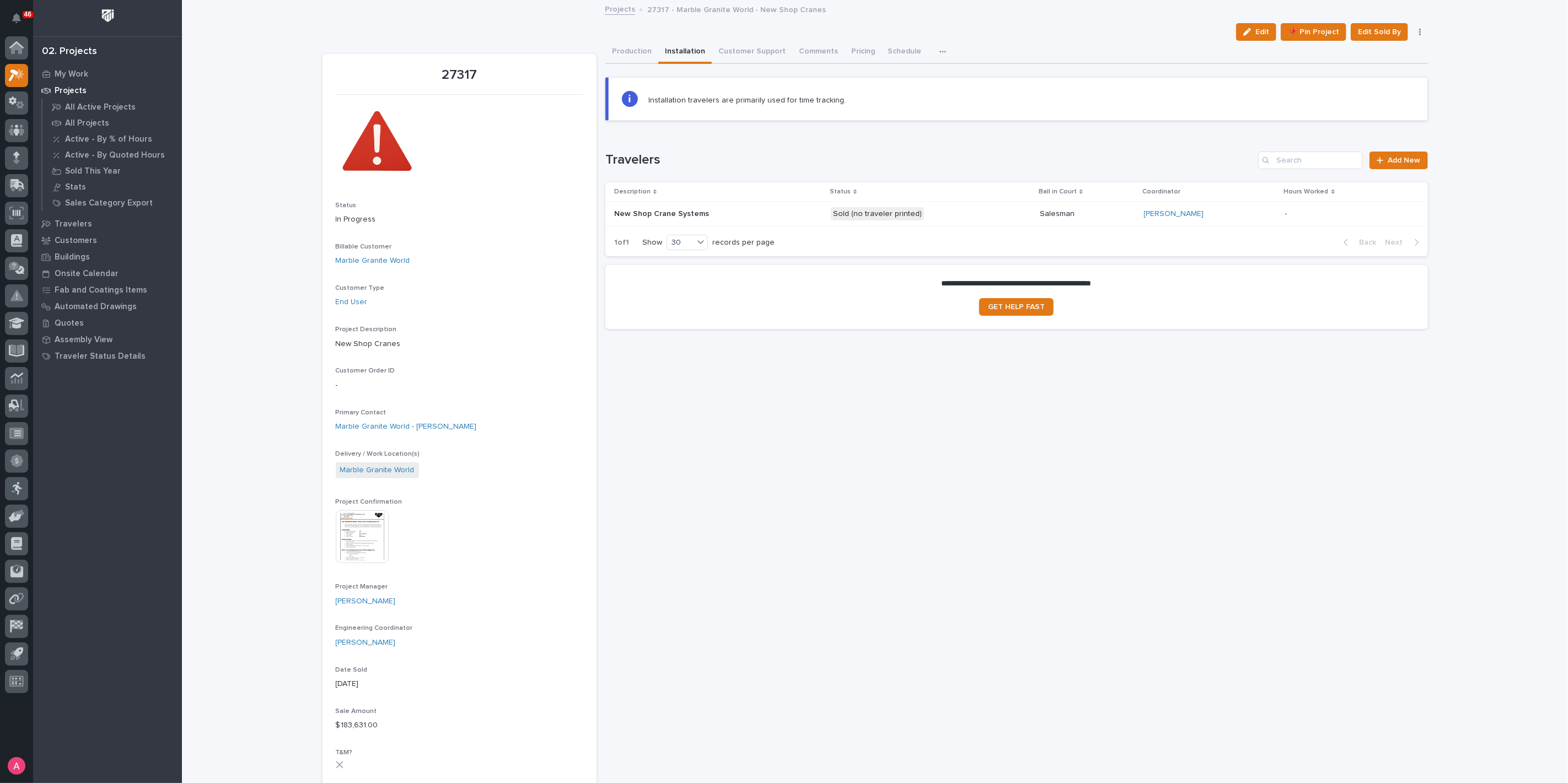
click at [1127, 409] on div "**********" at bounding box center [1016, 745] width 822 height 1410
click at [15, 124] on icon at bounding box center [16, 131] width 16 height 13
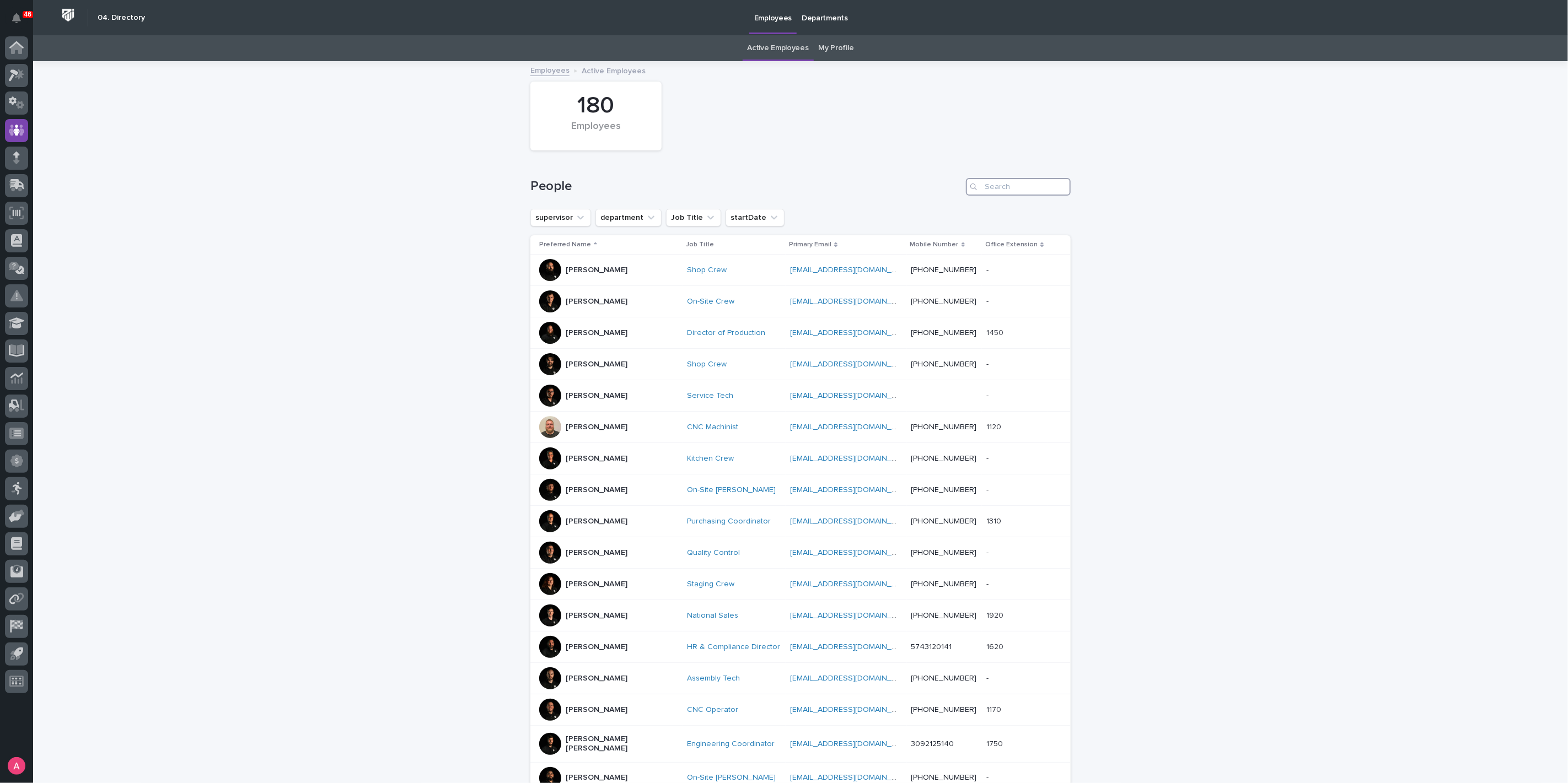
click at [1002, 188] on input "Search" at bounding box center [1018, 187] width 104 height 18
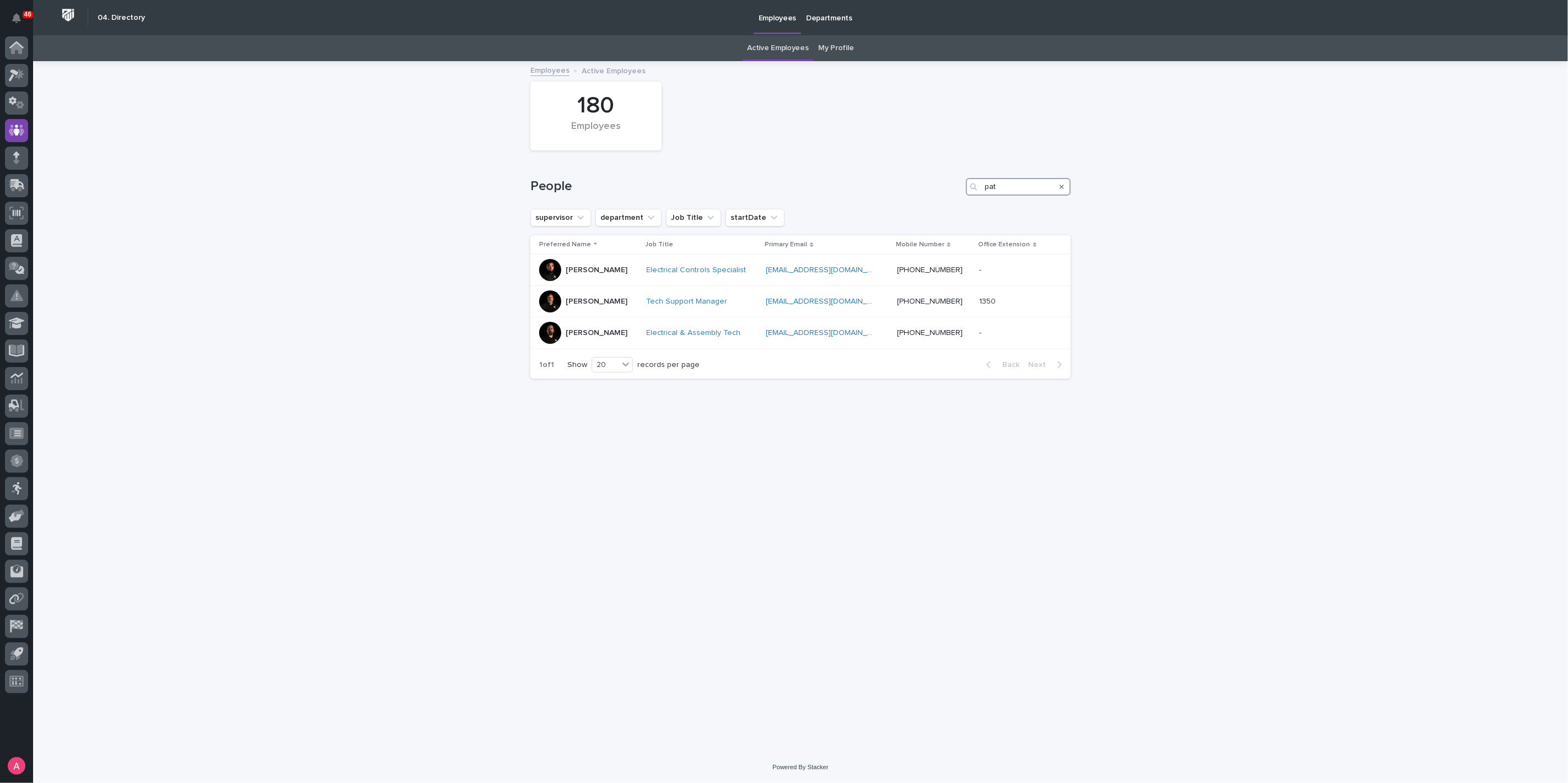
type input "pat"
